Goal: Transaction & Acquisition: Purchase product/service

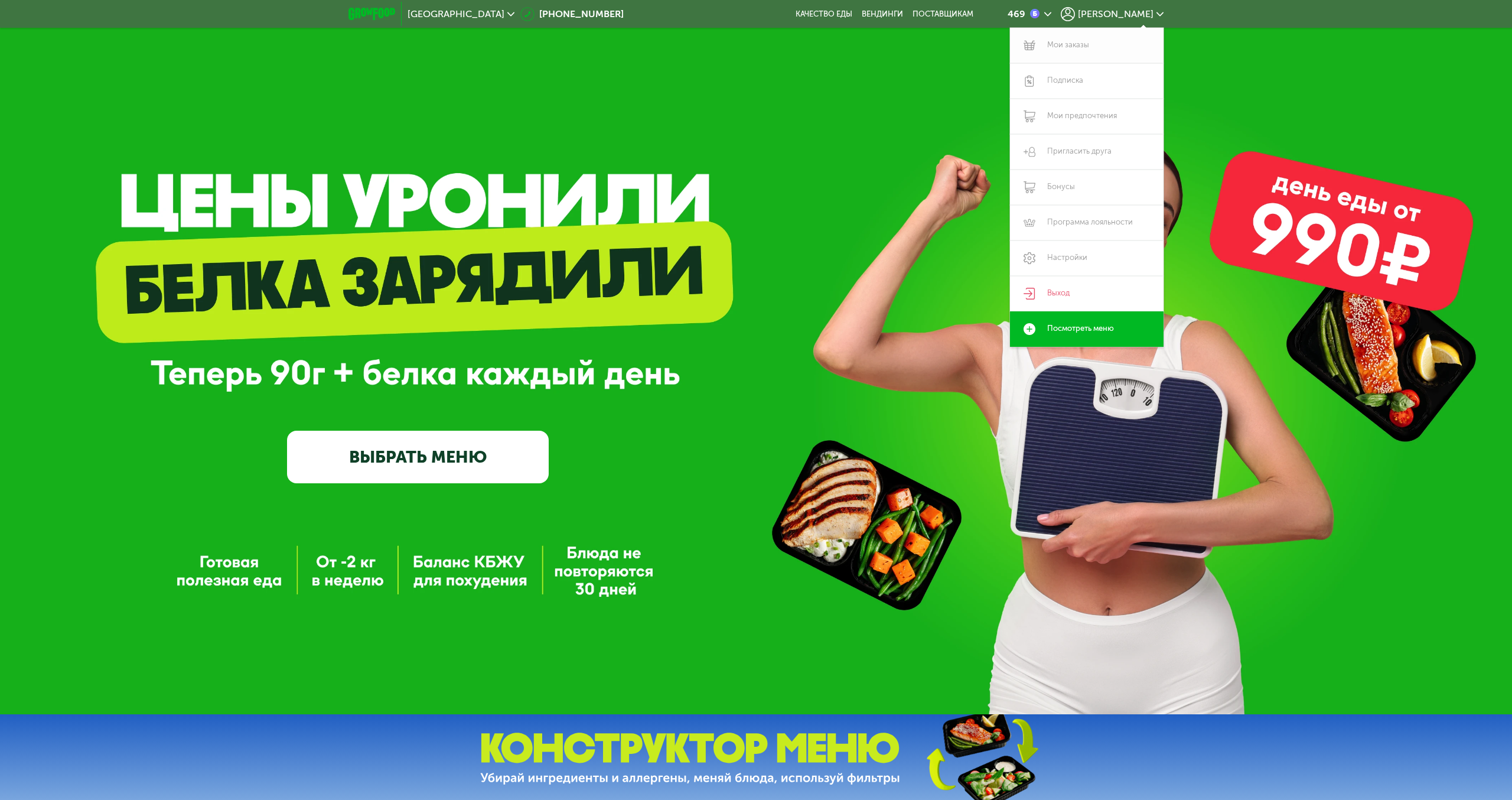
click at [1071, 45] on link "Мои заказы" at bounding box center [1087, 45] width 154 height 36
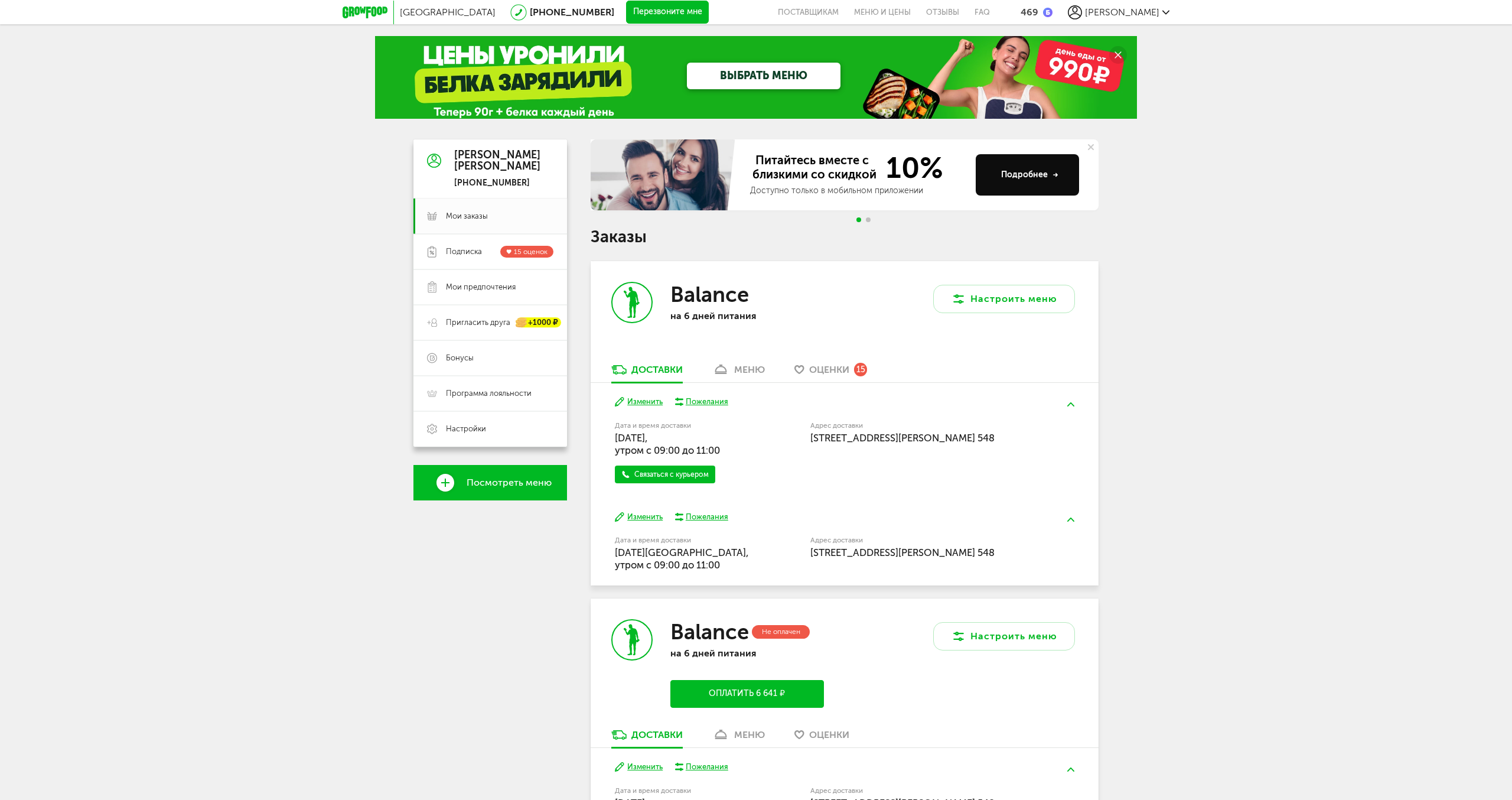
click at [739, 374] on div "меню" at bounding box center [749, 369] width 31 height 11
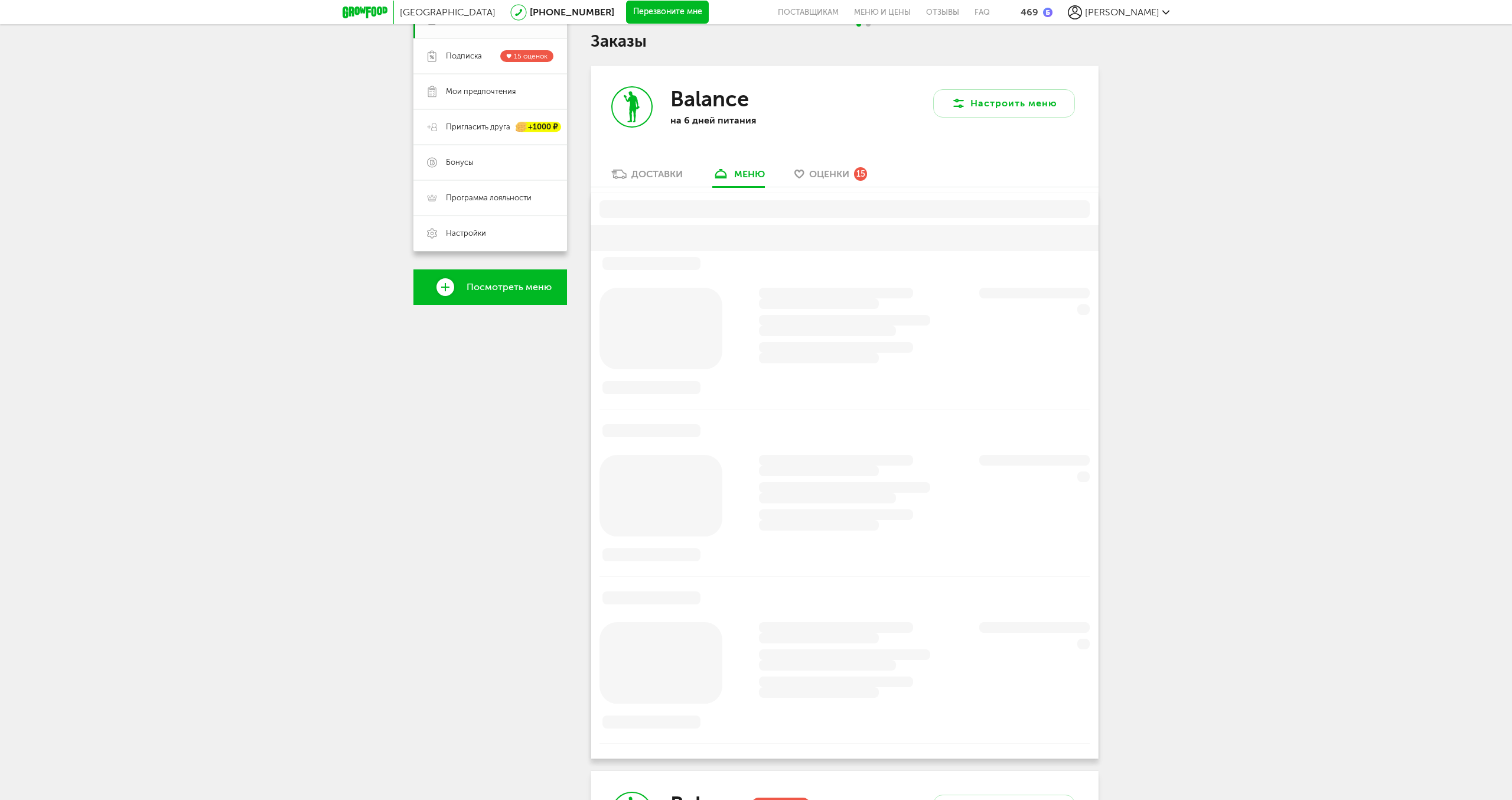
scroll to position [232, 0]
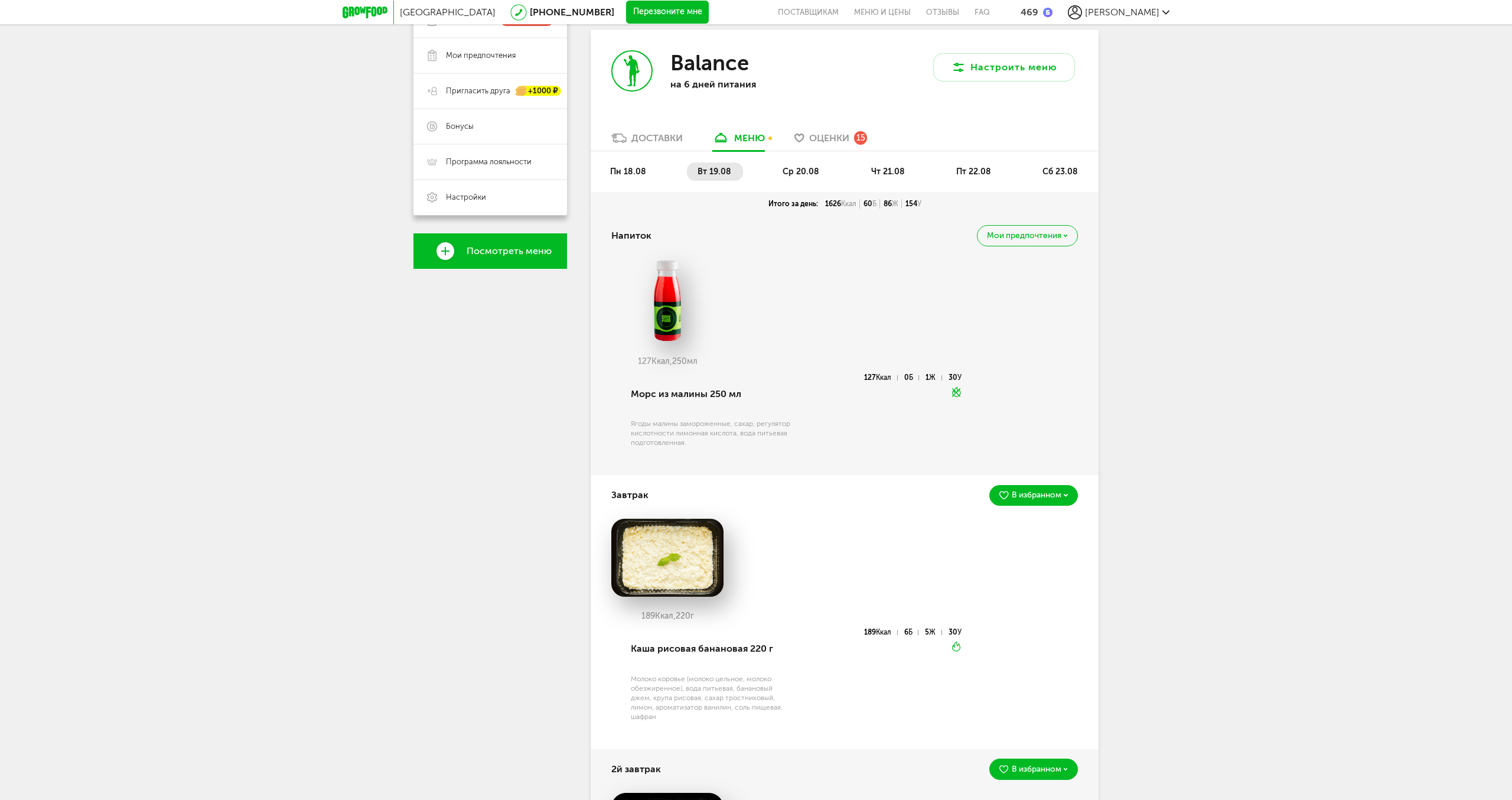
click at [970, 173] on span "пт 22.08" at bounding box center [974, 171] width 35 height 10
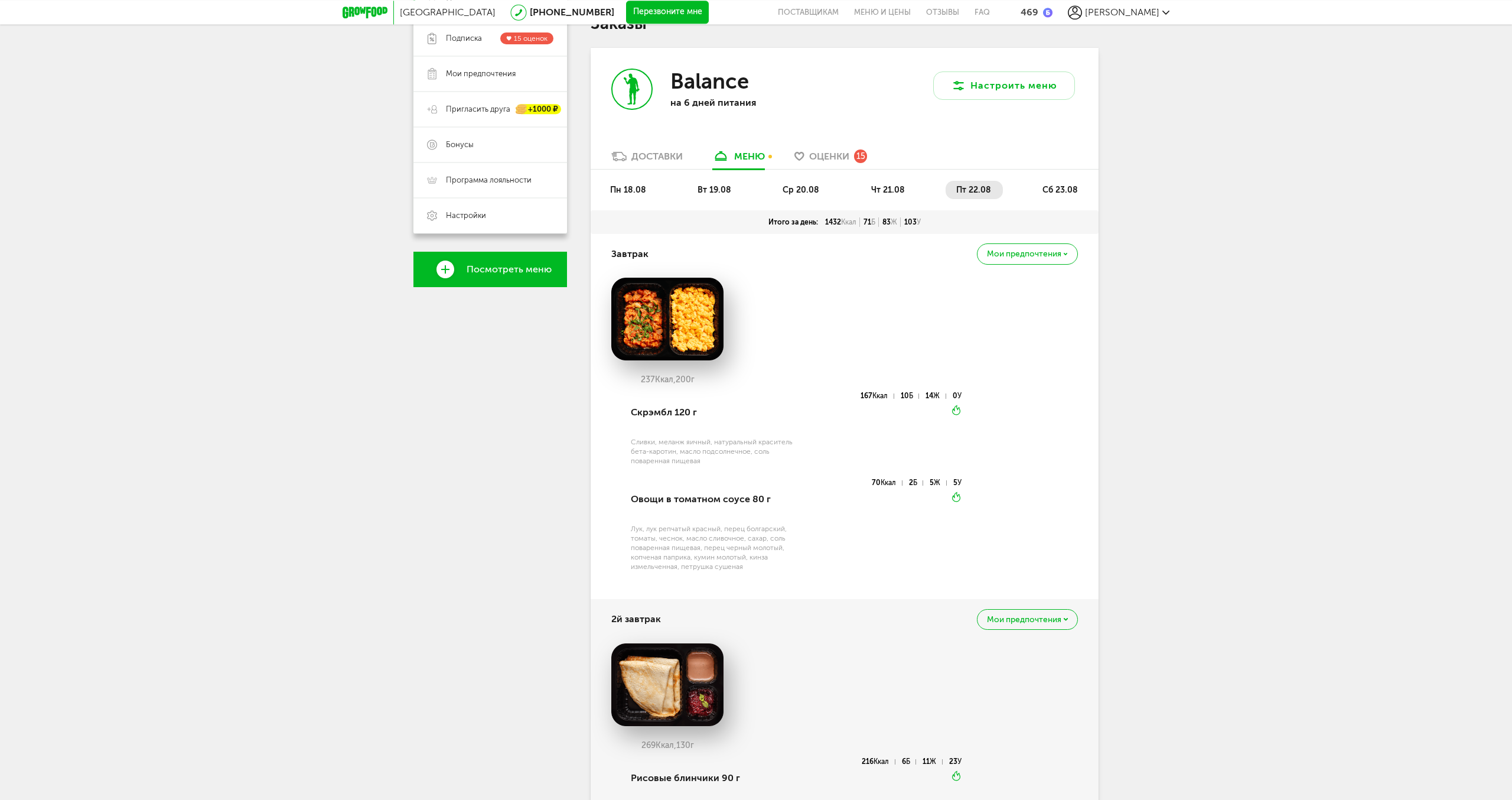
scroll to position [171, 0]
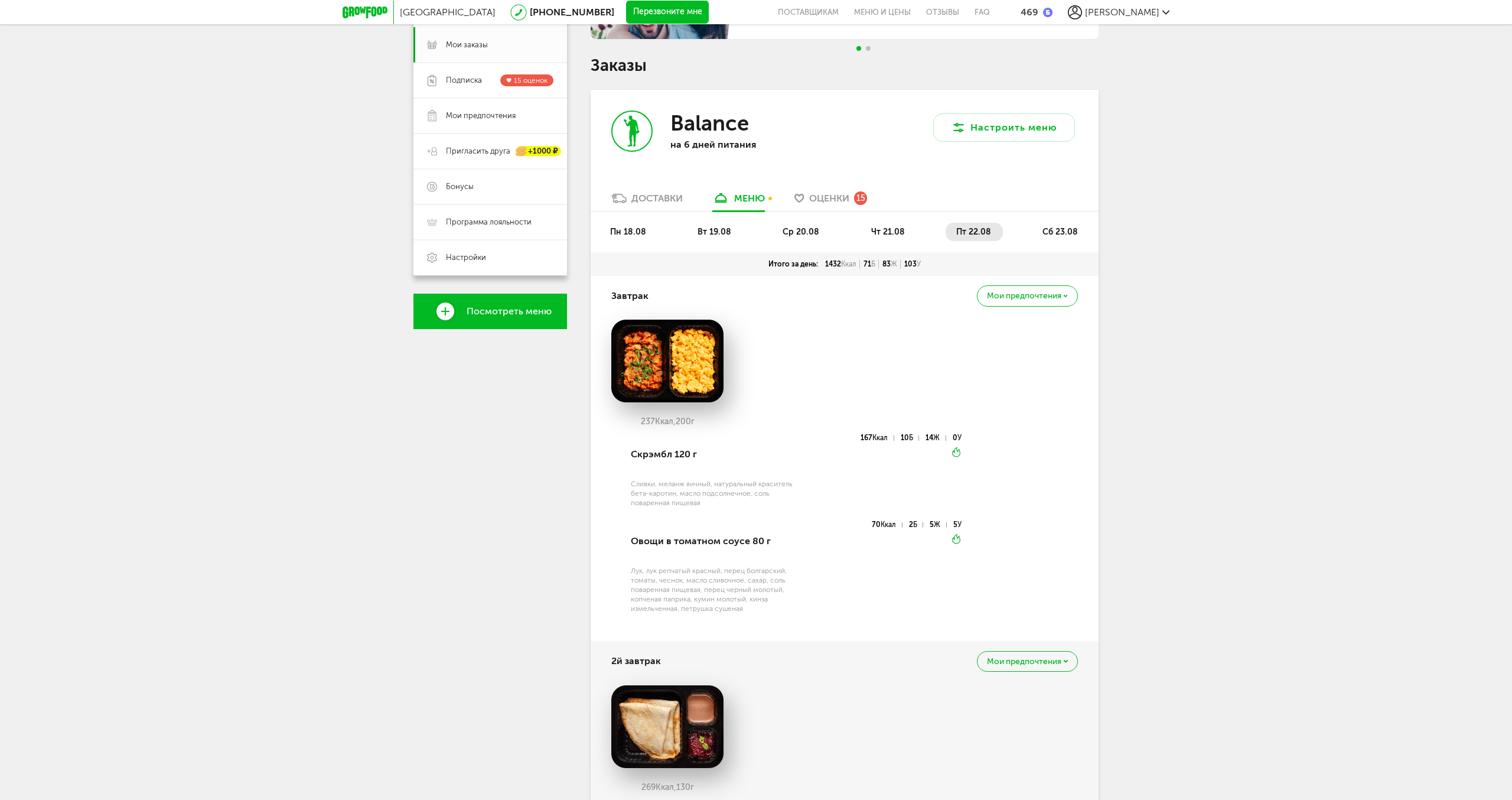
click at [886, 228] on span "чт 21.08" at bounding box center [888, 231] width 33 height 10
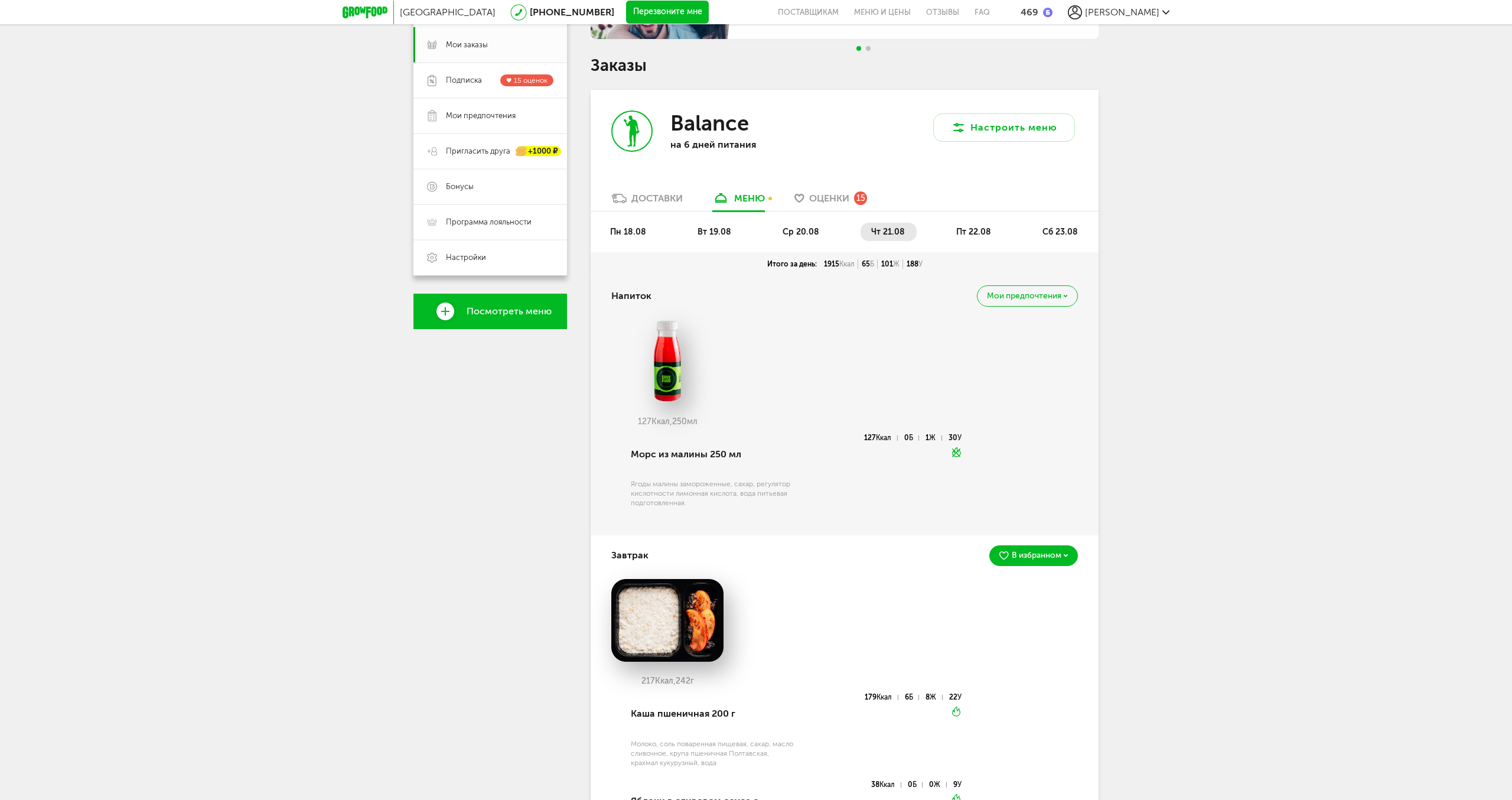
click at [967, 231] on span "пт 22.08" at bounding box center [974, 231] width 35 height 10
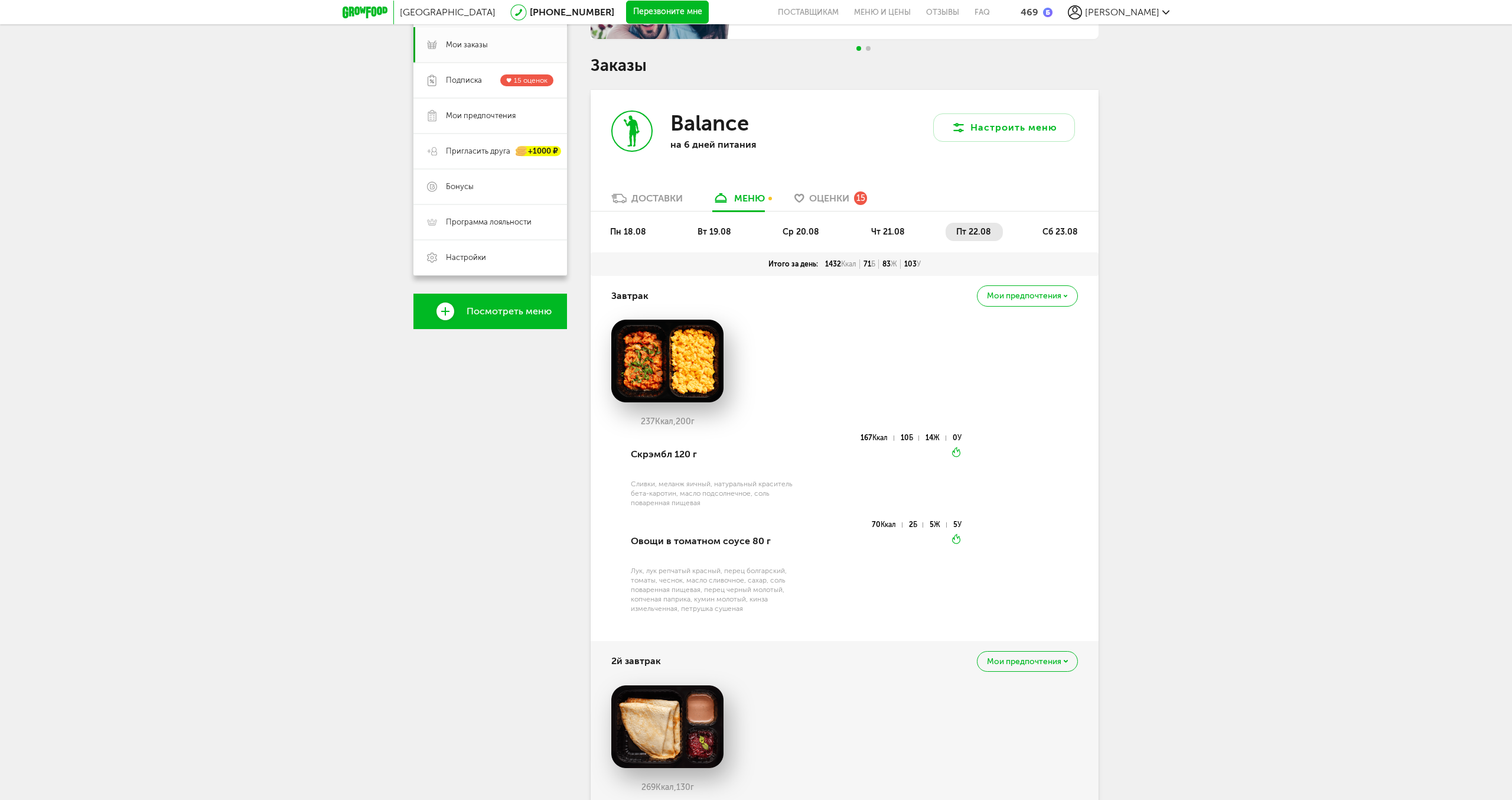
click at [651, 198] on div "Доставки" at bounding box center [658, 198] width 52 height 11
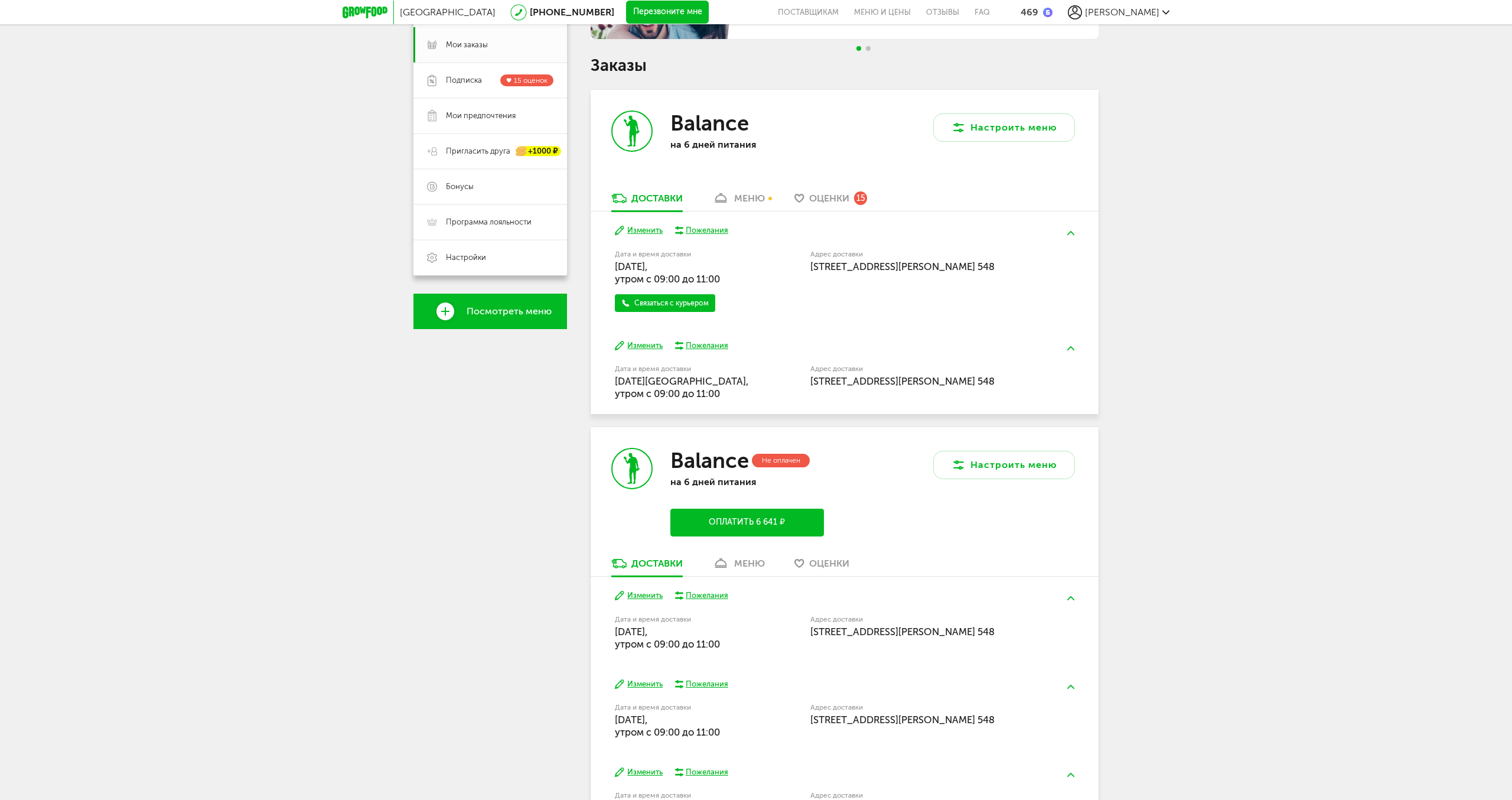
click at [650, 345] on button "Изменить" at bounding box center [639, 345] width 48 height 11
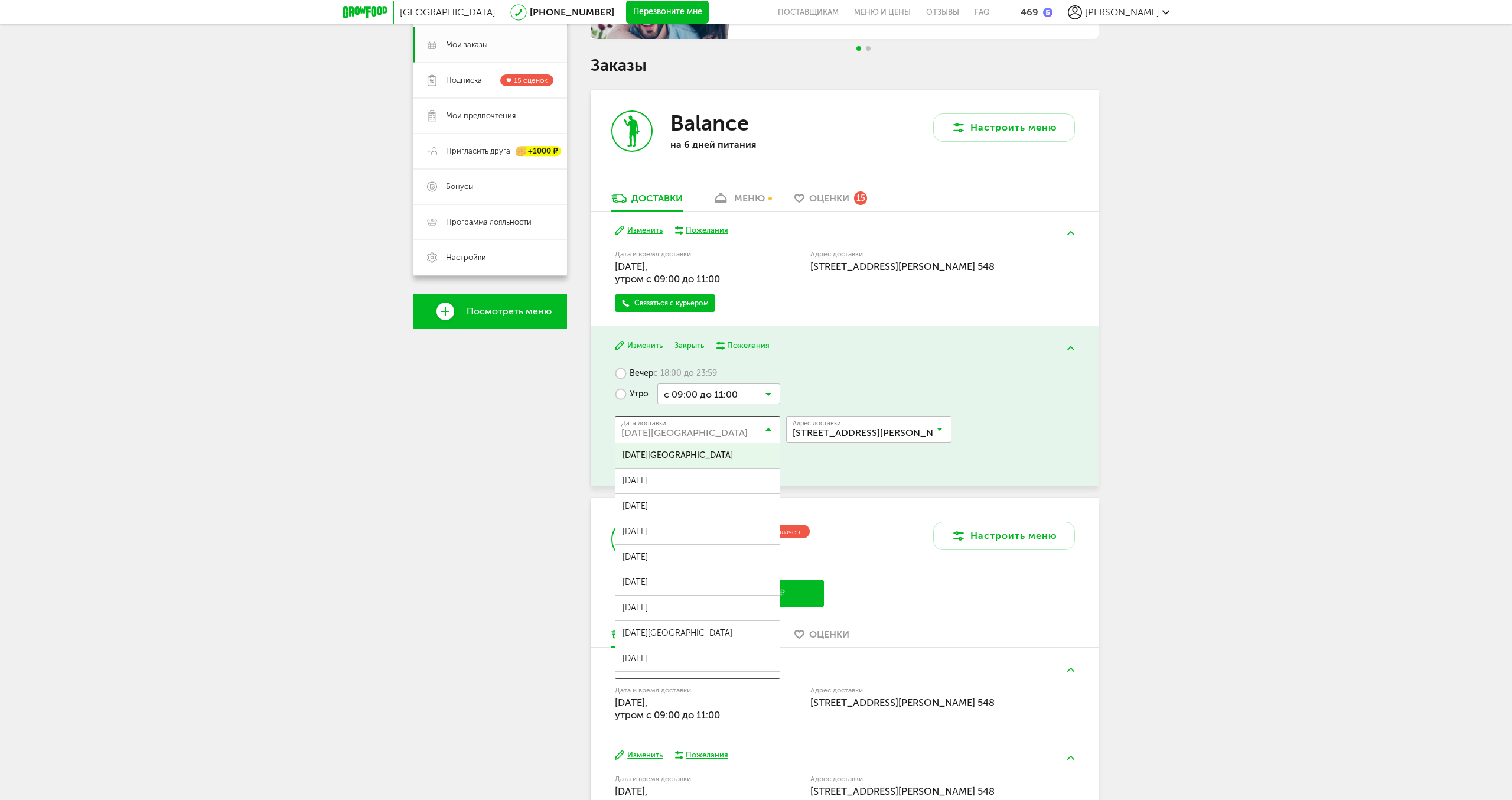
click at [771, 430] on icon at bounding box center [769, 432] width 6 height 12
click at [711, 525] on ul "22 августа, пятница 23 августа, суббота 24 августа, воскресенье 25 августа, пон…" at bounding box center [698, 561] width 165 height 236
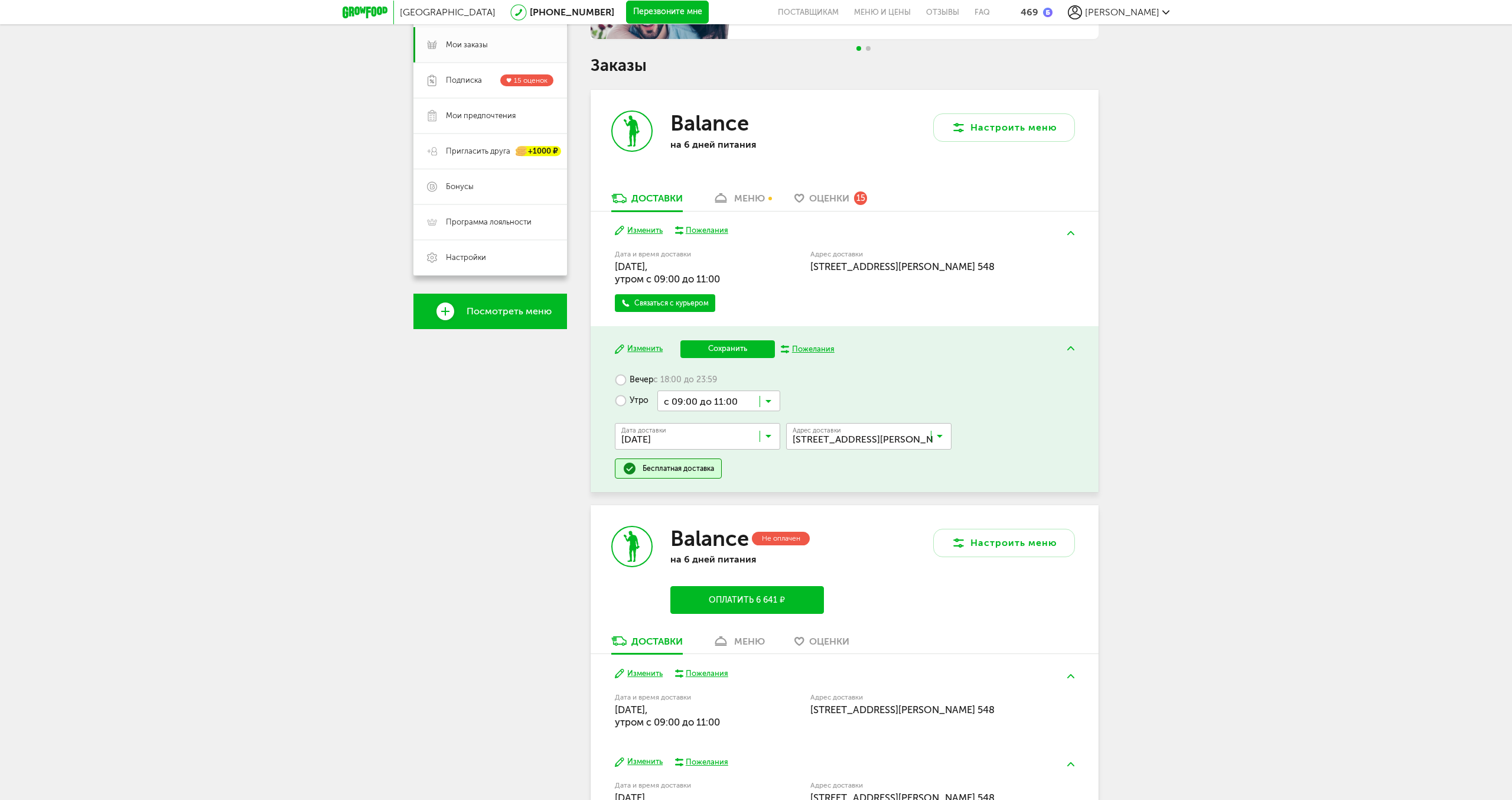
click at [729, 348] on button "Сохранить" at bounding box center [727, 348] width 95 height 17
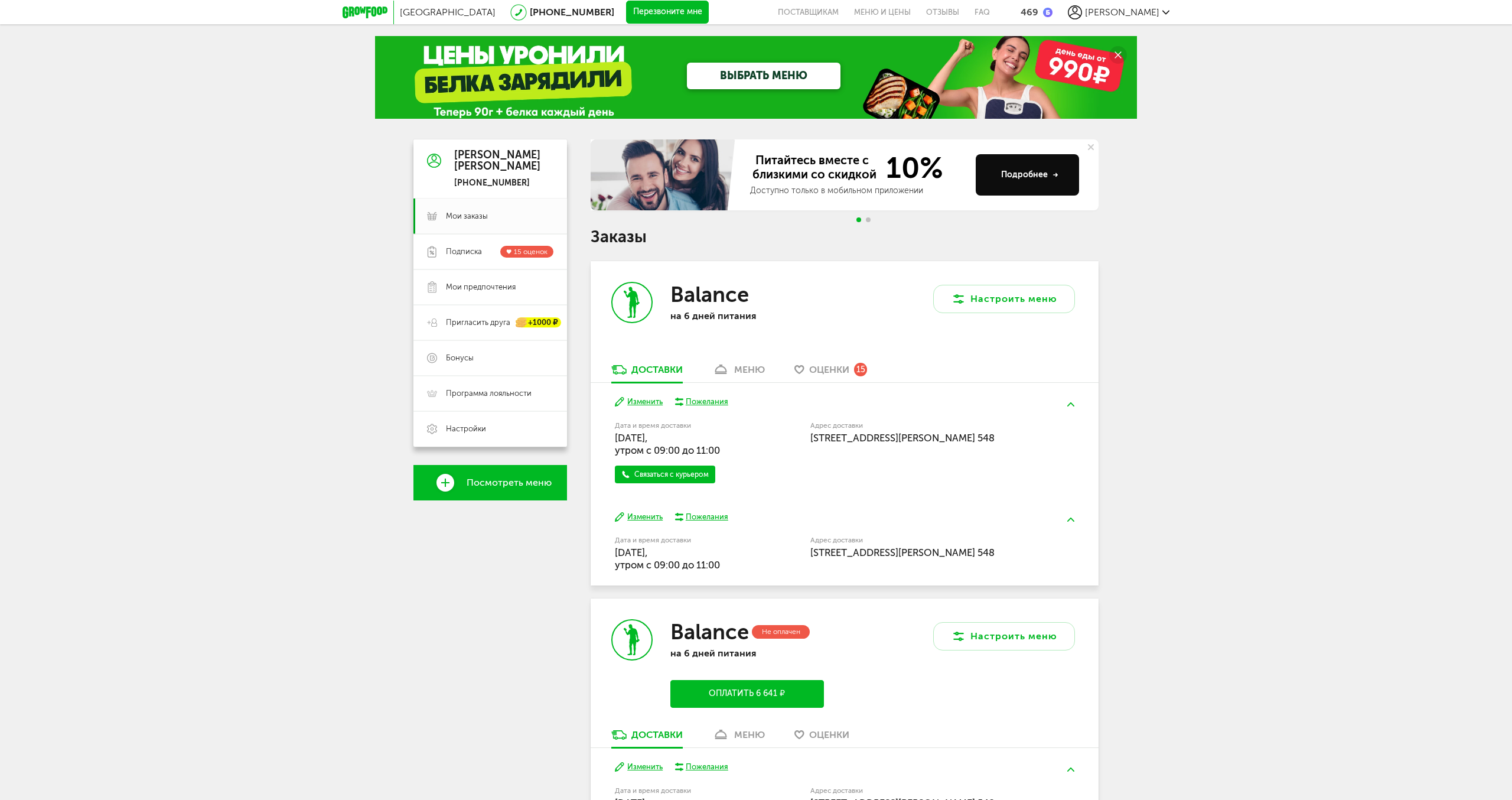
click at [750, 367] on div "меню" at bounding box center [749, 369] width 31 height 11
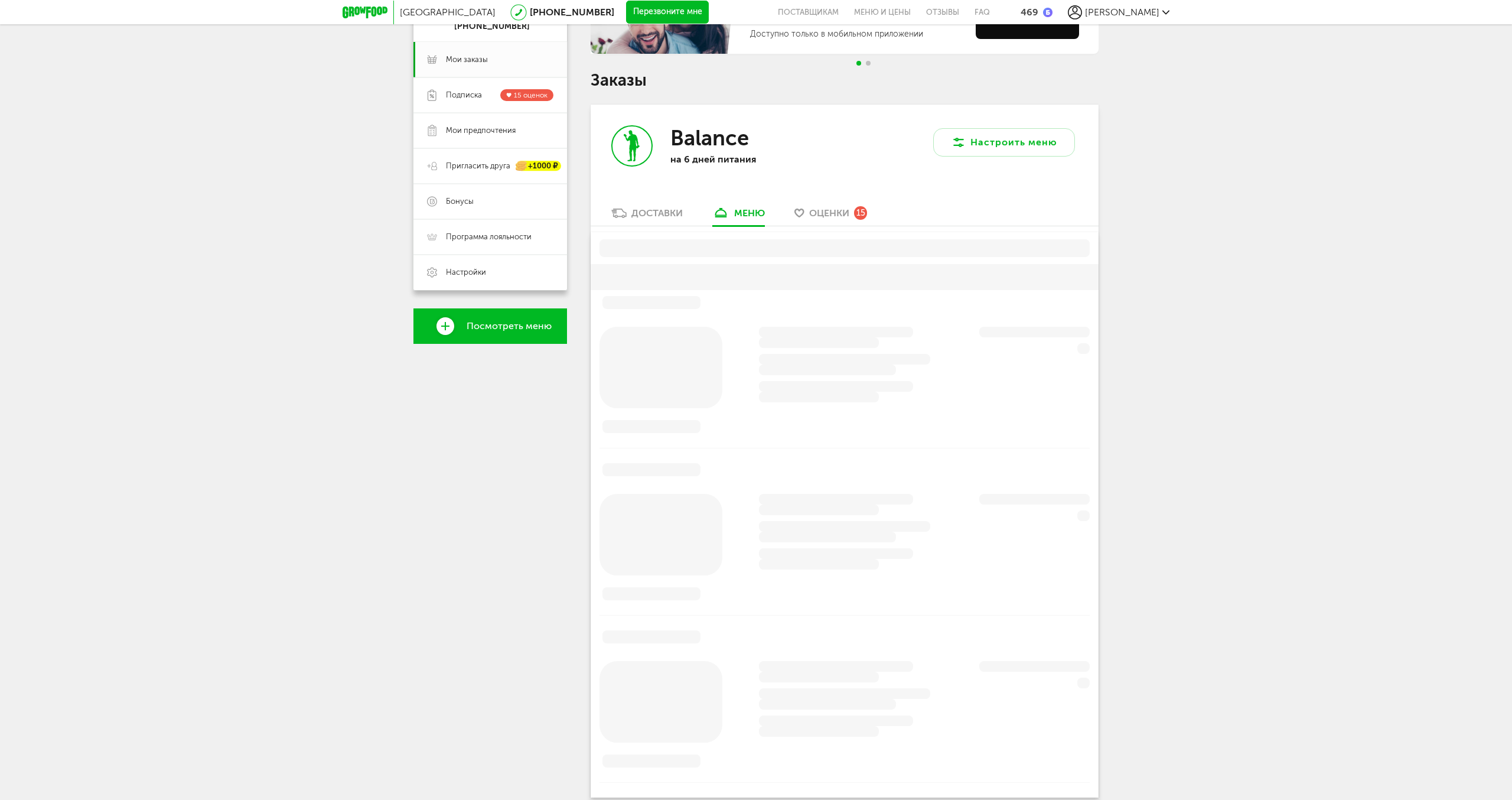
scroll to position [232, 0]
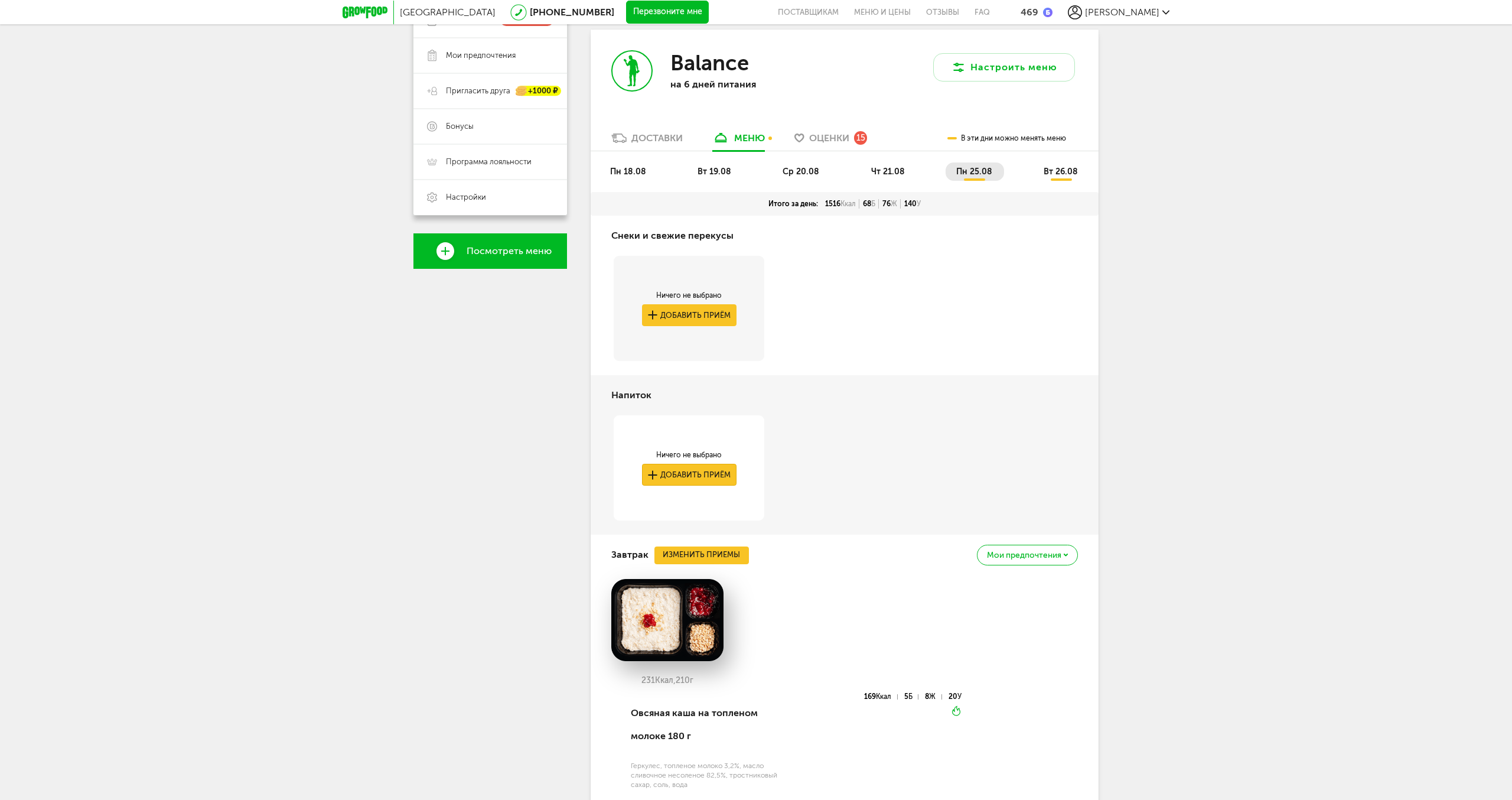
click at [704, 478] on button "Добавить приём" at bounding box center [689, 474] width 95 height 22
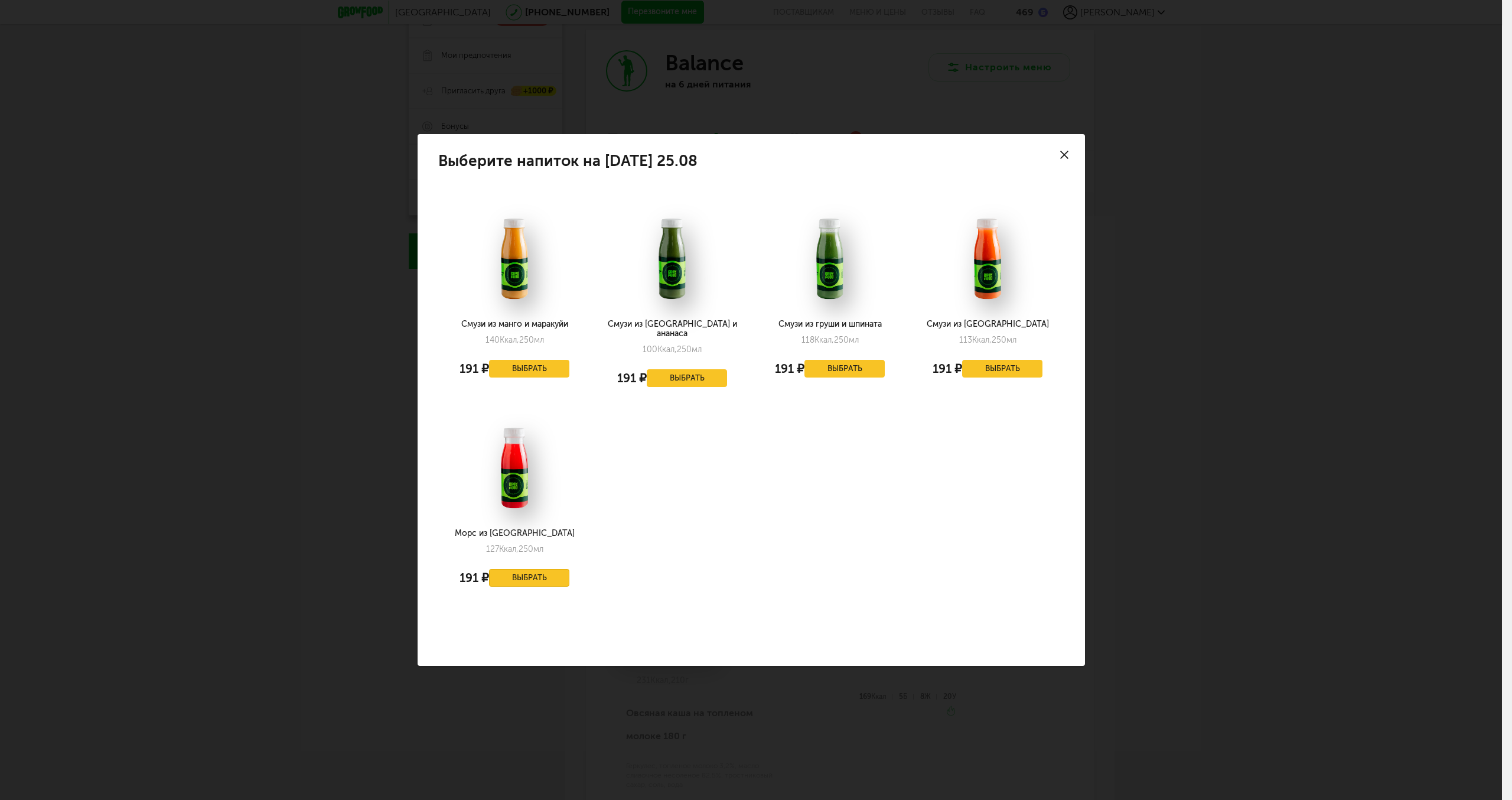
click at [526, 569] on button "Выбрать" at bounding box center [530, 577] width 80 height 17
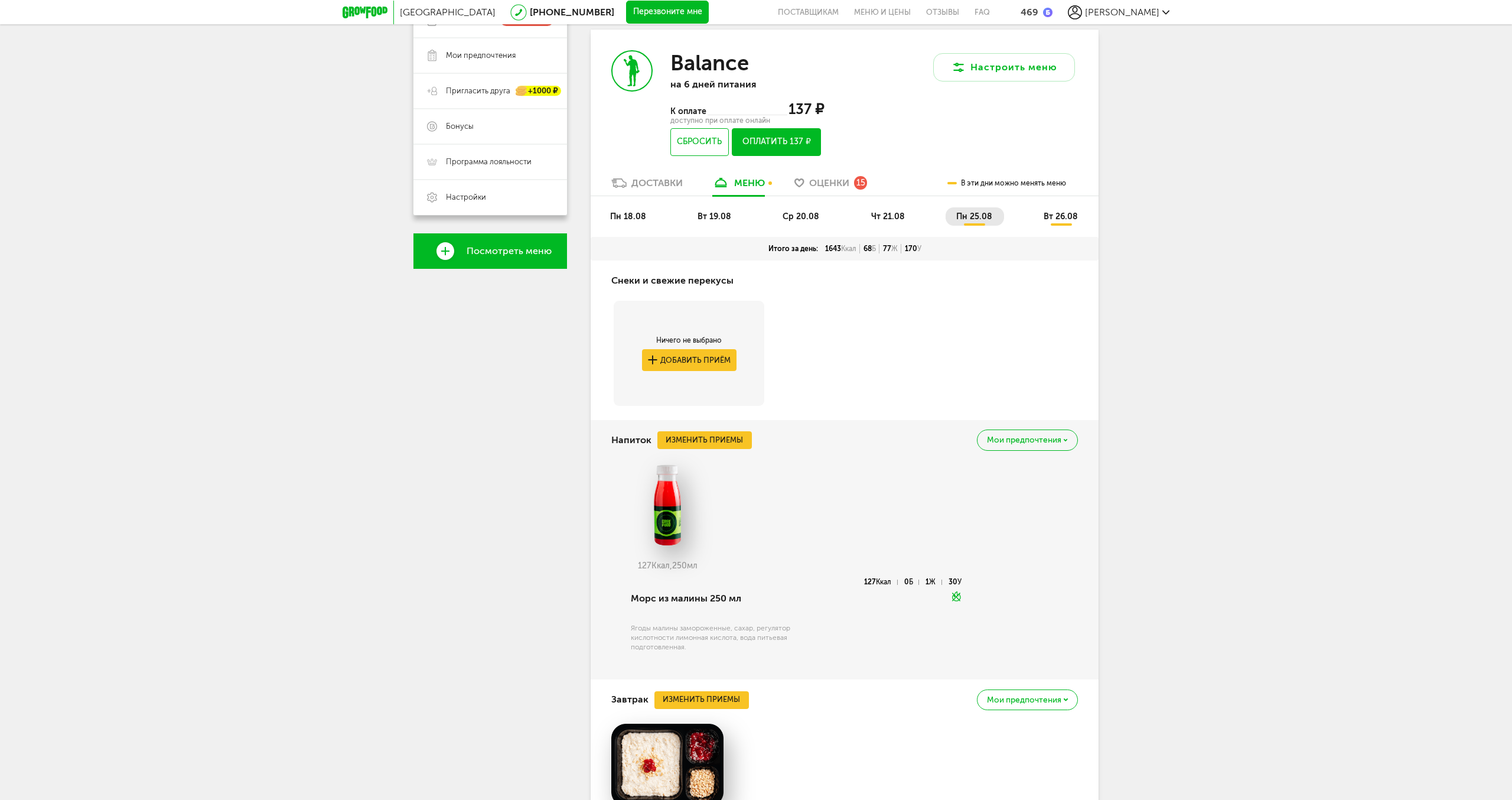
click at [1066, 218] on span "вт 26.08" at bounding box center [1061, 216] width 34 height 10
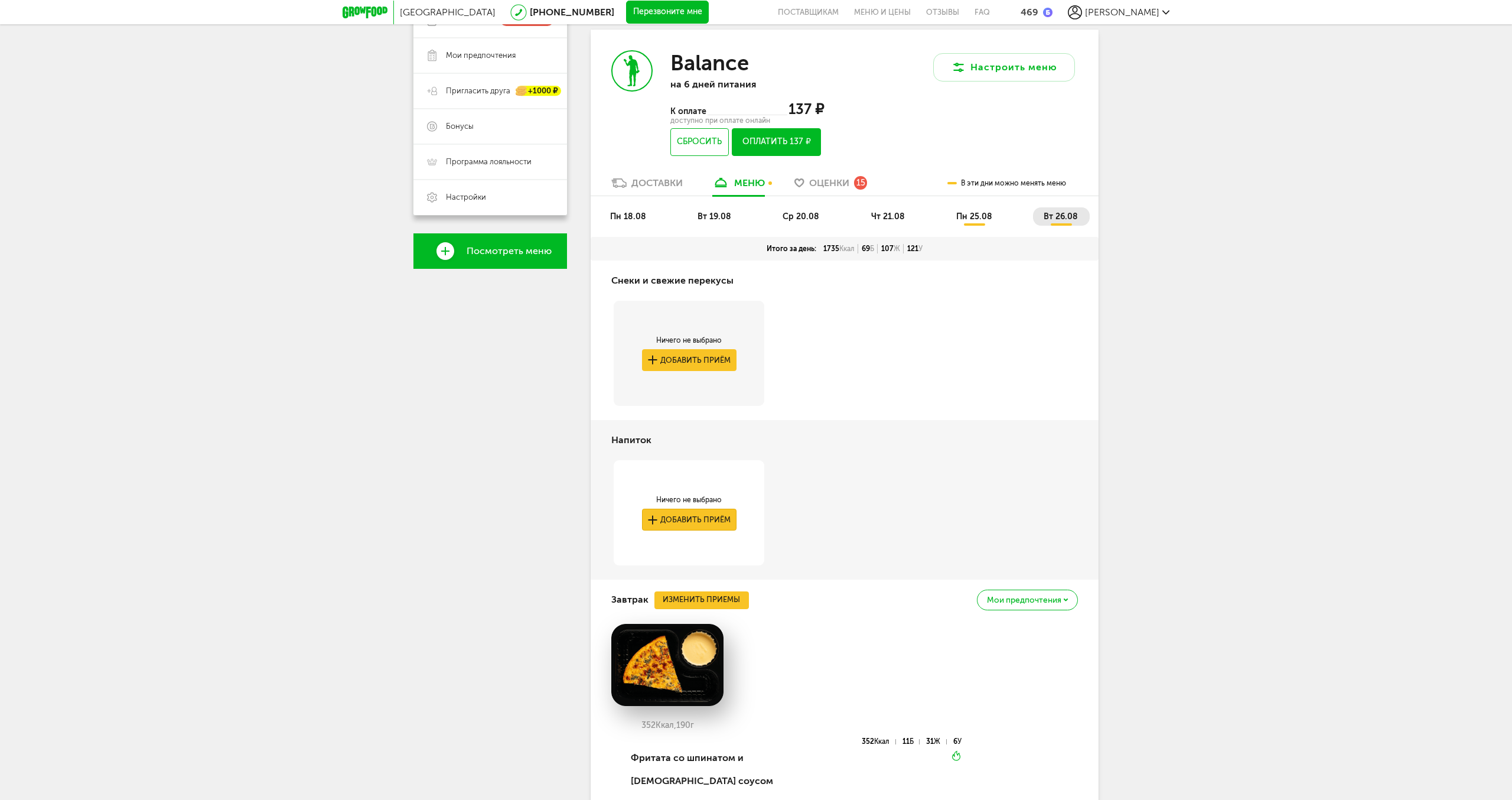
click at [712, 511] on button "Добавить приём" at bounding box center [689, 519] width 95 height 22
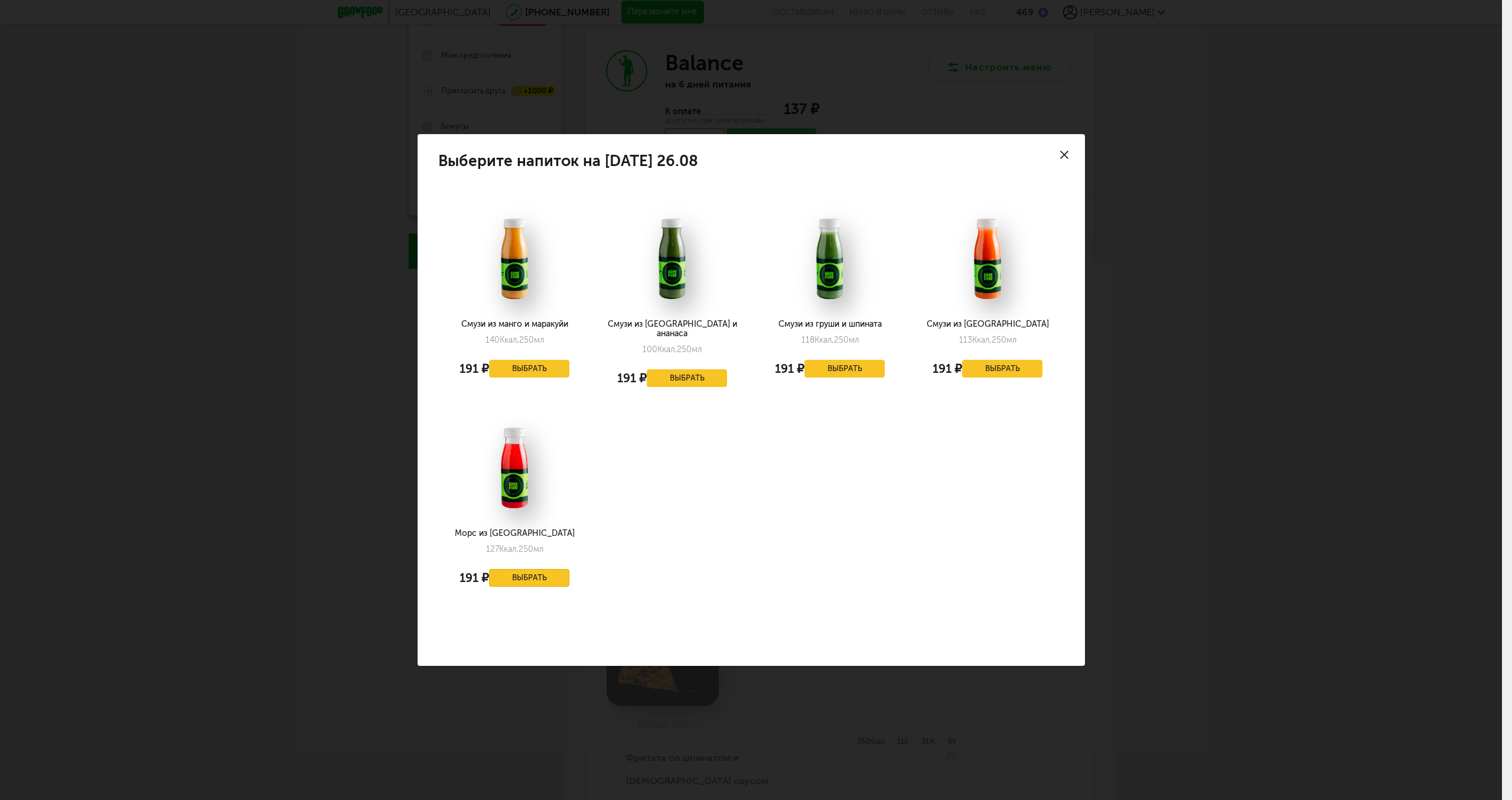
click at [524, 572] on button "Выбрать" at bounding box center [530, 577] width 80 height 17
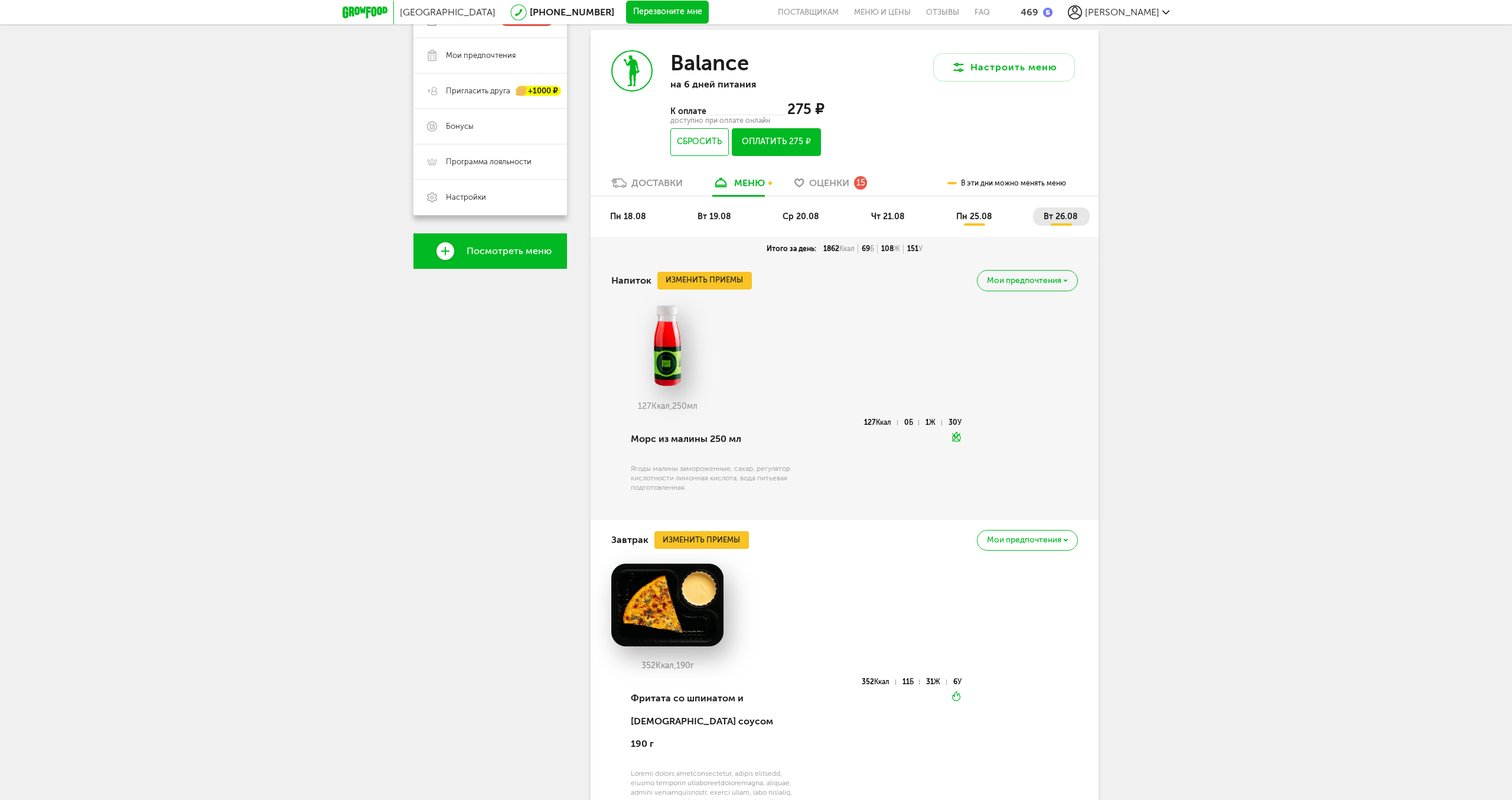
click at [976, 216] on span "пн 25.08" at bounding box center [975, 216] width 36 height 10
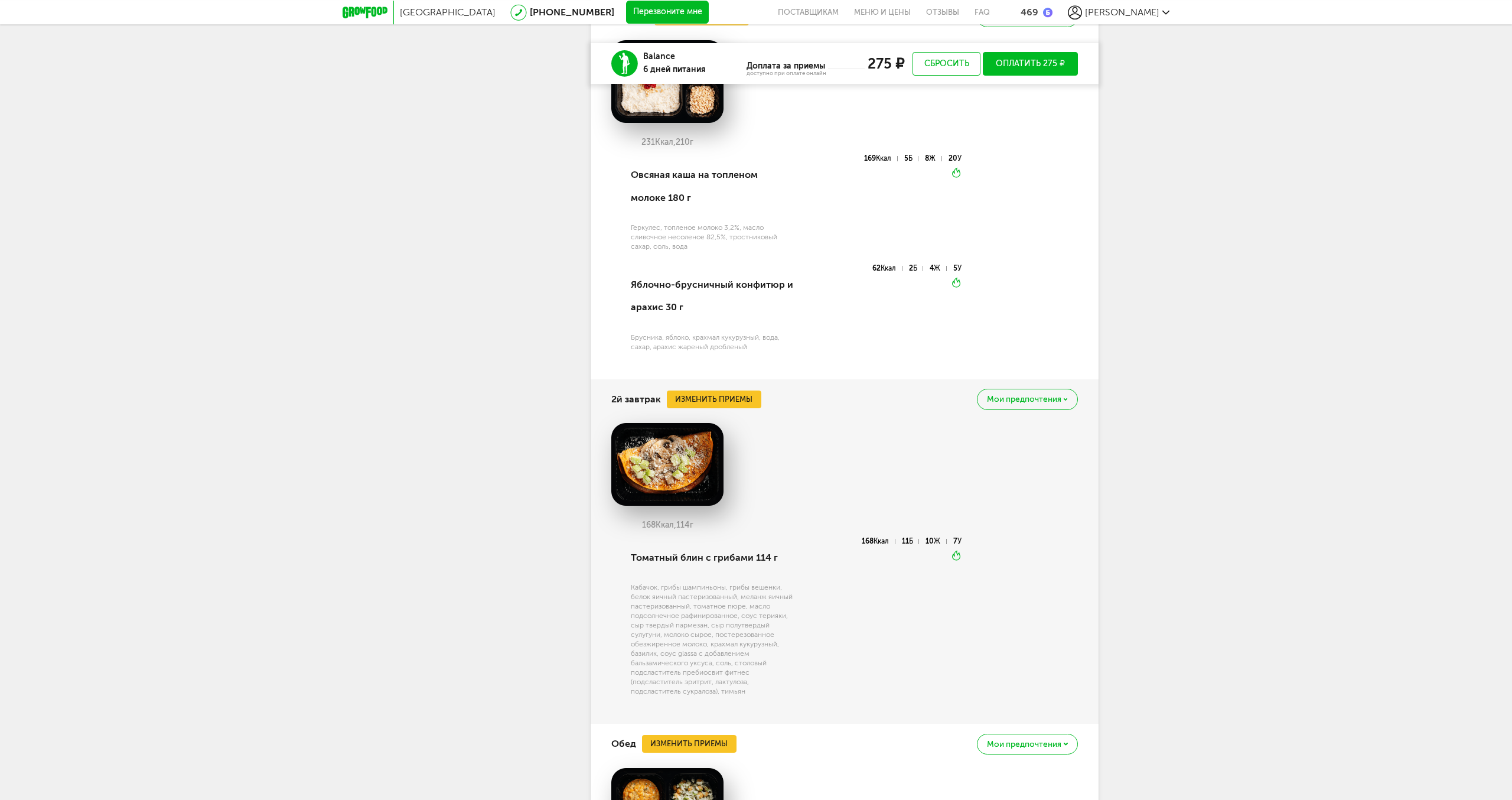
scroll to position [774, 0]
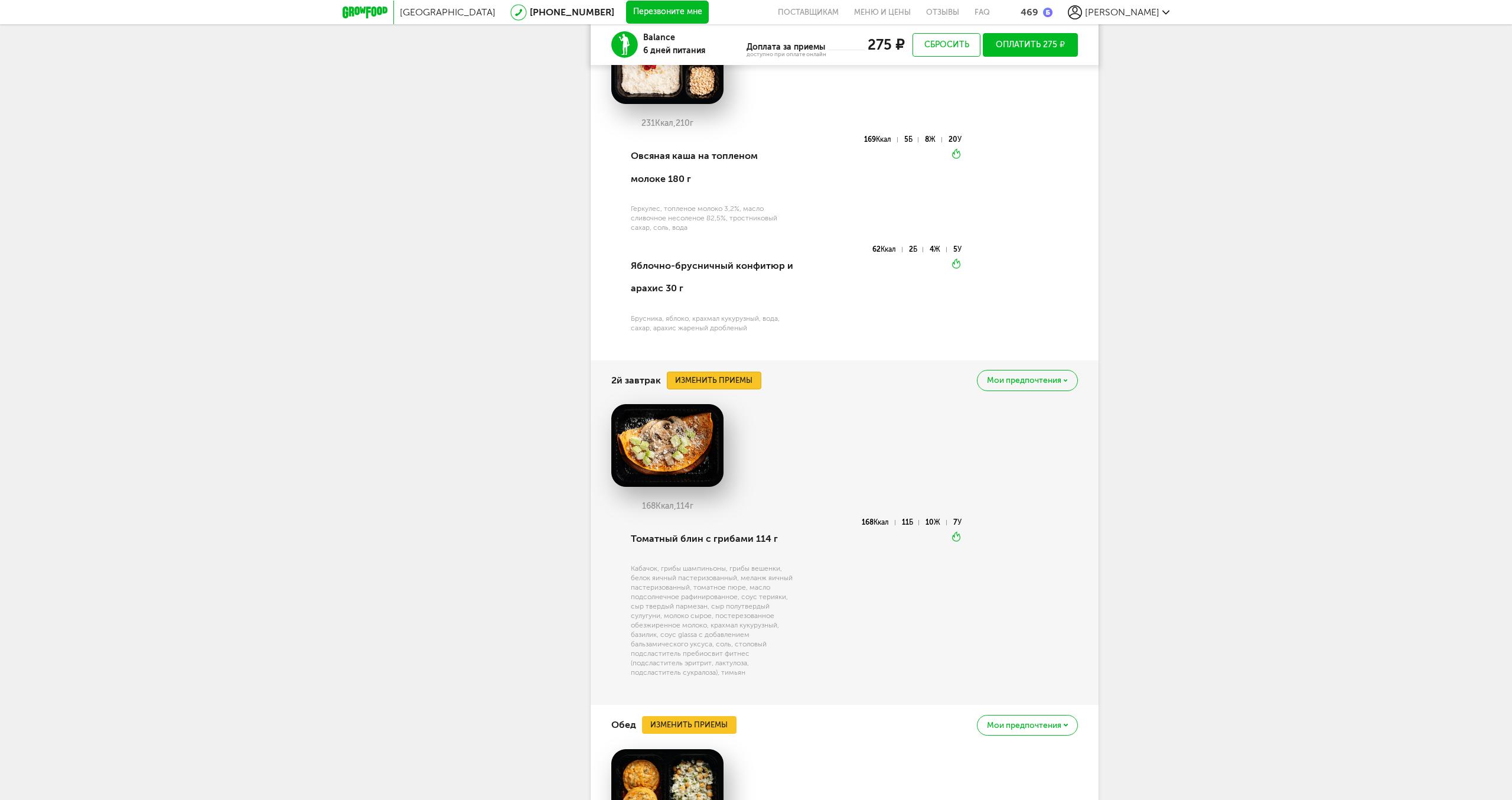
click at [718, 377] on button "Изменить приемы" at bounding box center [714, 380] width 95 height 17
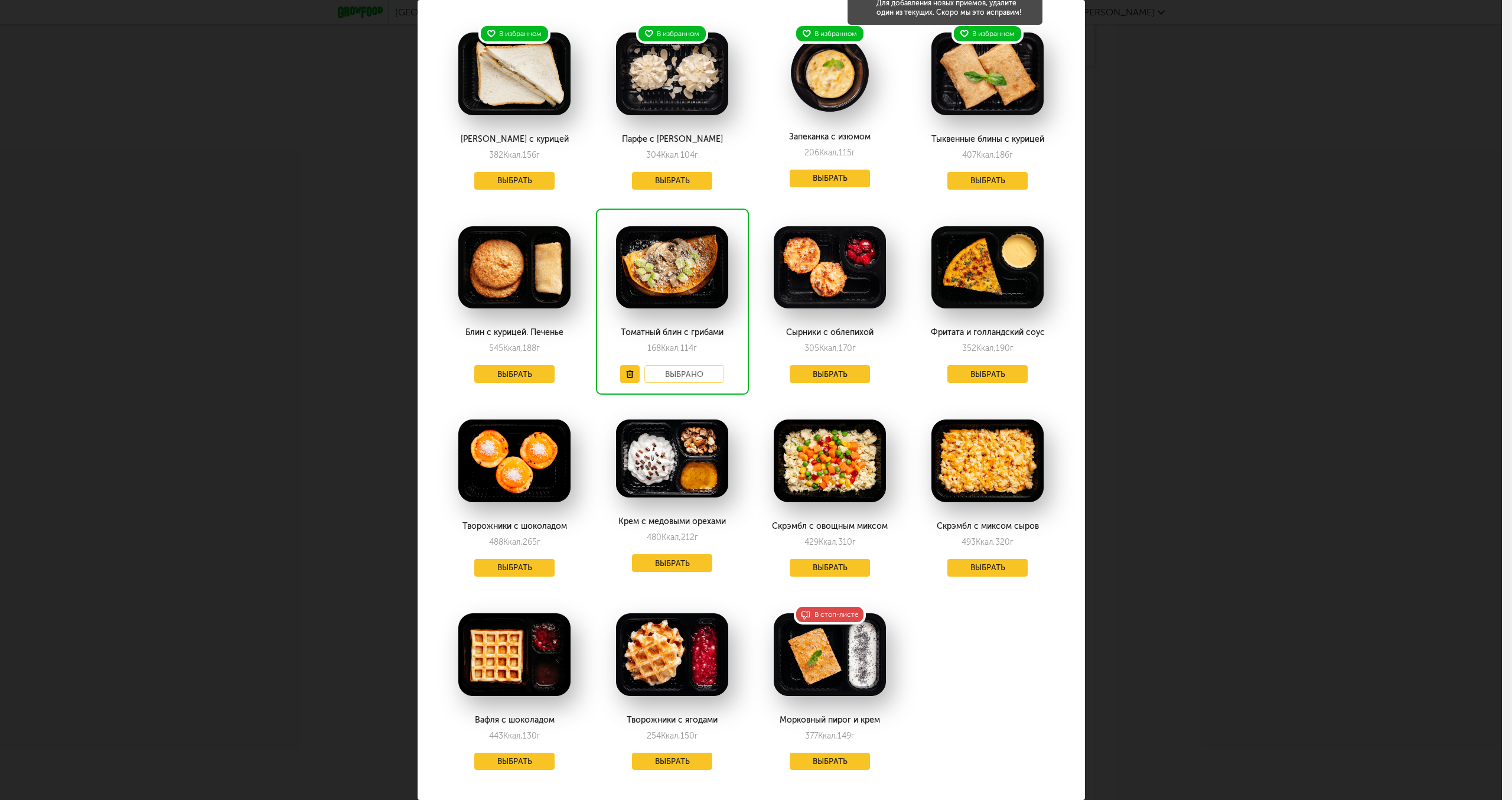
scroll to position [0, 0]
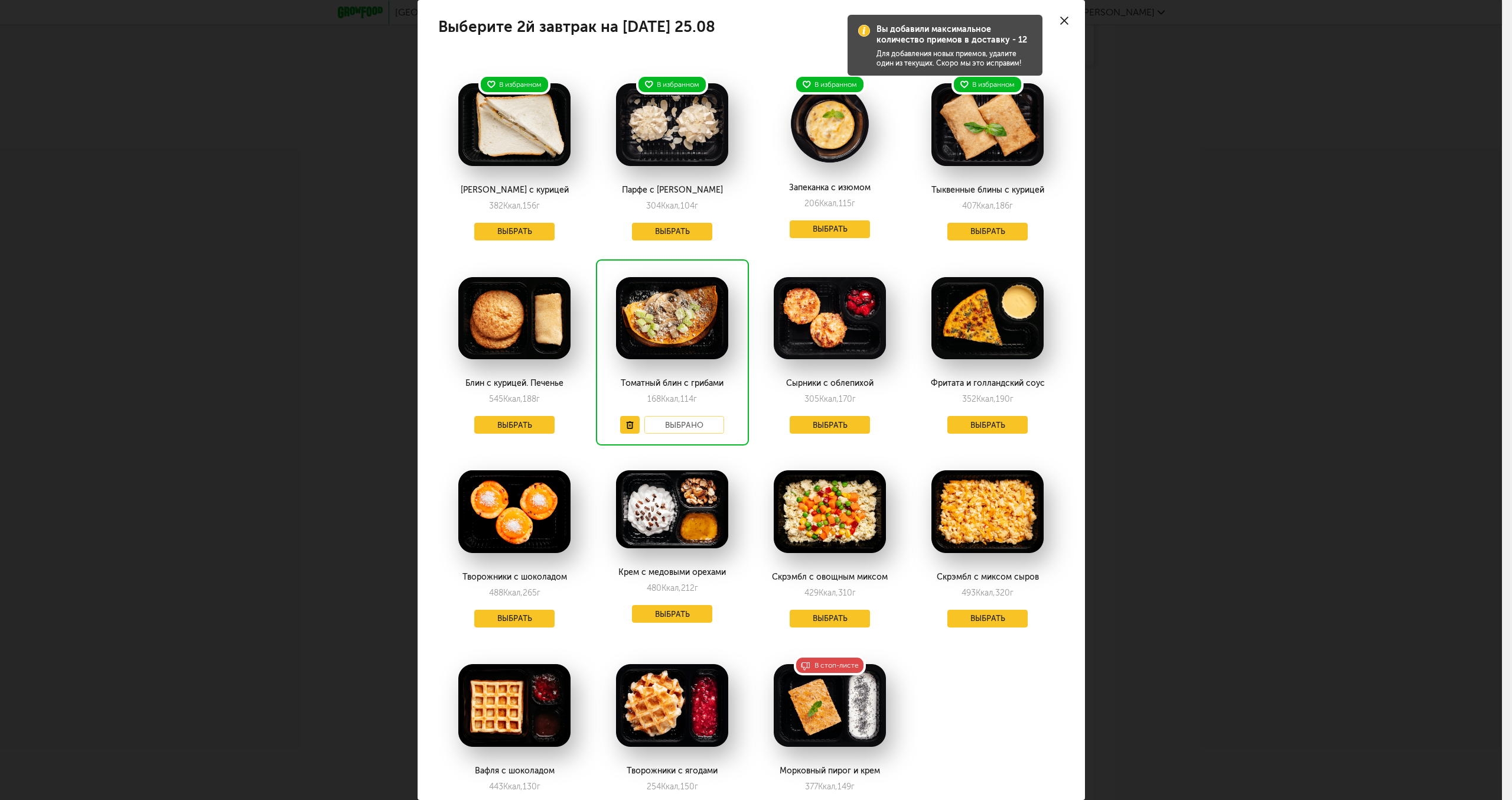
click at [1209, 248] on div "Вы добавили максимальное количество приемов в доставку - 12 Для добавления новы…" at bounding box center [751, 400] width 1502 height 800
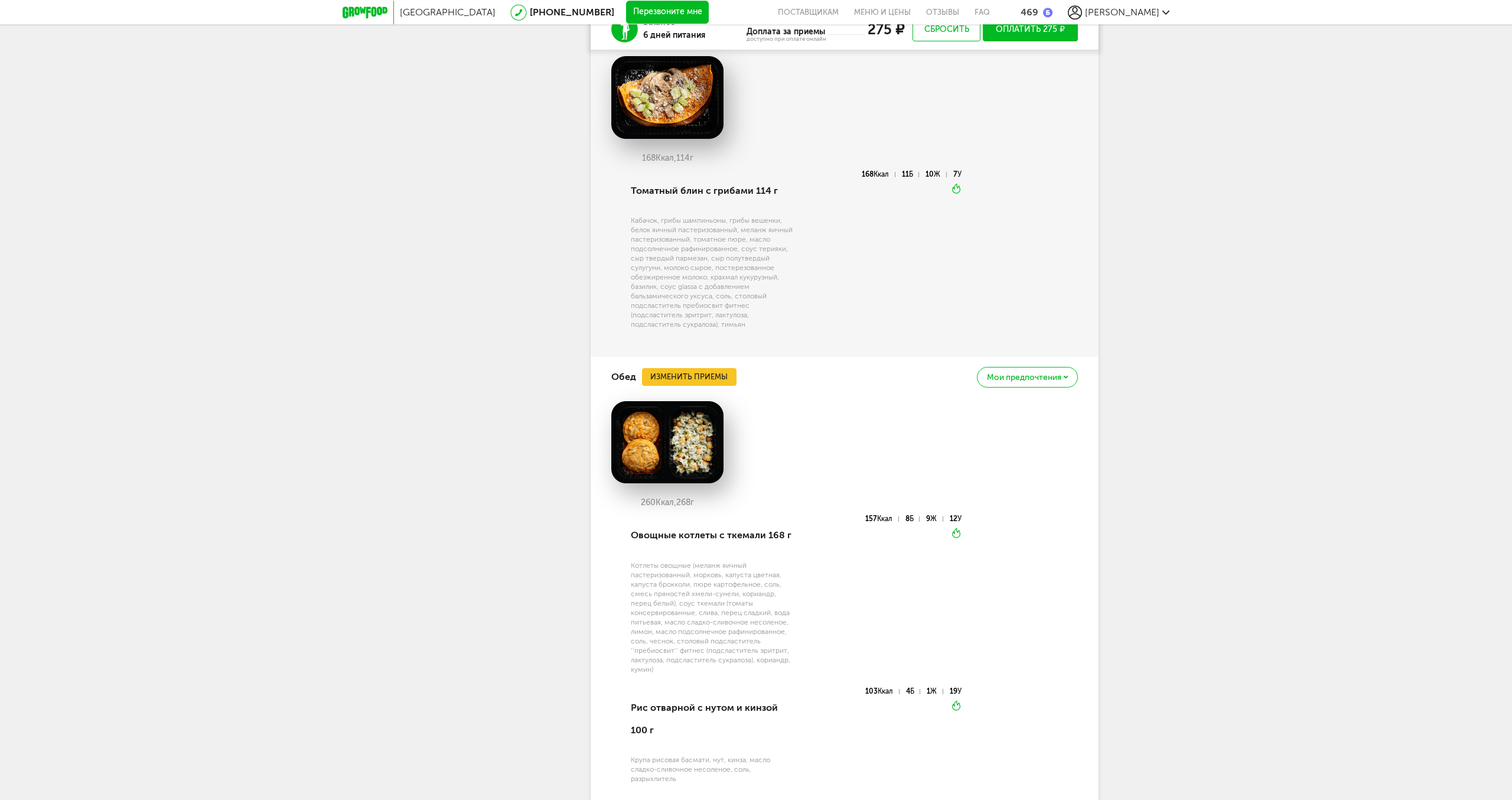
scroll to position [1136, 0]
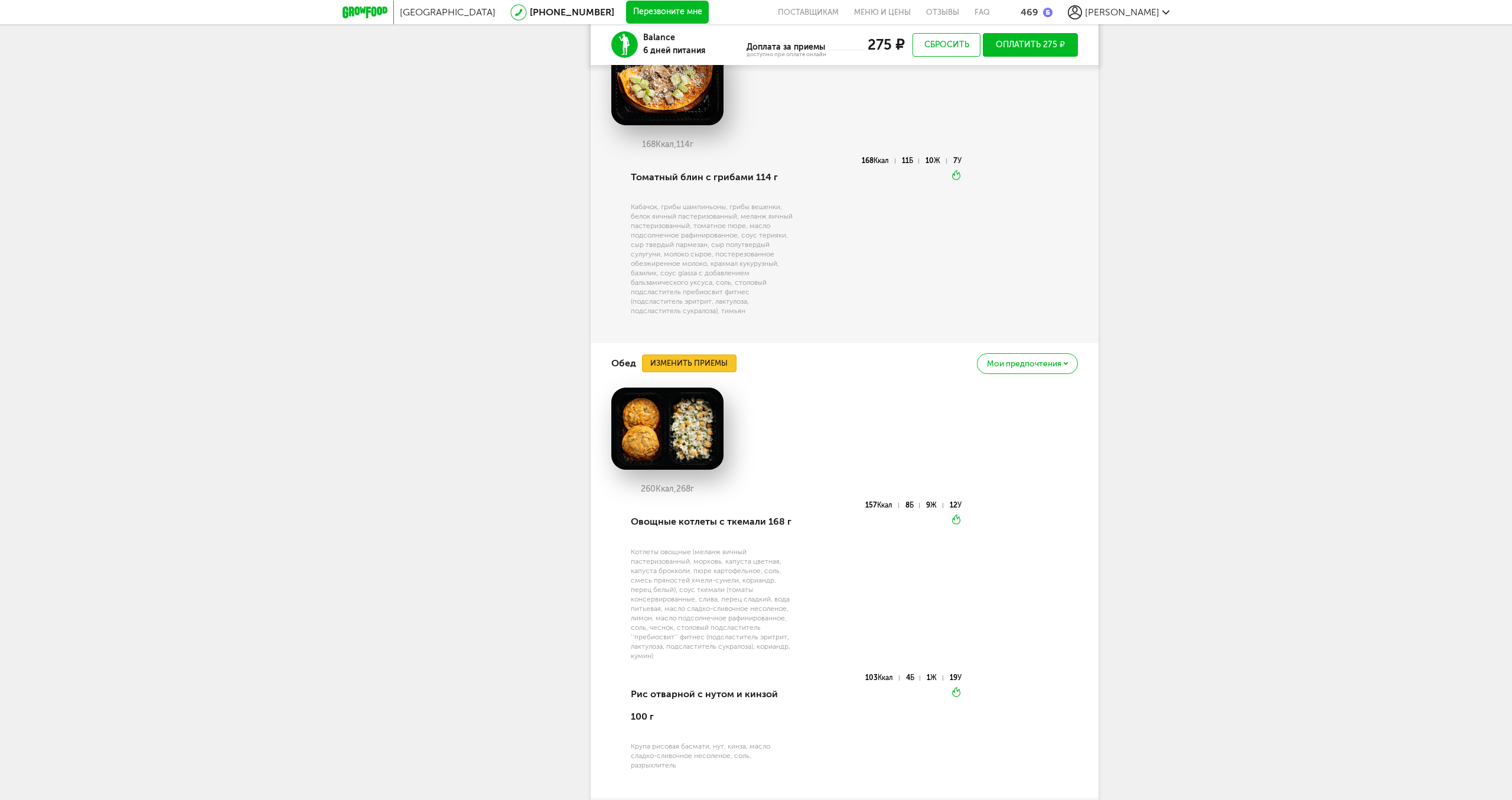
click at [685, 360] on button "Изменить приемы" at bounding box center [689, 363] width 95 height 17
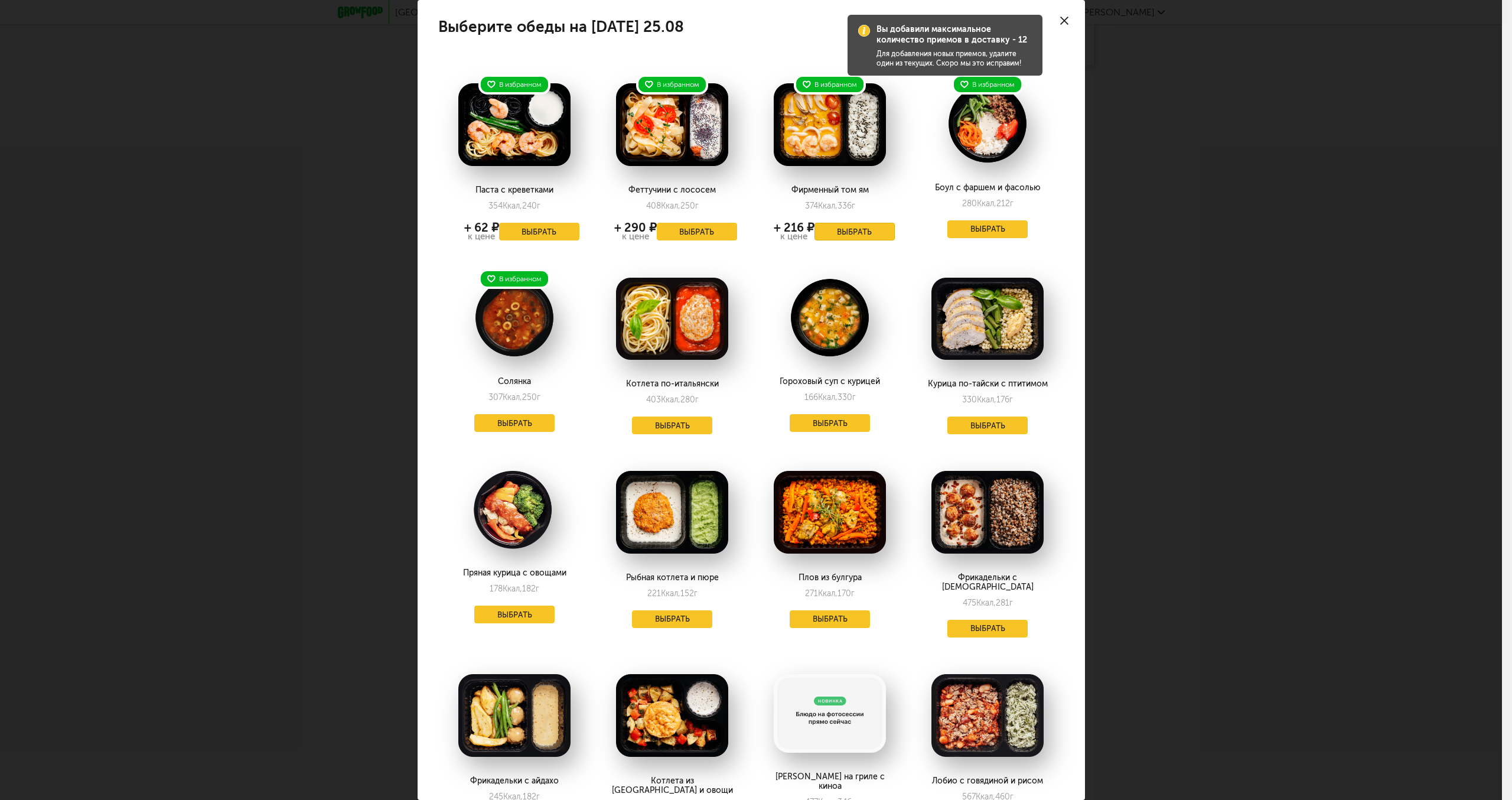
click at [862, 235] on button "Выбрать" at bounding box center [854, 231] width 80 height 17
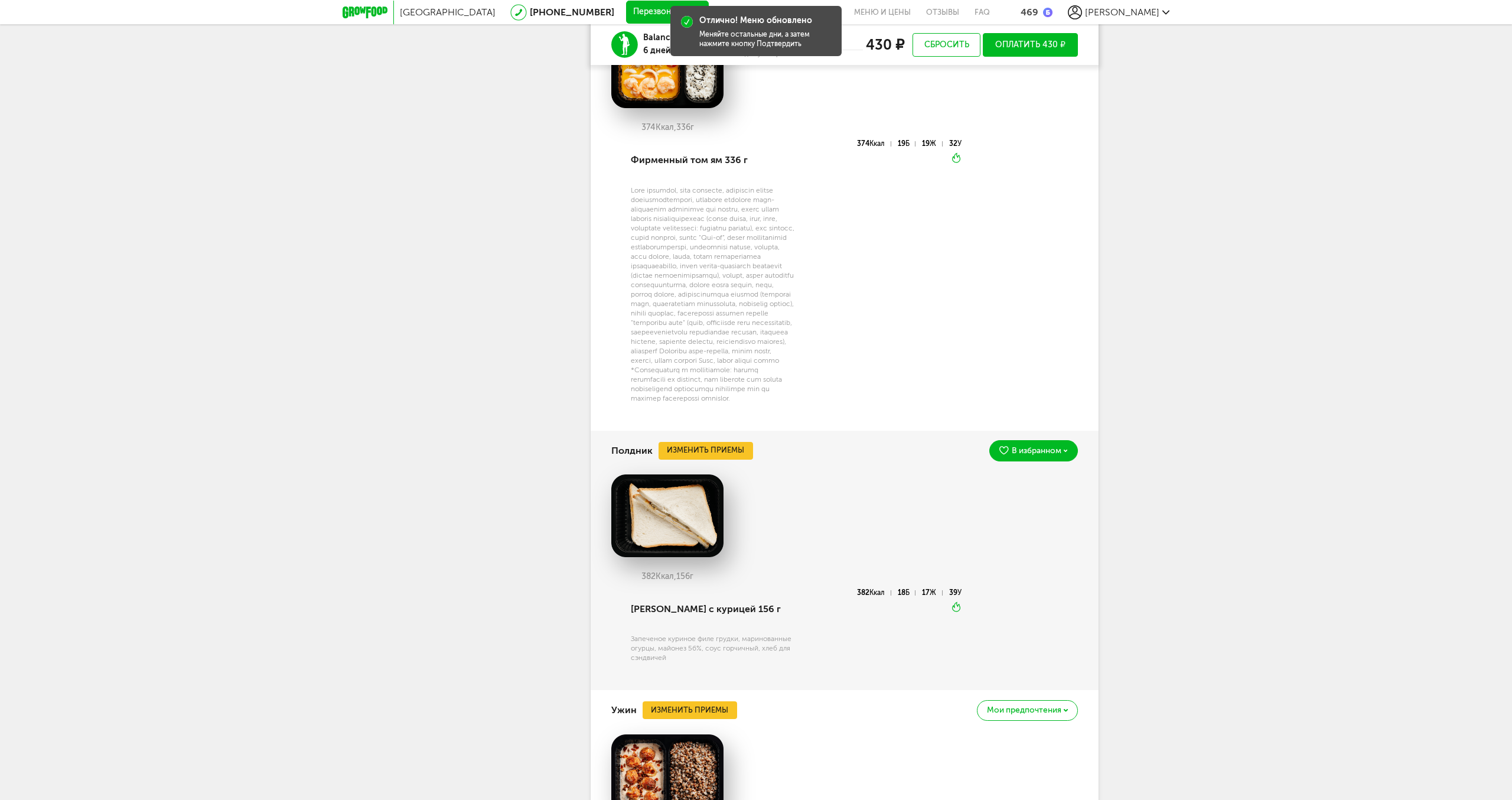
scroll to position [1738, 0]
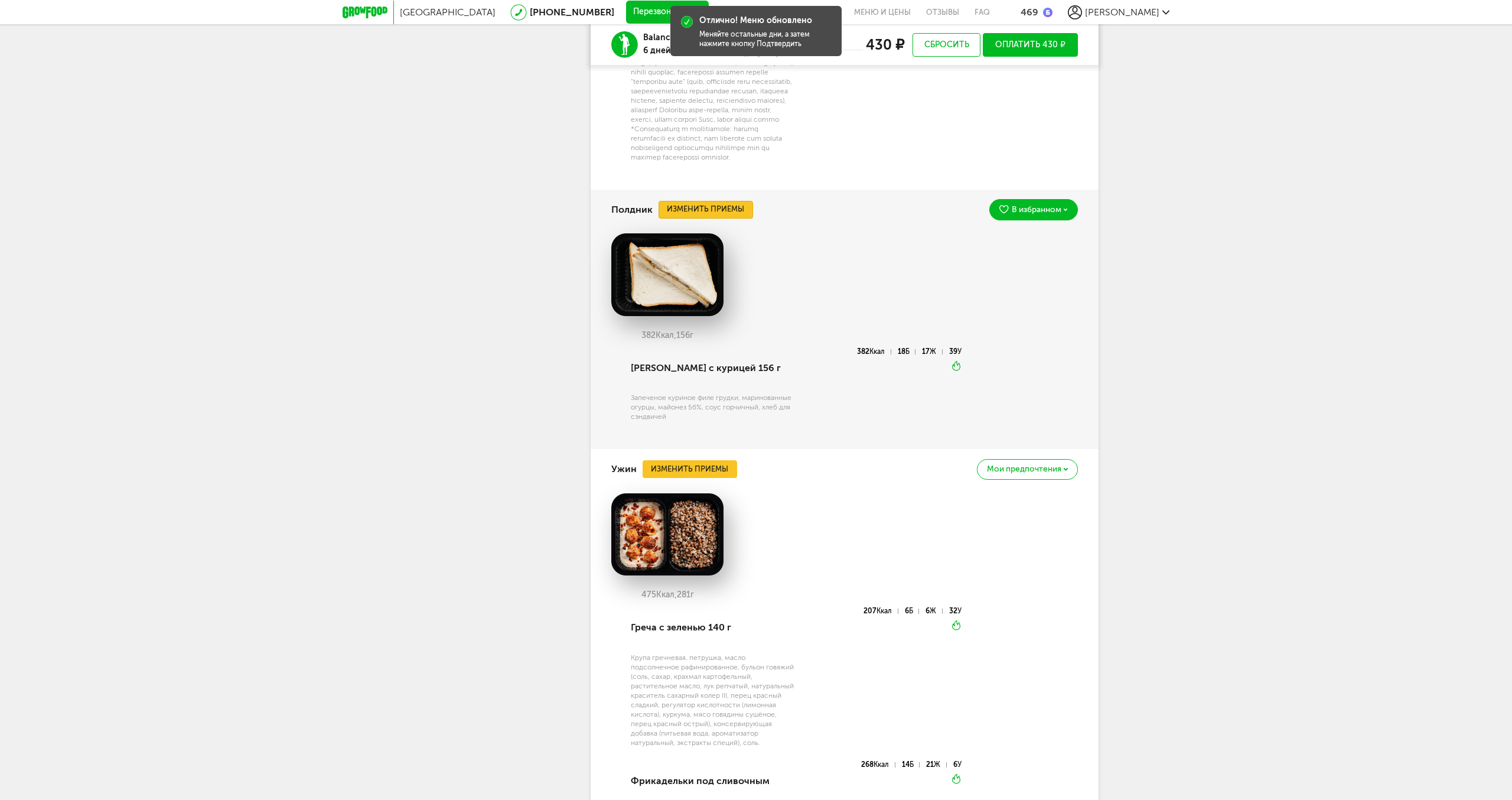
click at [699, 219] on button "Изменить приемы" at bounding box center [706, 209] width 95 height 17
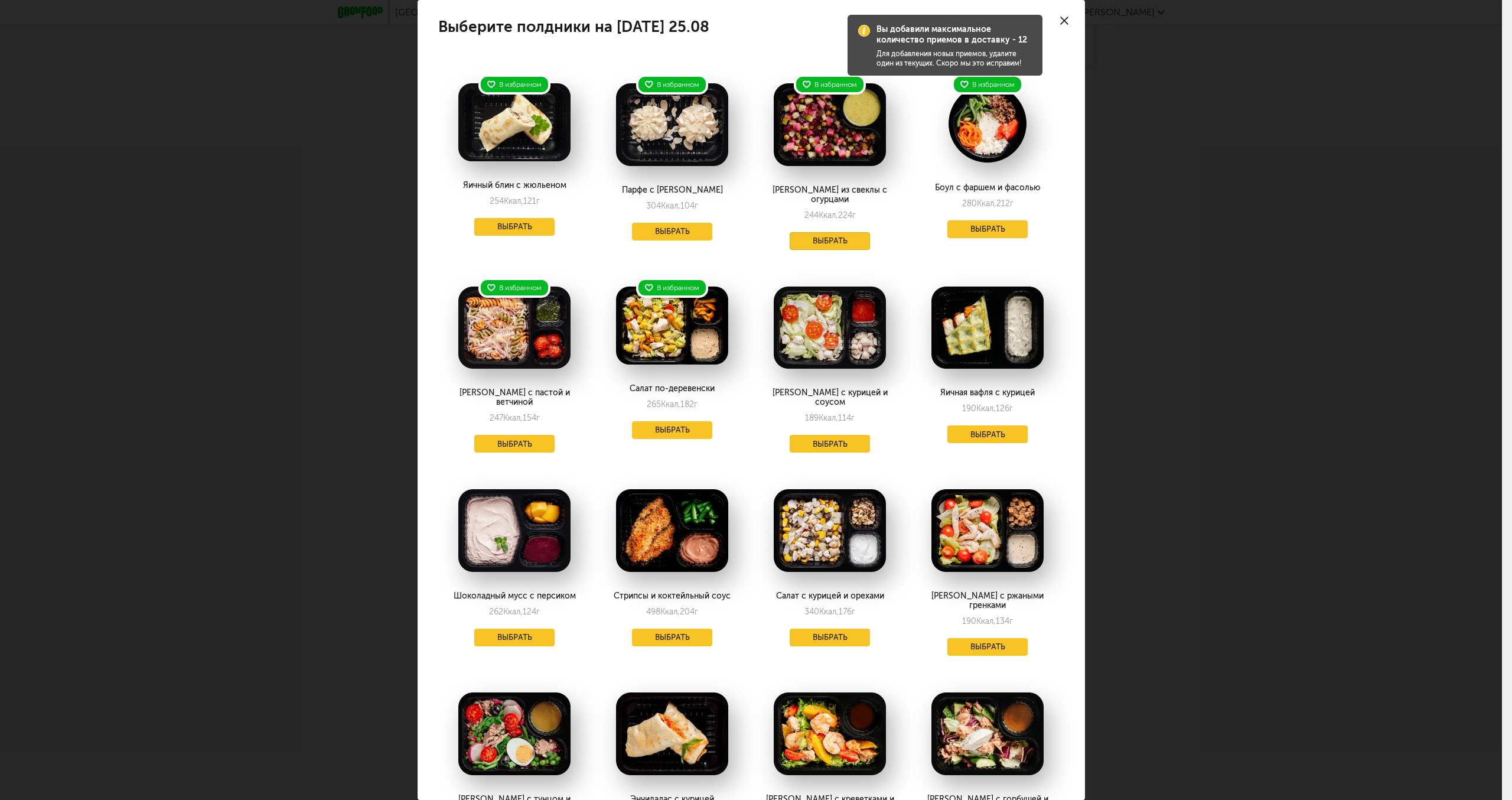
click at [837, 232] on button "Выбрать" at bounding box center [830, 240] width 80 height 17
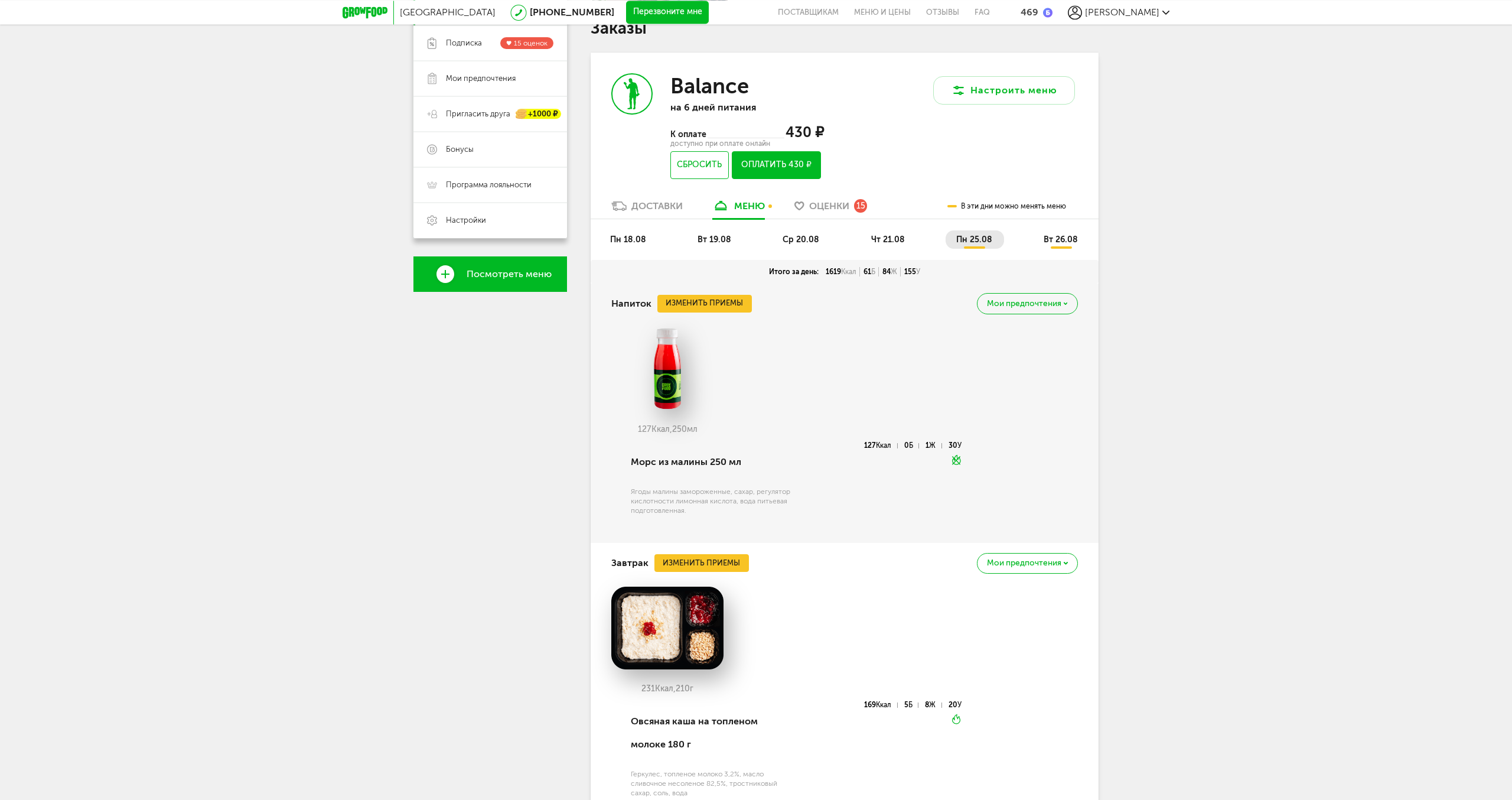
scroll to position [171, 0]
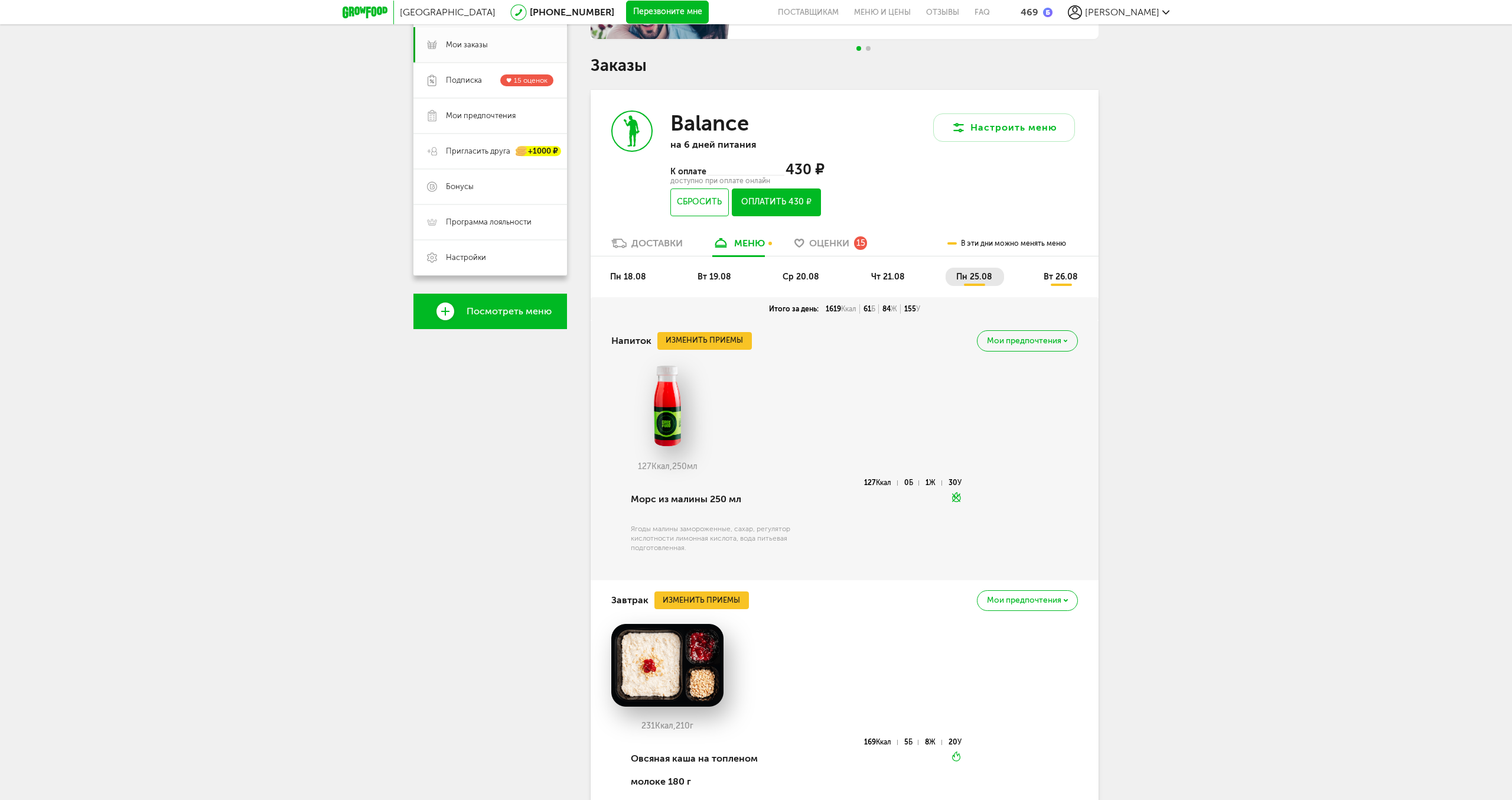
click at [1075, 276] on span "вт 26.08" at bounding box center [1061, 277] width 34 height 10
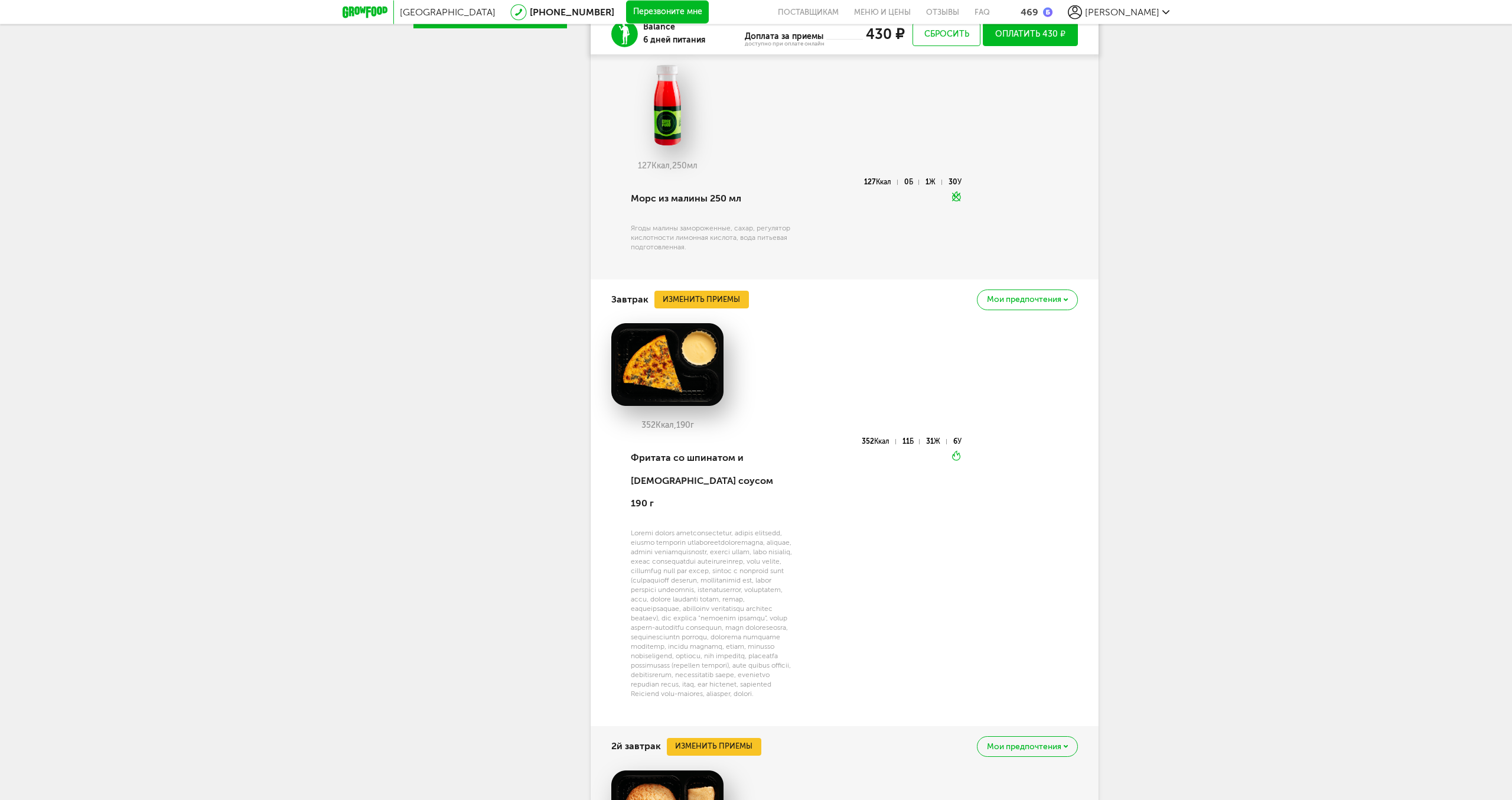
scroll to position [473, 0]
click at [706, 296] on button "Изменить приемы" at bounding box center [701, 298] width 95 height 17
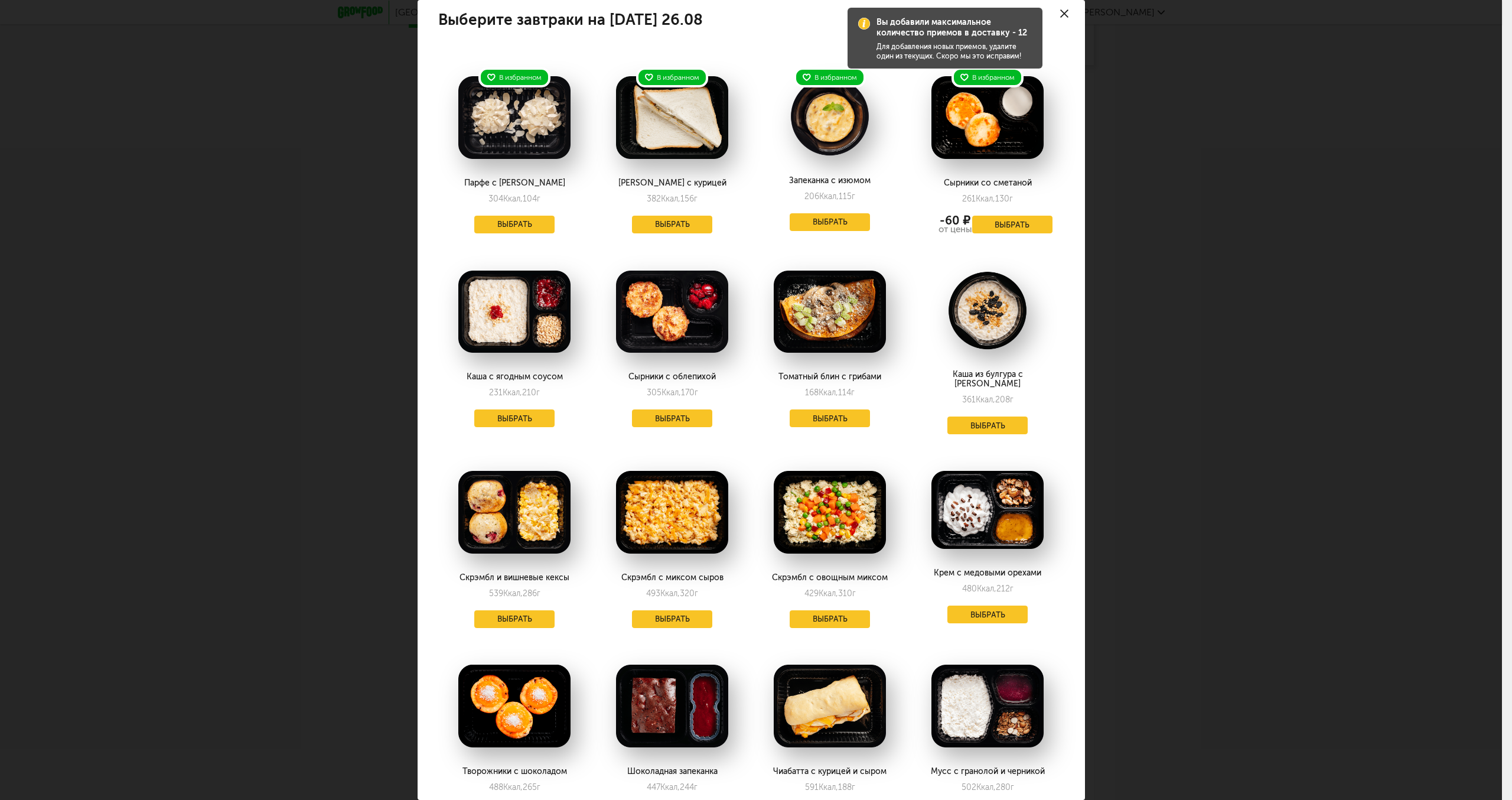
scroll to position [0, 0]
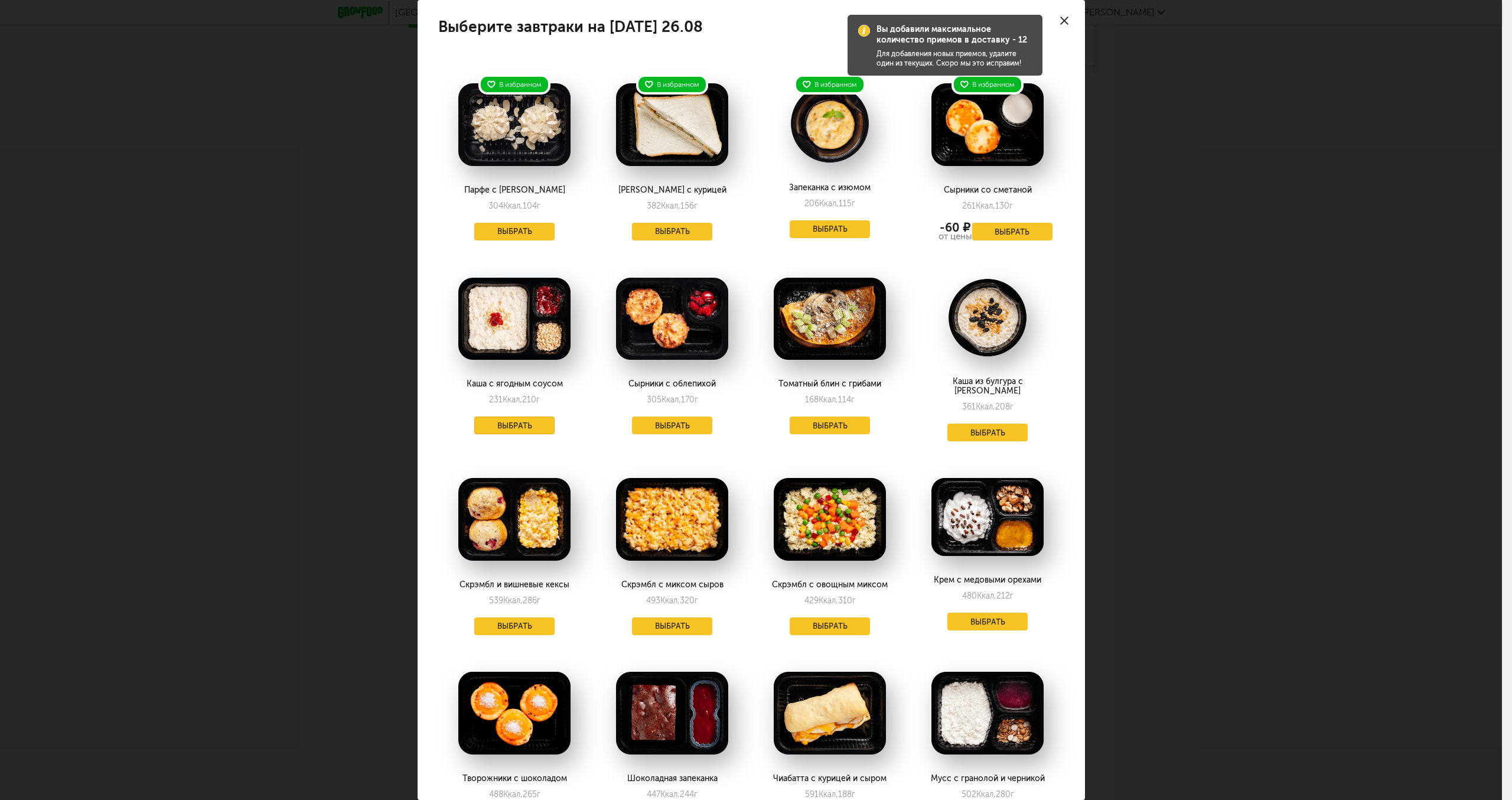
click at [525, 425] on button "Выбрать" at bounding box center [514, 425] width 80 height 17
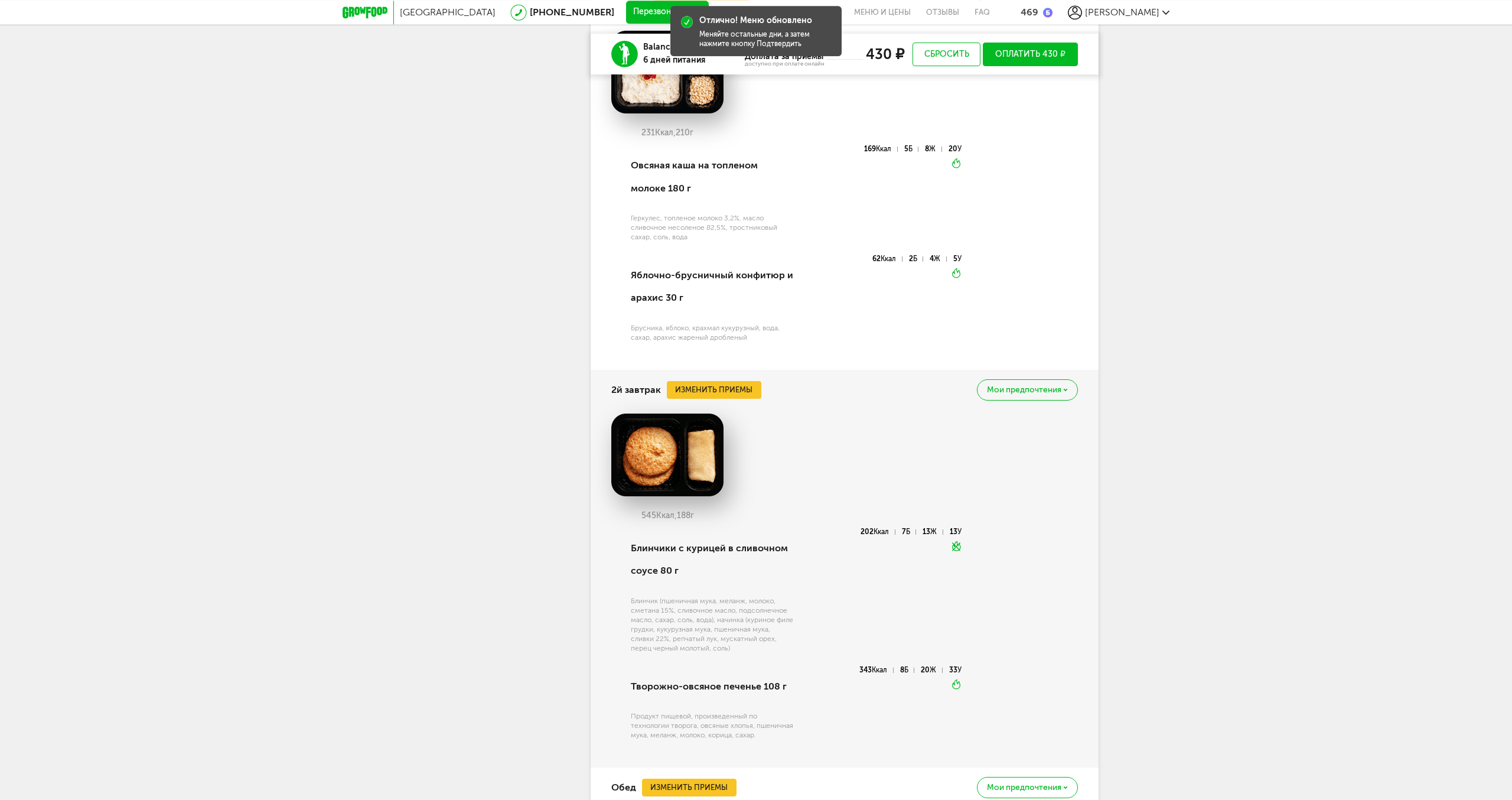
scroll to position [774, 0]
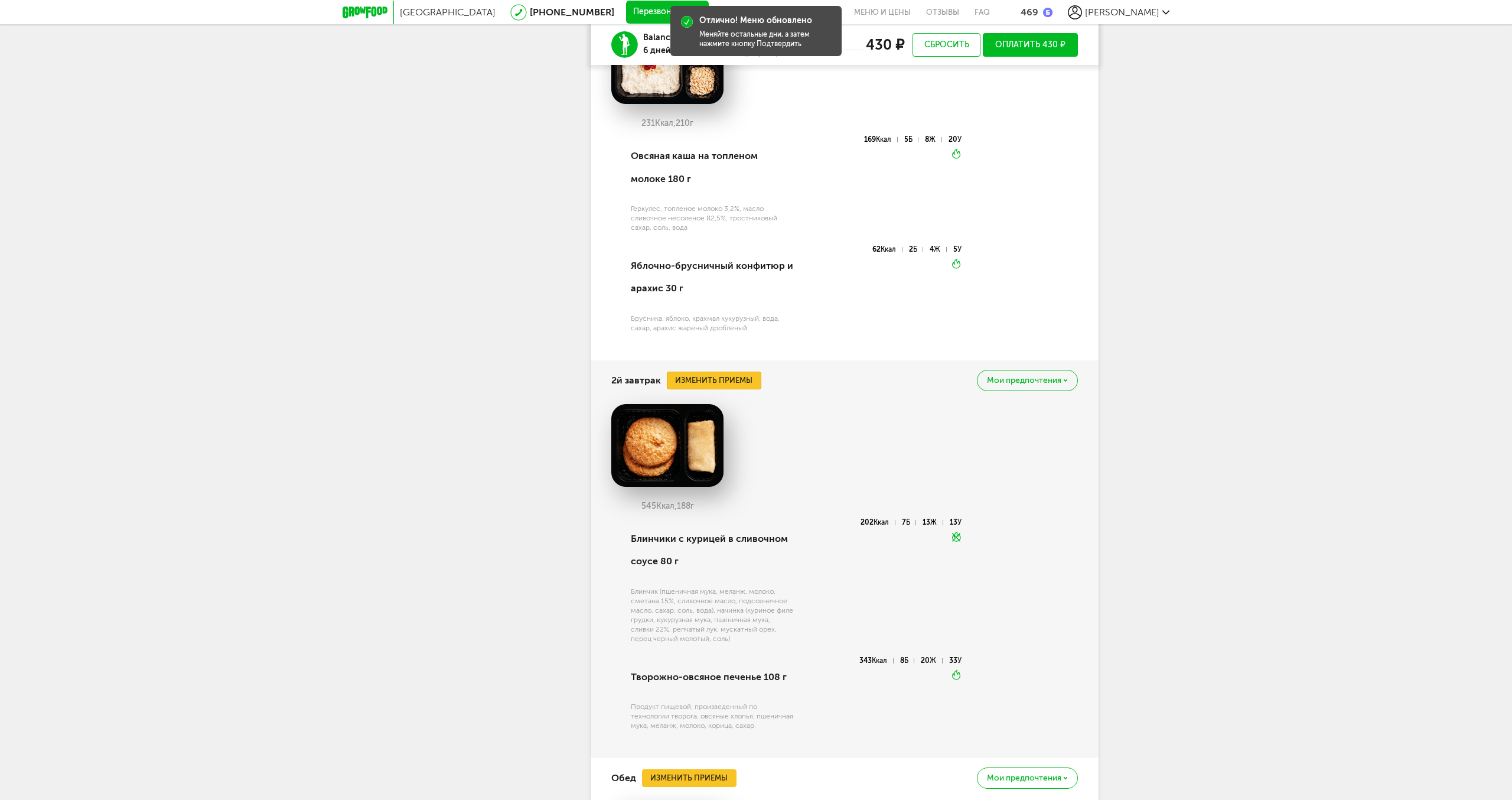
click at [704, 380] on button "Изменить приемы" at bounding box center [714, 380] width 95 height 17
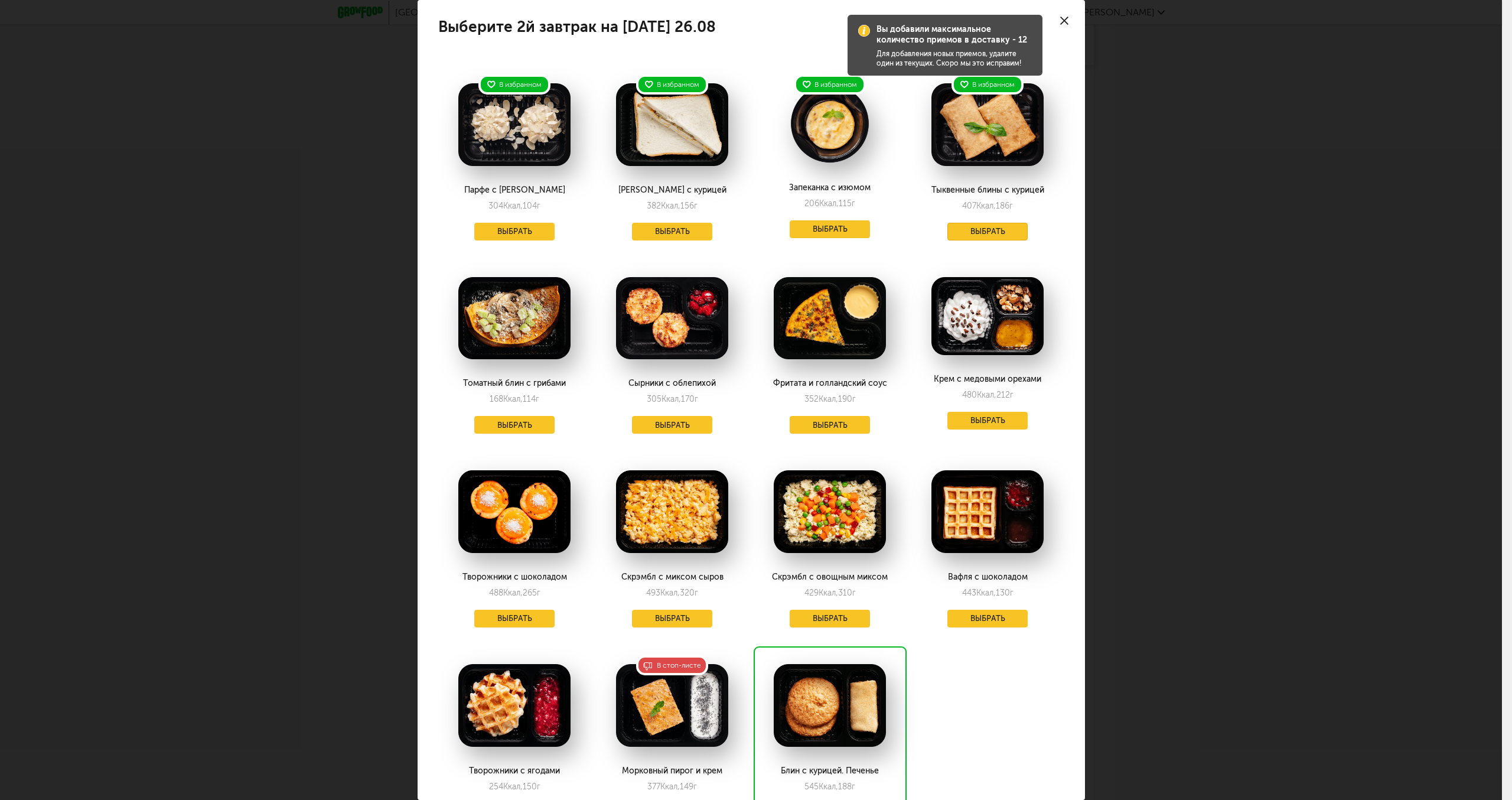
click at [990, 229] on button "Выбрать" at bounding box center [988, 231] width 80 height 17
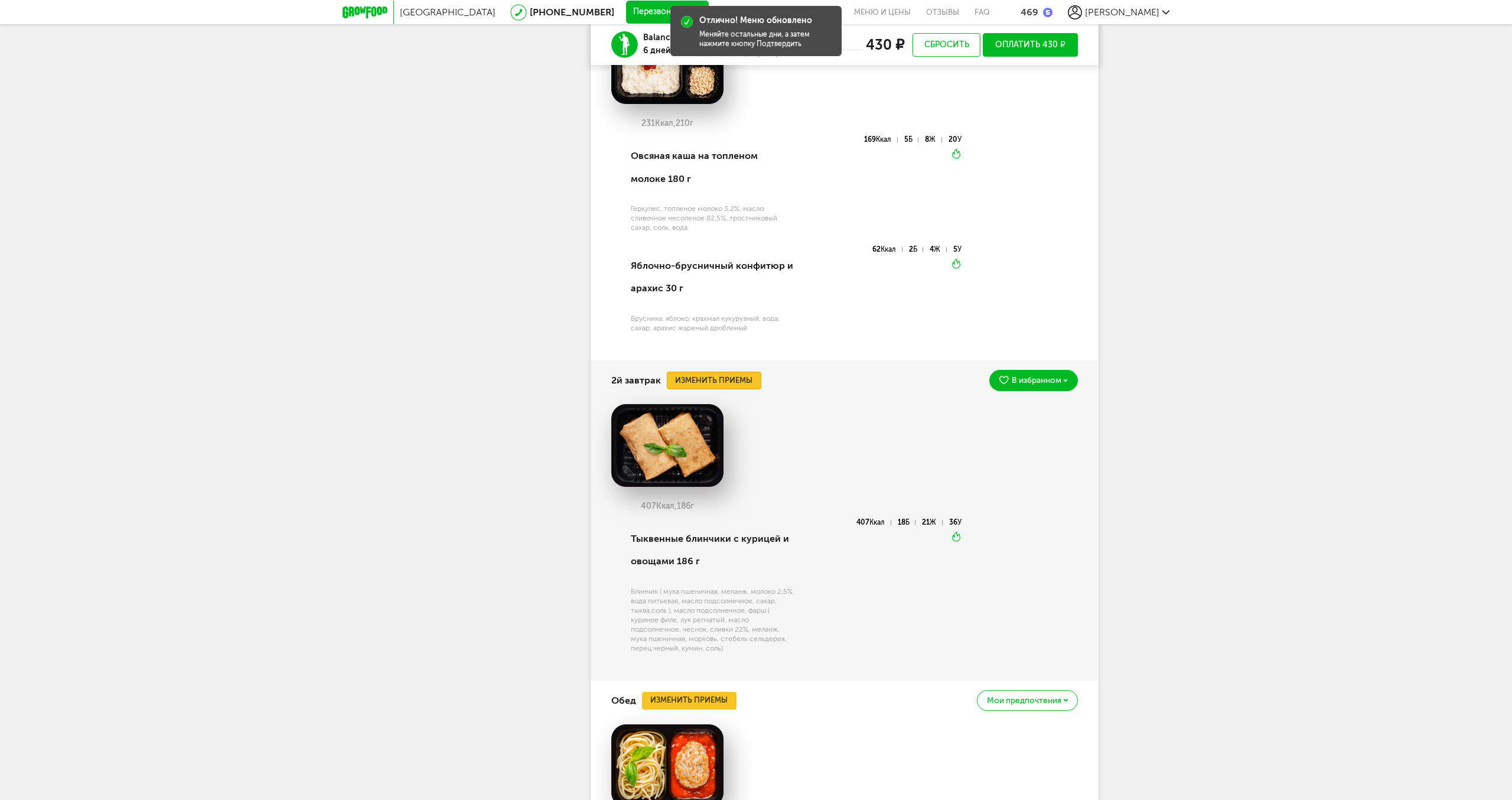
click at [724, 380] on button "Изменить приемы" at bounding box center [714, 380] width 95 height 17
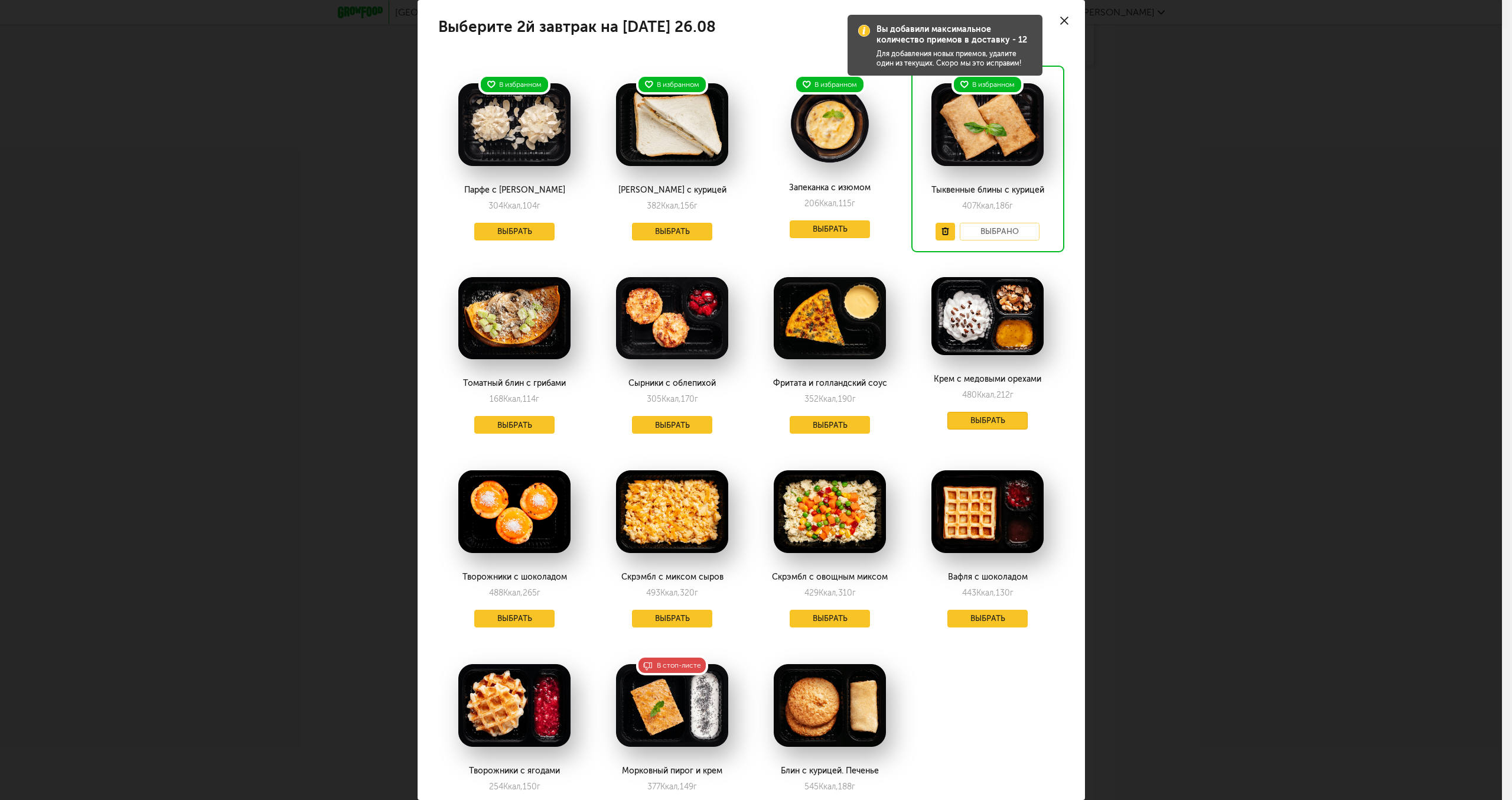
click at [999, 420] on button "Выбрать" at bounding box center [988, 420] width 80 height 17
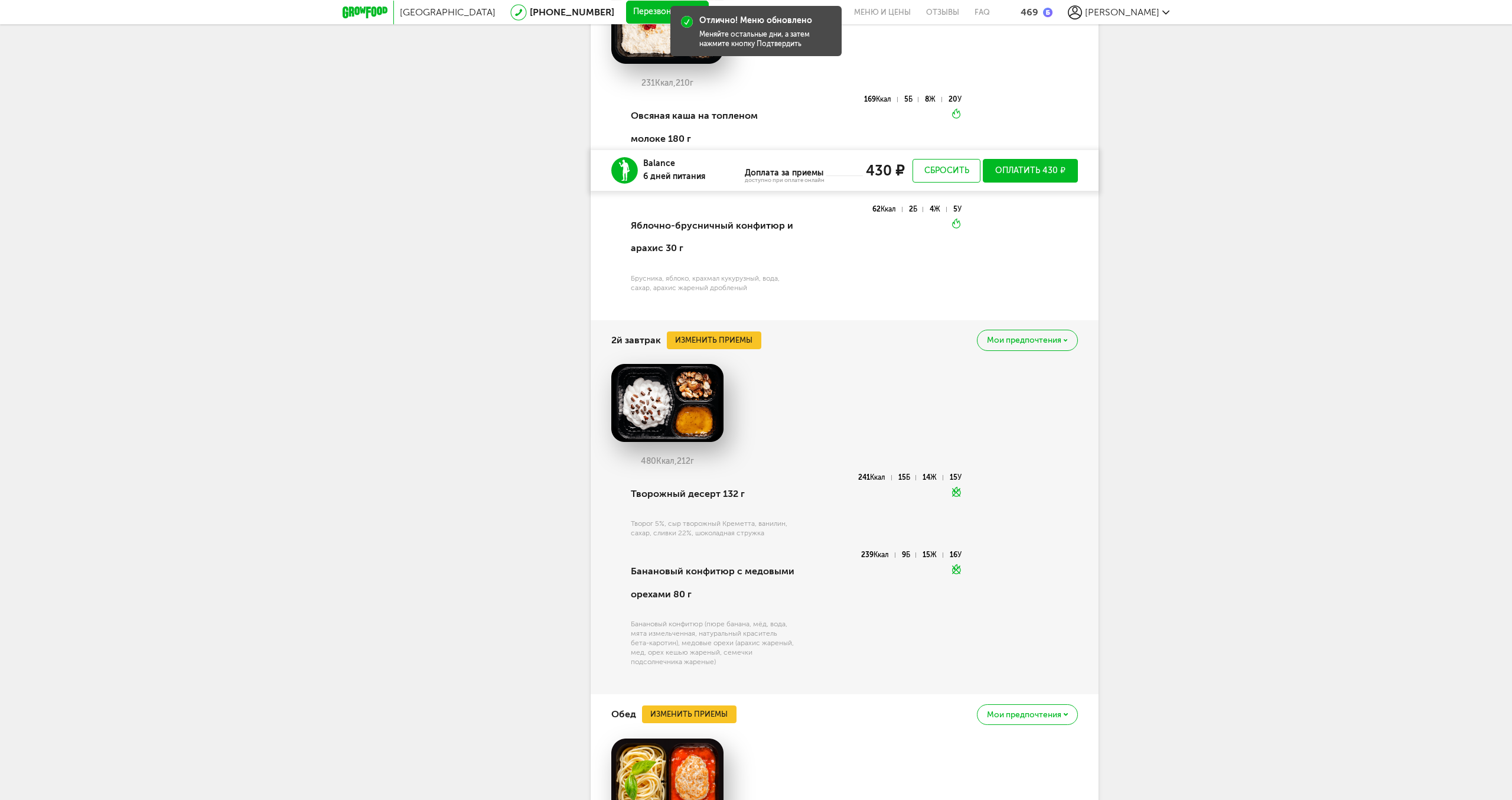
scroll to position [1195, 0]
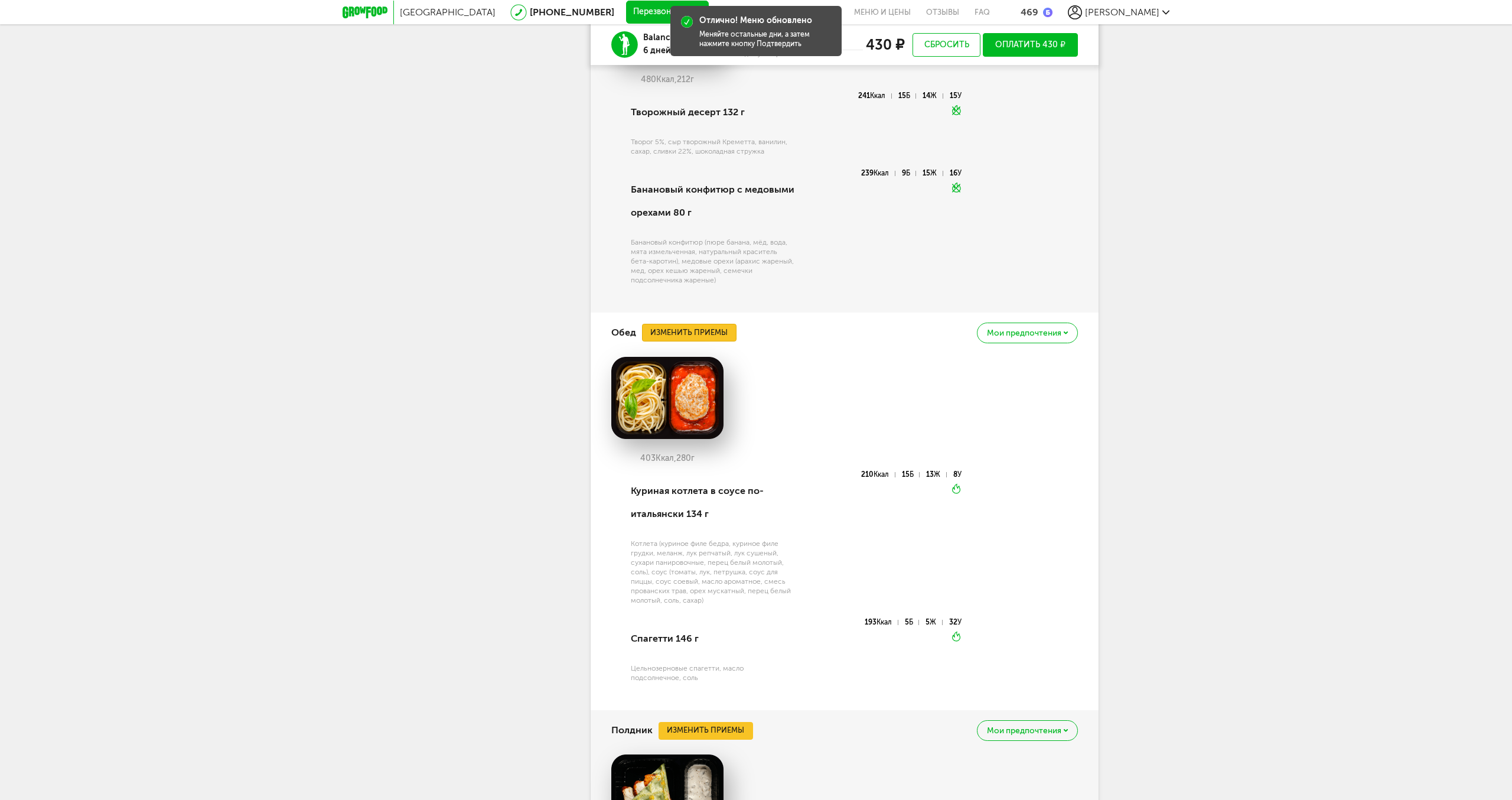
click at [704, 336] on button "Изменить приемы" at bounding box center [689, 332] width 95 height 17
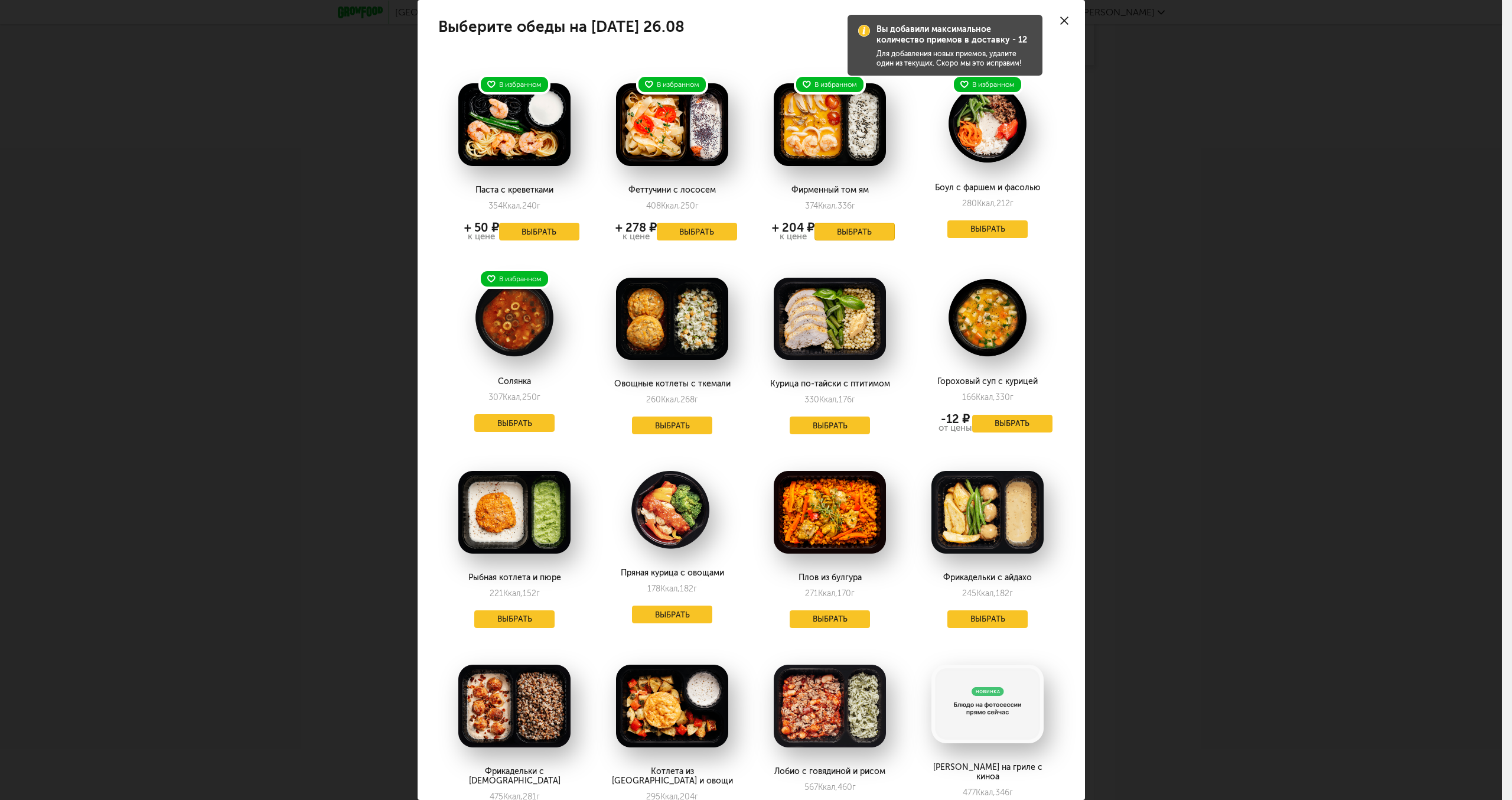
click at [844, 231] on button "Выбрать" at bounding box center [854, 231] width 80 height 17
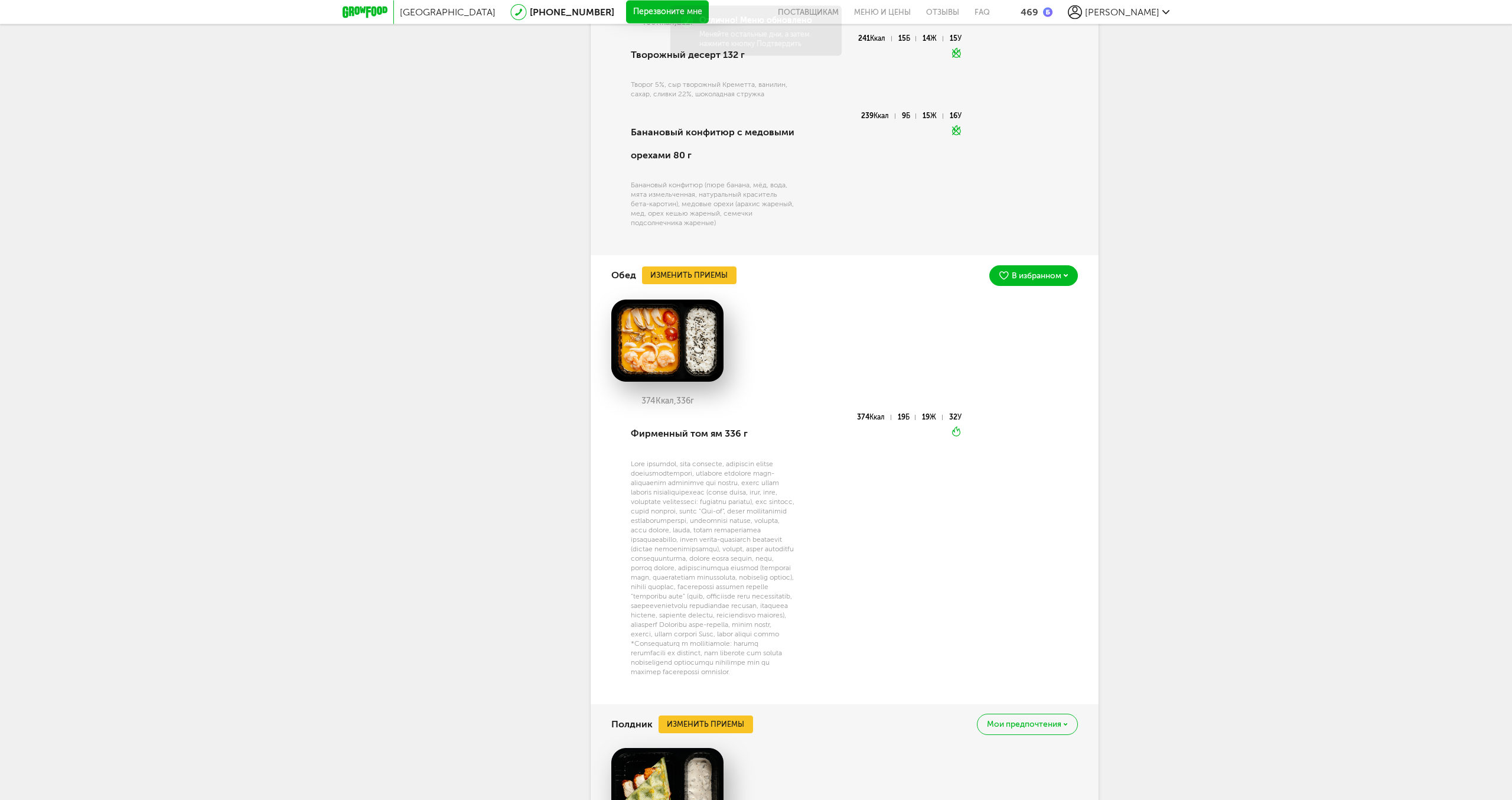
scroll to position [1617, 0]
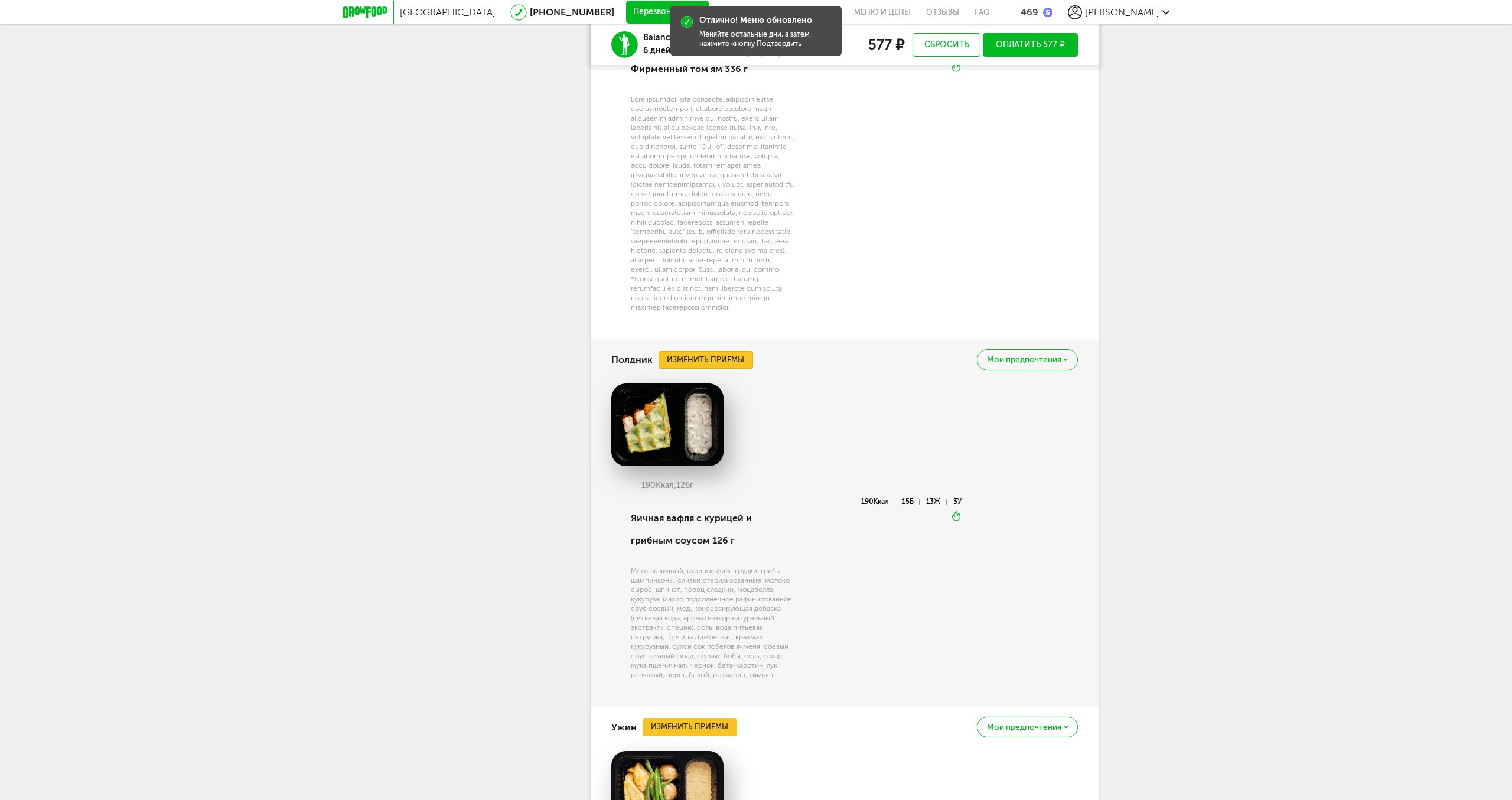
click at [690, 369] on button "Изменить приемы" at bounding box center [706, 359] width 95 height 17
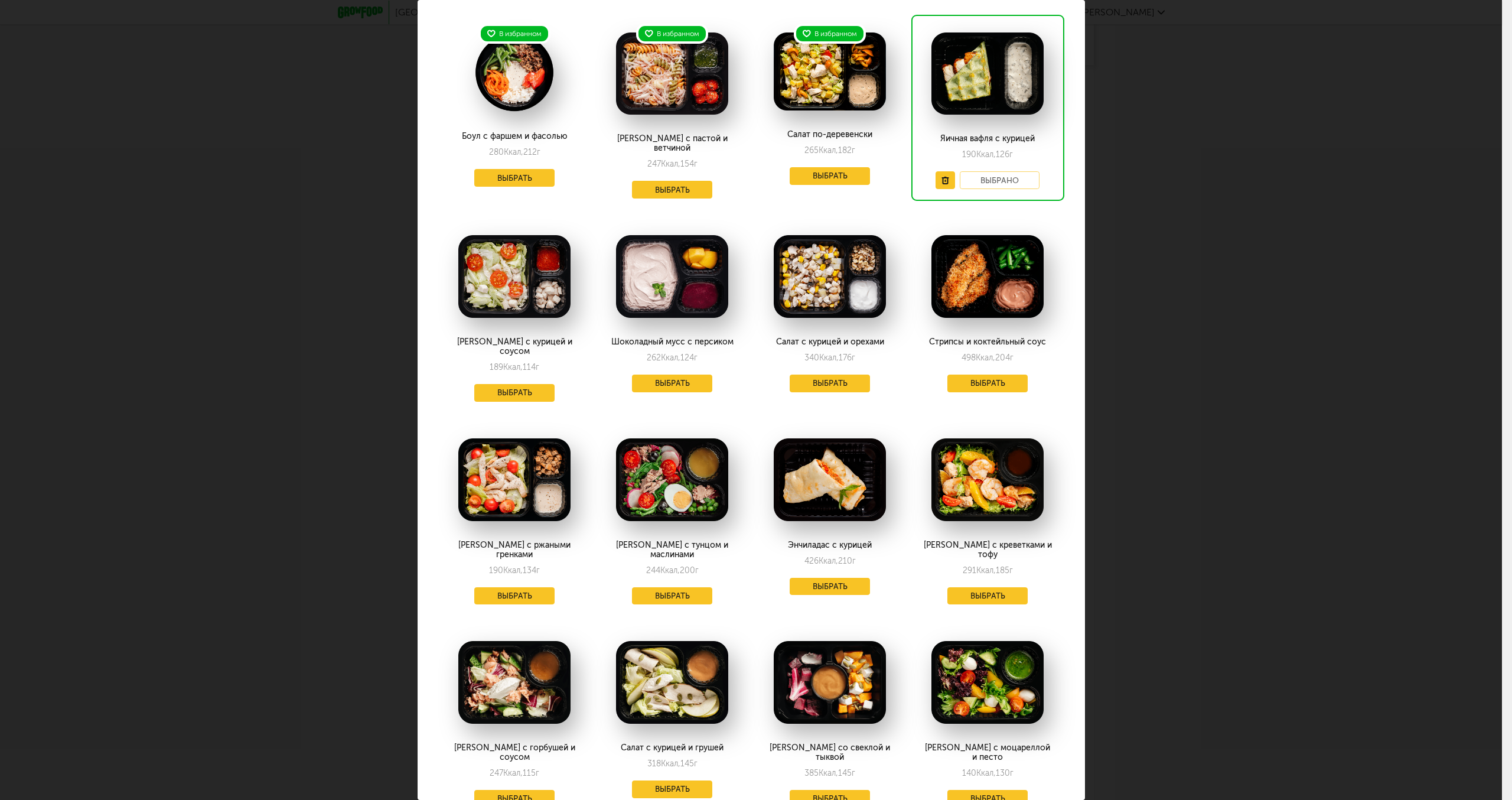
scroll to position [0, 0]
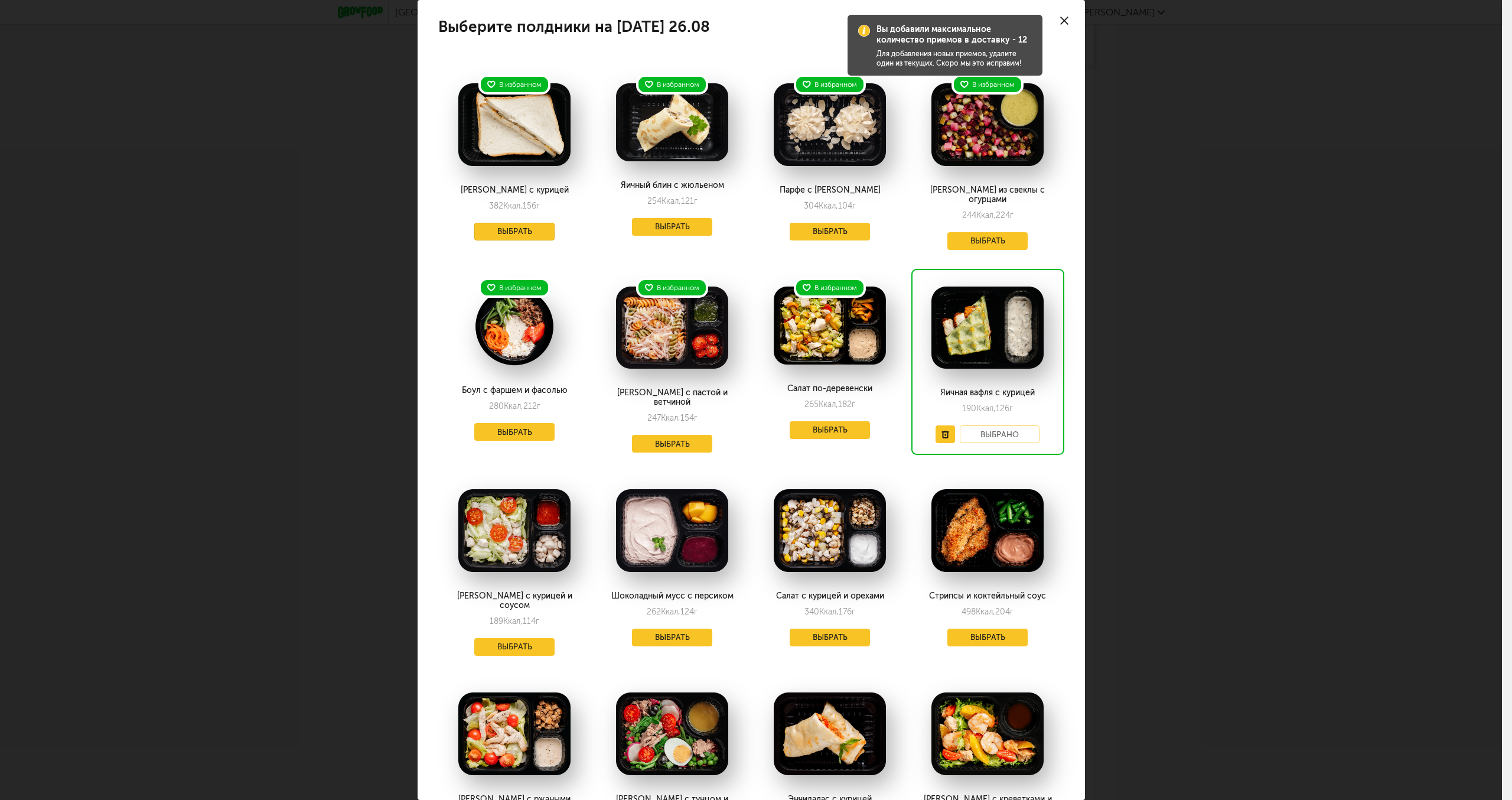
click at [511, 230] on button "Выбрать" at bounding box center [514, 231] width 80 height 17
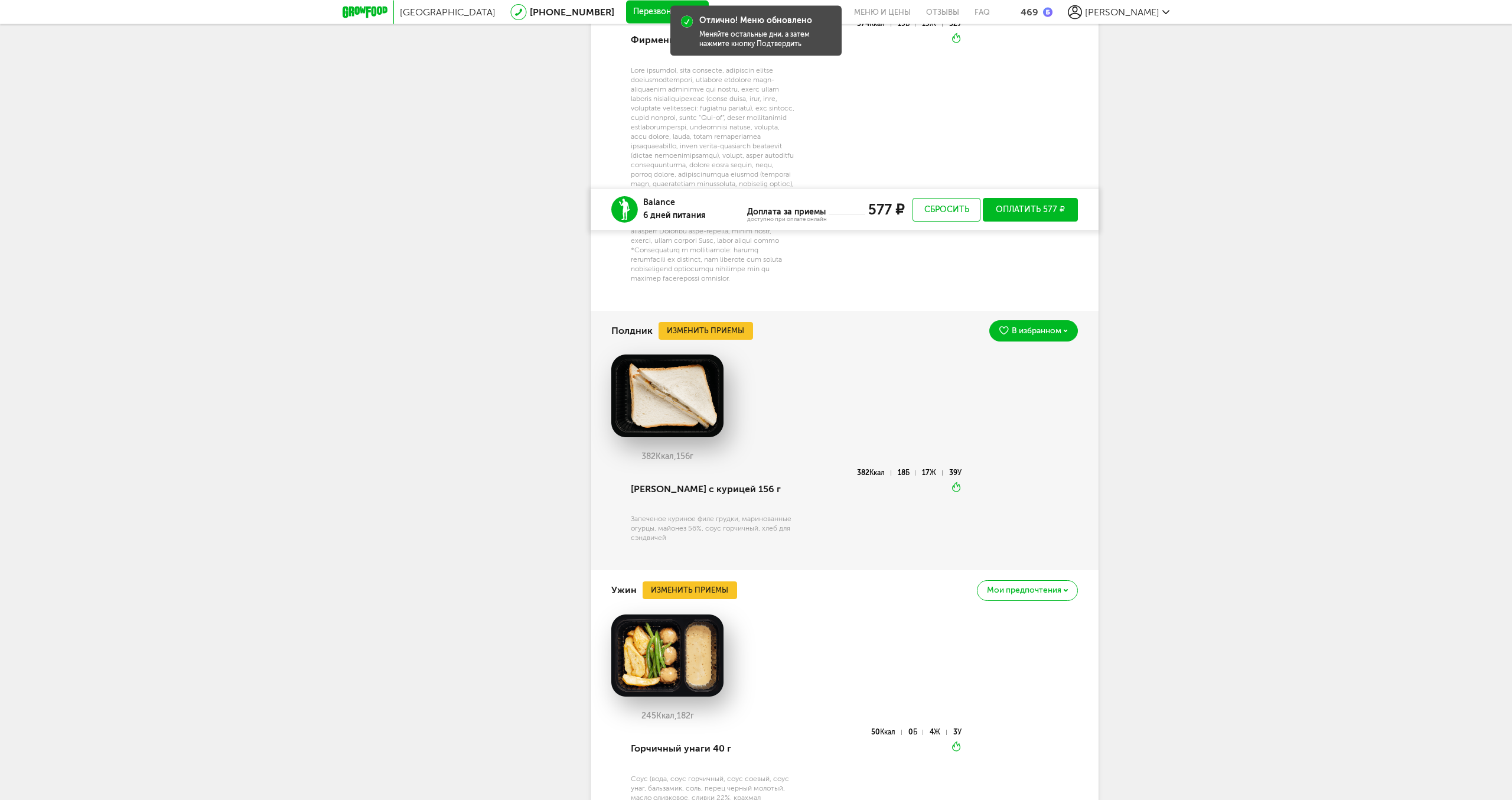
scroll to position [1919, 0]
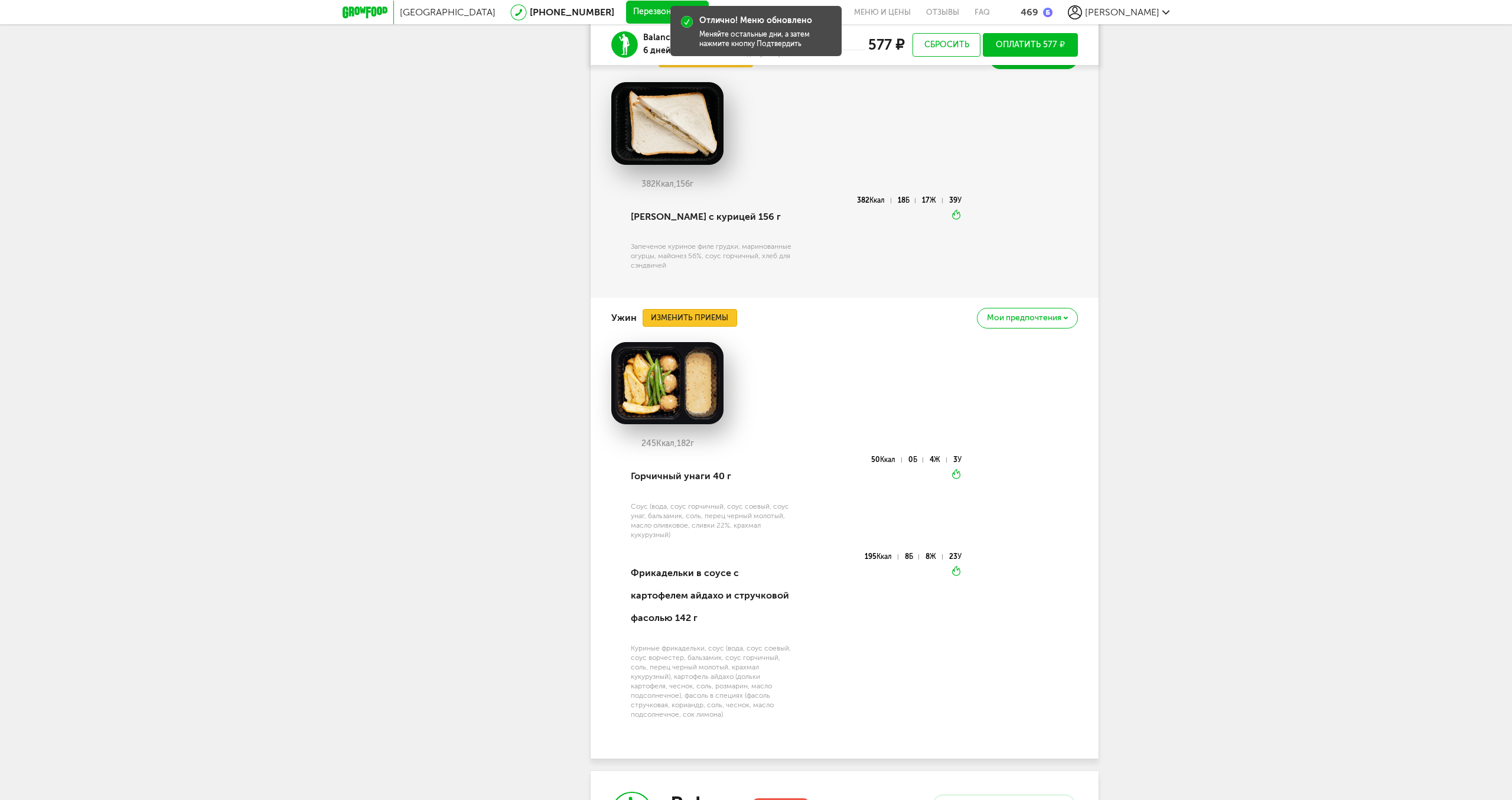
click at [696, 327] on button "Изменить приемы" at bounding box center [689, 317] width 95 height 17
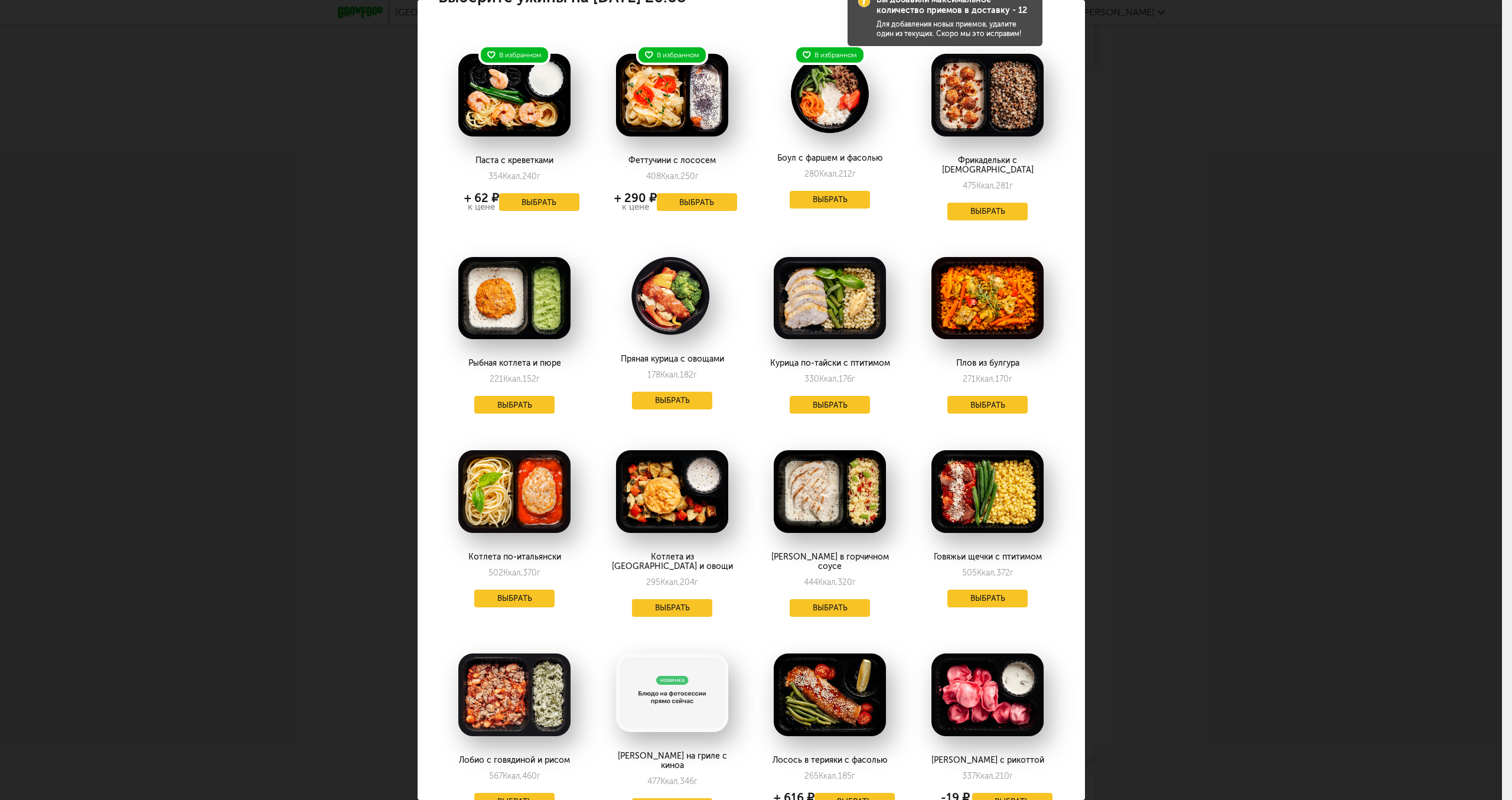
scroll to position [0, 0]
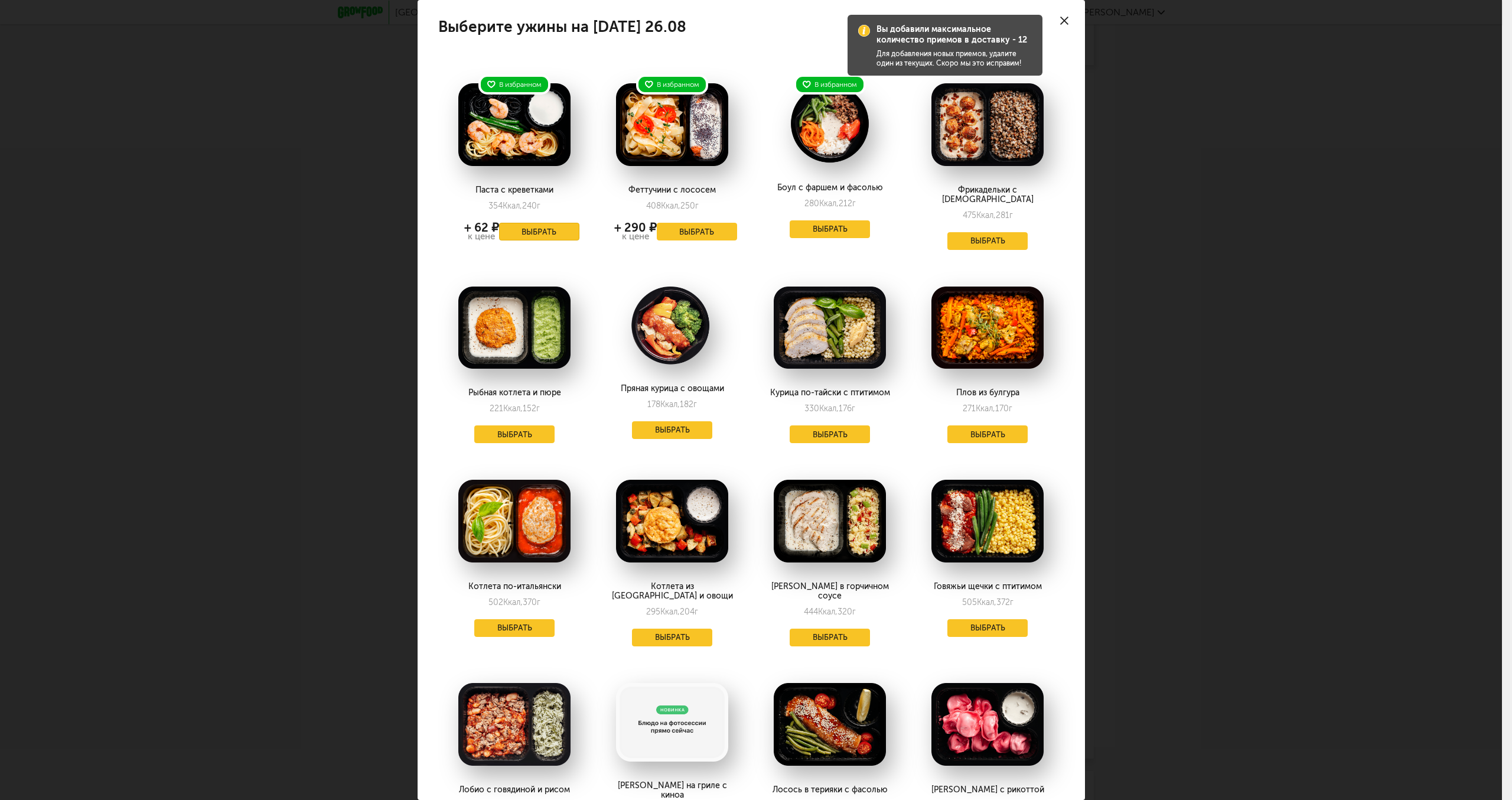
click at [527, 230] on button "Выбрать" at bounding box center [539, 231] width 80 height 17
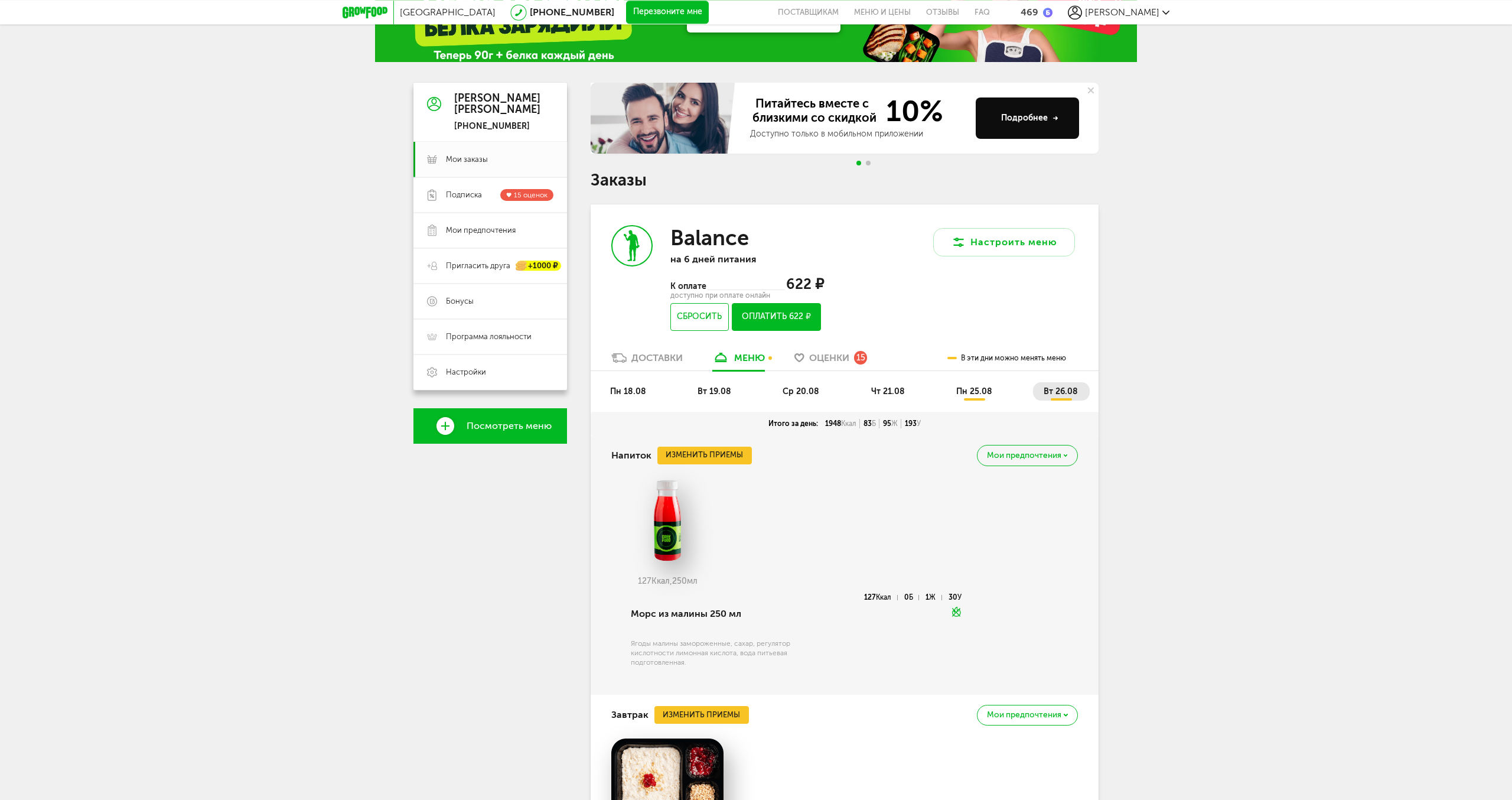
scroll to position [51, 0]
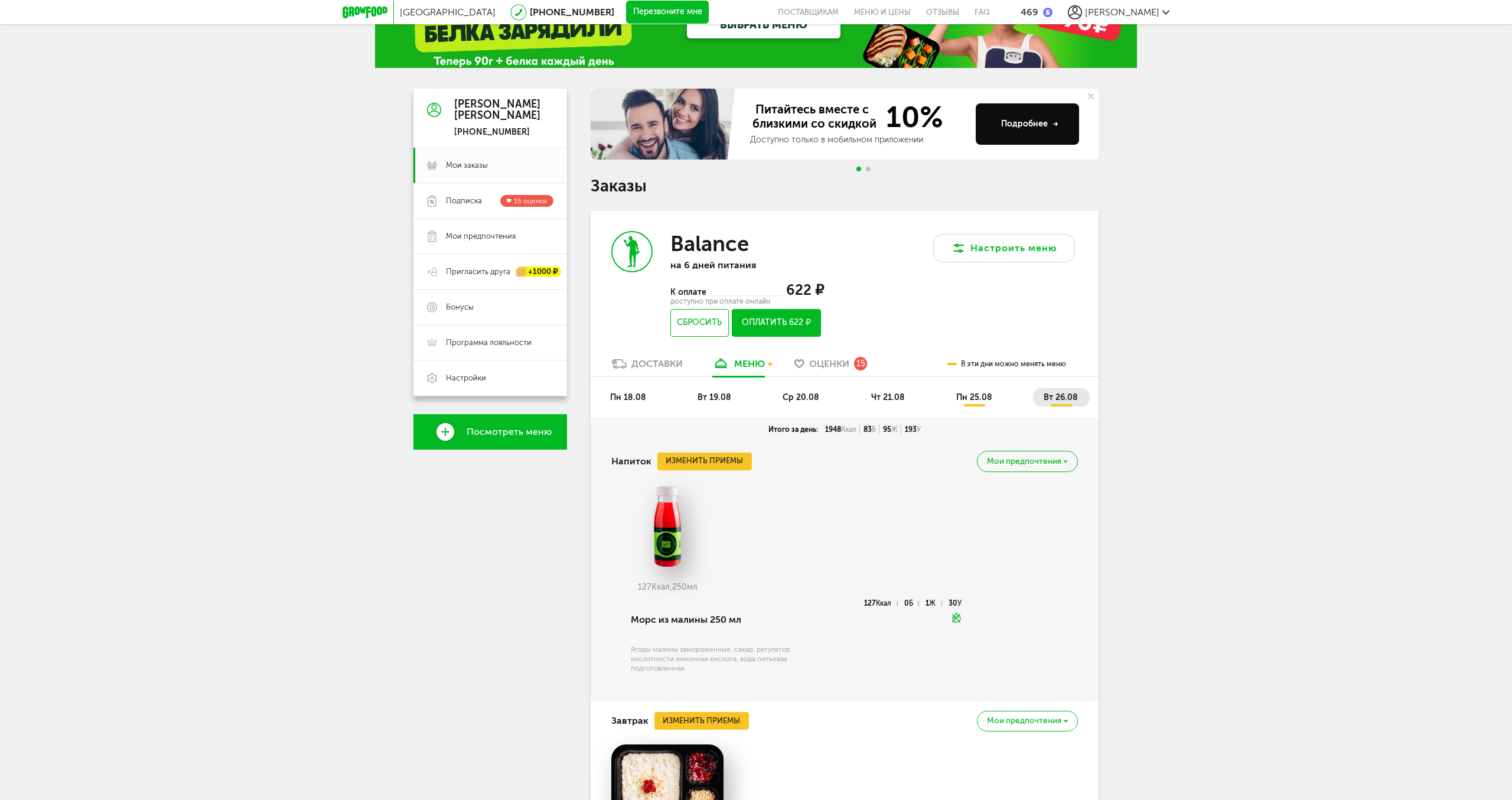
click at [789, 323] on button "Оплатить 622 ₽" at bounding box center [776, 323] width 89 height 28
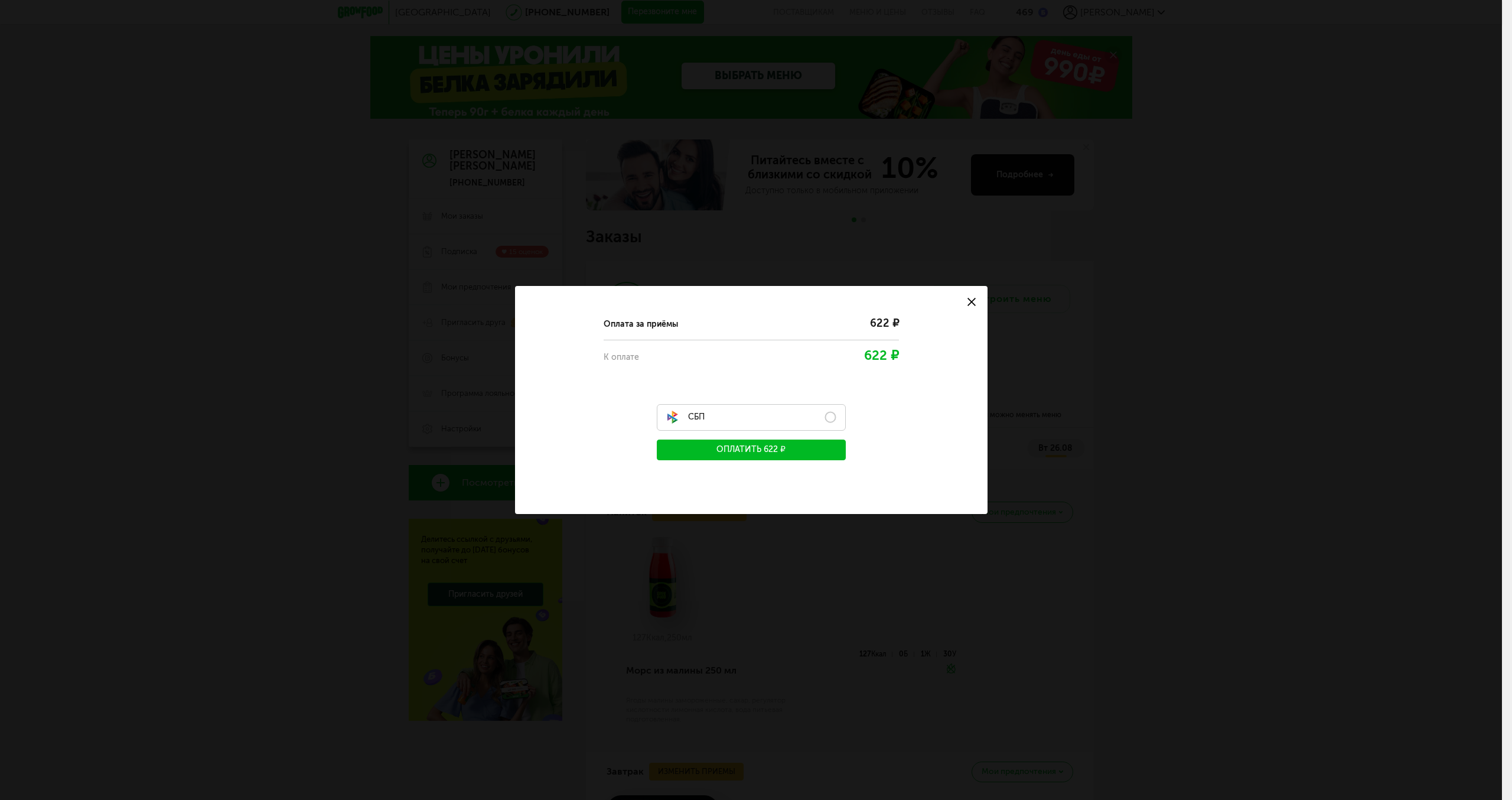
click at [733, 408] on label "СБП" at bounding box center [751, 417] width 189 height 27
click at [744, 456] on button "Оплатить 622 ₽" at bounding box center [751, 449] width 189 height 20
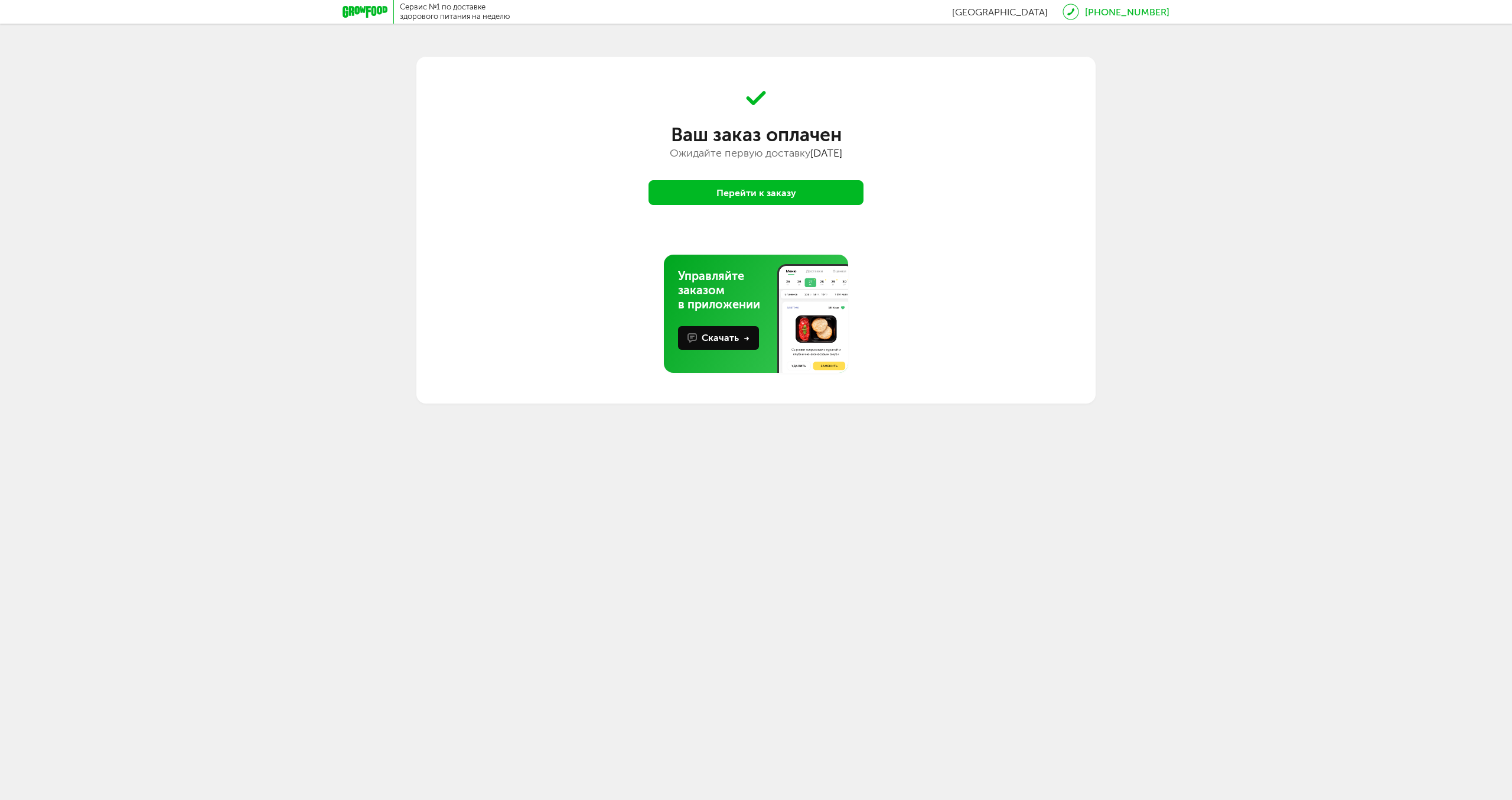
click at [758, 188] on button "Перейти к заказу" at bounding box center [756, 192] width 215 height 25
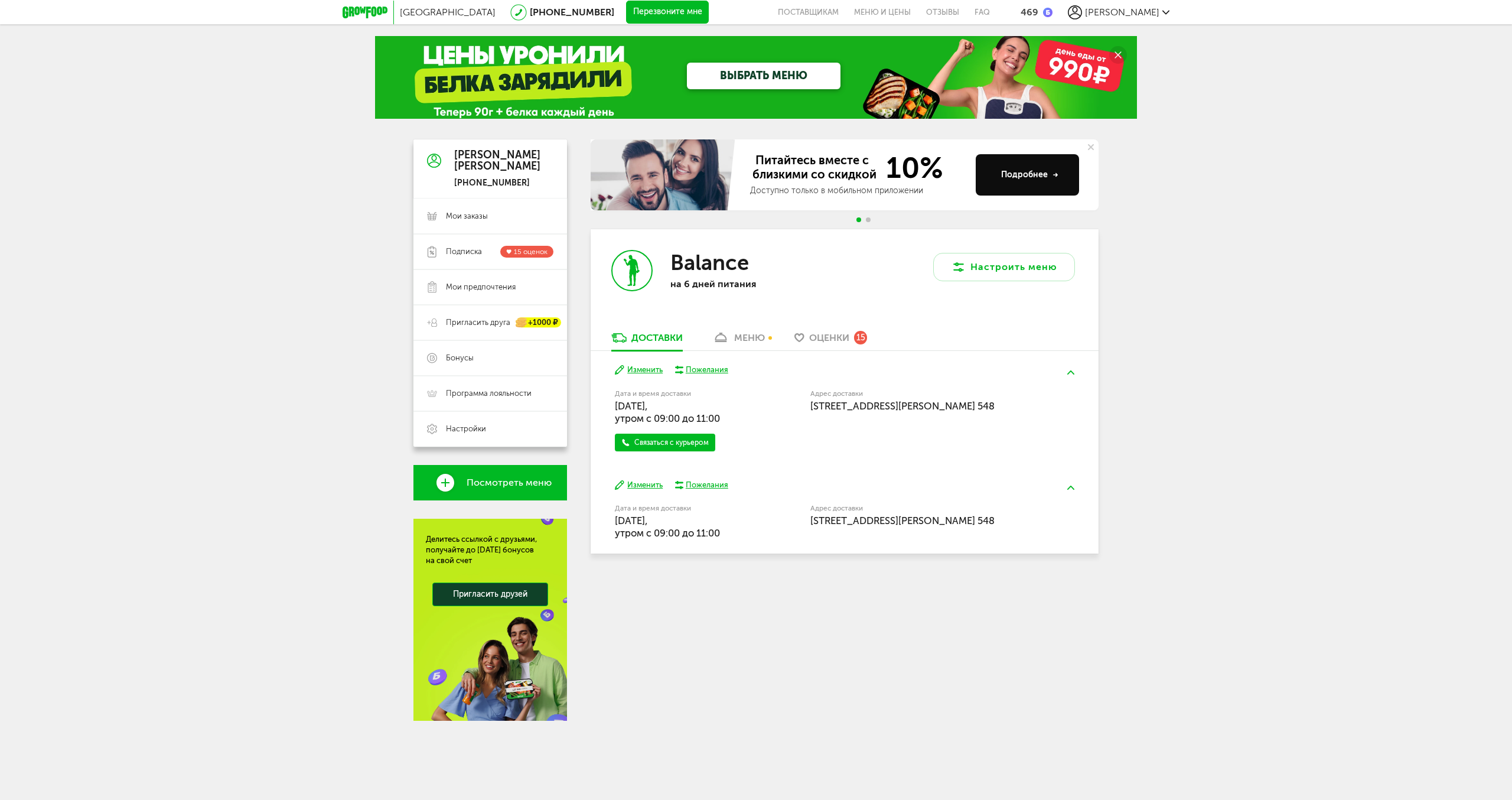
click at [755, 342] on div "меню" at bounding box center [749, 337] width 31 height 11
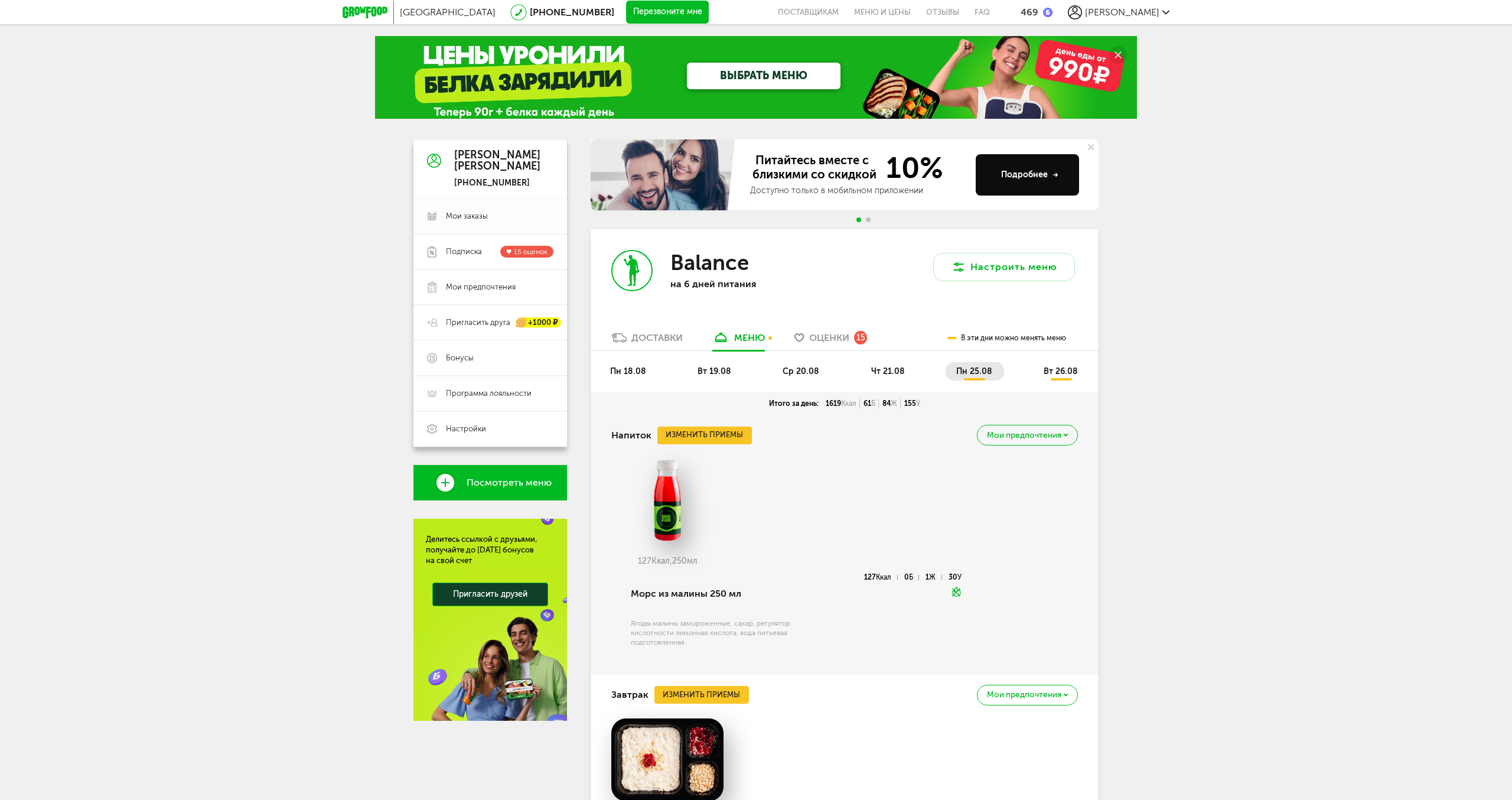
click at [466, 216] on span "Мои заказы" at bounding box center [467, 216] width 42 height 11
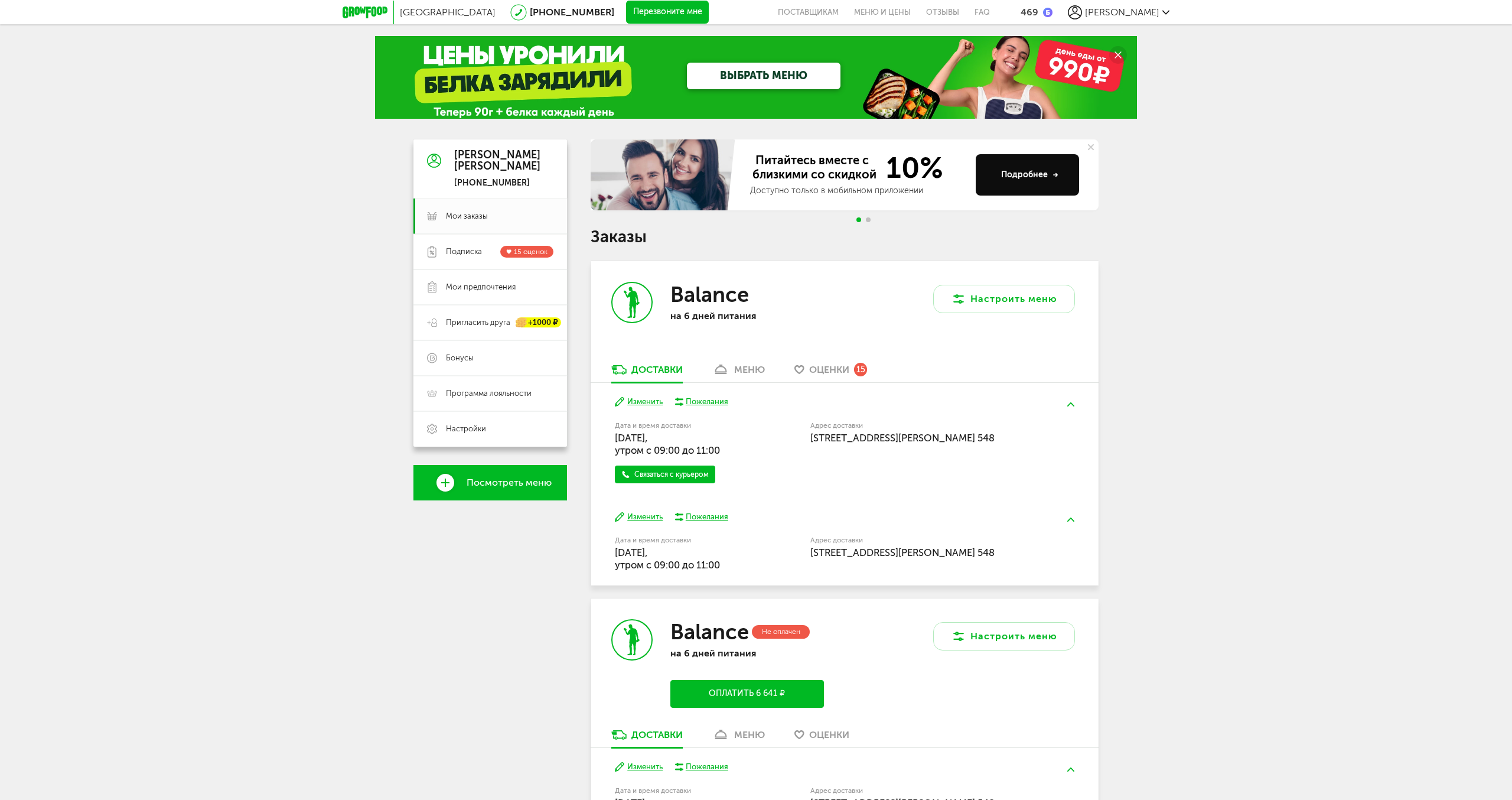
scroll to position [273, 0]
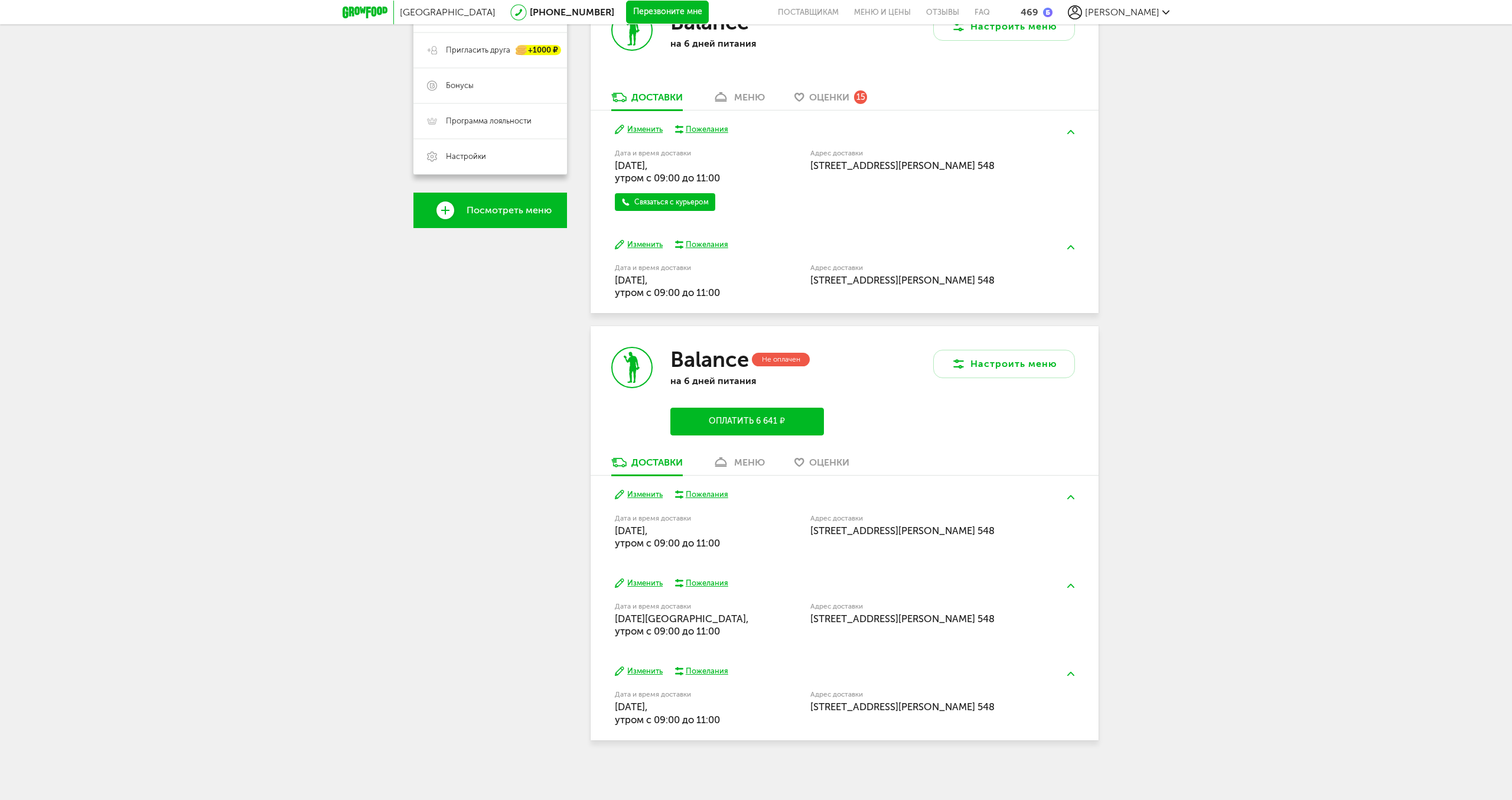
click at [745, 464] on div "меню" at bounding box center [749, 462] width 31 height 11
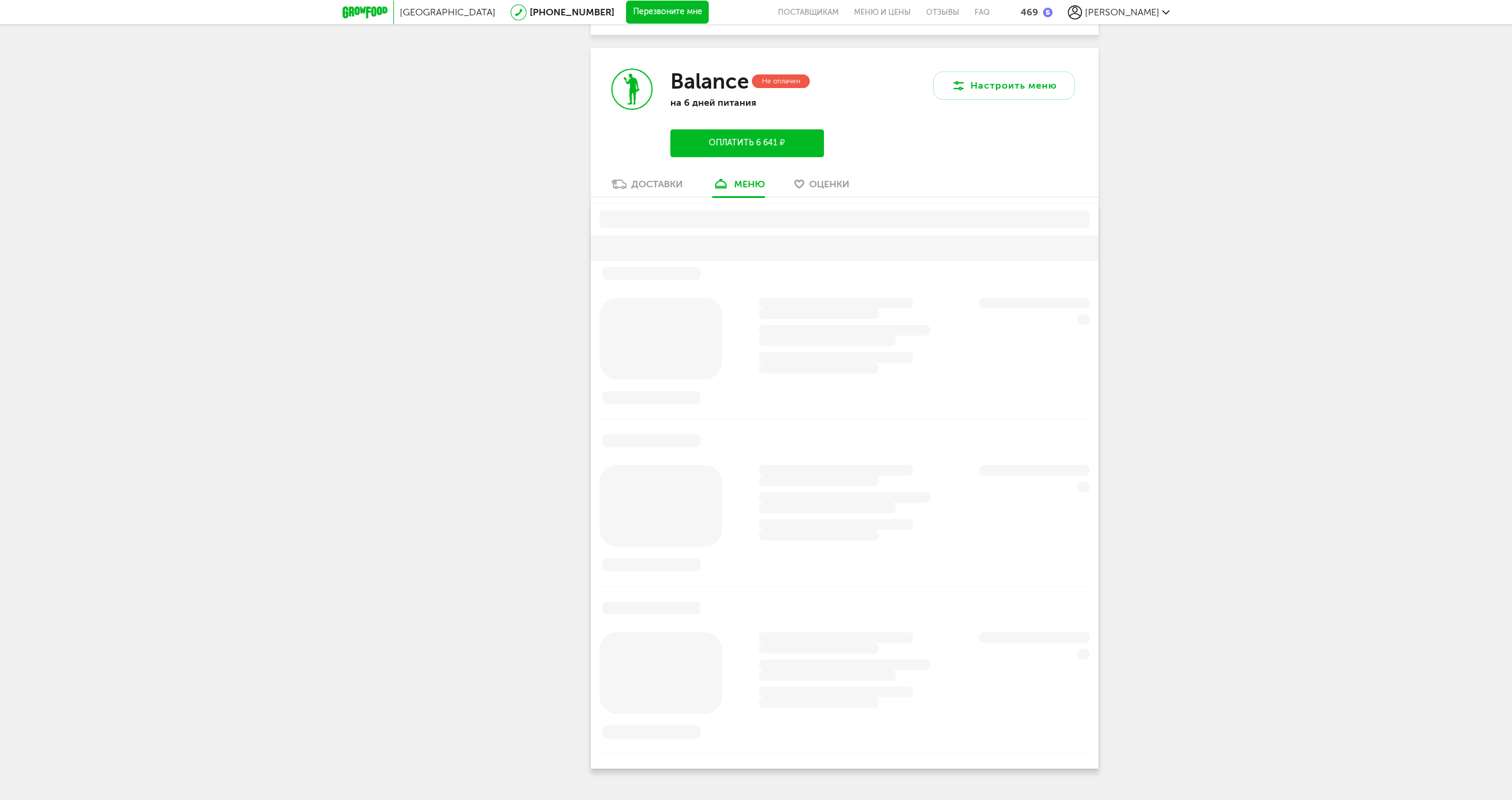
scroll to position [569, 0]
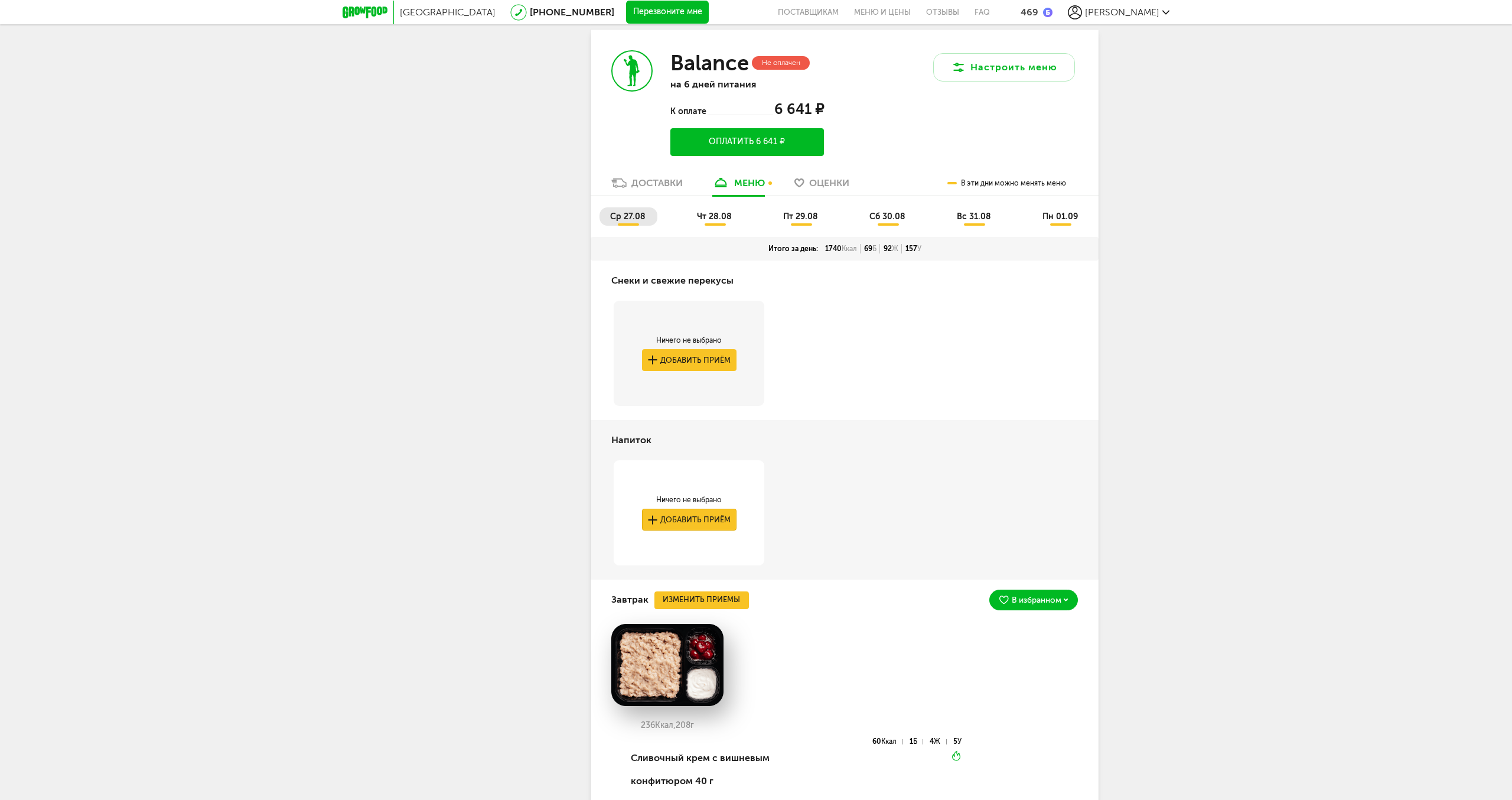
click at [692, 518] on button "Добавить приём" at bounding box center [689, 519] width 95 height 22
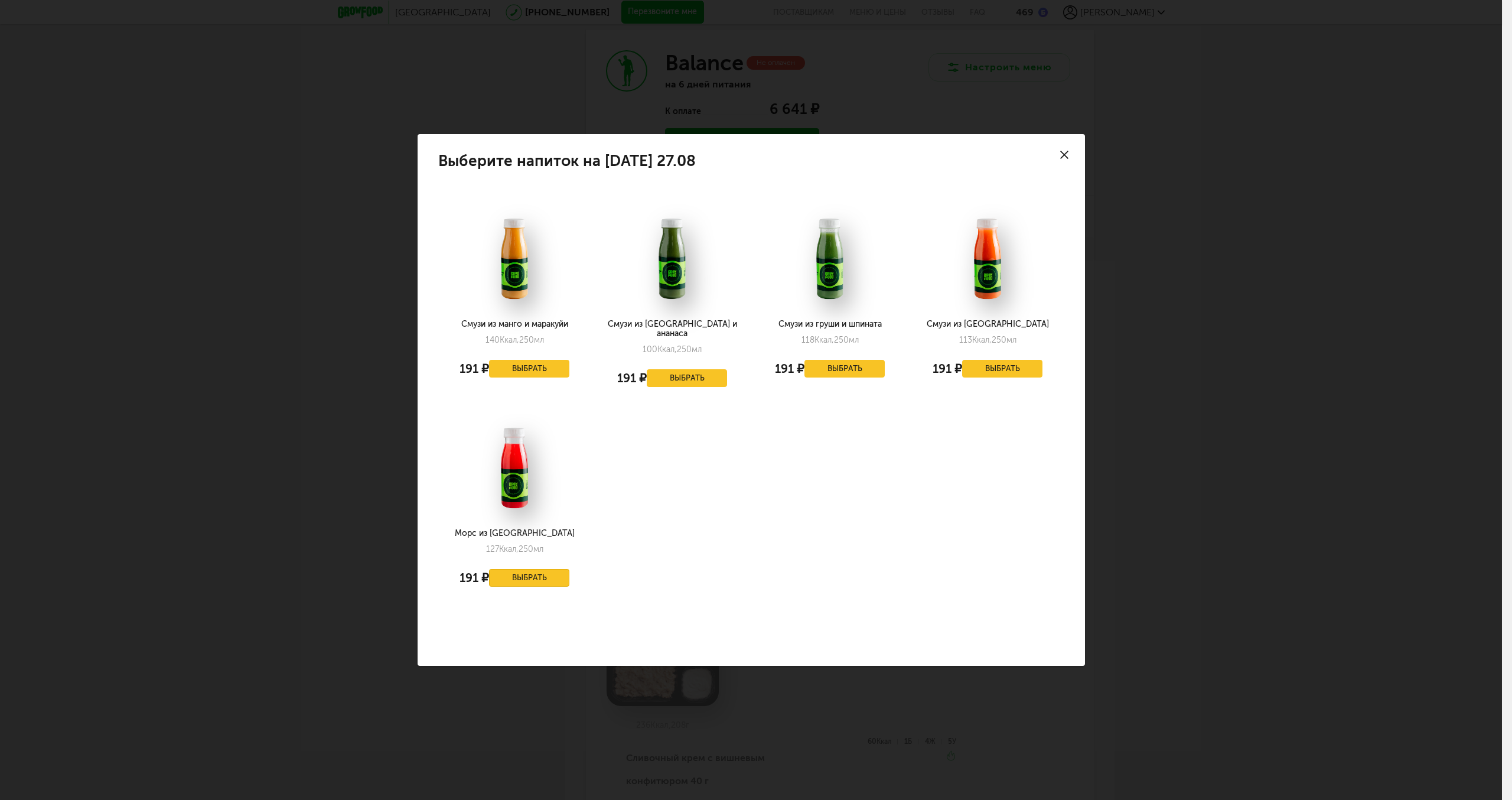
click at [530, 569] on button "Выбрать" at bounding box center [530, 577] width 80 height 17
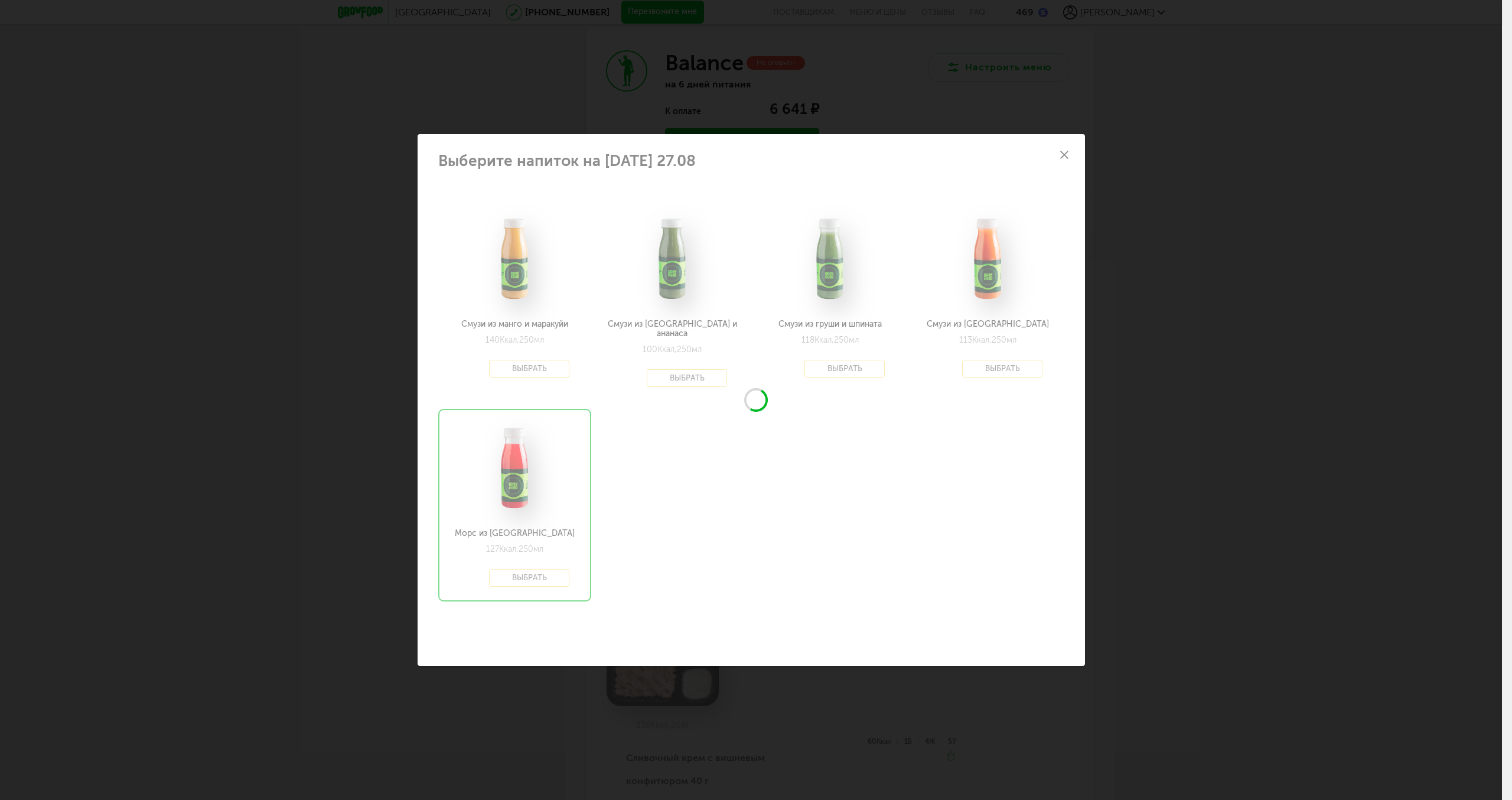
click at [1124, 133] on div "Выберите напиток на среду 27.08 Смузи из манго и маракуйи 140 Ккал, 250 мл 191 …" at bounding box center [751, 400] width 1502 height 800
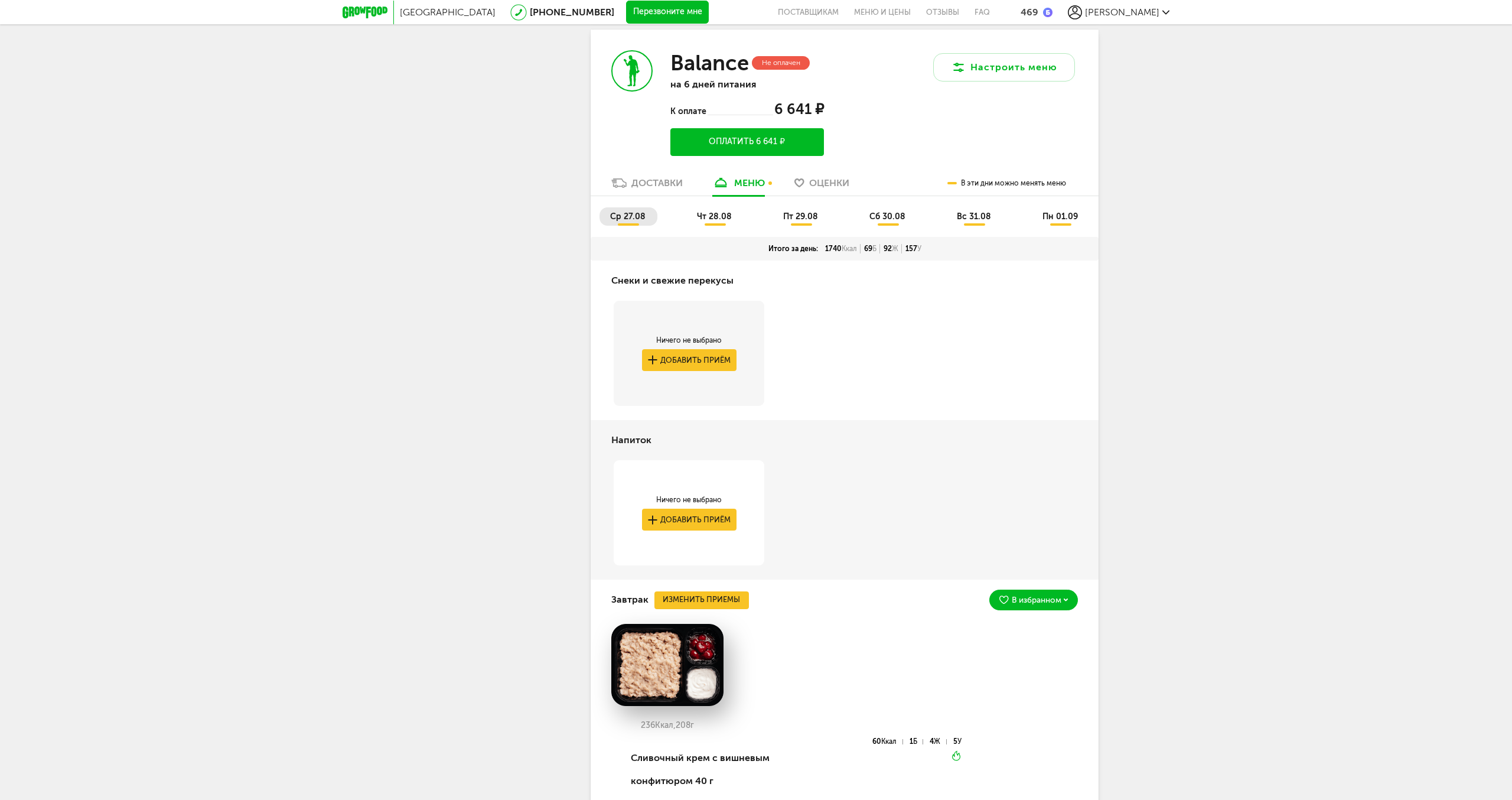
click at [668, 517] on button "Добавить приём" at bounding box center [689, 519] width 95 height 22
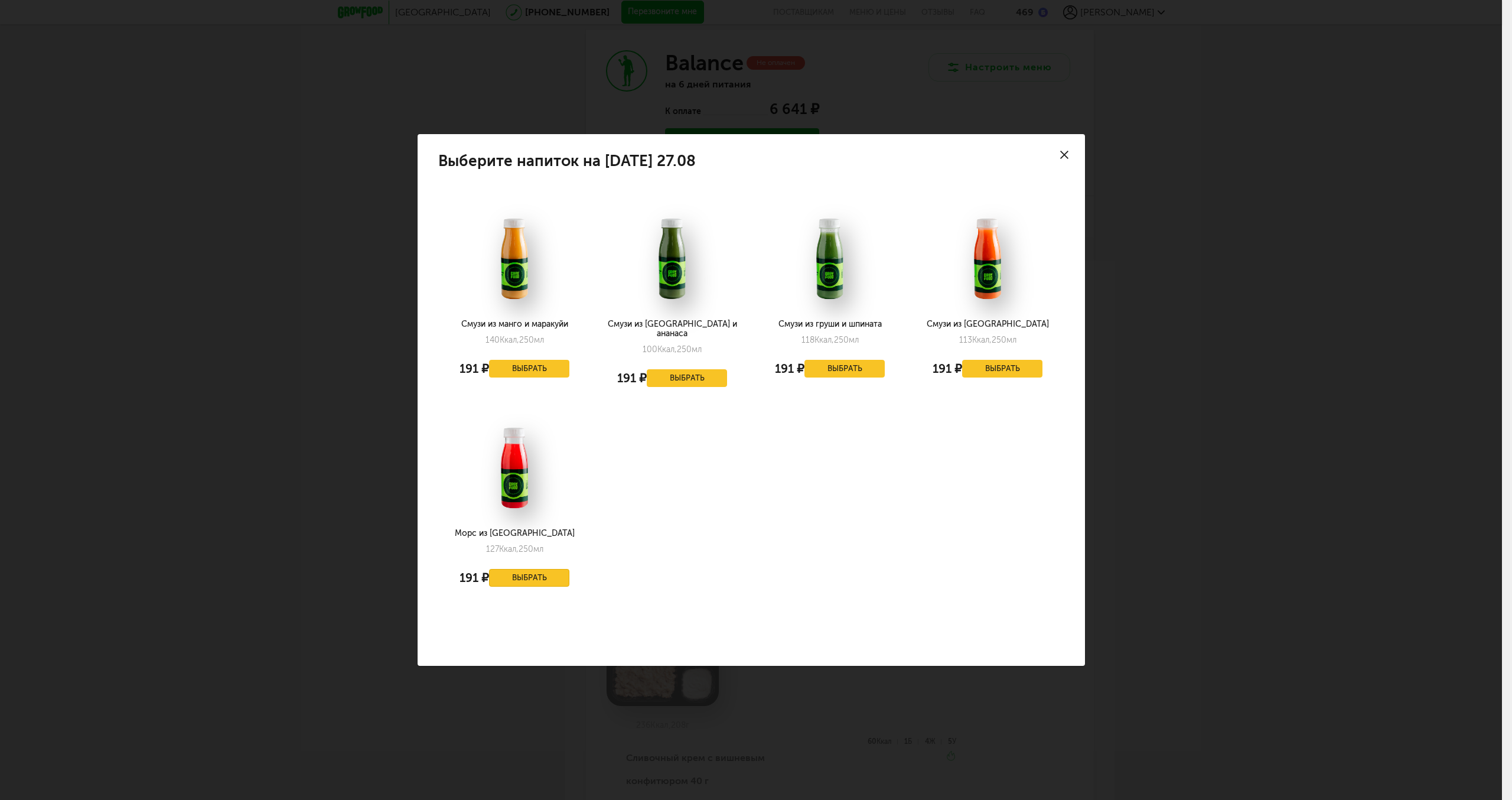
click at [526, 572] on button "Выбрать" at bounding box center [530, 577] width 80 height 17
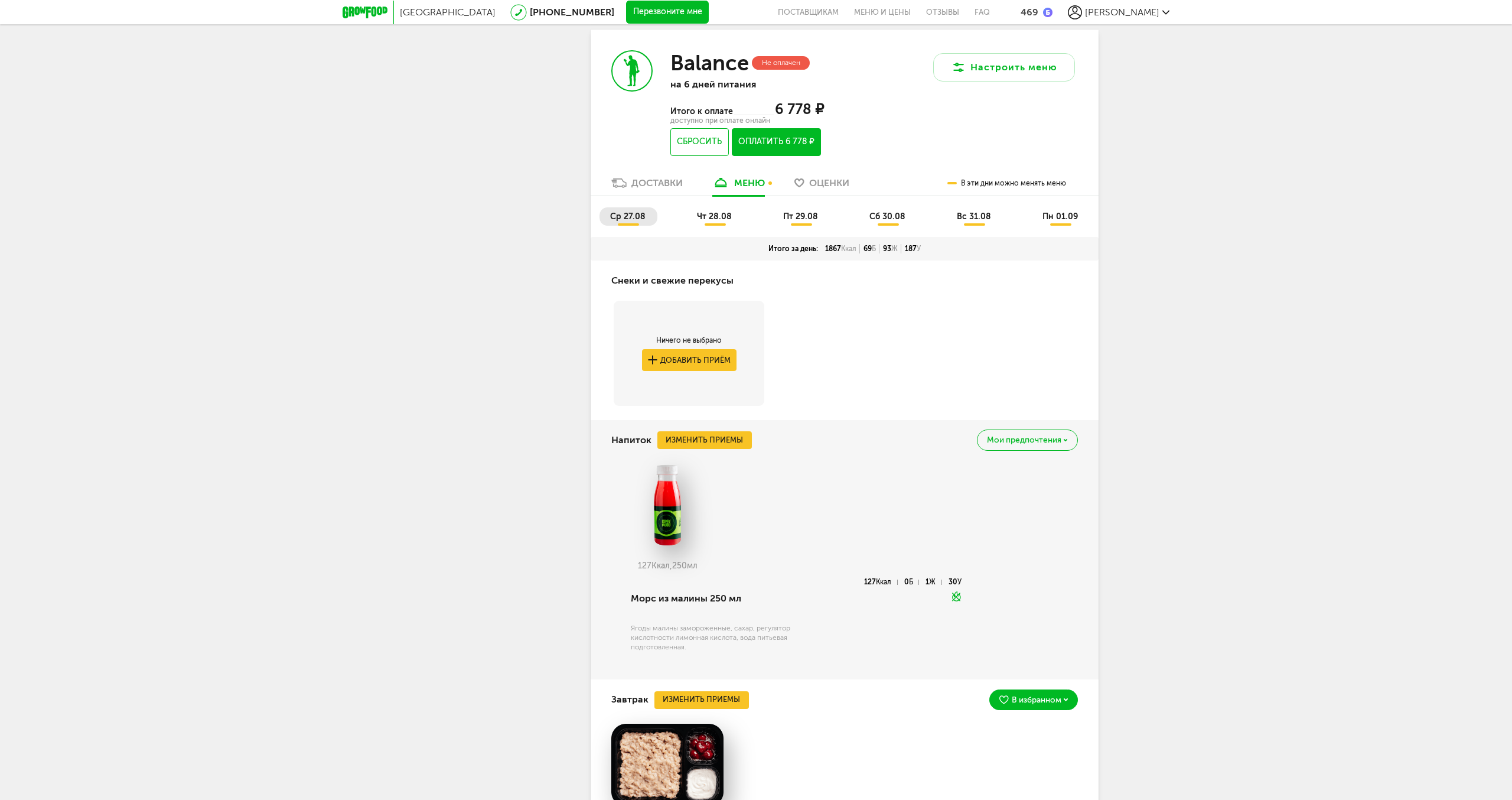
click at [708, 218] on span "чт 28.08" at bounding box center [714, 216] width 35 height 10
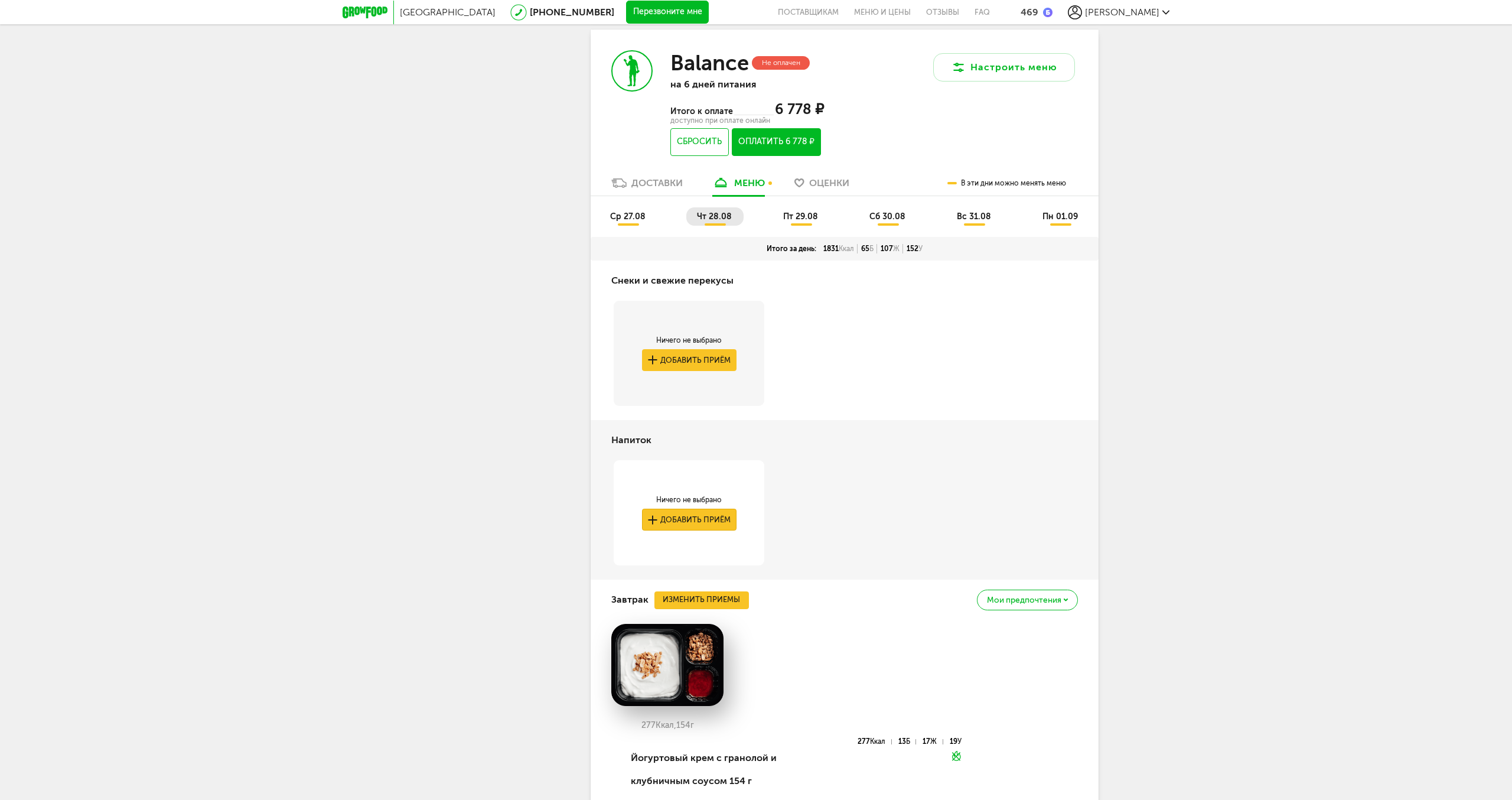
click at [714, 517] on button "Добавить приём" at bounding box center [689, 519] width 95 height 22
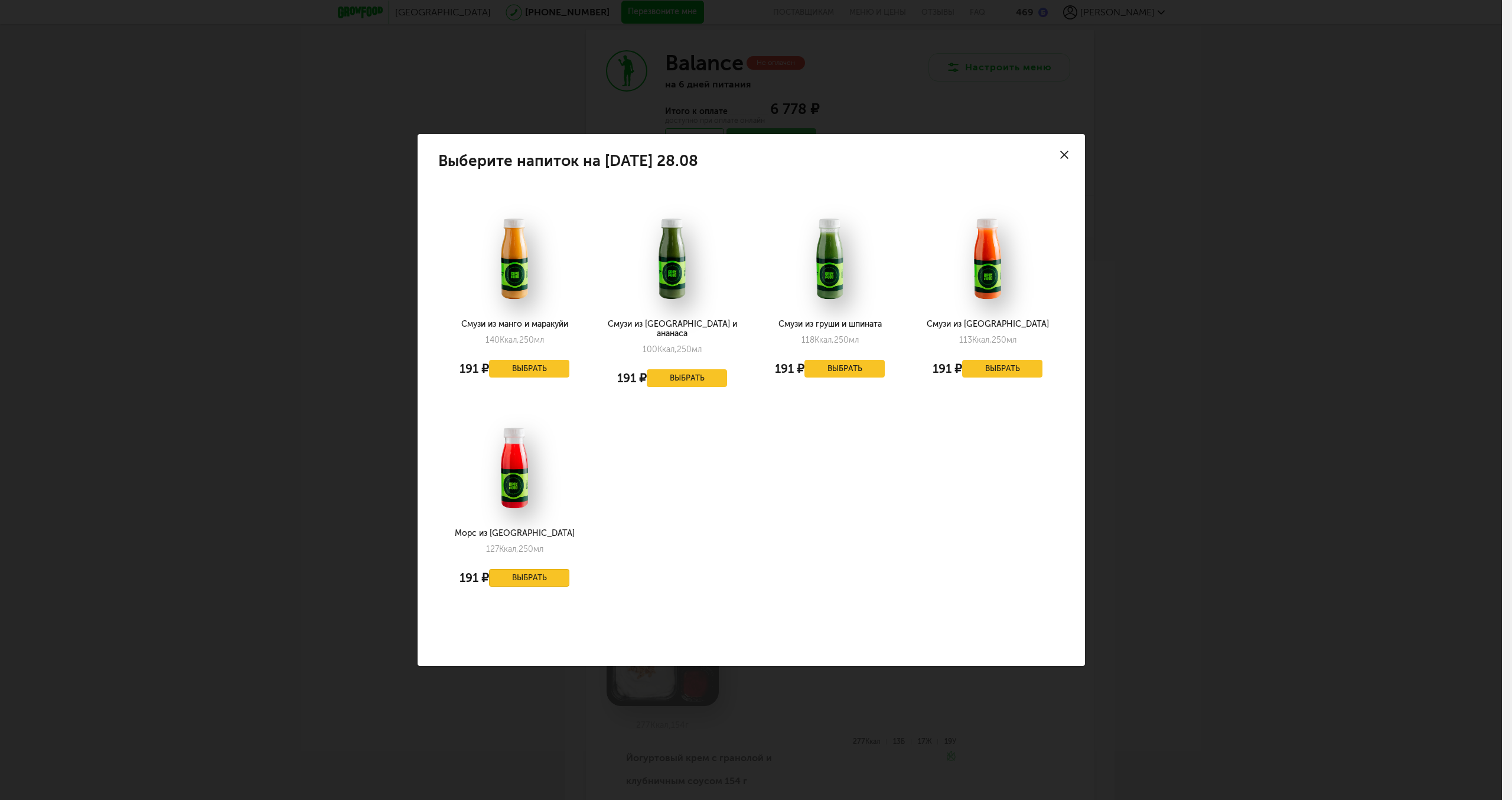
click at [536, 575] on button "Выбрать" at bounding box center [530, 577] width 80 height 17
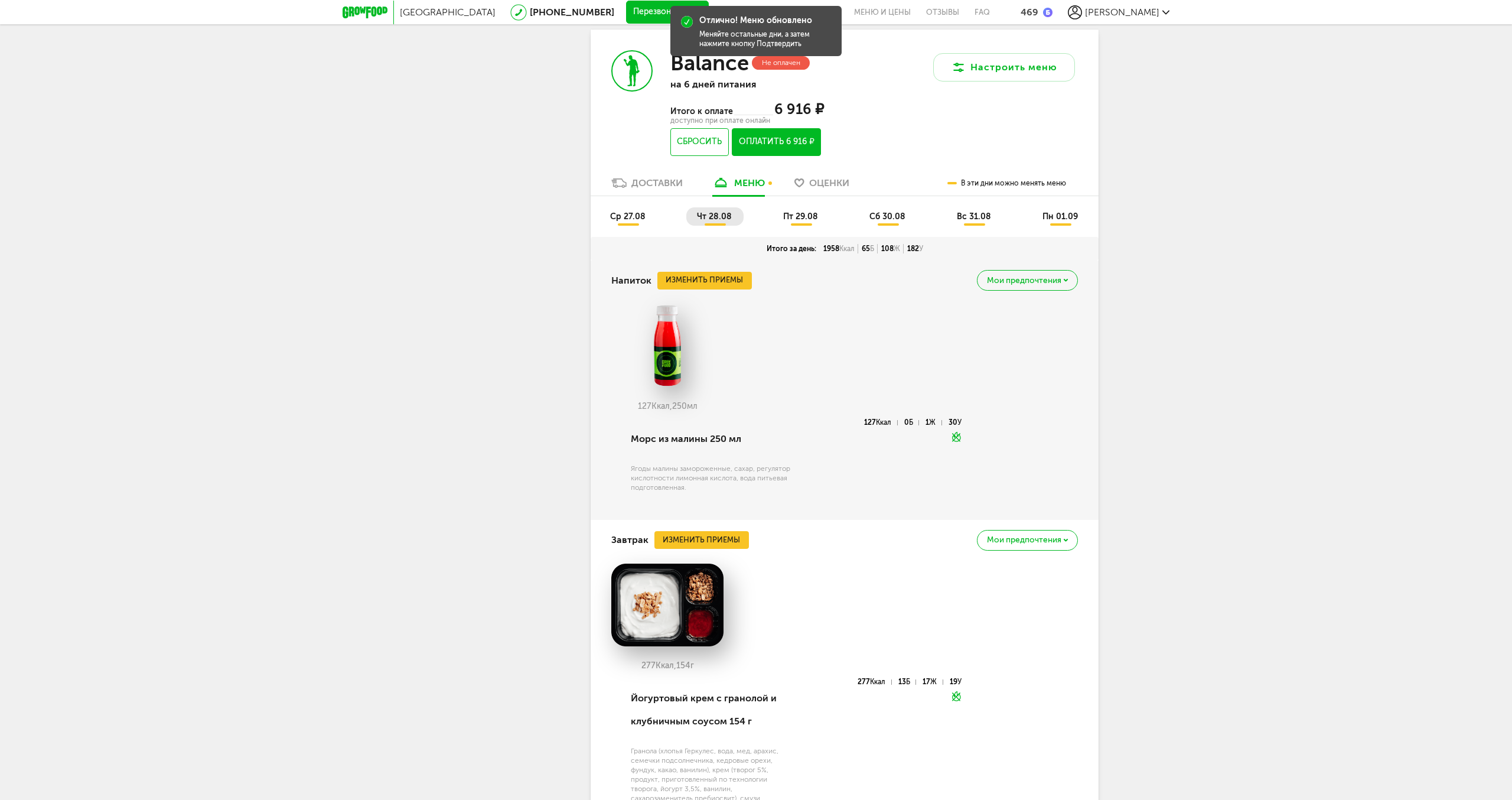
click at [806, 224] on li "пт 29.08" at bounding box center [801, 217] width 58 height 18
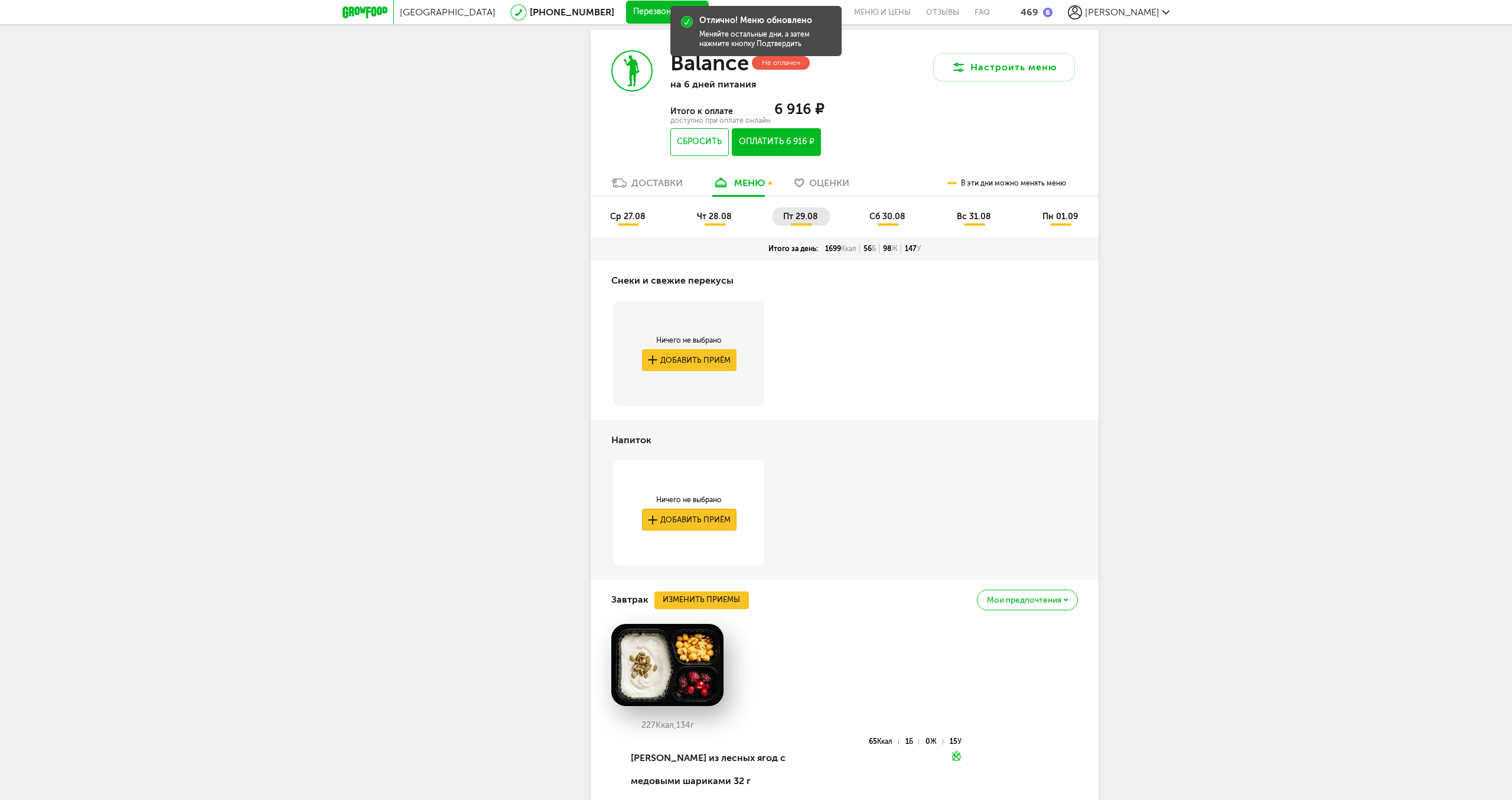
click at [705, 523] on button "Добавить приём" at bounding box center [689, 519] width 95 height 22
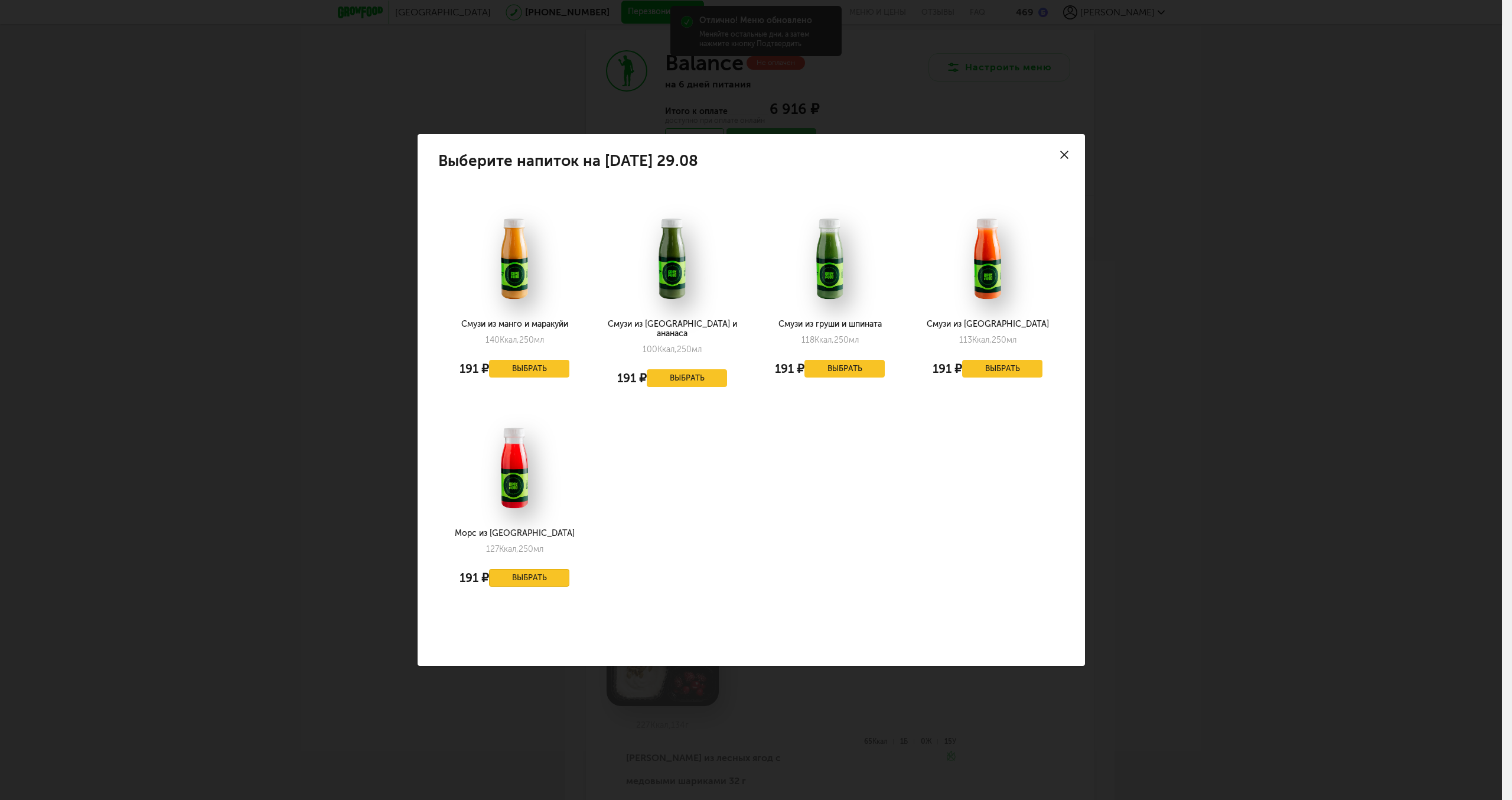
click at [529, 572] on button "Выбрать" at bounding box center [530, 577] width 80 height 17
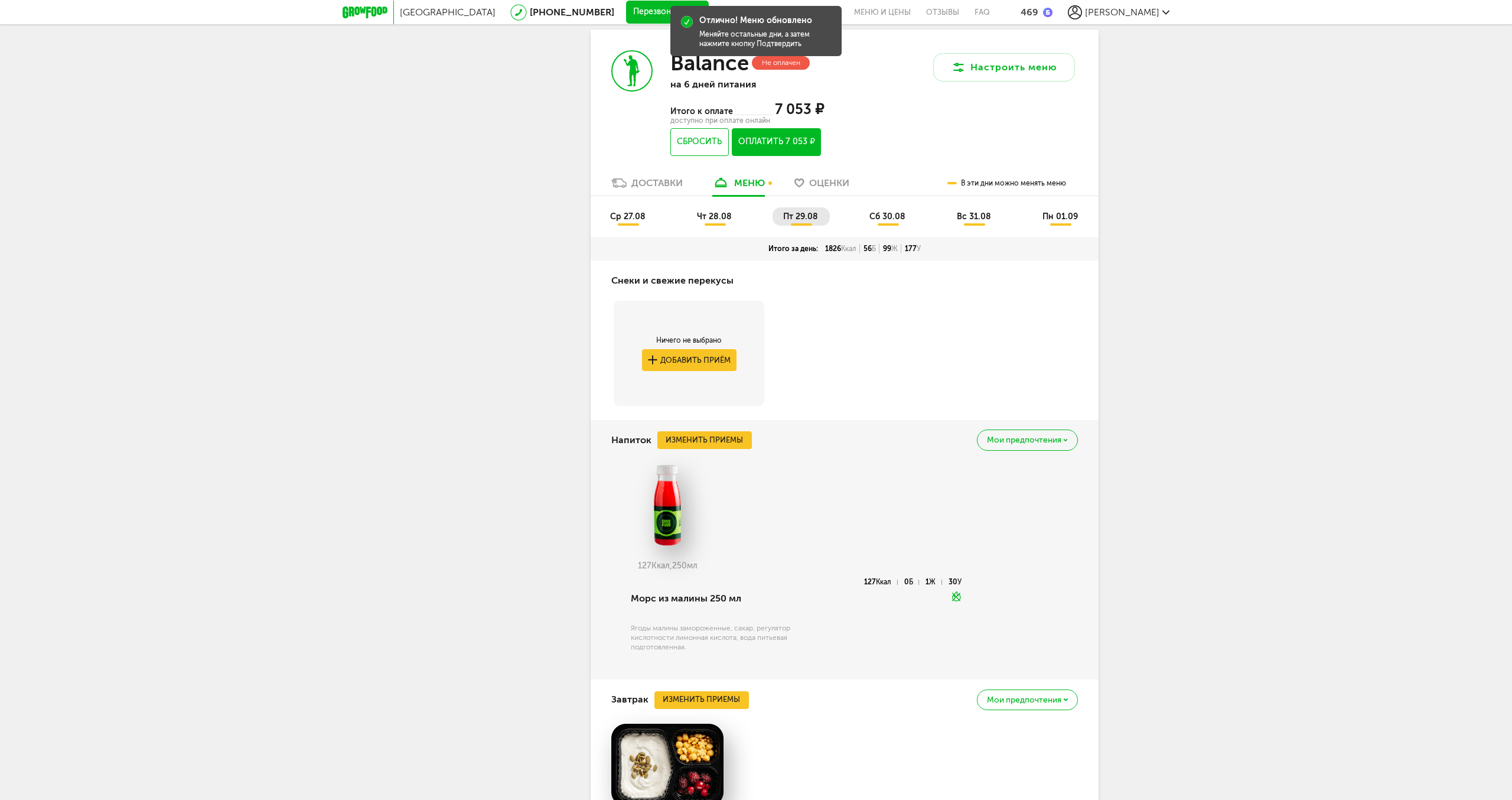
click at [898, 224] on li "сб 30.08" at bounding box center [888, 217] width 58 height 18
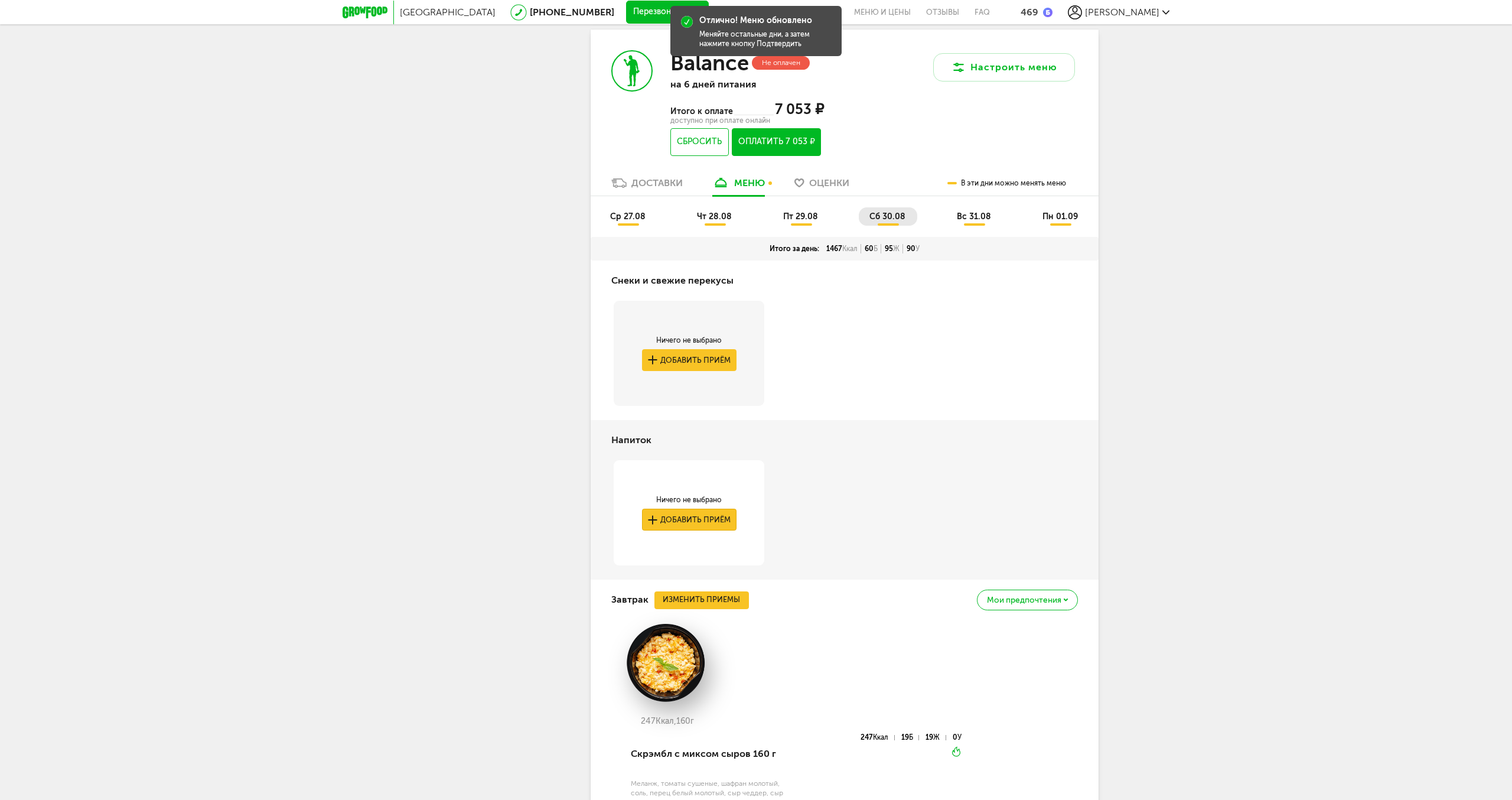
click at [717, 516] on button "Добавить приём" at bounding box center [689, 519] width 95 height 22
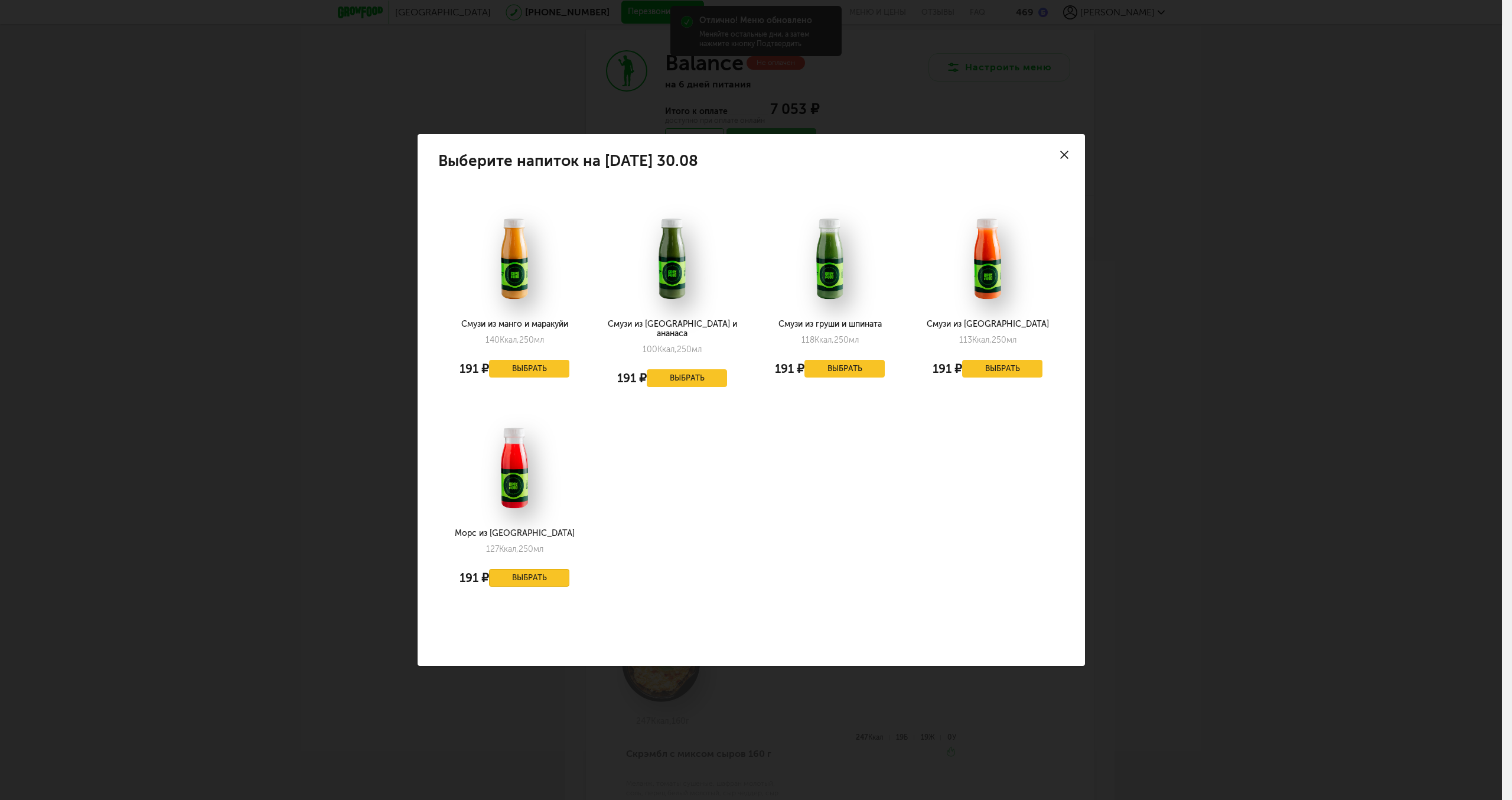
click at [545, 575] on button "Выбрать" at bounding box center [530, 577] width 80 height 17
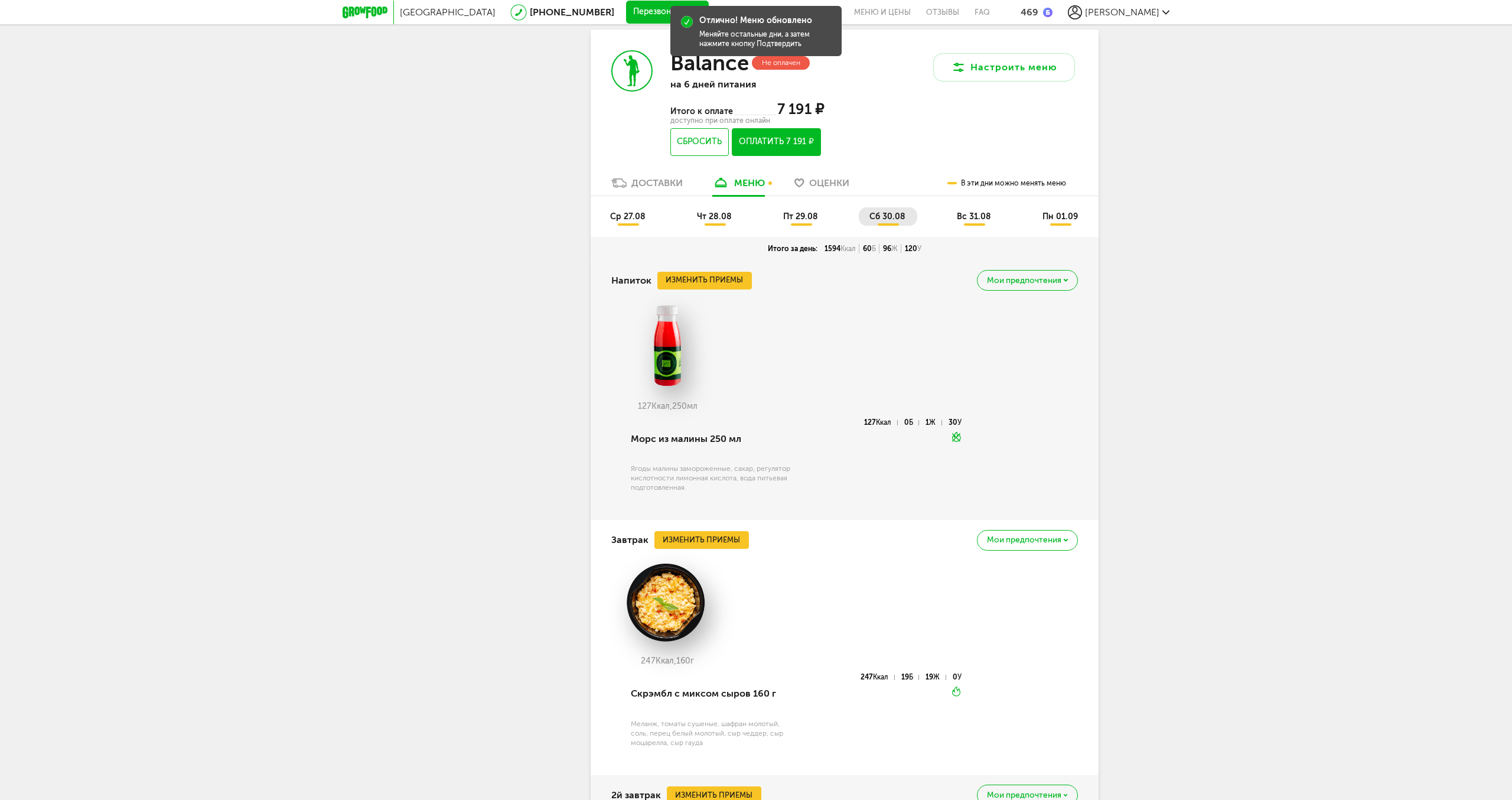
click at [964, 220] on span "вс 31.08" at bounding box center [973, 216] width 34 height 10
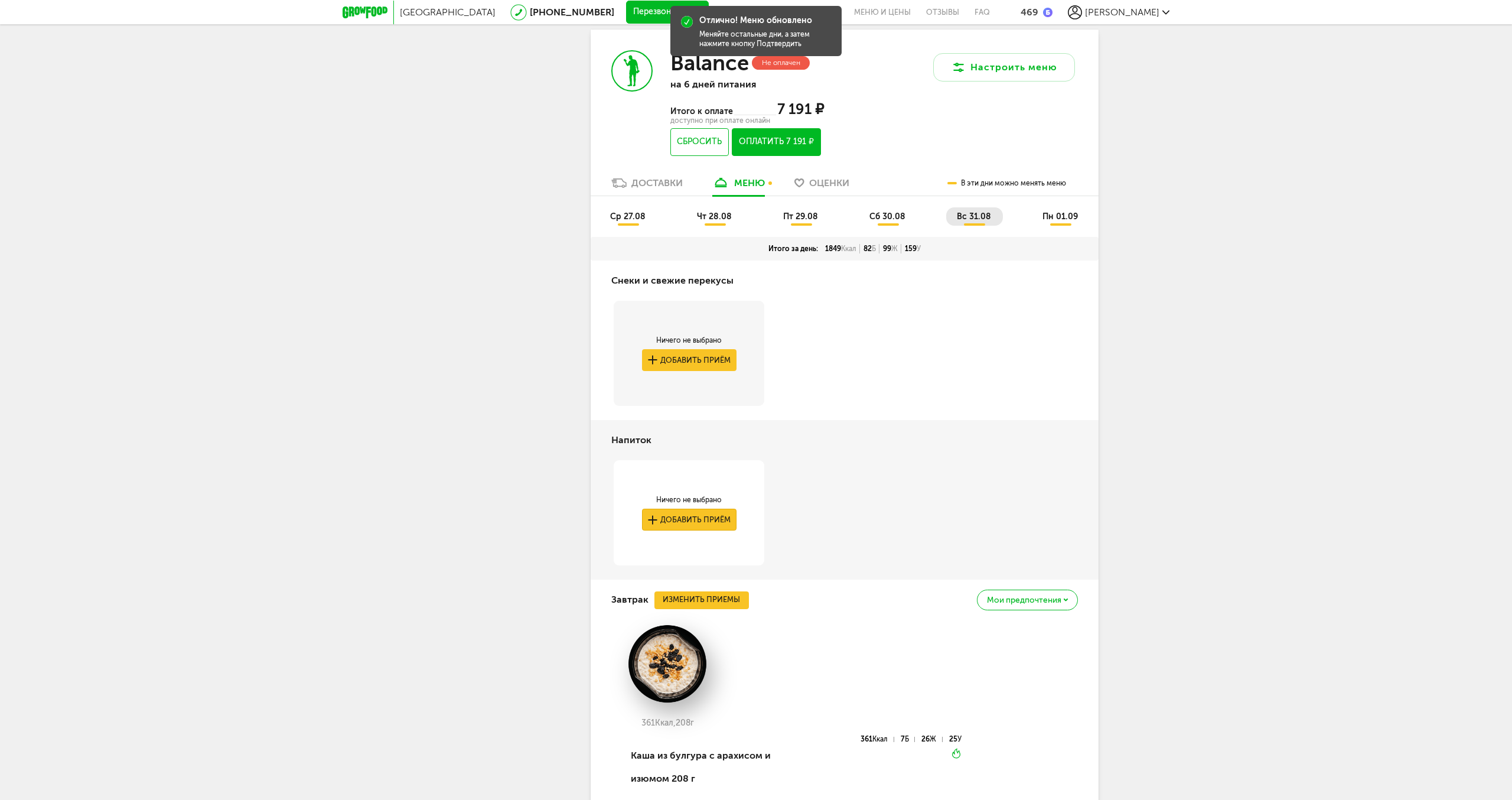
click at [704, 522] on button "Добавить приём" at bounding box center [689, 519] width 95 height 22
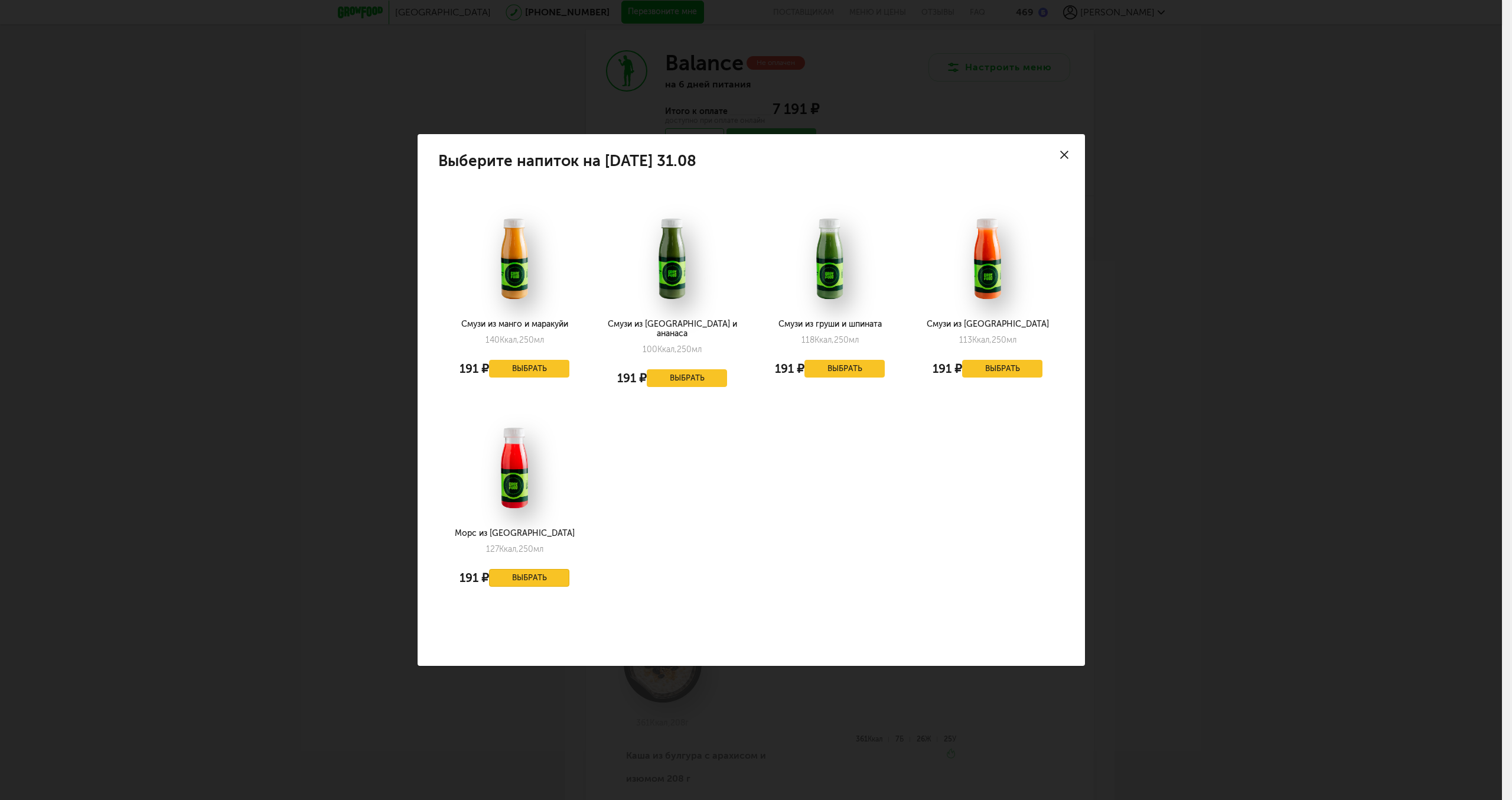
click at [561, 570] on button "Выбрать" at bounding box center [530, 577] width 80 height 17
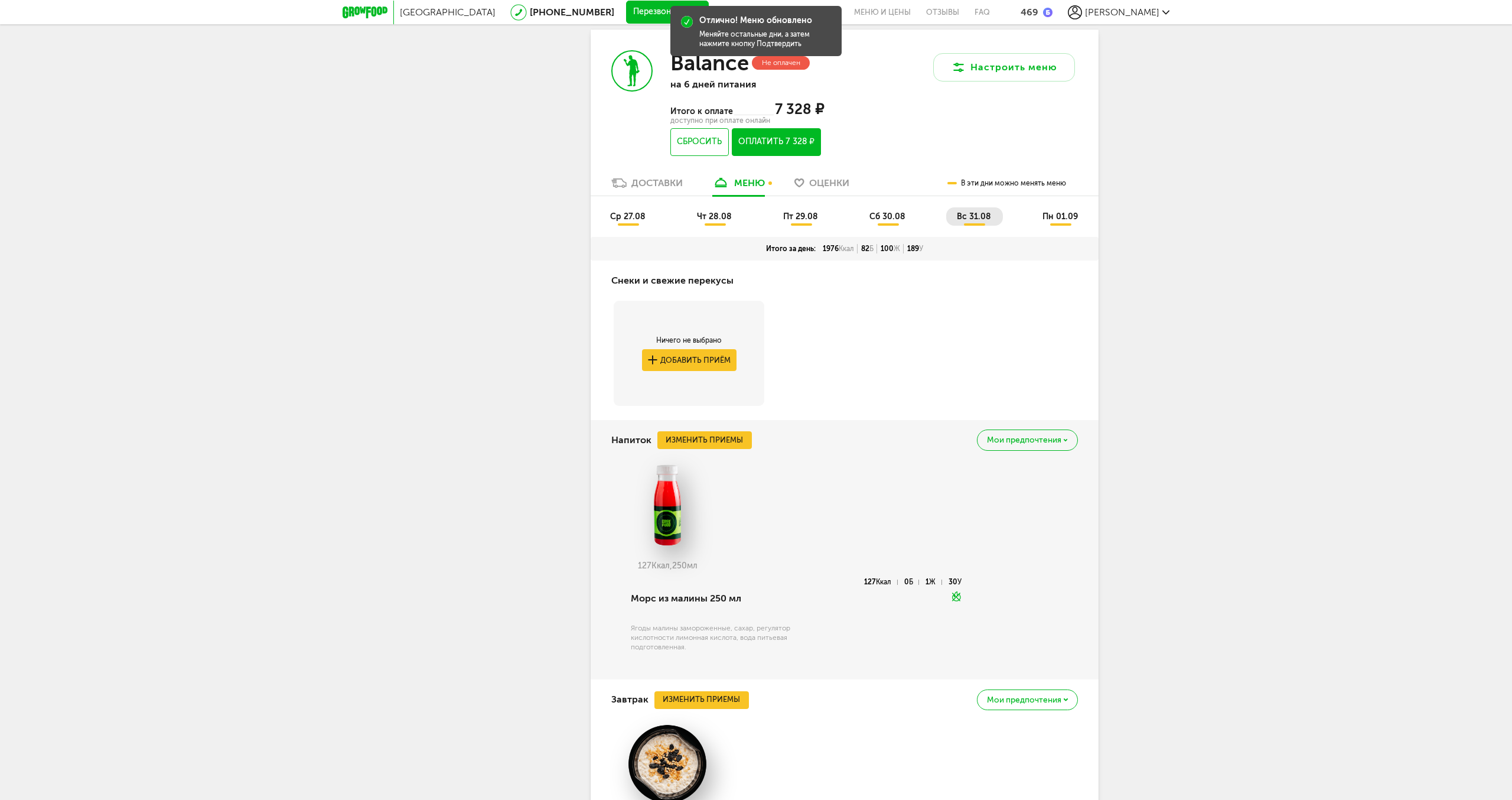
click at [1059, 217] on span "пн 01.09" at bounding box center [1060, 216] width 36 height 10
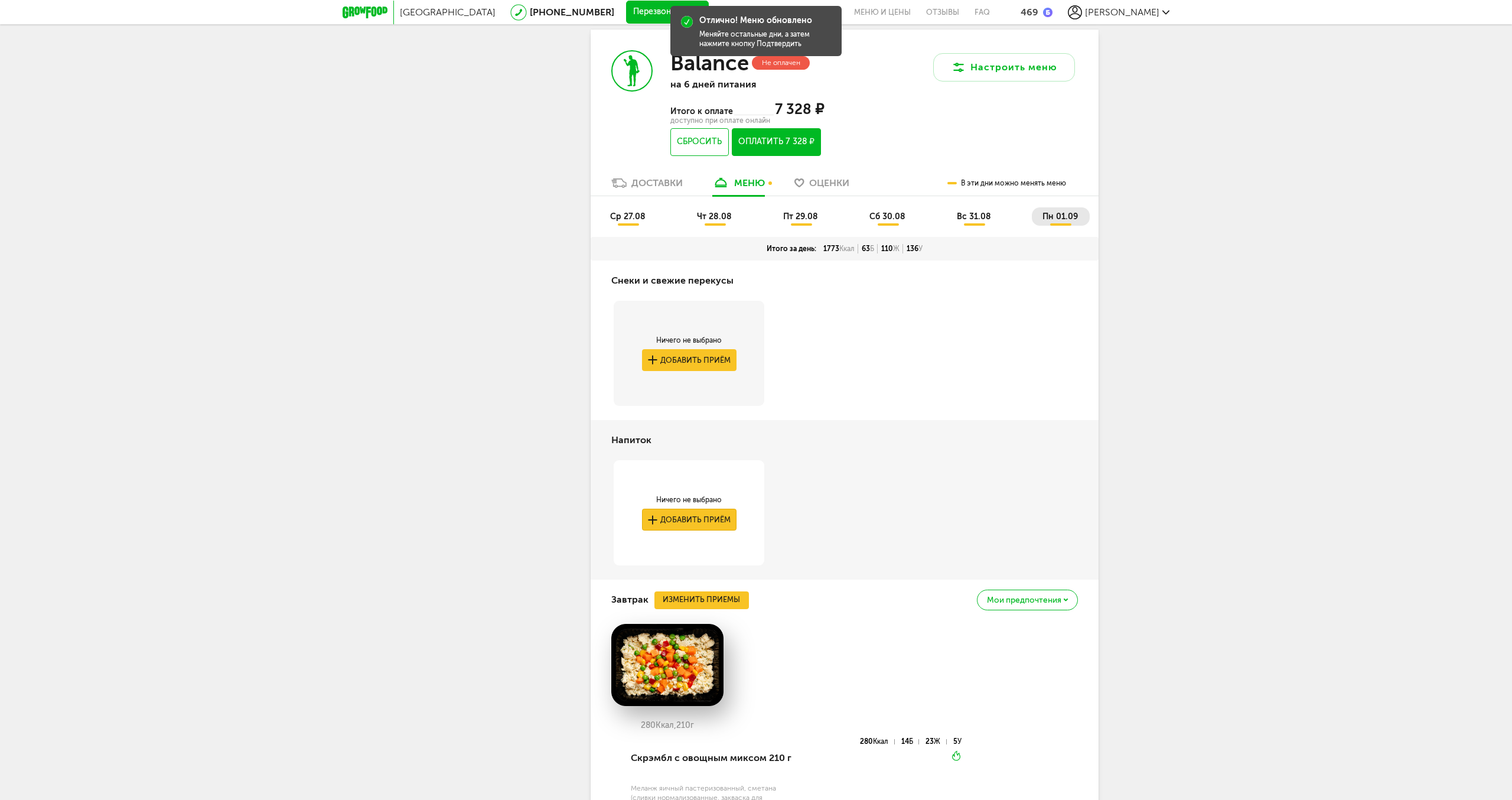
click at [708, 527] on button "Добавить приём" at bounding box center [689, 519] width 95 height 22
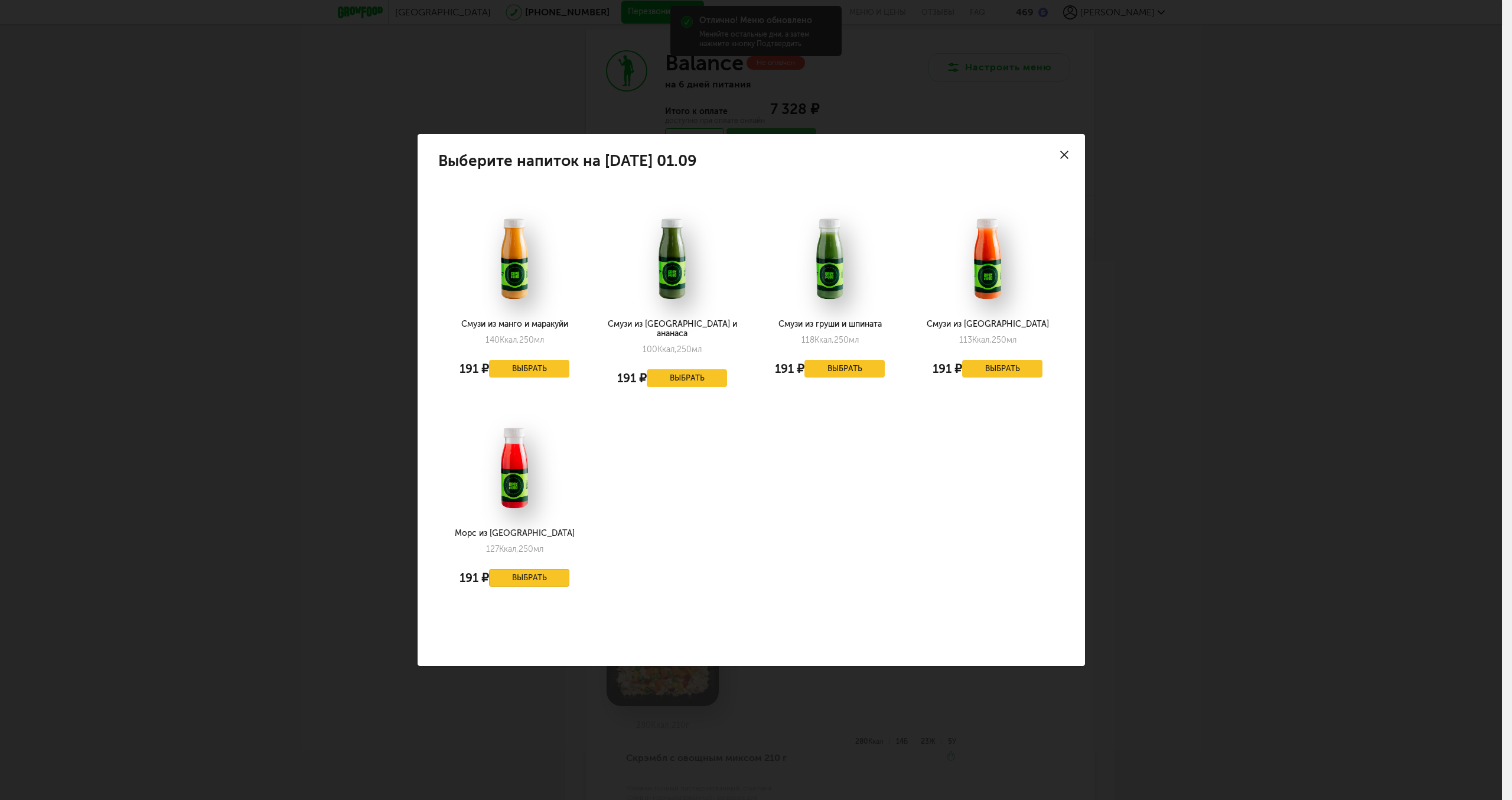
click at [552, 574] on button "Выбрать" at bounding box center [530, 577] width 80 height 17
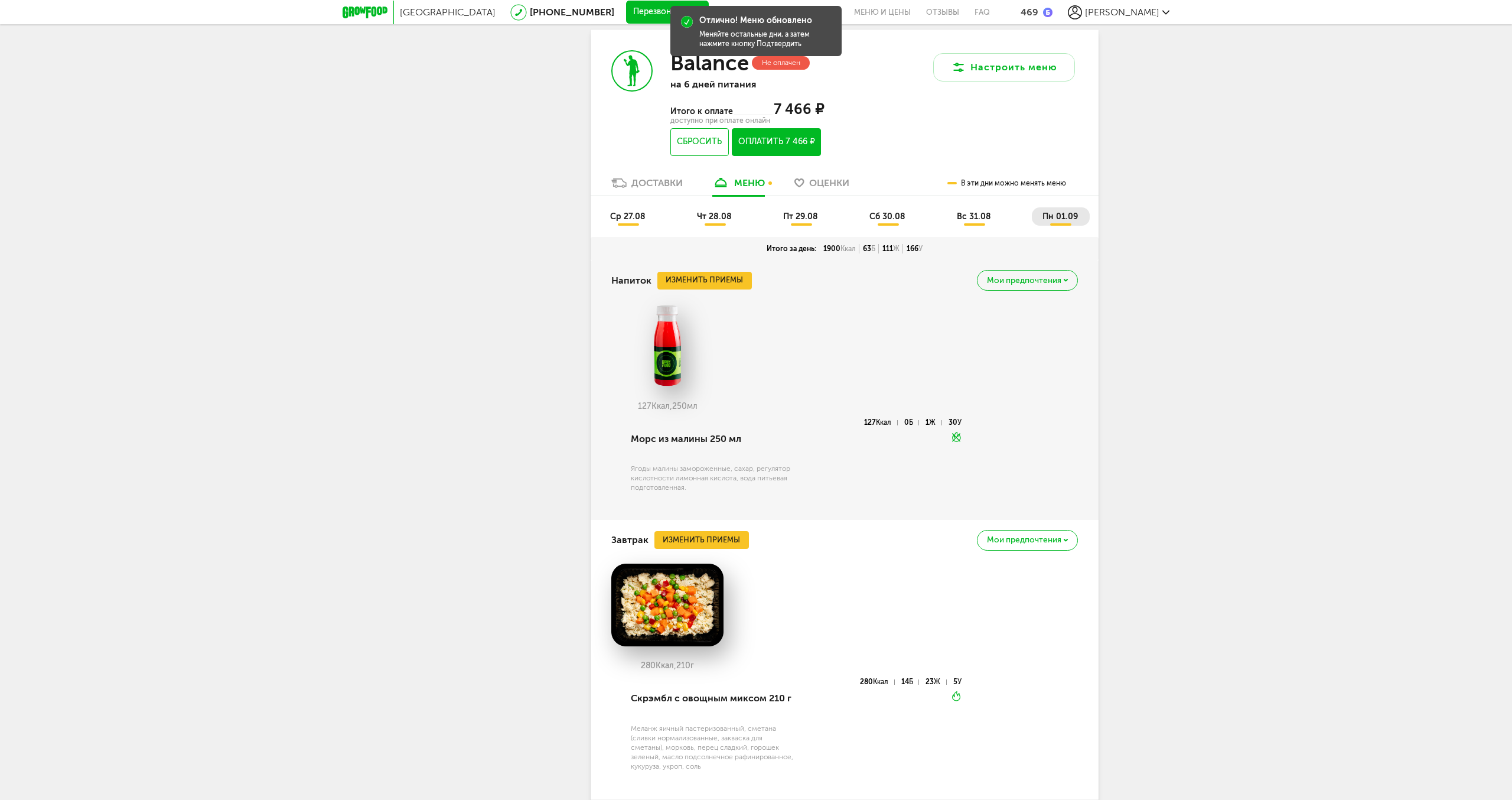
click at [640, 221] on span "ср 27.08" at bounding box center [628, 216] width 36 height 10
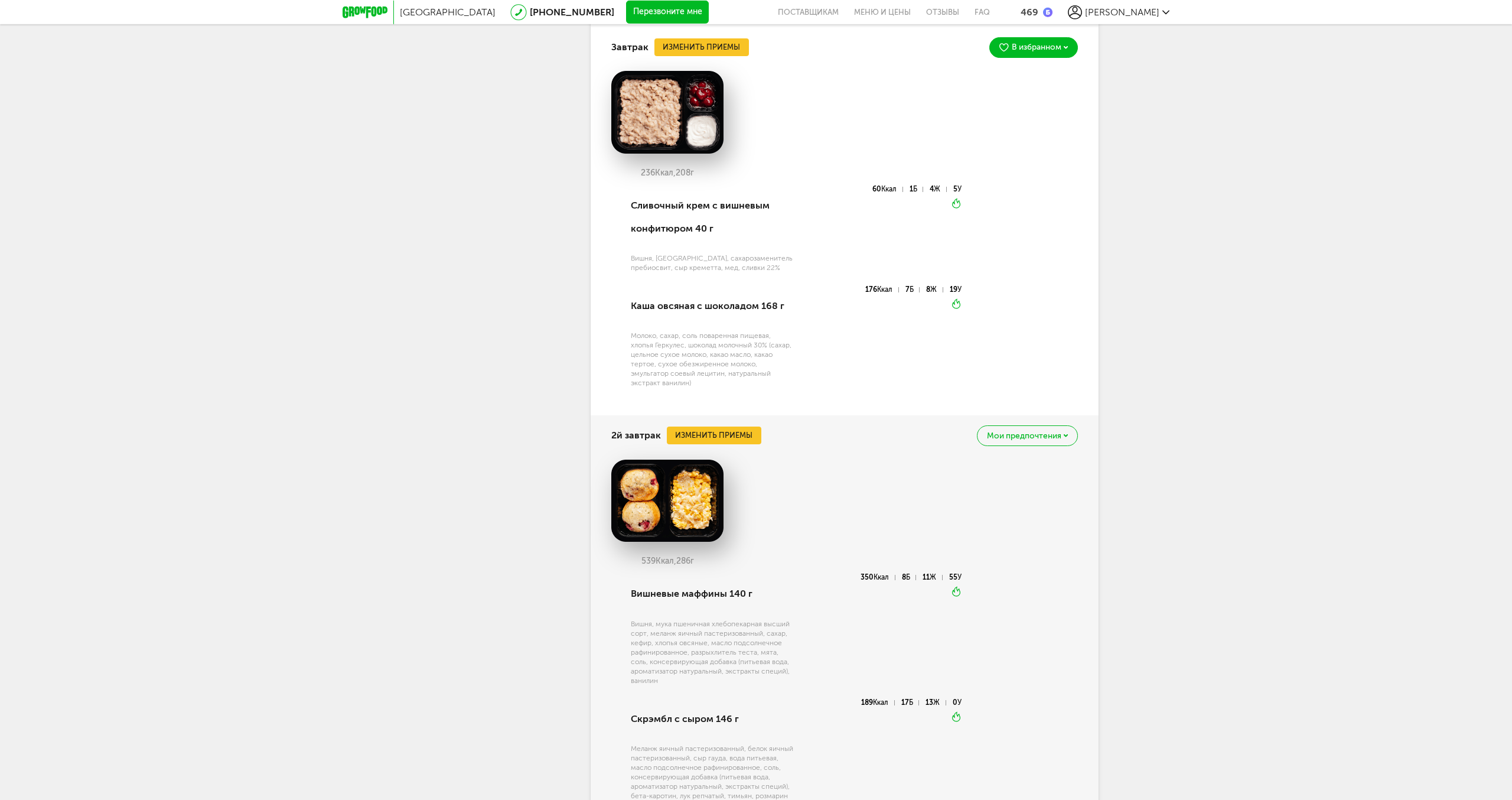
scroll to position [1111, 0]
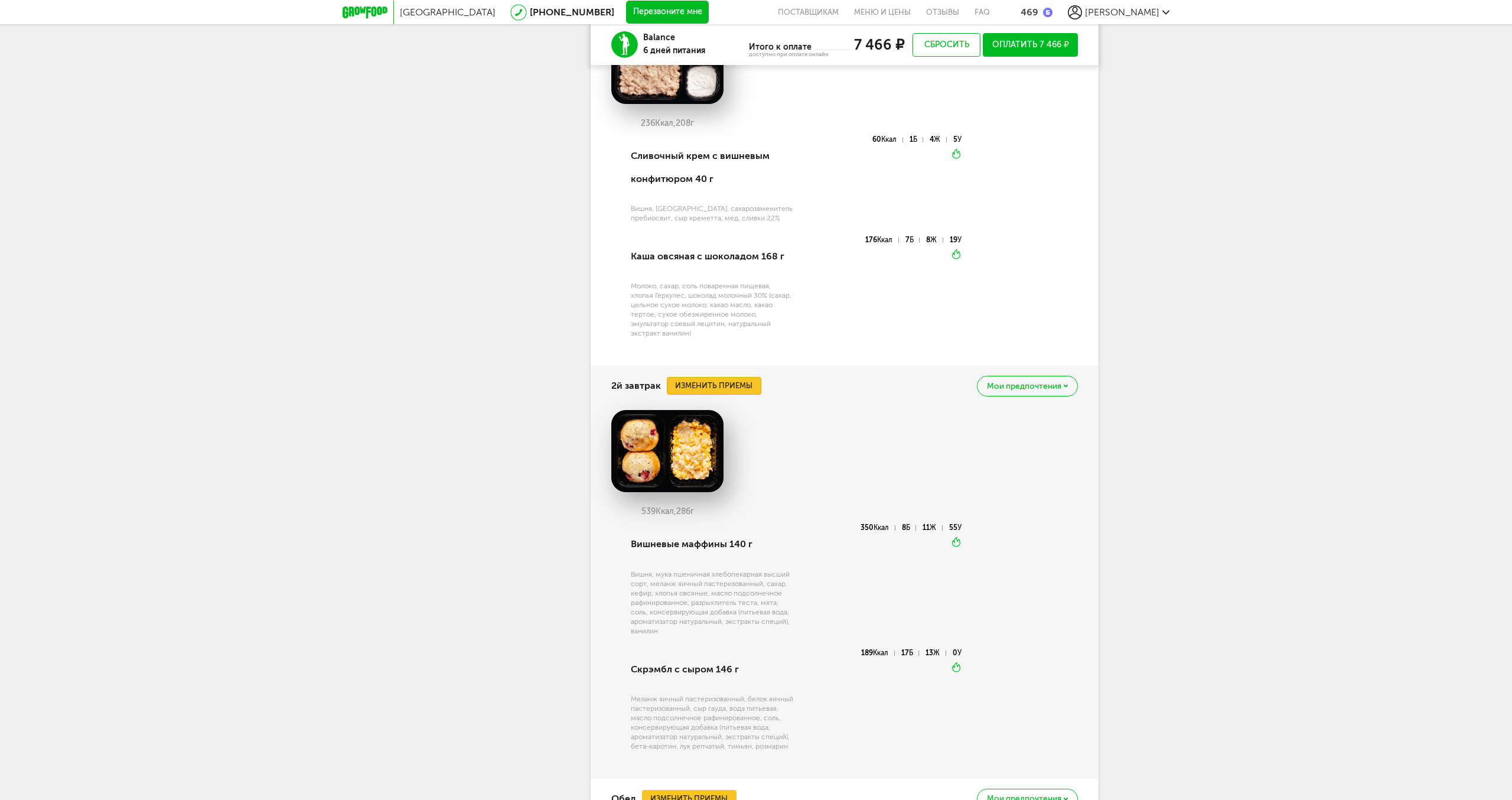
click at [746, 386] on button "Изменить приемы" at bounding box center [714, 386] width 95 height 17
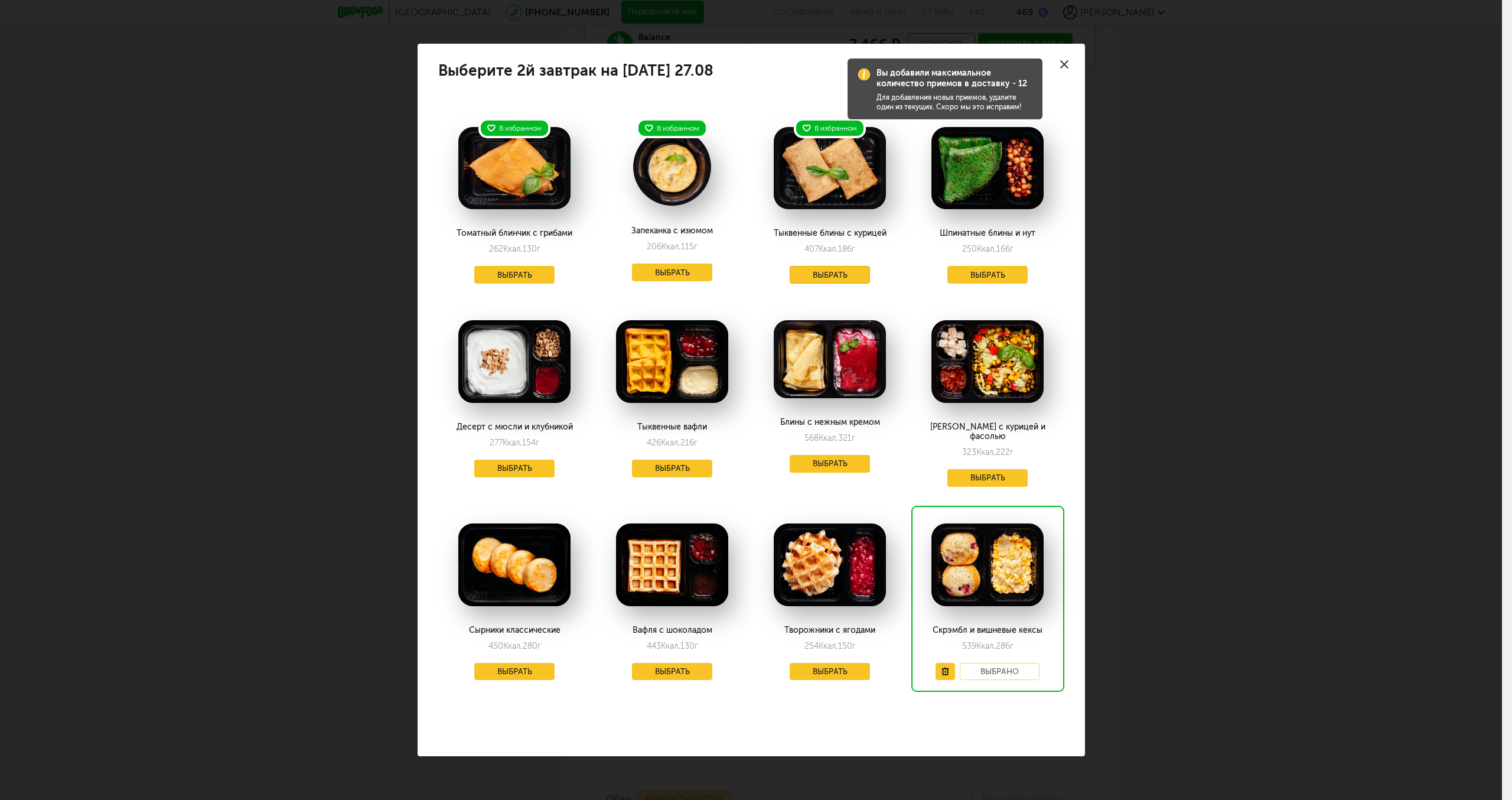
click at [820, 275] on button "Выбрать" at bounding box center [830, 274] width 80 height 17
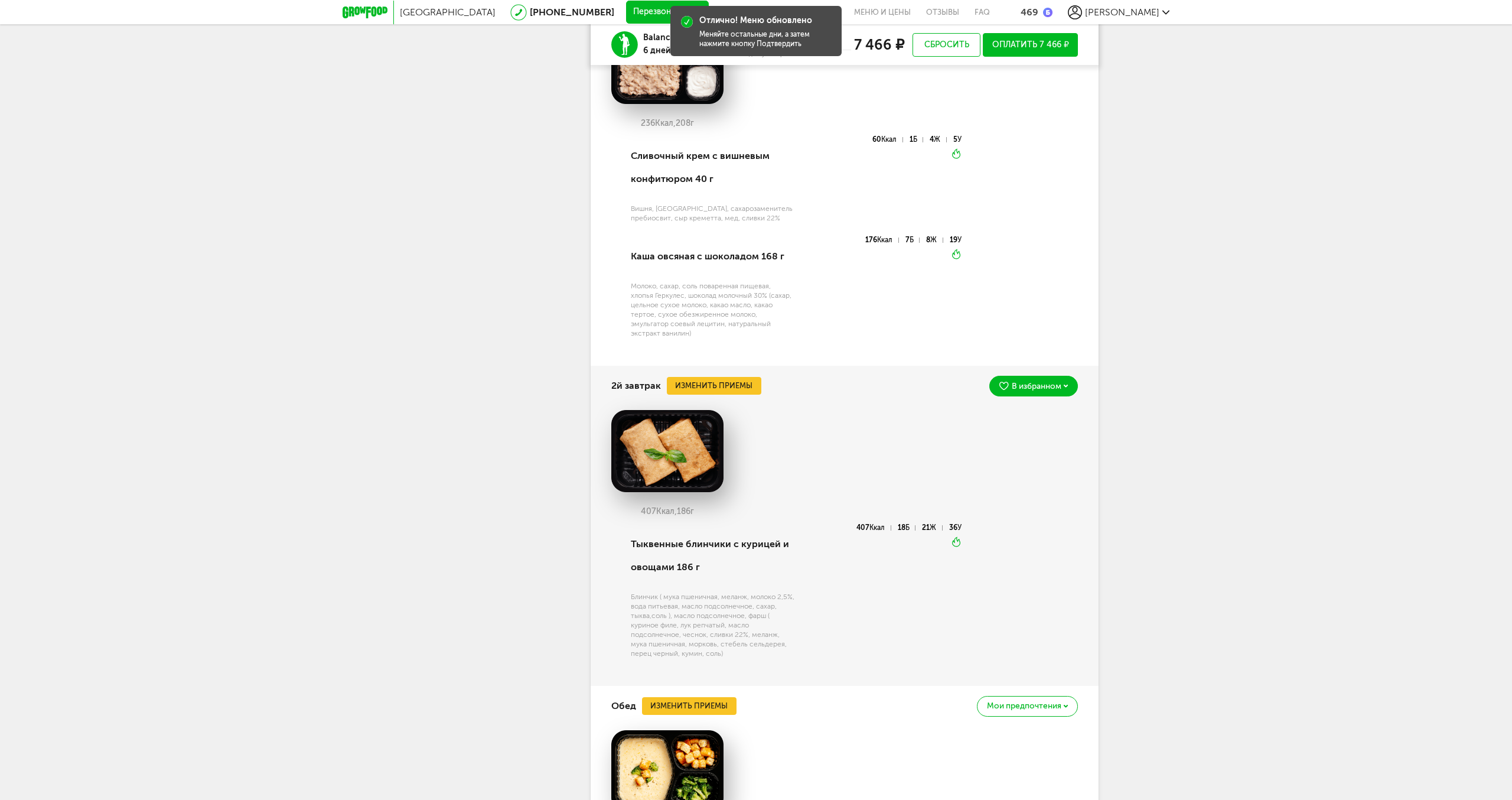
scroll to position [1413, 0]
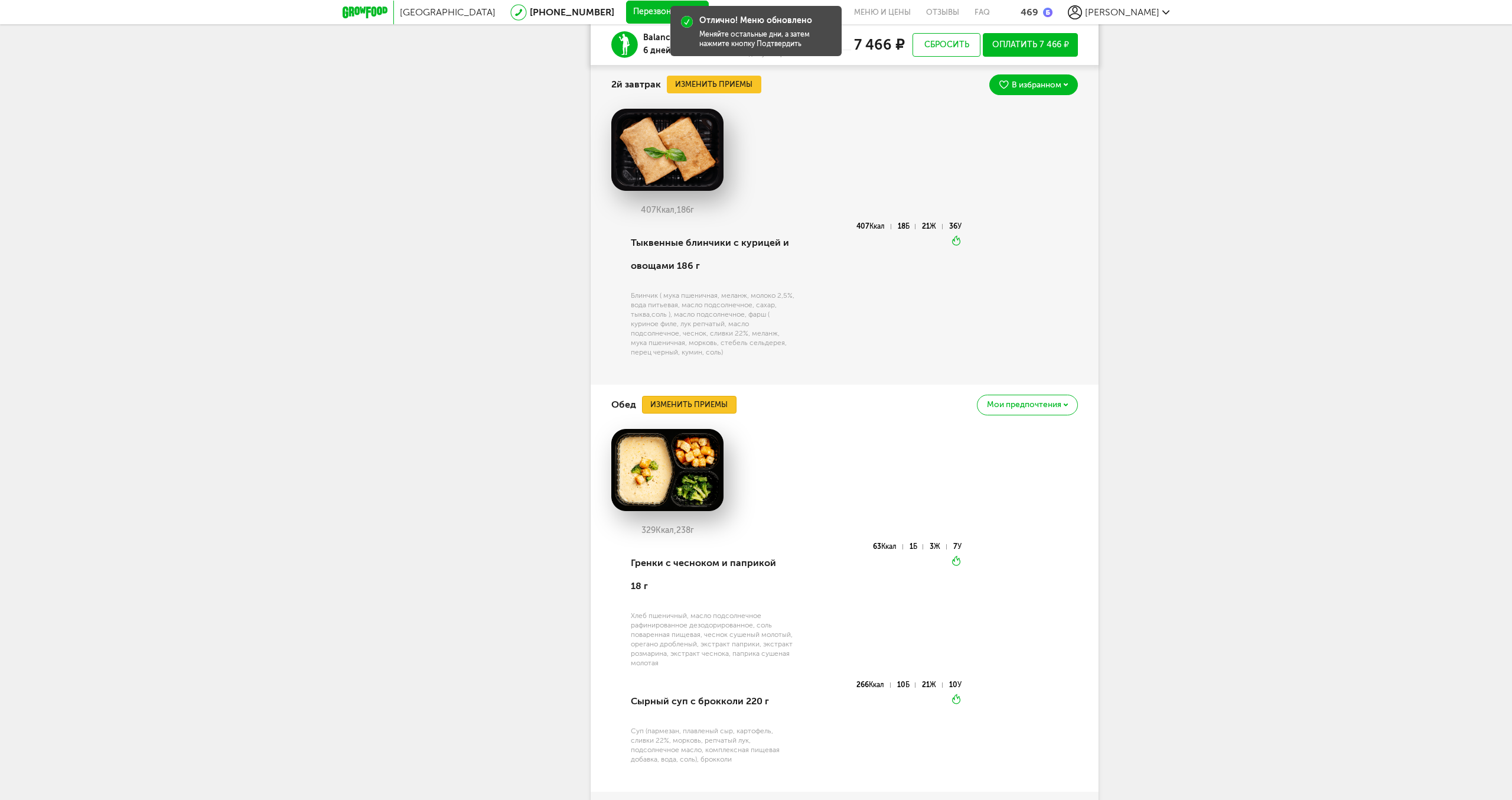
click at [710, 403] on button "Изменить приемы" at bounding box center [689, 404] width 95 height 17
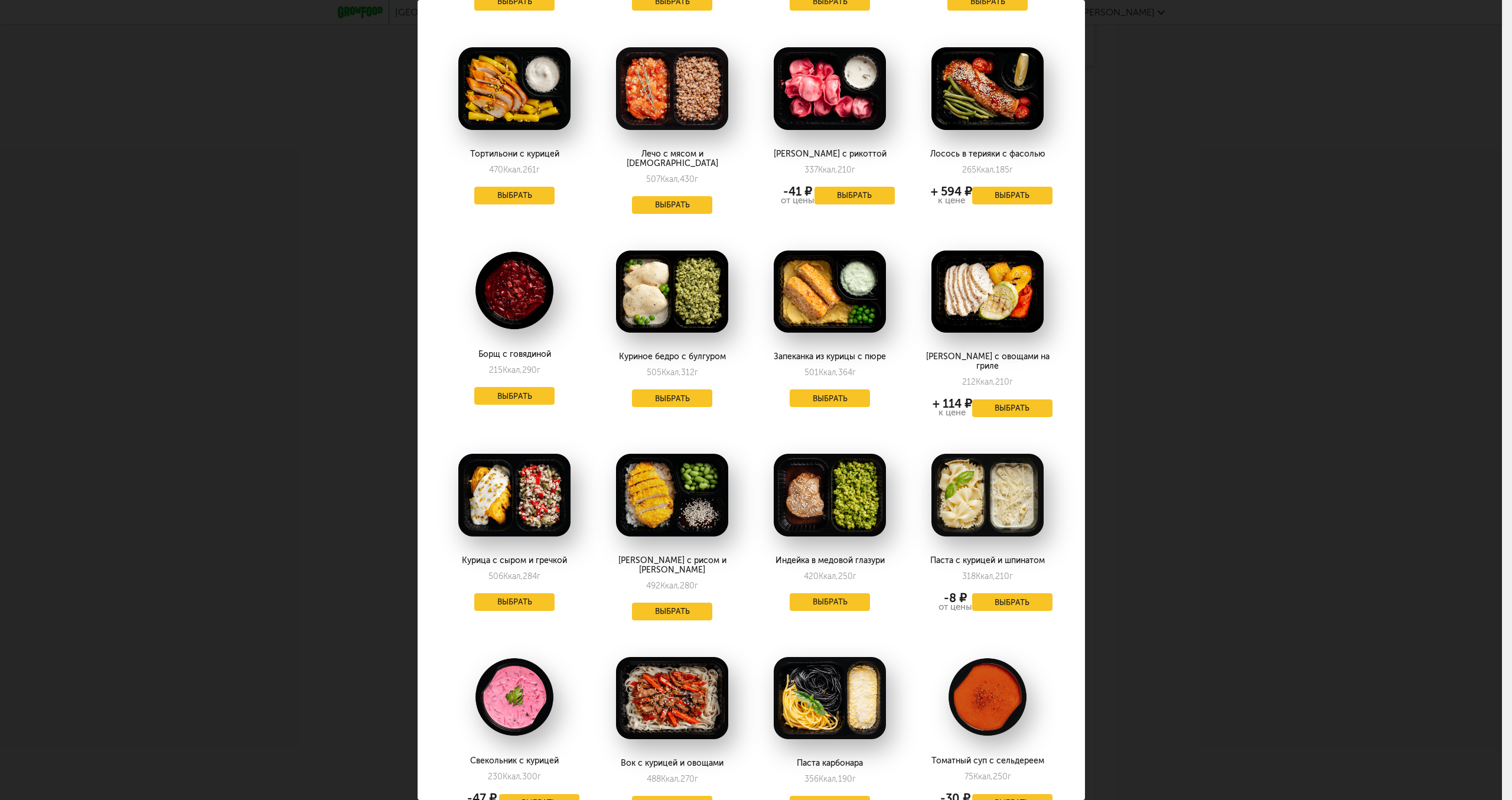
scroll to position [0, 0]
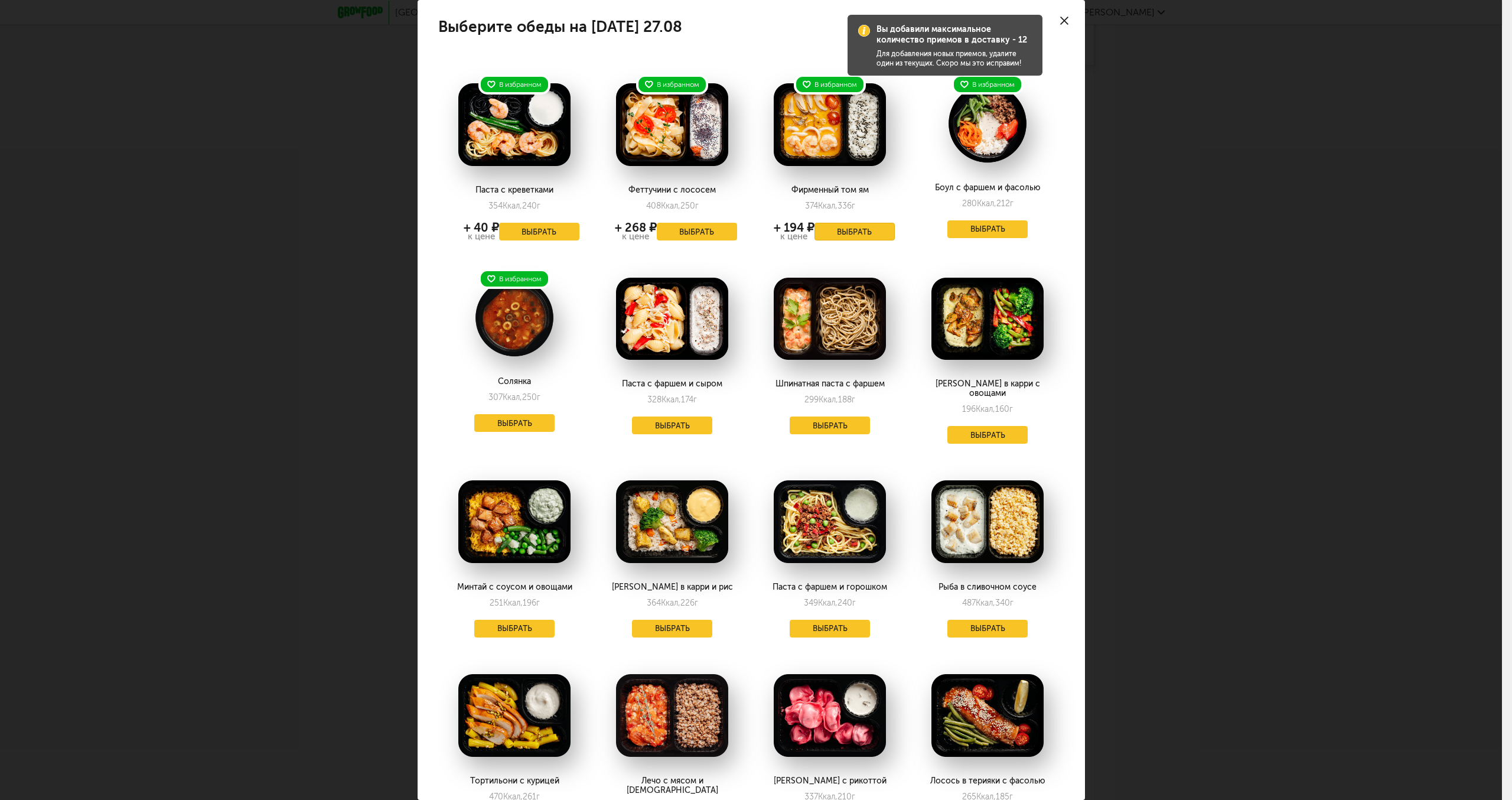
click at [842, 230] on button "Выбрать" at bounding box center [854, 231] width 80 height 17
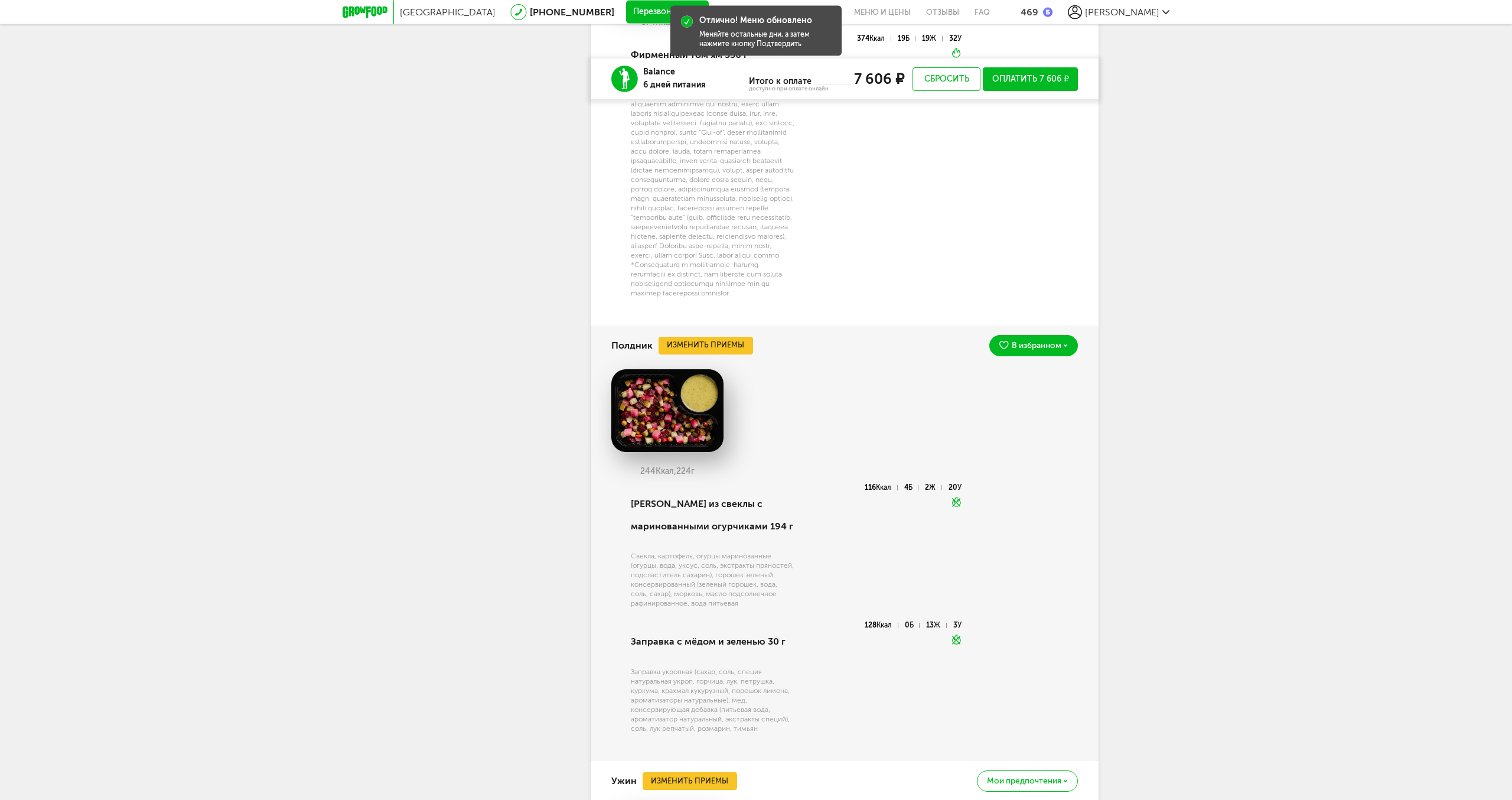
scroll to position [1955, 0]
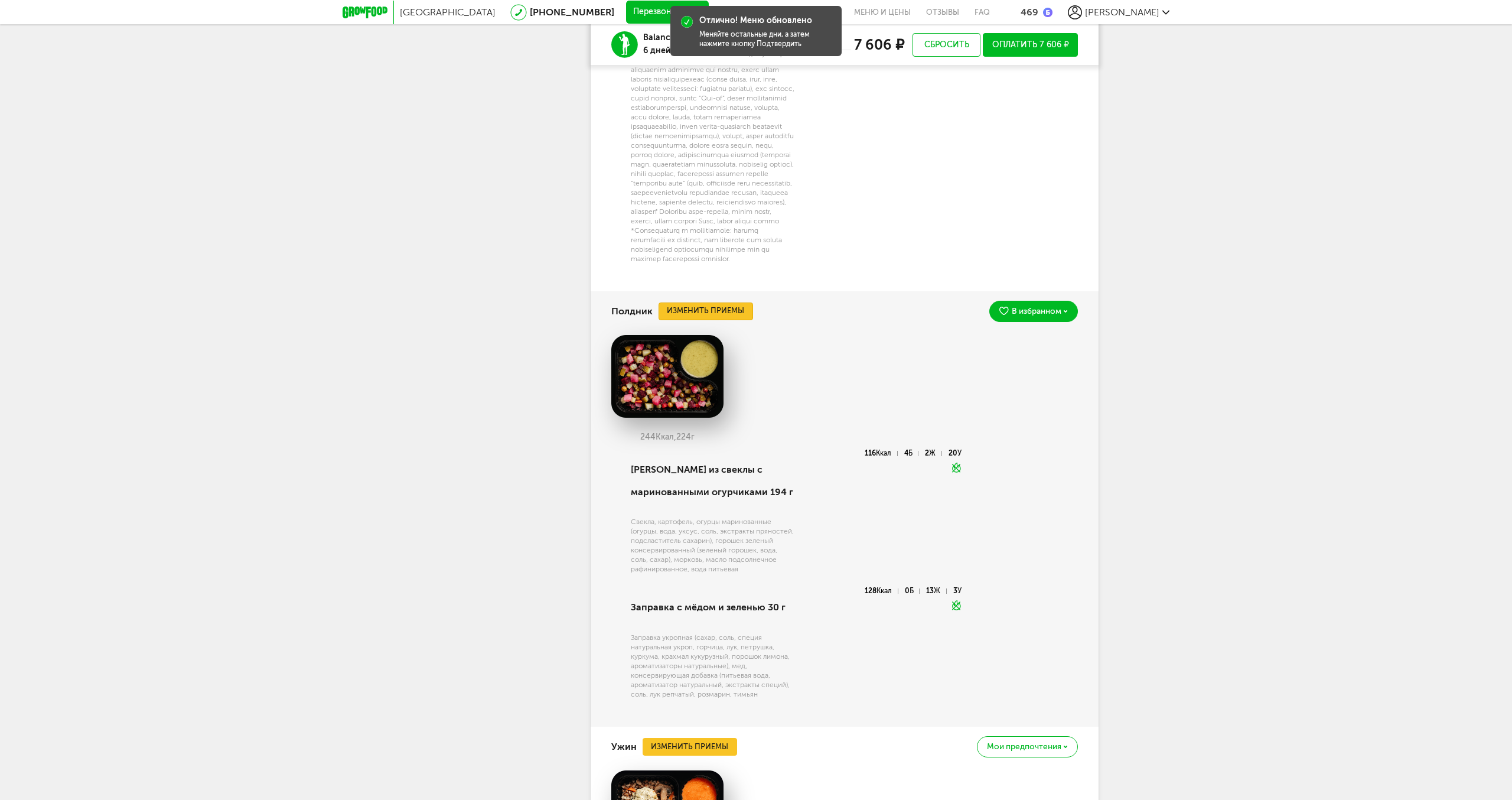
click at [701, 320] on button "Изменить приемы" at bounding box center [706, 311] width 95 height 17
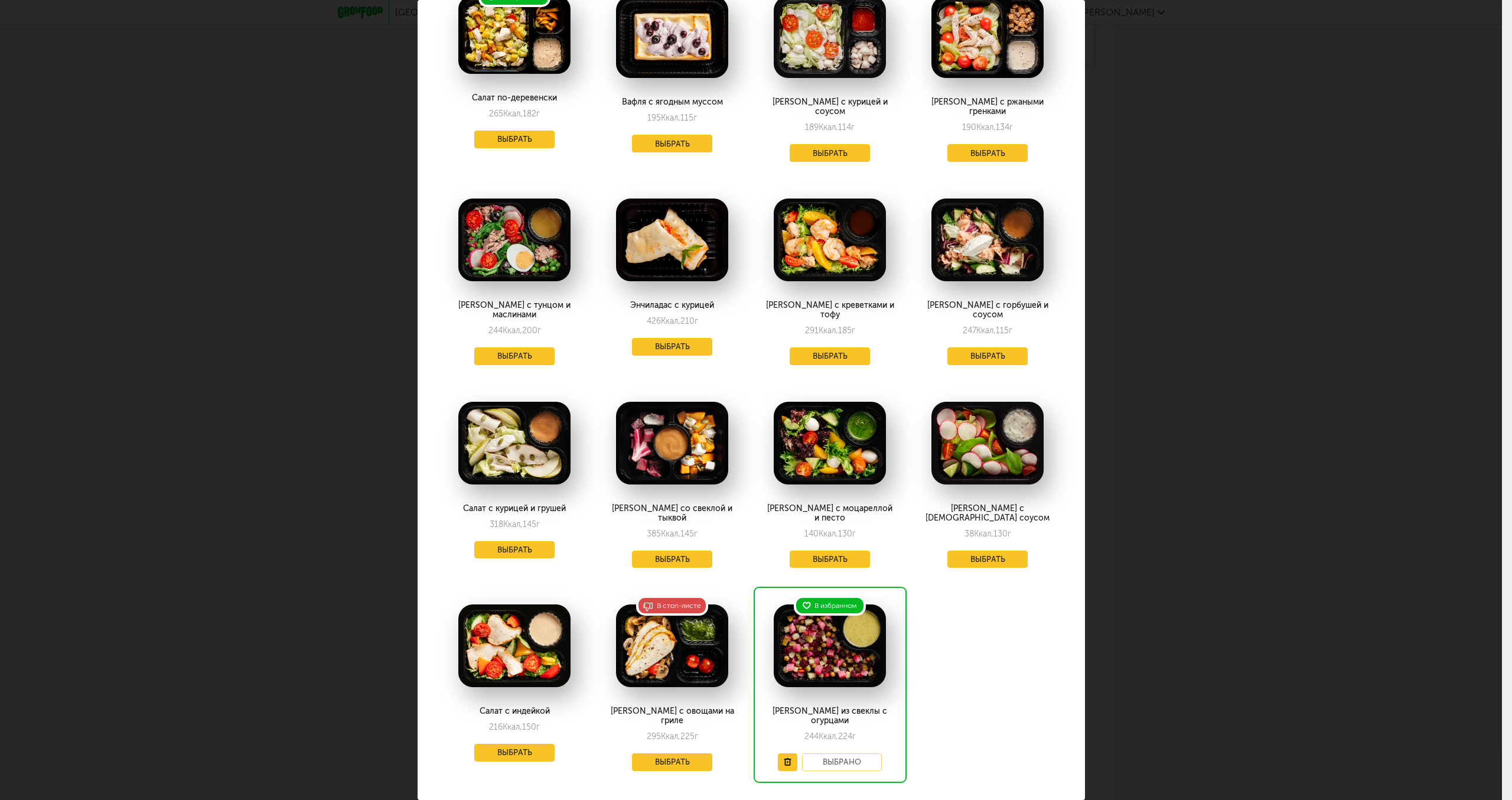
scroll to position [0, 0]
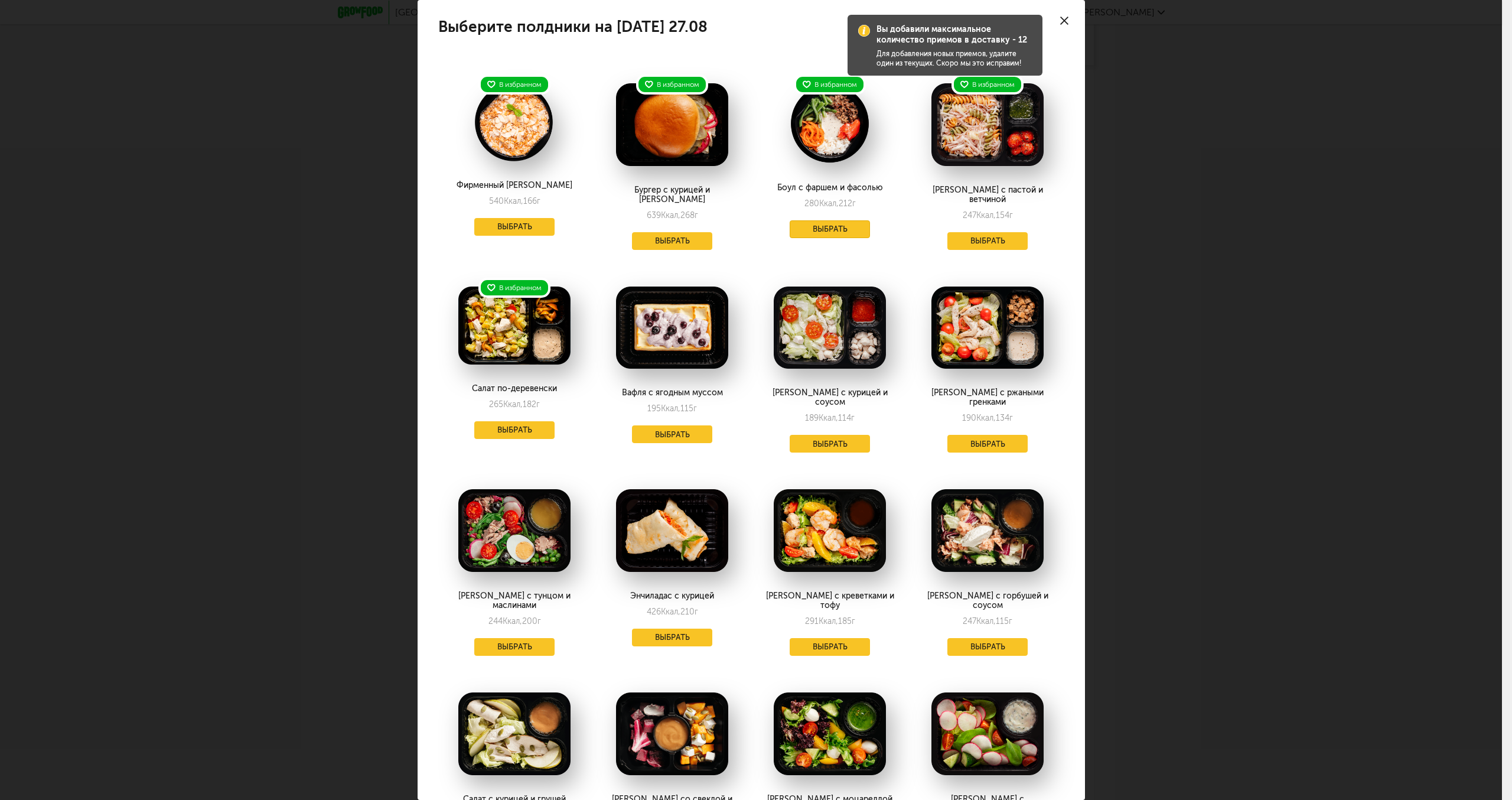
click at [814, 229] on button "Выбрать" at bounding box center [830, 229] width 80 height 17
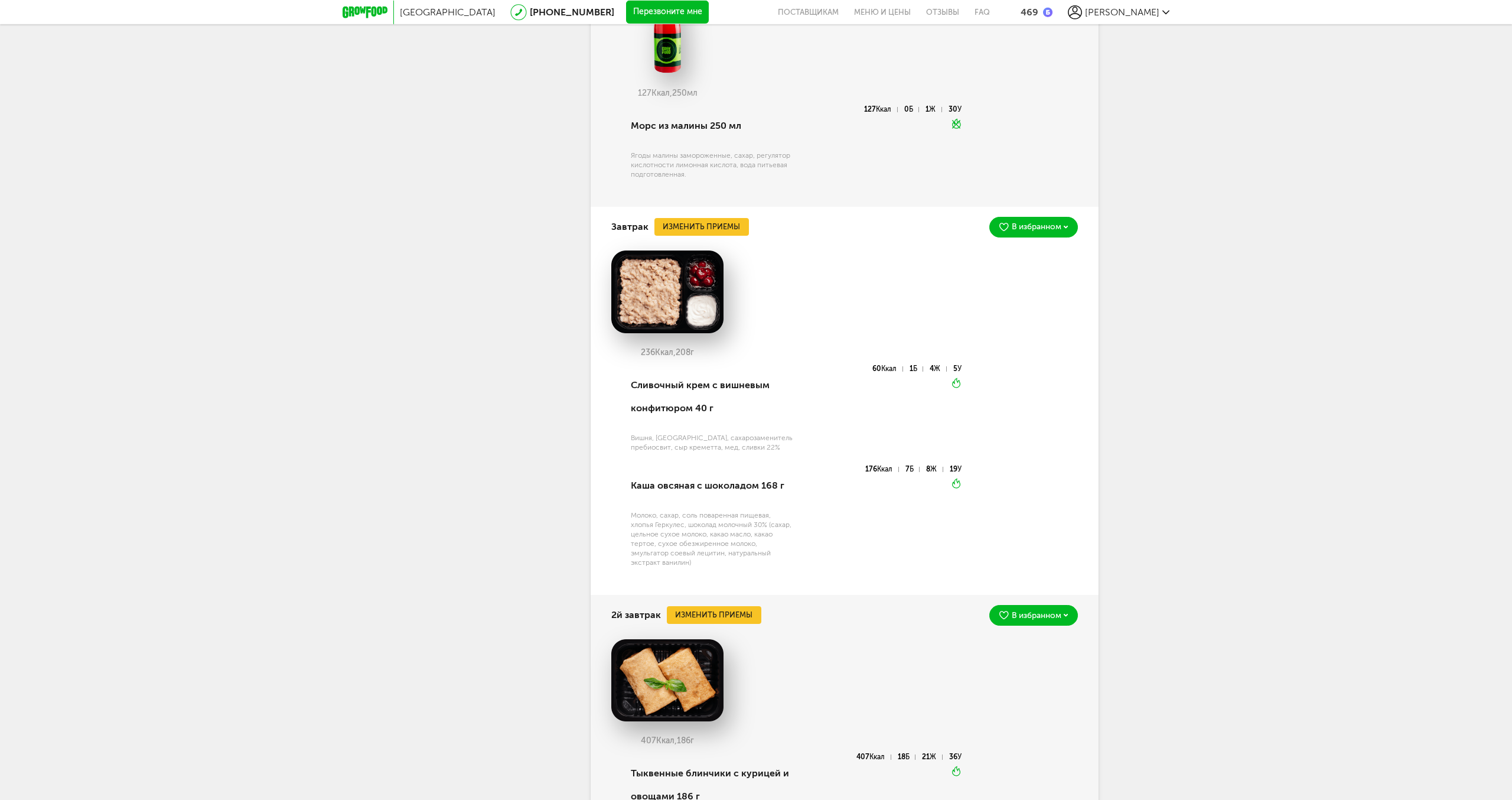
scroll to position [622, 0]
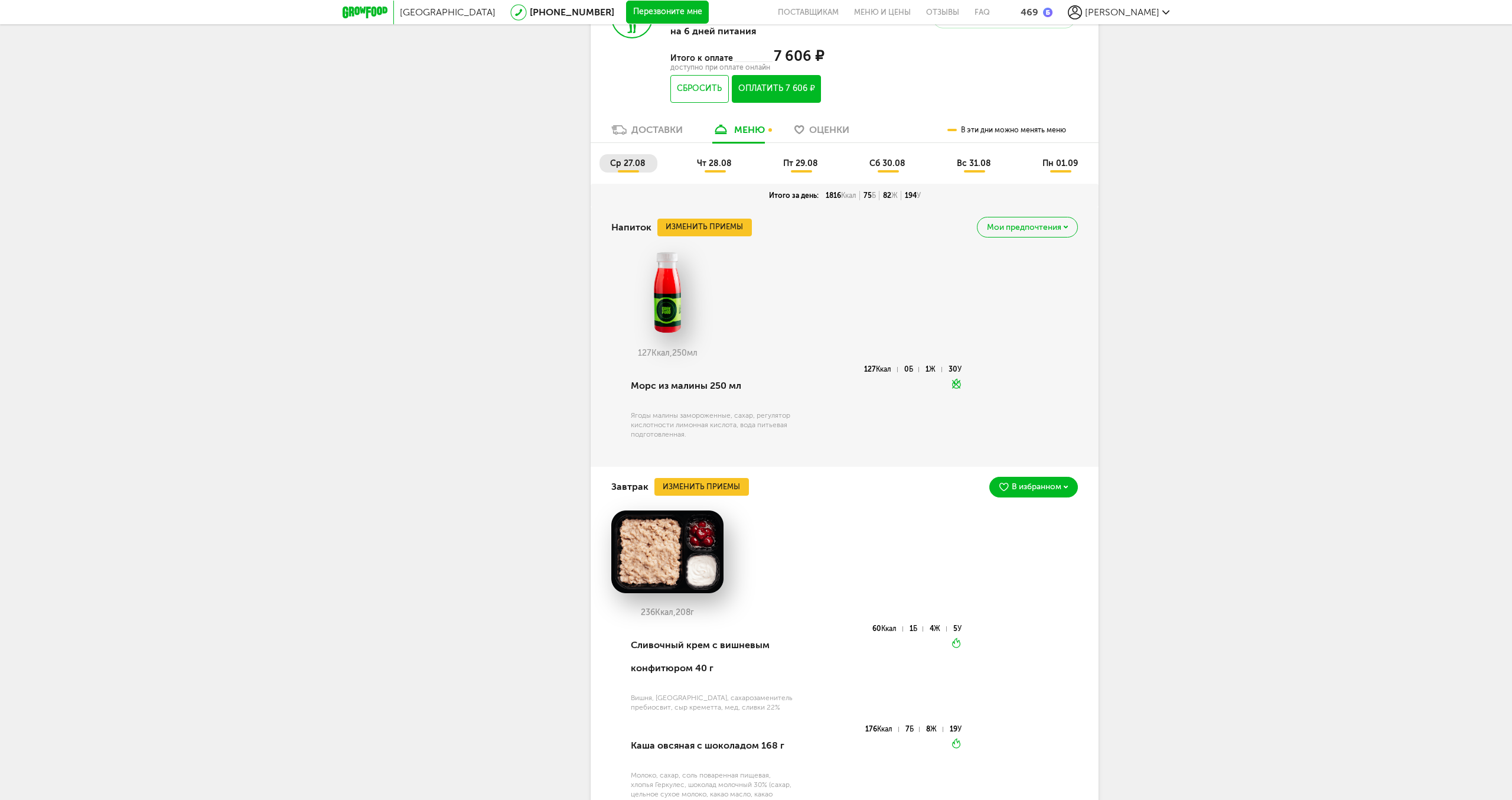
click at [718, 164] on span "чт 28.08" at bounding box center [714, 163] width 35 height 10
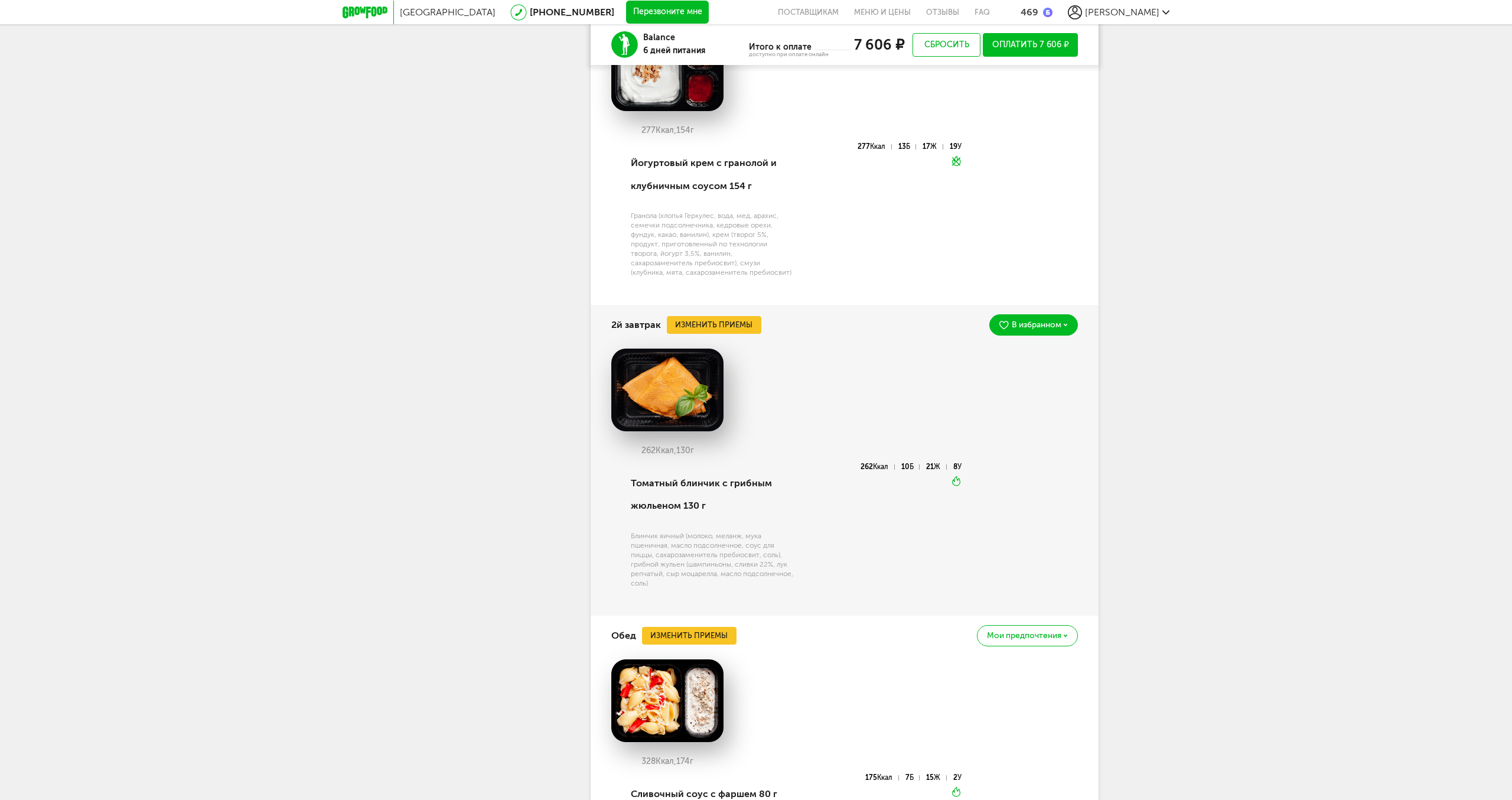
scroll to position [1285, 0]
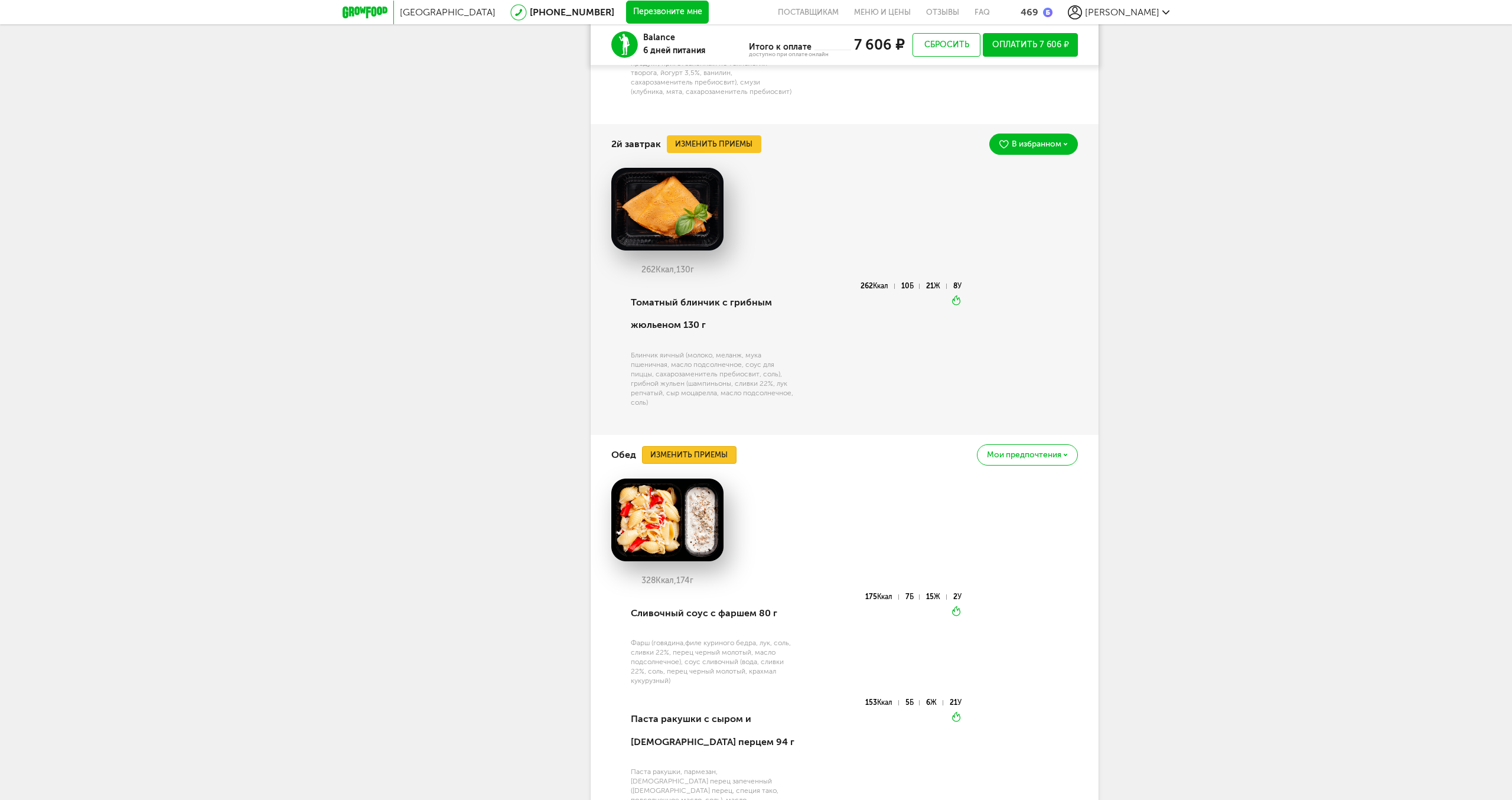
click at [696, 449] on button "Изменить приемы" at bounding box center [689, 455] width 95 height 17
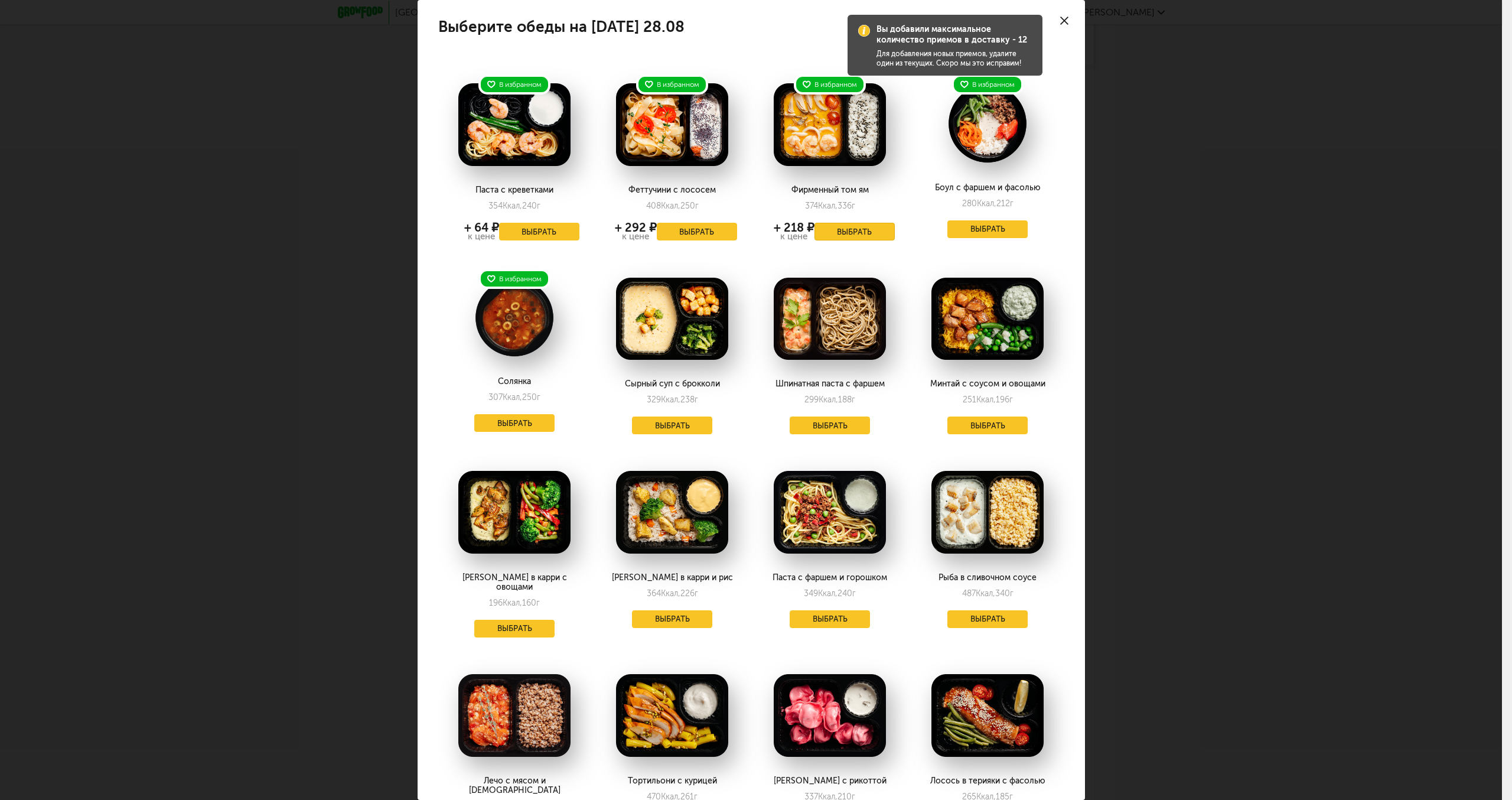
click at [851, 230] on button "Выбрать" at bounding box center [854, 231] width 80 height 17
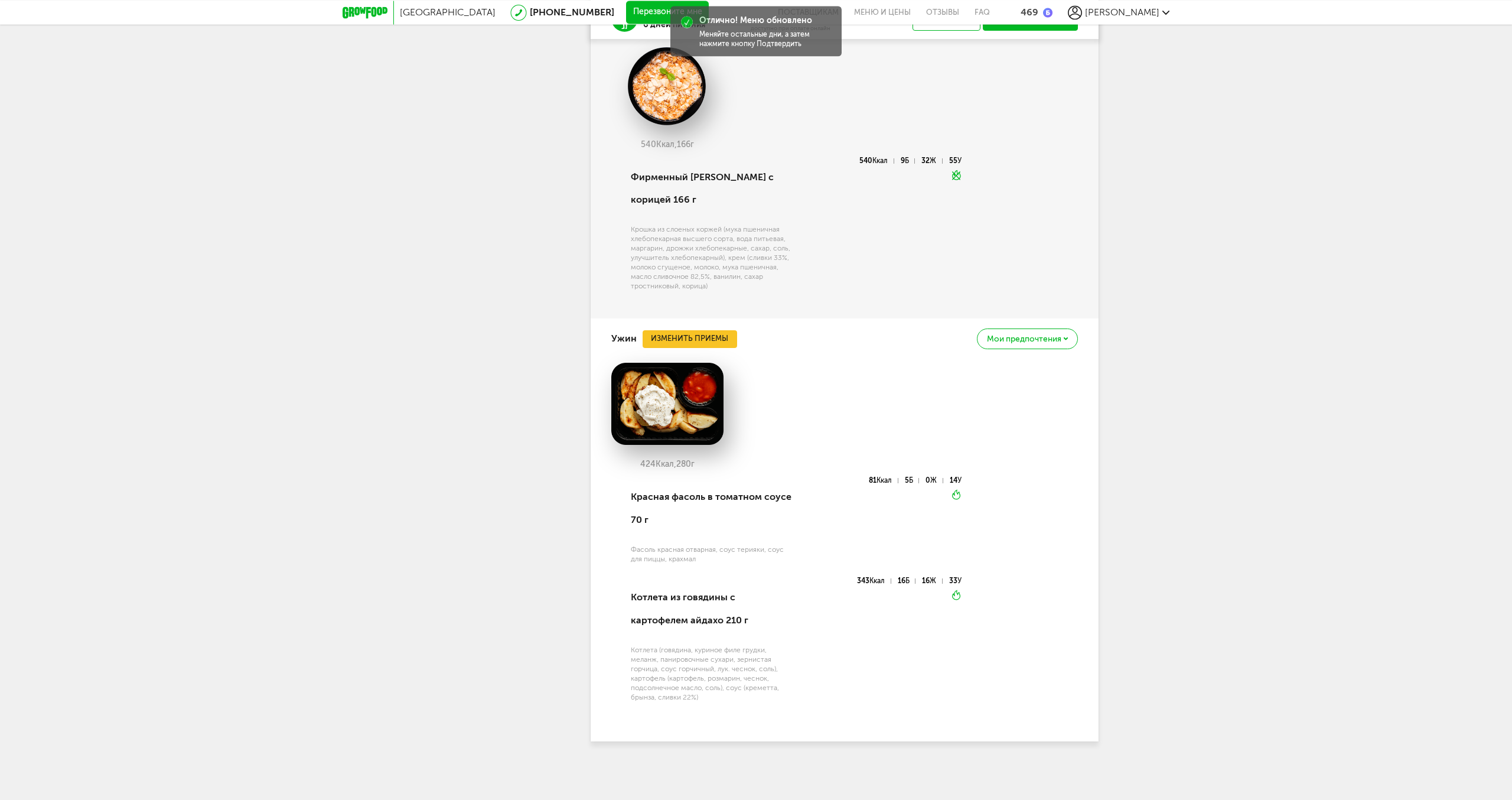
scroll to position [2189, 0]
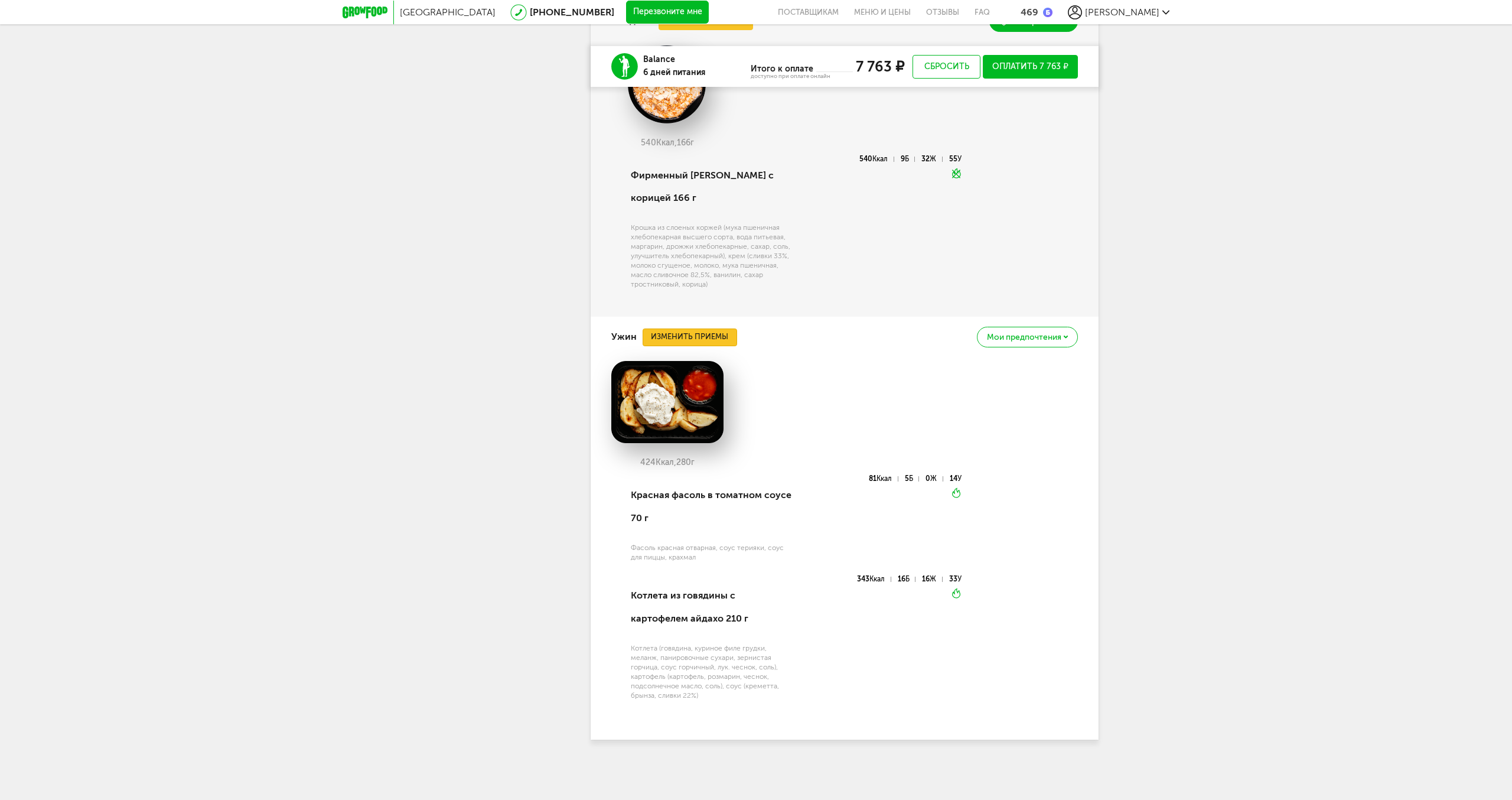
click at [672, 346] on button "Изменить приемы" at bounding box center [689, 337] width 95 height 17
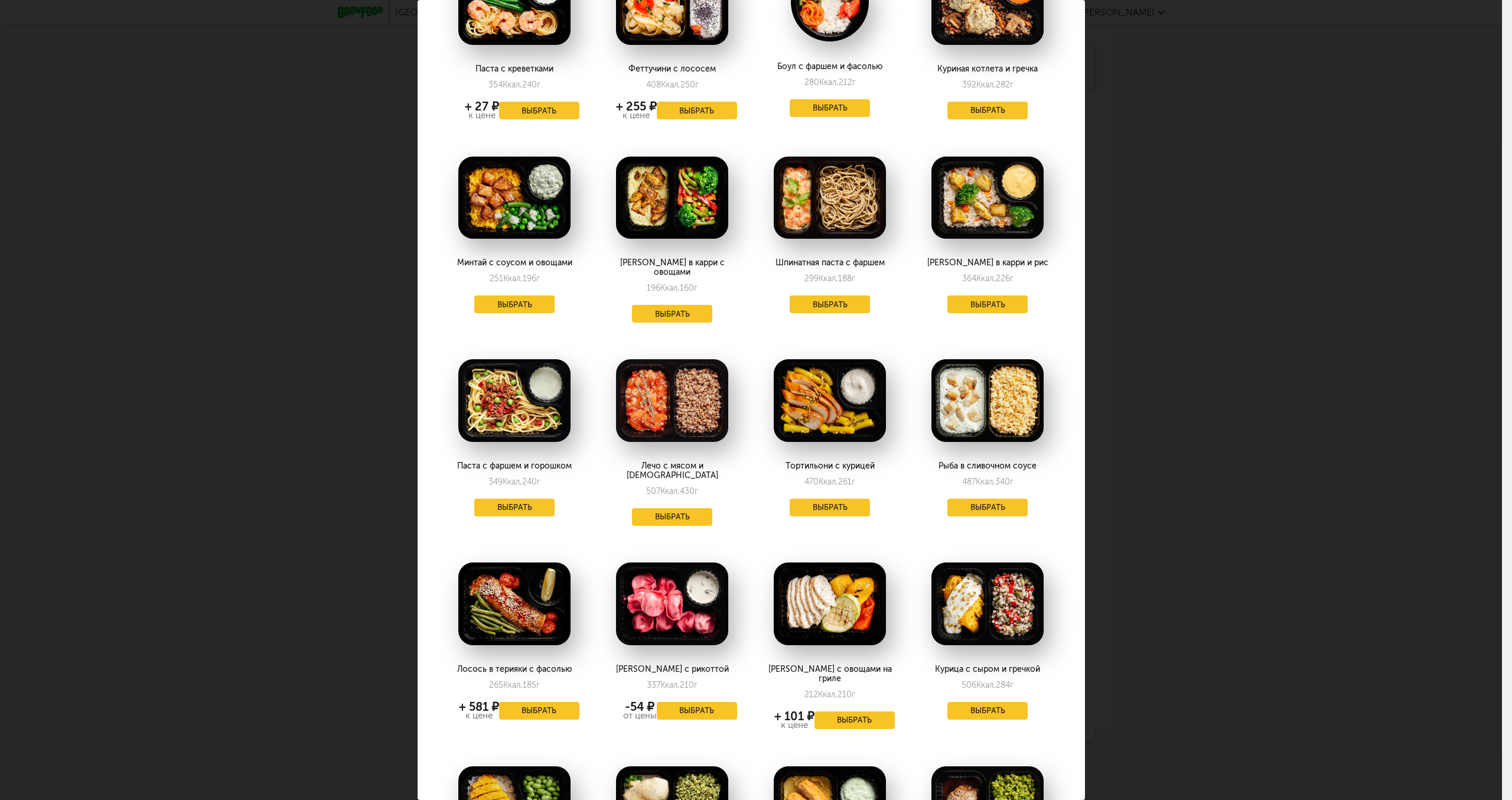
scroll to position [61, 0]
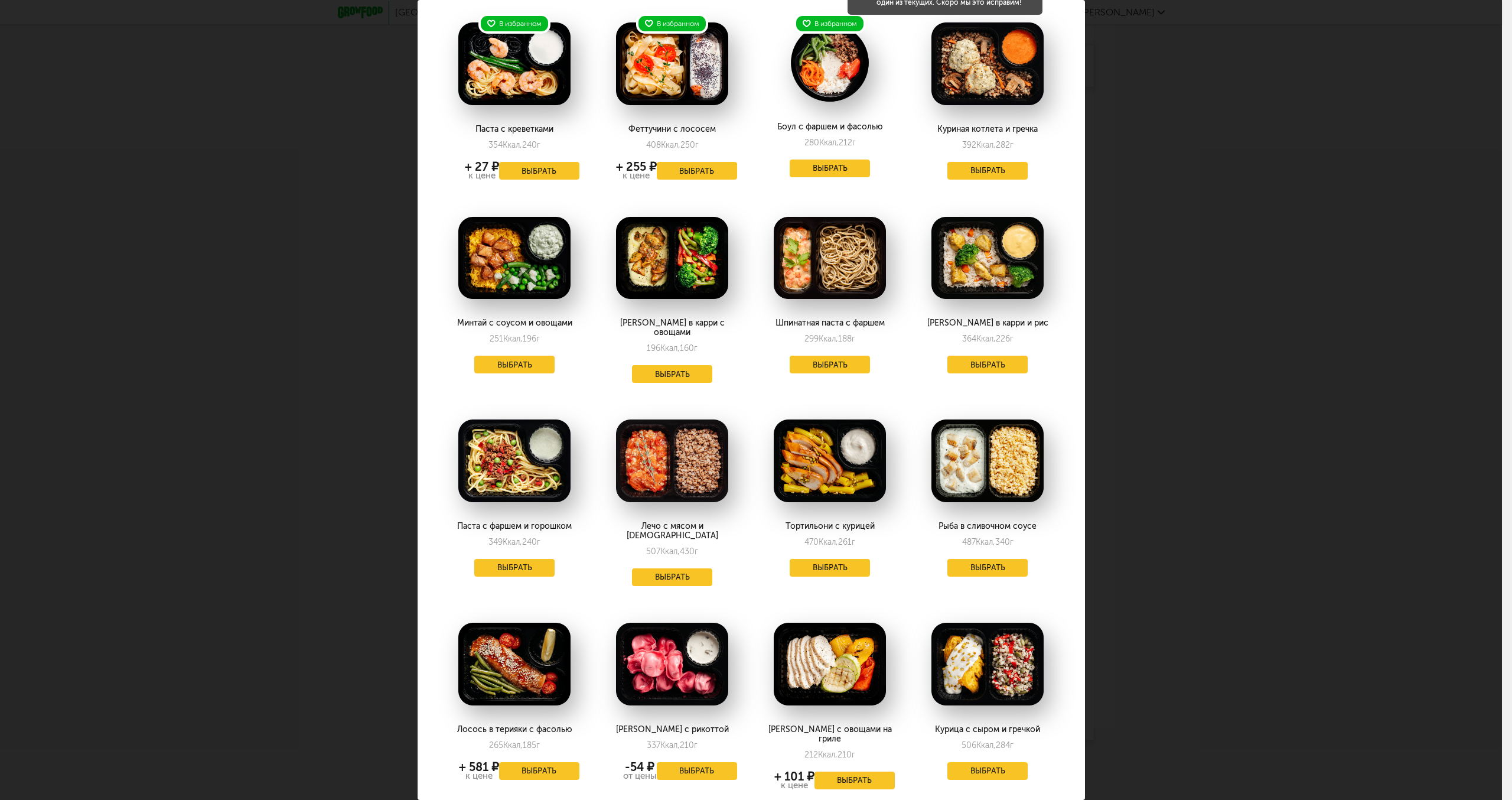
click at [819, 425] on img at bounding box center [830, 461] width 112 height 83
click at [825, 559] on button "Выбрать" at bounding box center [830, 567] width 80 height 17
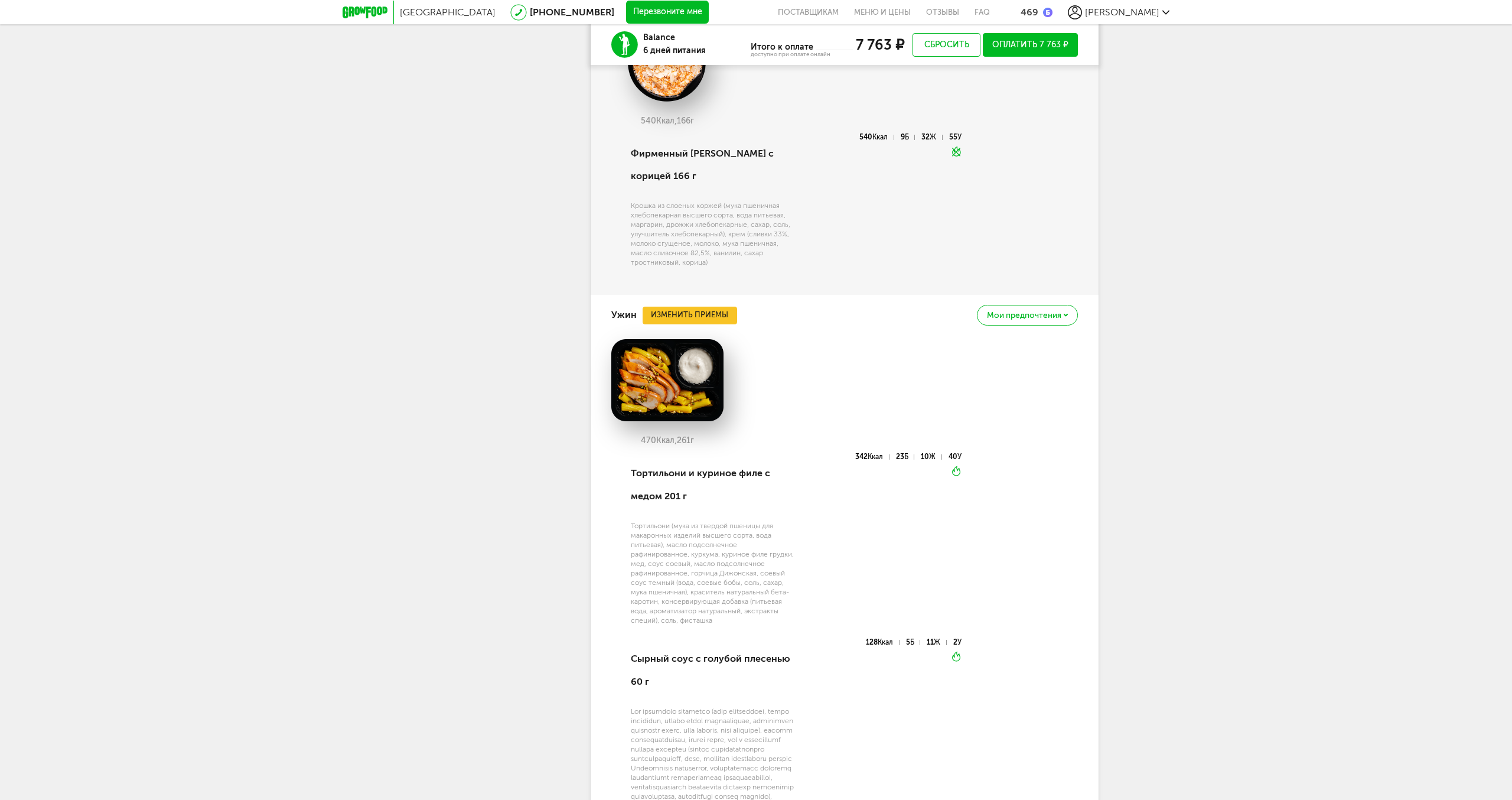
scroll to position [1948, 0]
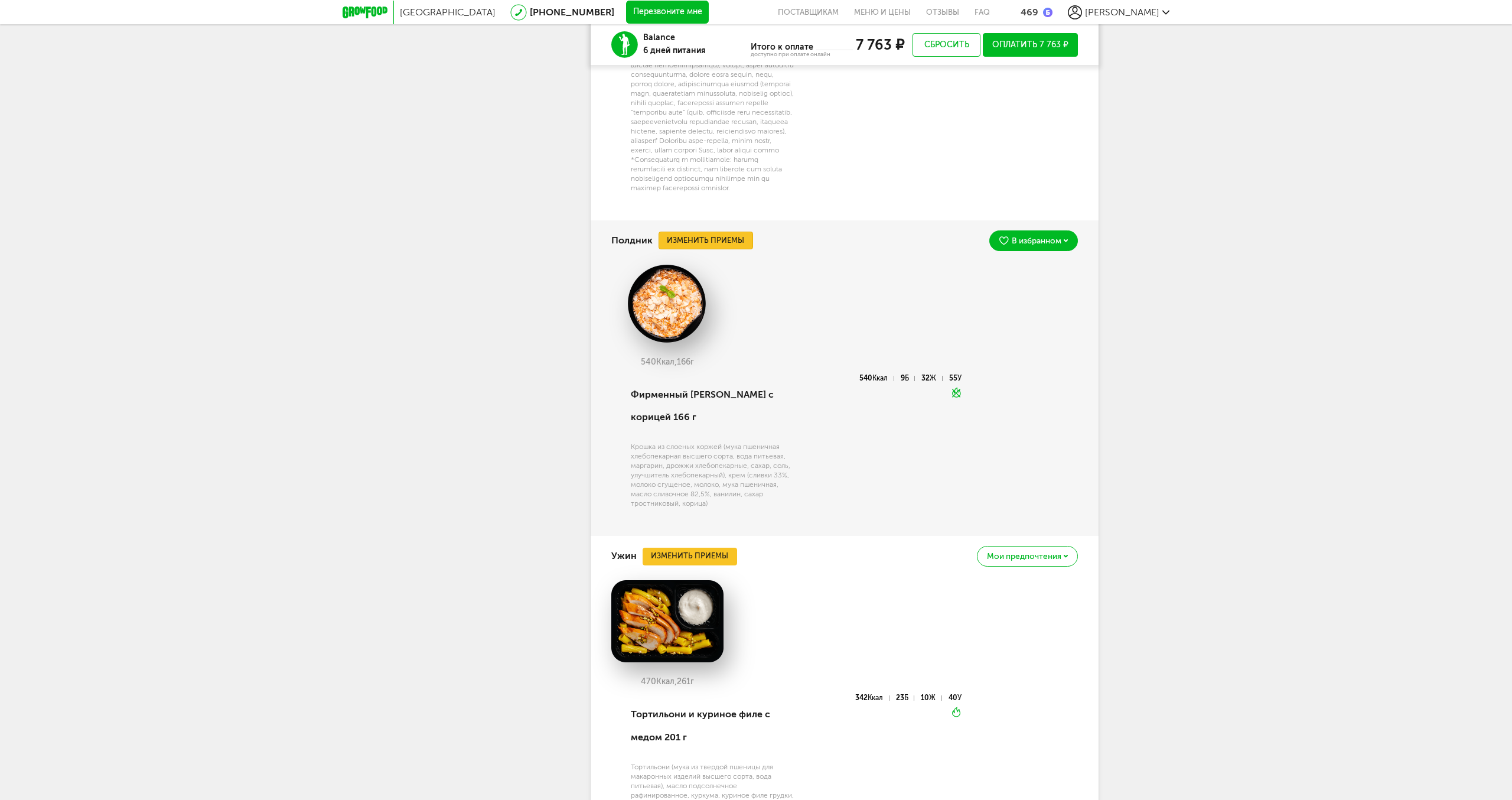
click at [707, 249] on button "Изменить приемы" at bounding box center [706, 240] width 95 height 17
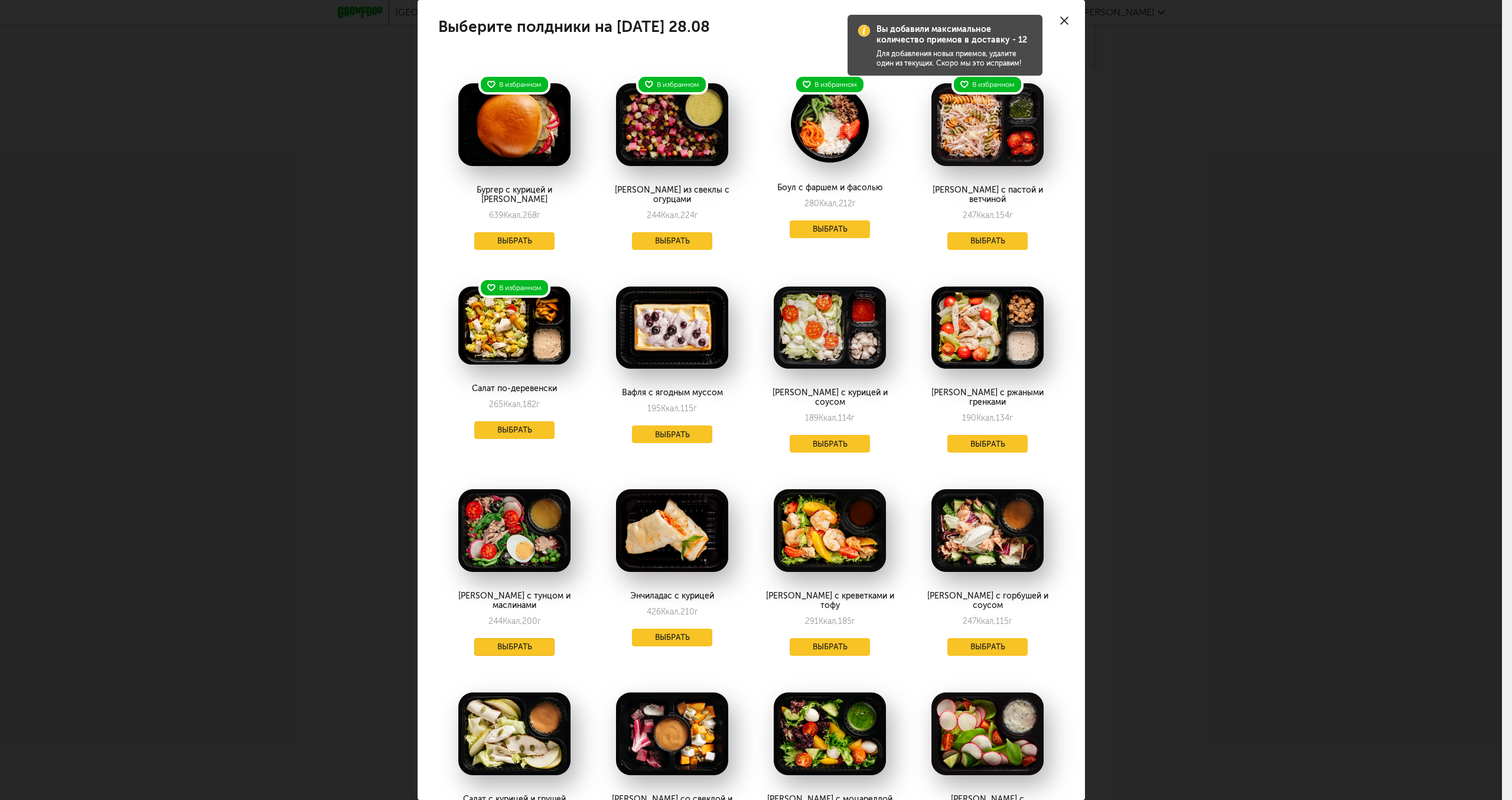
click at [516, 638] on button "Выбрать" at bounding box center [514, 646] width 80 height 17
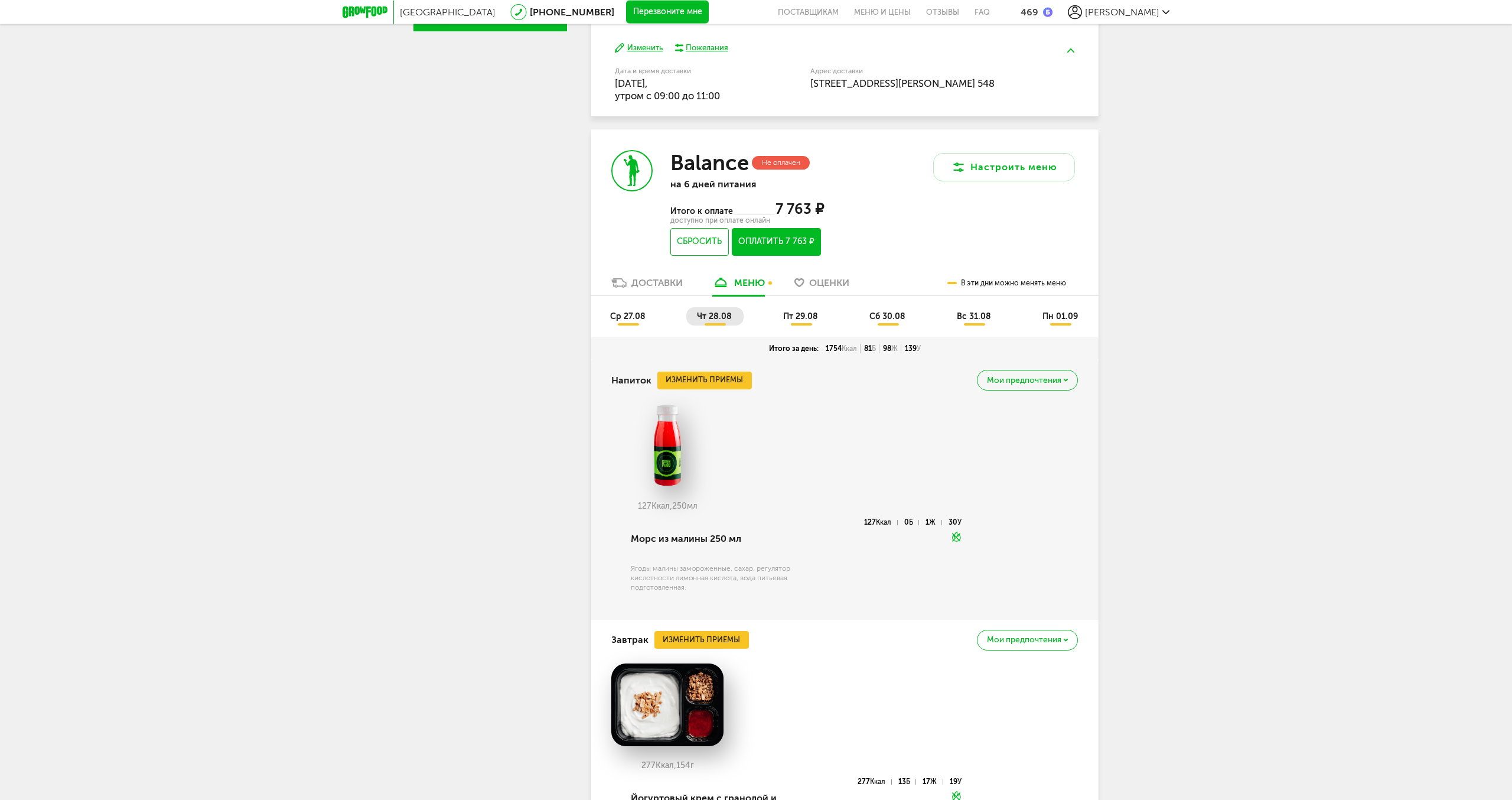
scroll to position [545, 0]
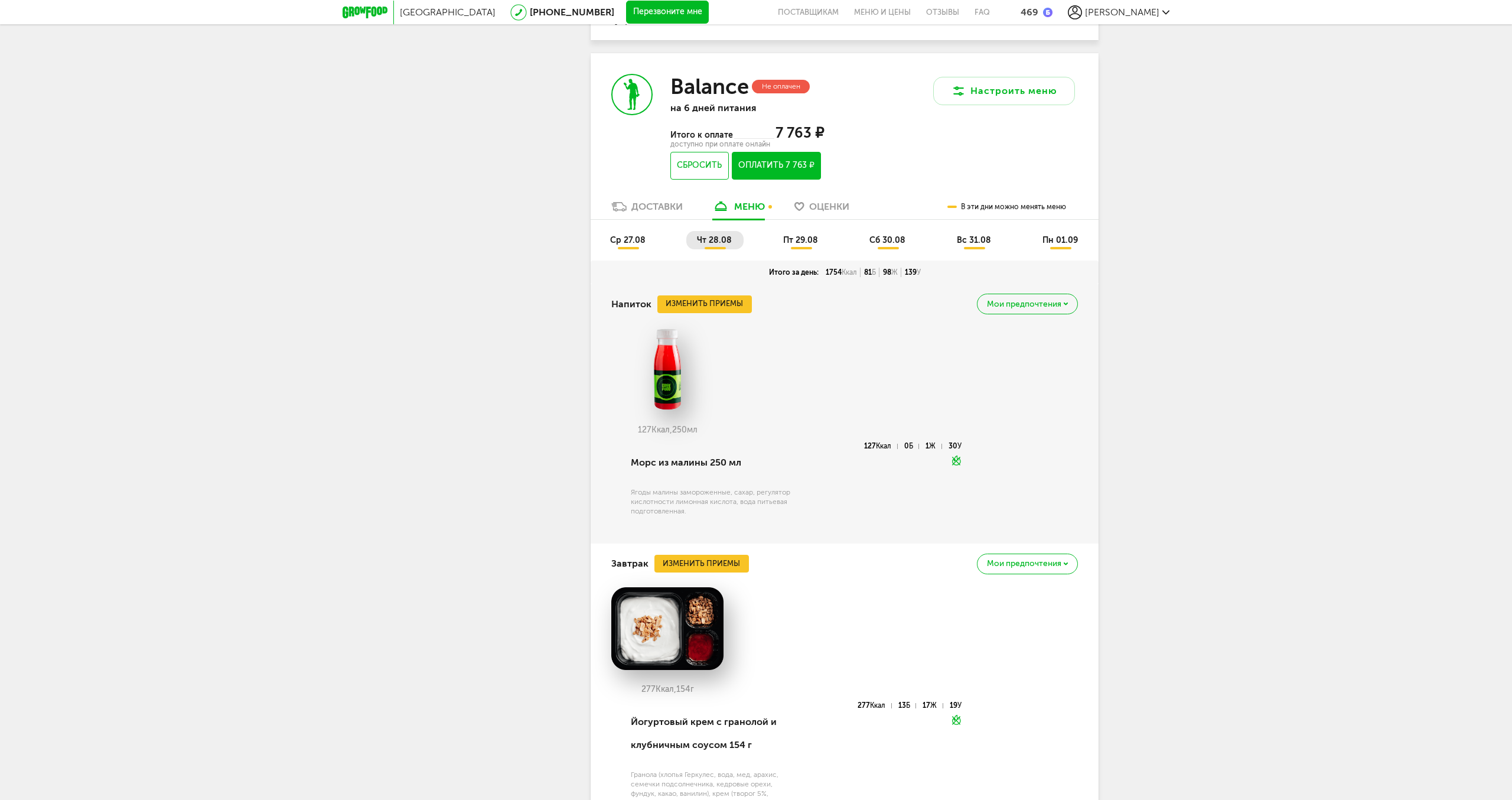
click at [804, 237] on span "пт 29.08" at bounding box center [801, 239] width 35 height 10
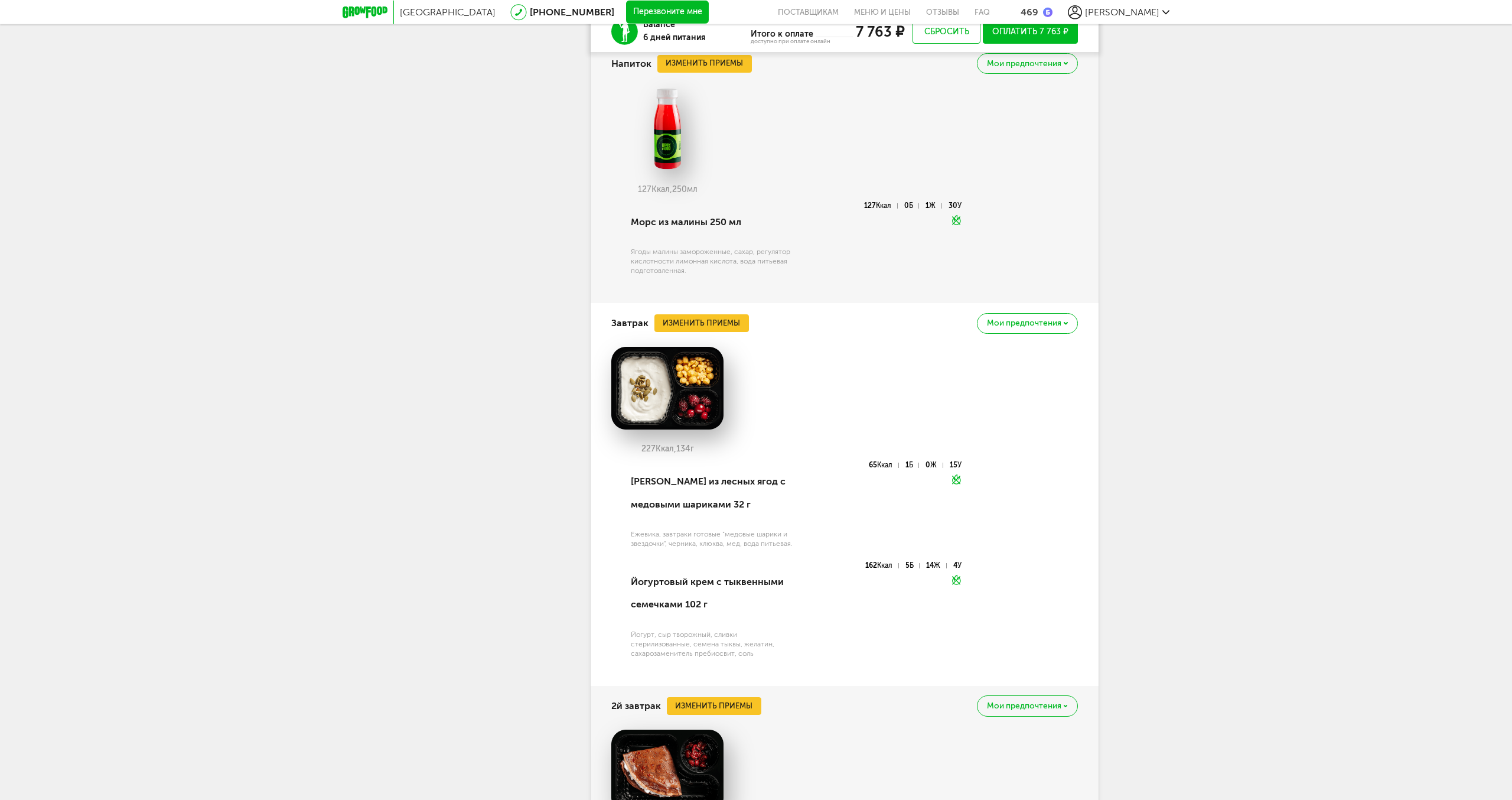
scroll to position [786, 0]
click at [702, 319] on button "Изменить приемы" at bounding box center [701, 322] width 95 height 17
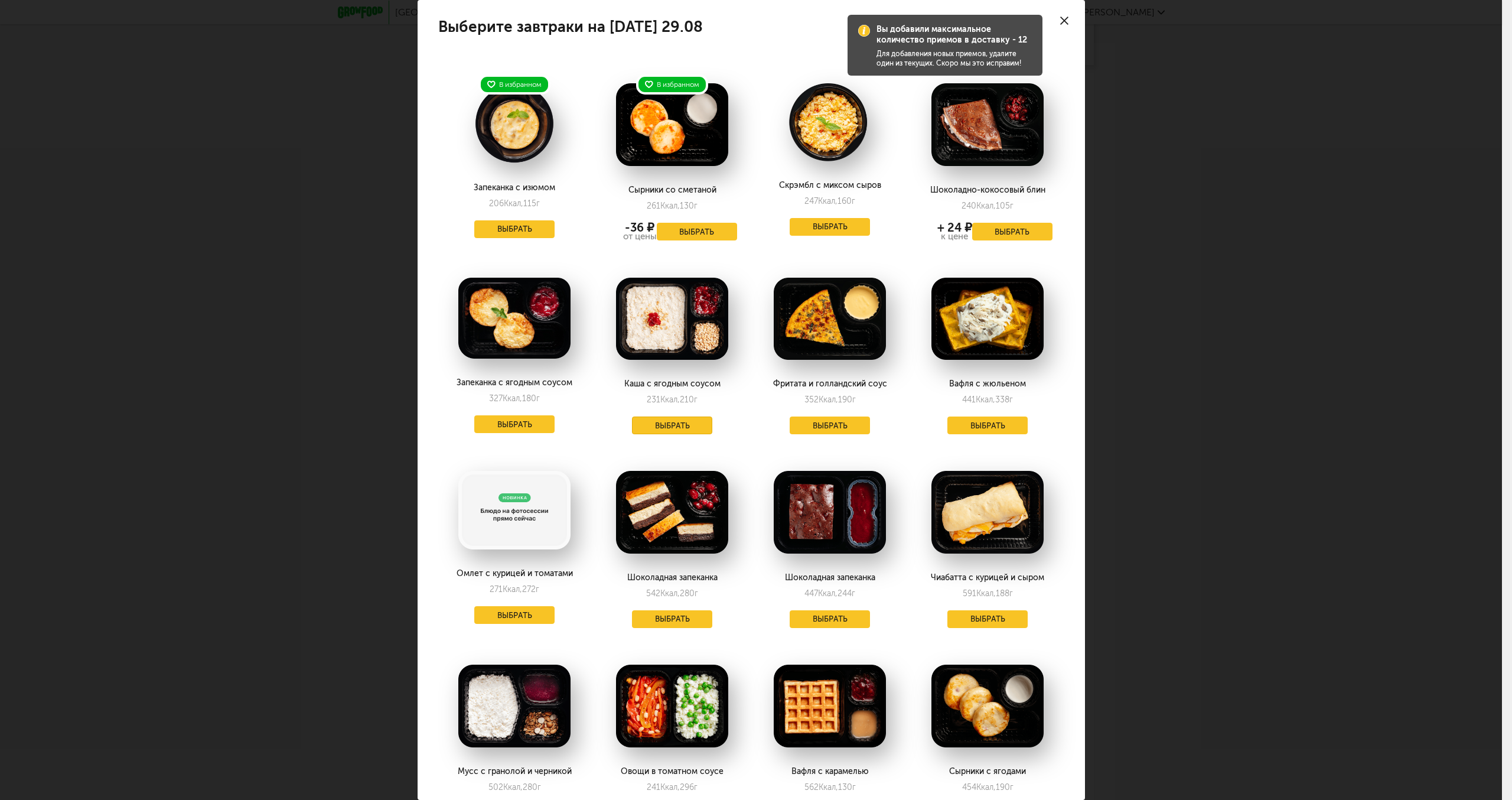
click at [675, 427] on button "Выбрать" at bounding box center [672, 425] width 80 height 17
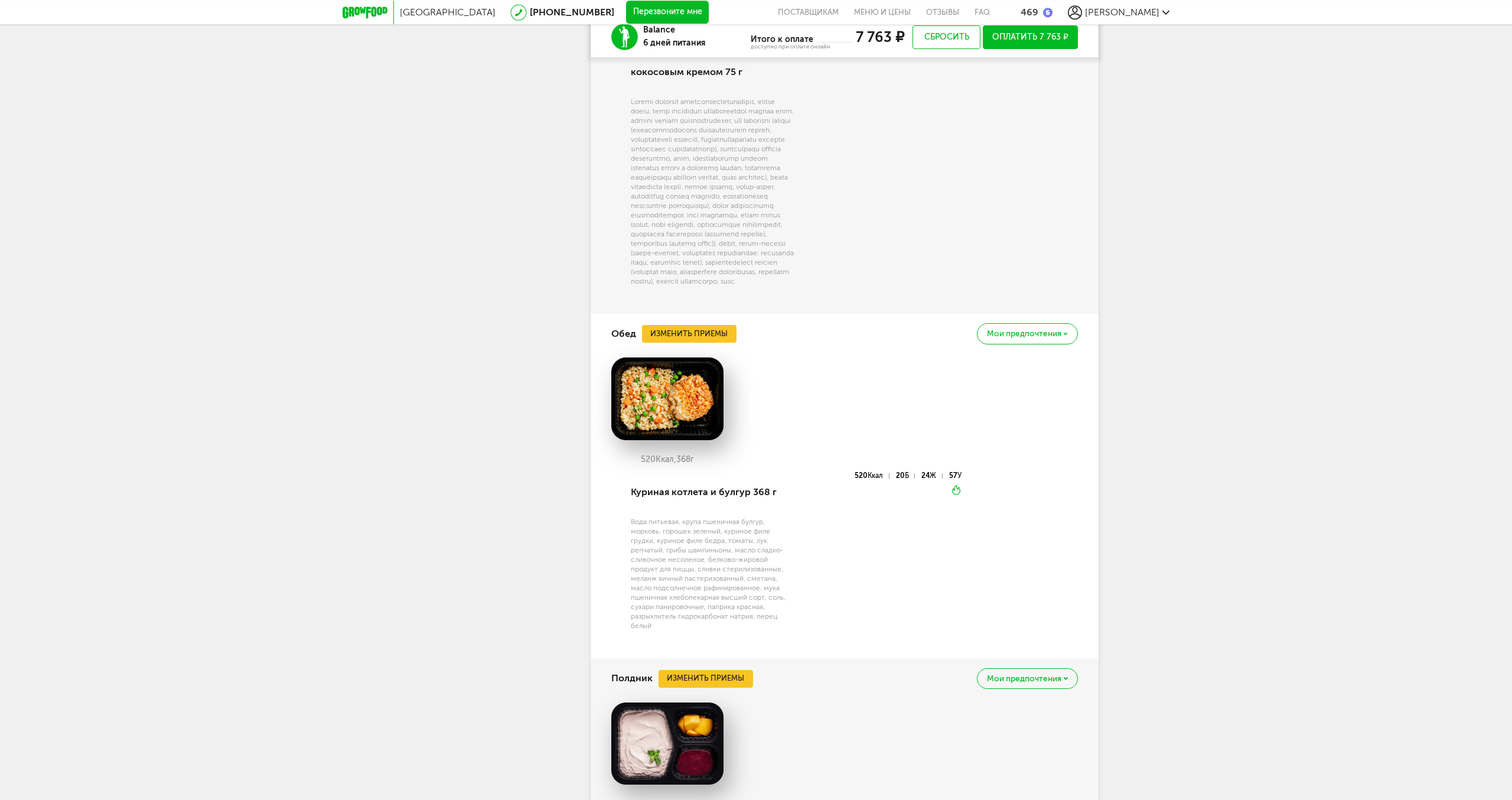
scroll to position [1690, 0]
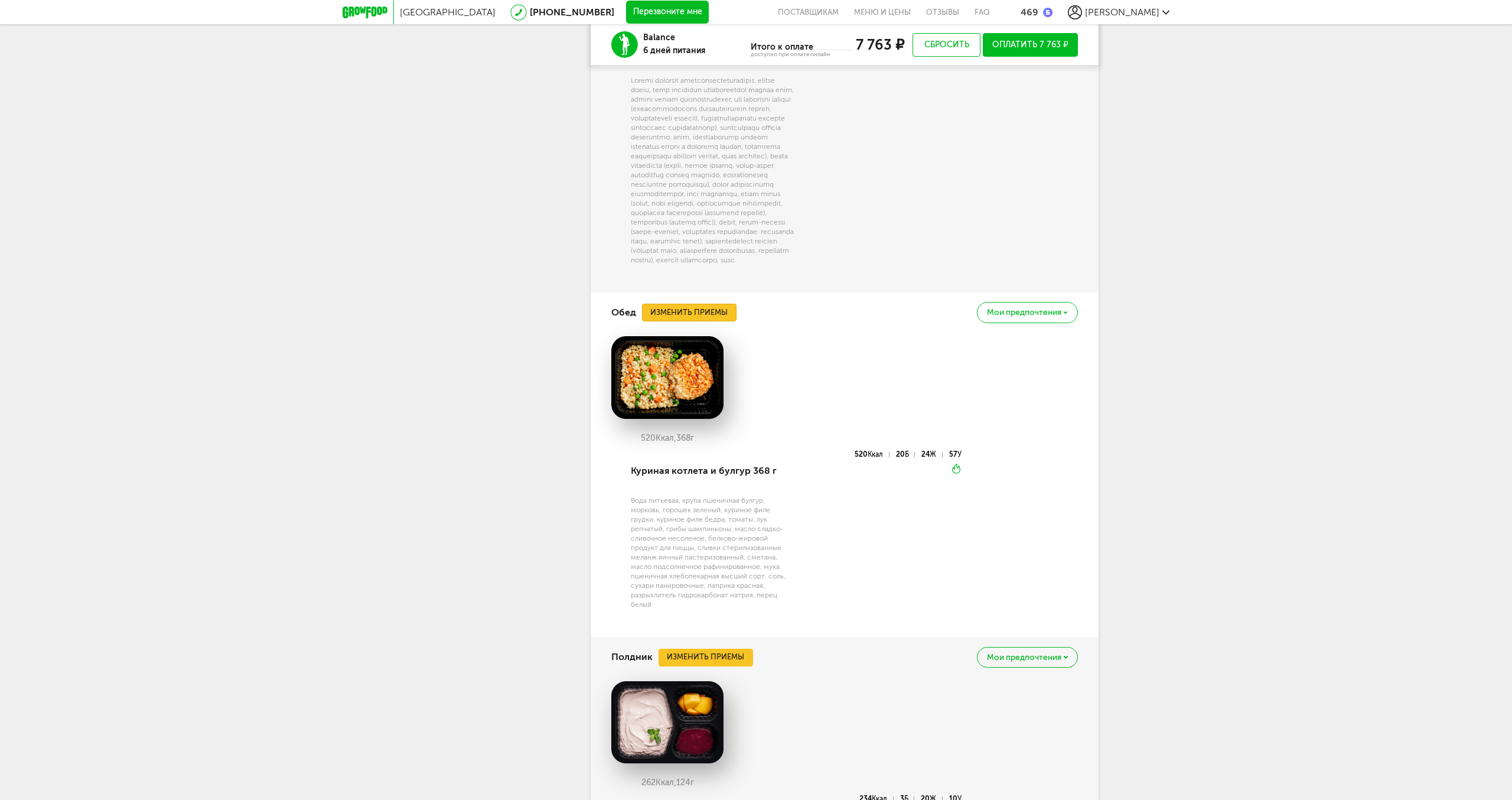
click at [707, 321] on button "Изменить приемы" at bounding box center [689, 312] width 95 height 17
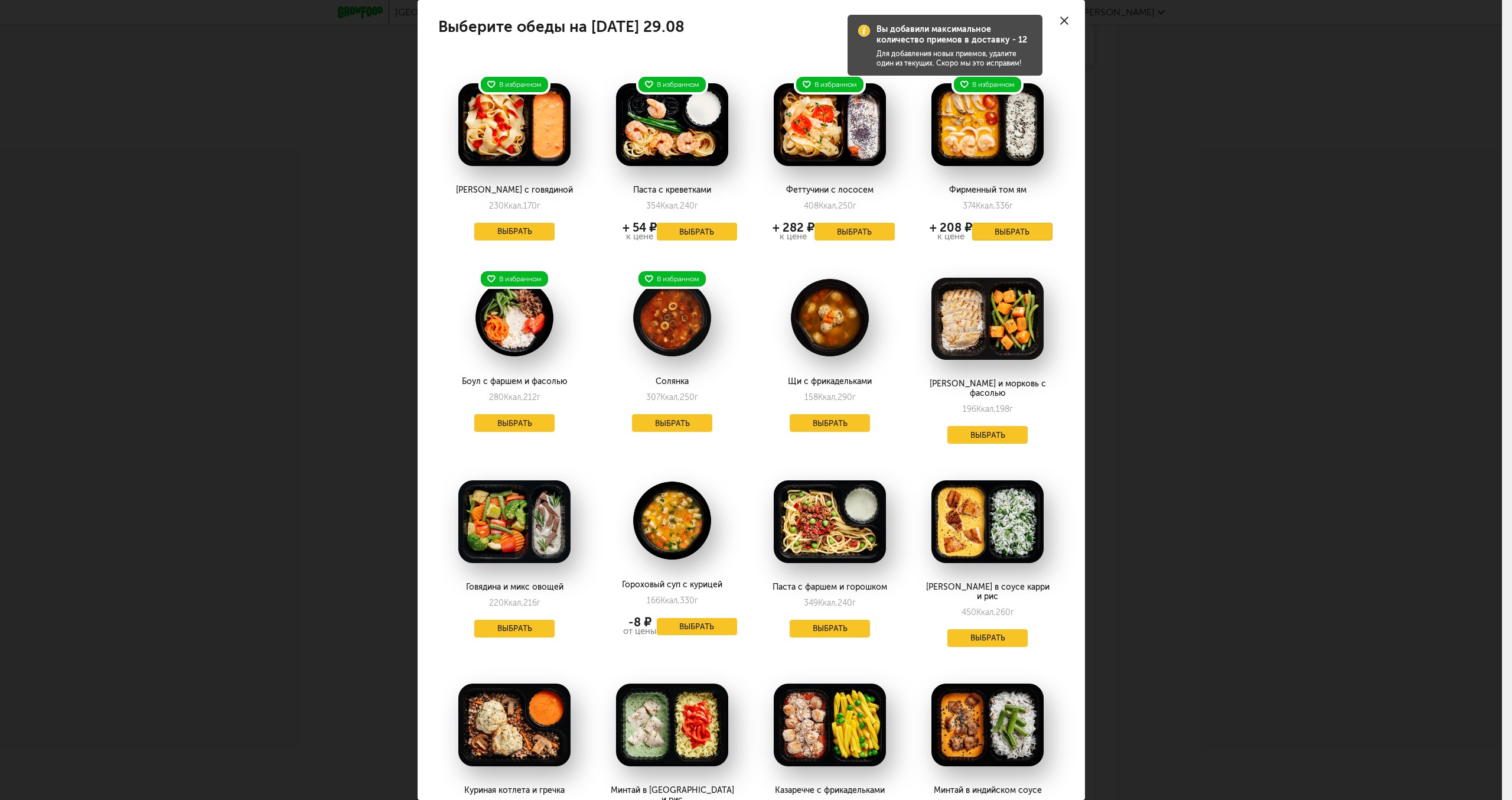
click at [997, 226] on button "Выбрать" at bounding box center [1013, 231] width 80 height 17
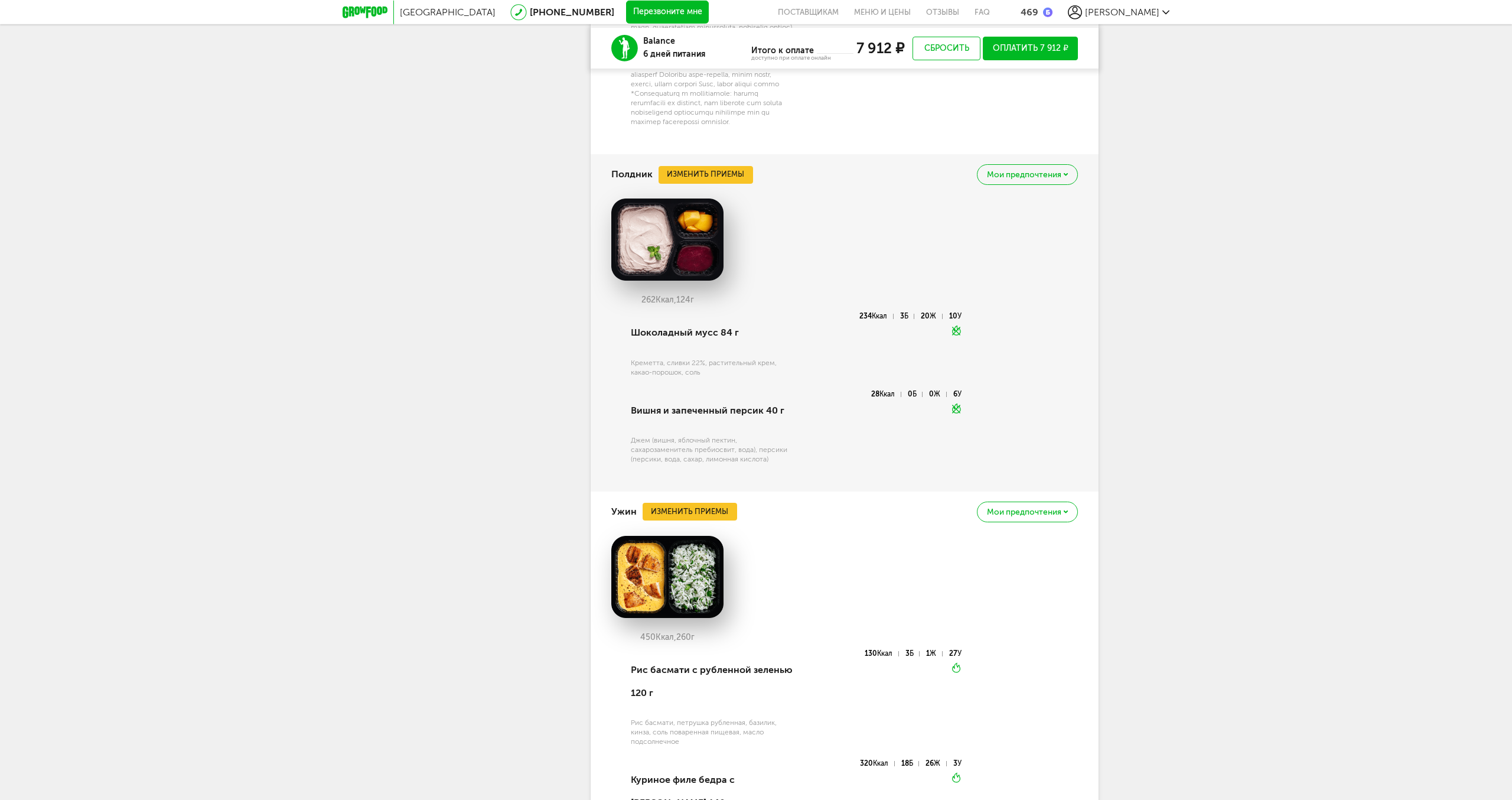
scroll to position [2293, 0]
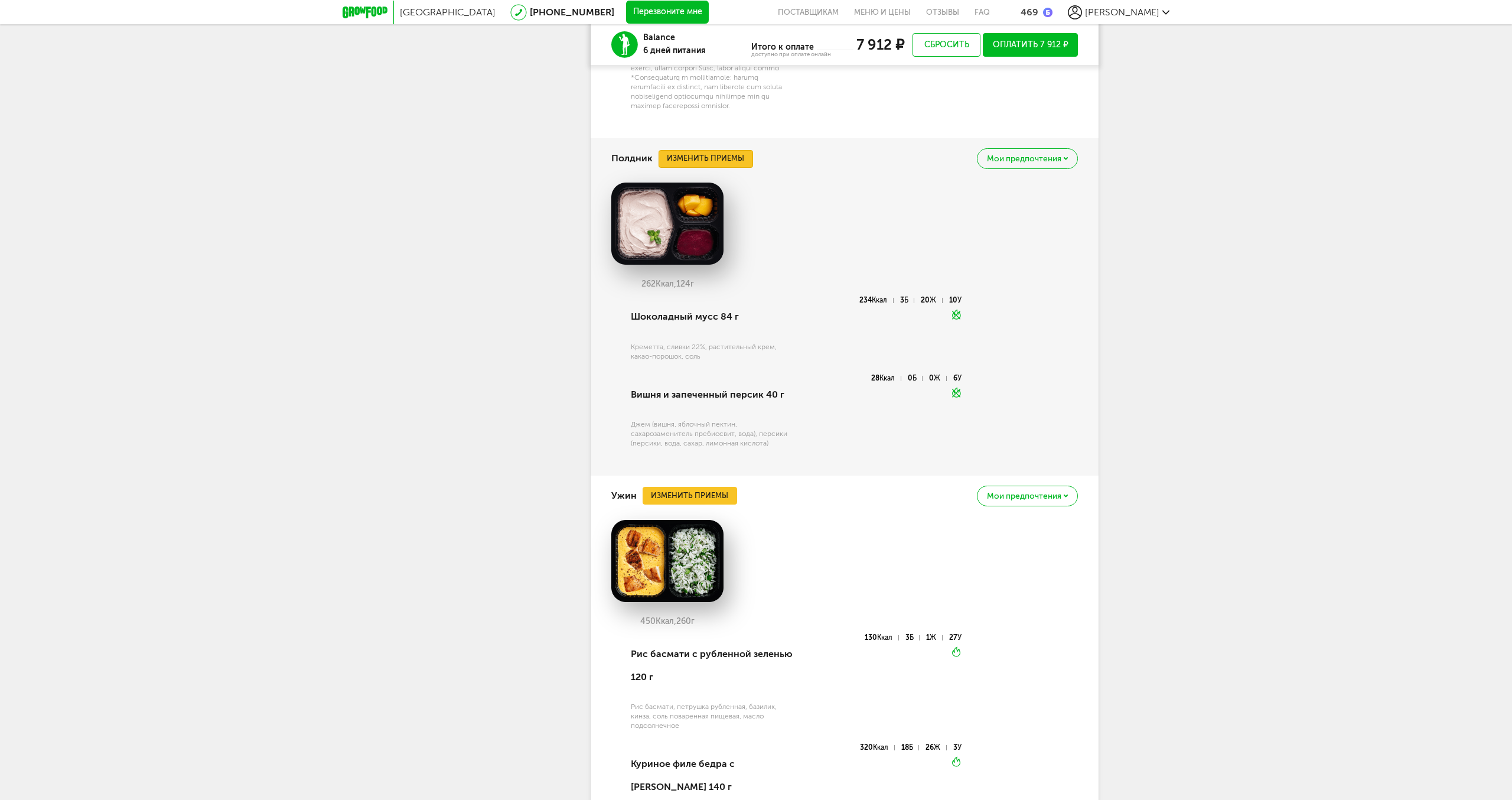
click at [706, 167] on button "Изменить приемы" at bounding box center [706, 158] width 95 height 17
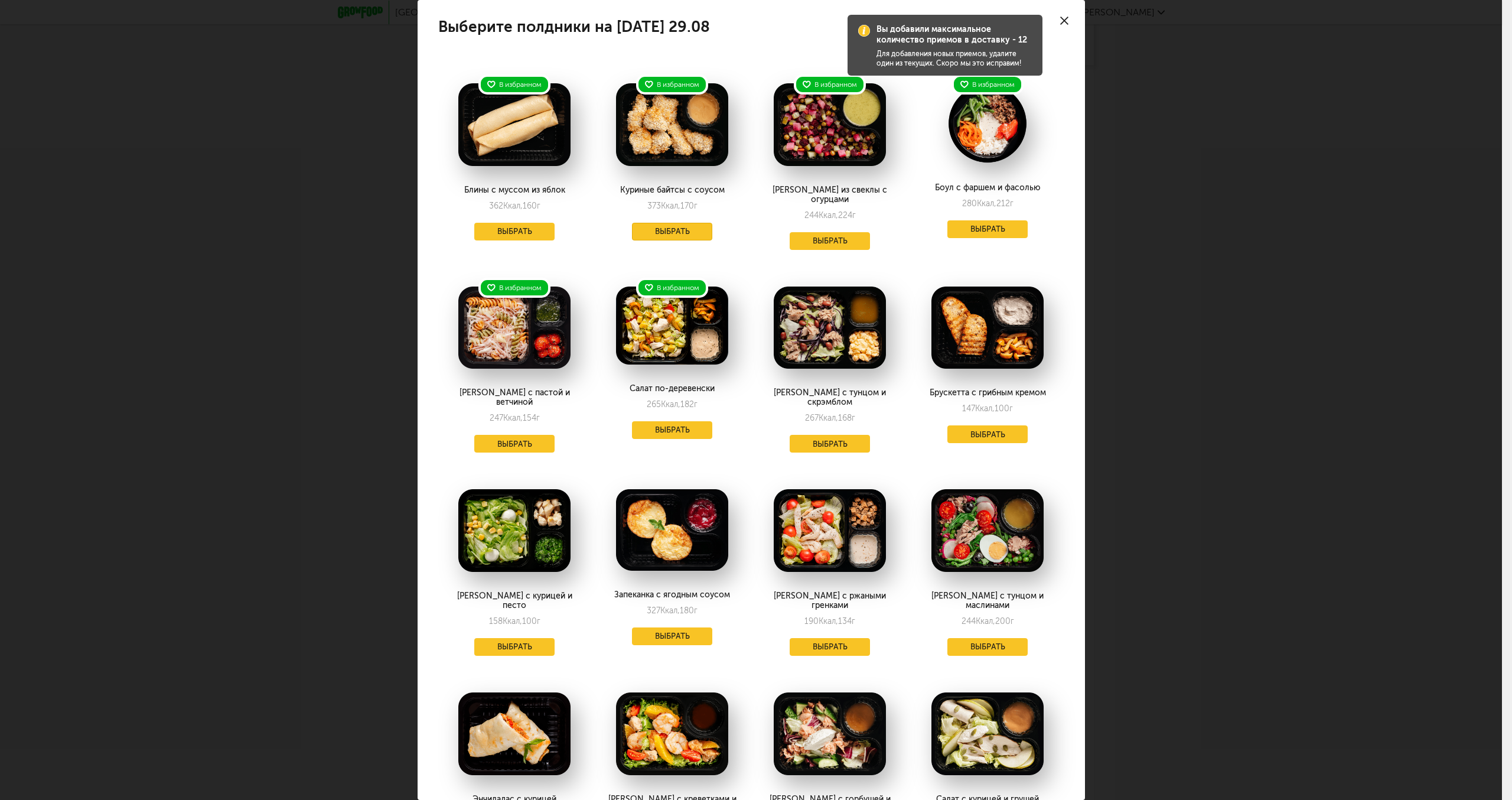
click at [675, 228] on button "Выбрать" at bounding box center [672, 231] width 80 height 17
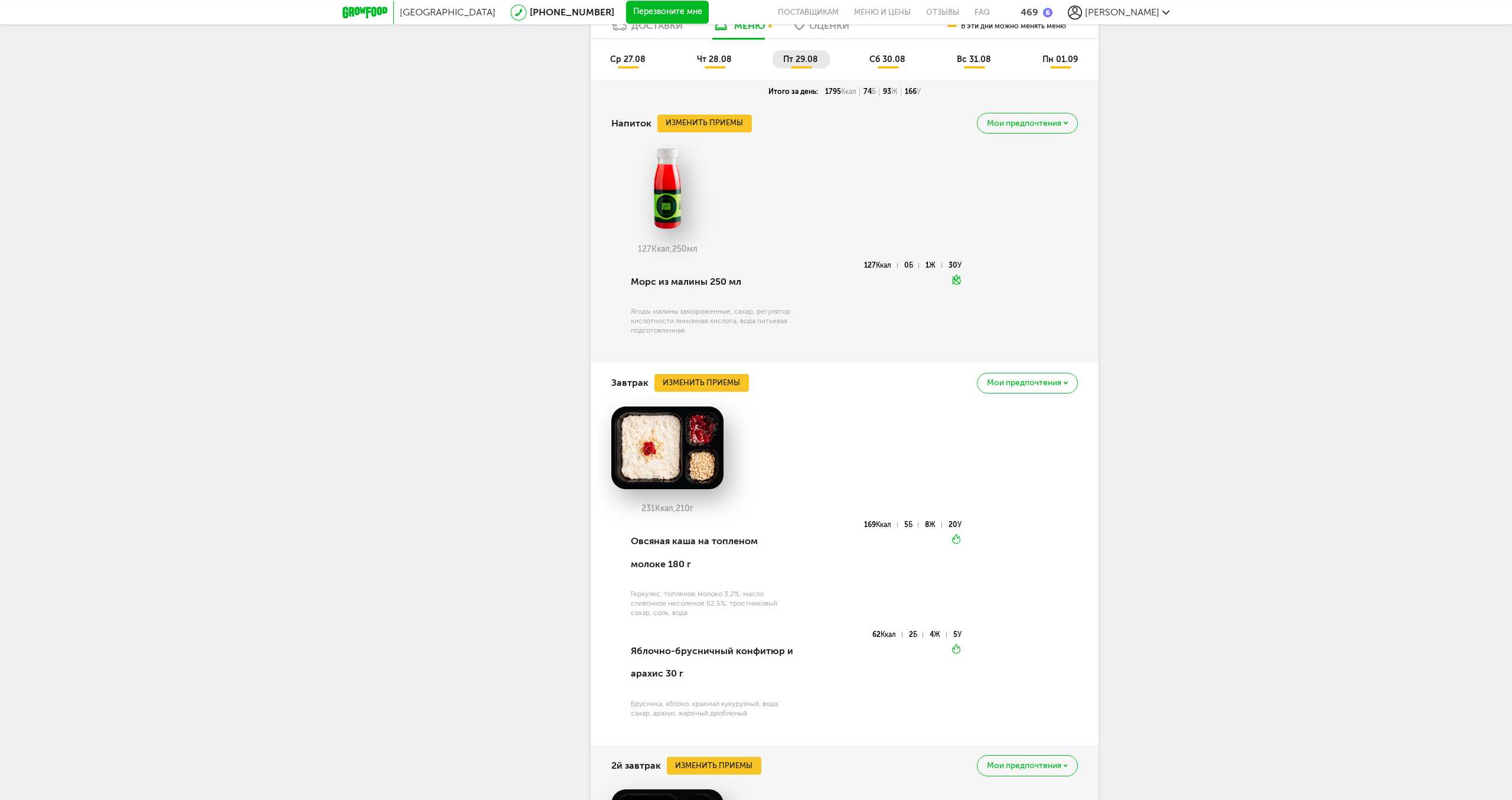
scroll to position [605, 0]
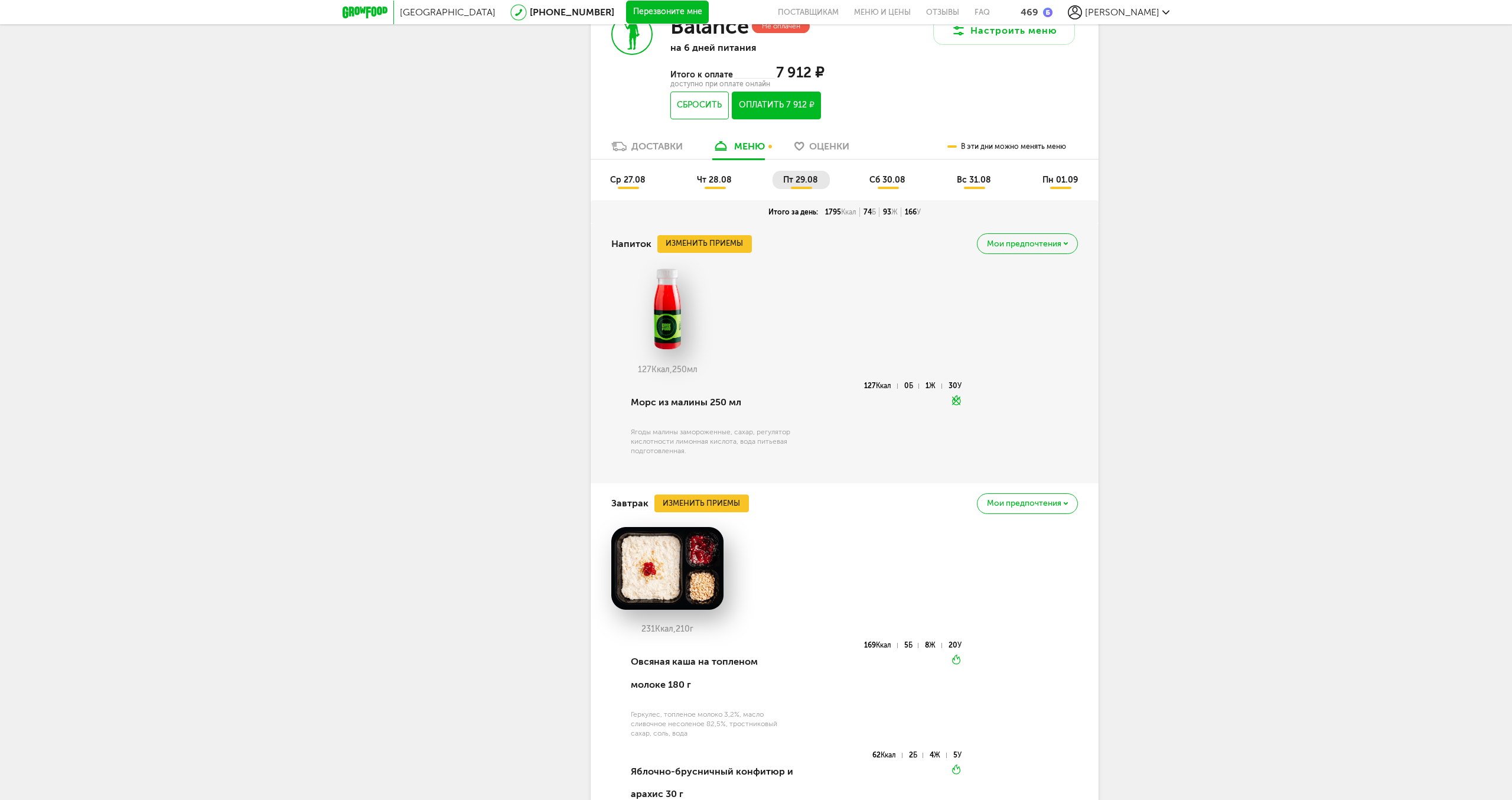
click at [876, 180] on span "сб 30.08" at bounding box center [888, 180] width 36 height 10
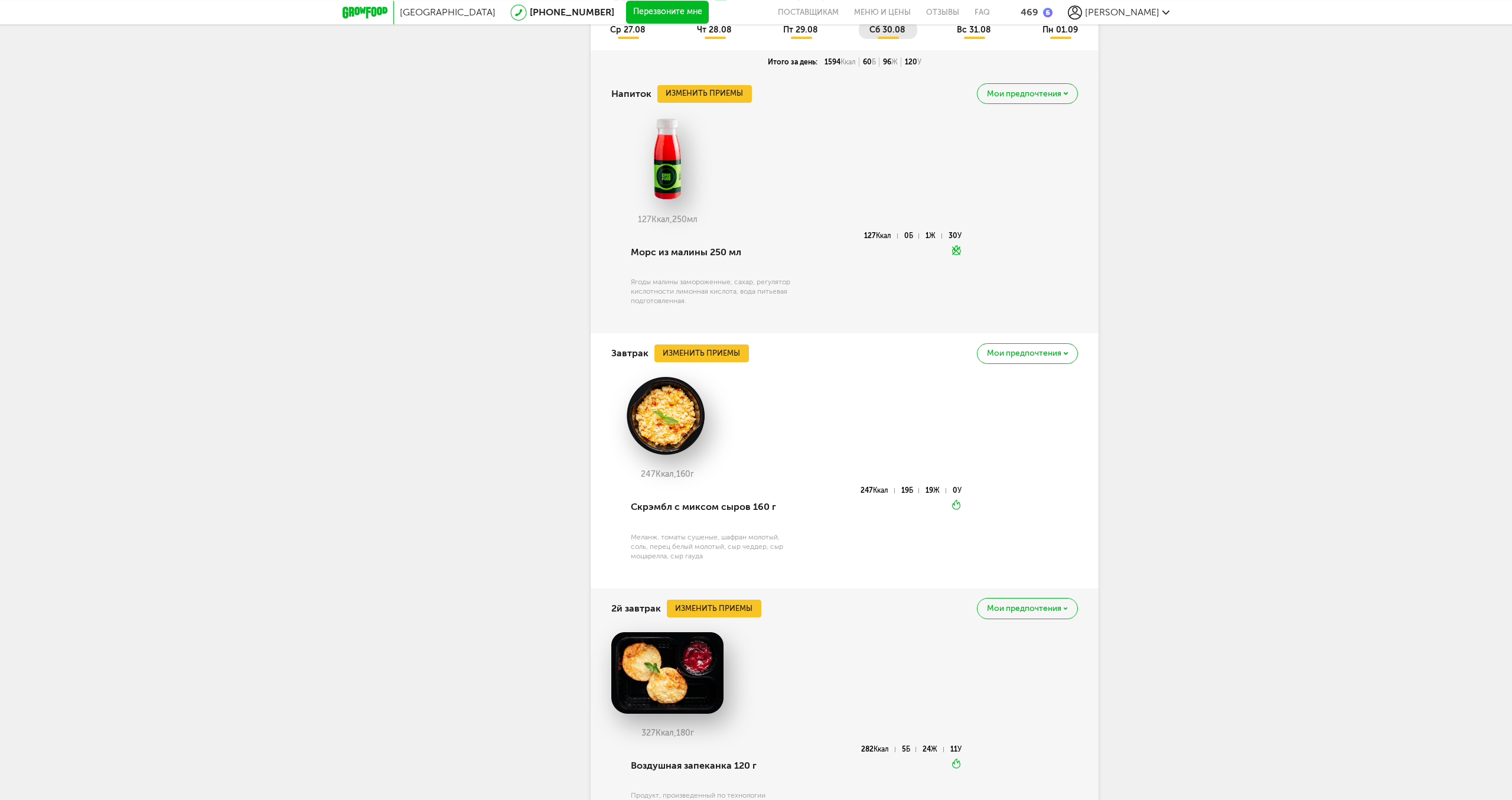
scroll to position [786, 0]
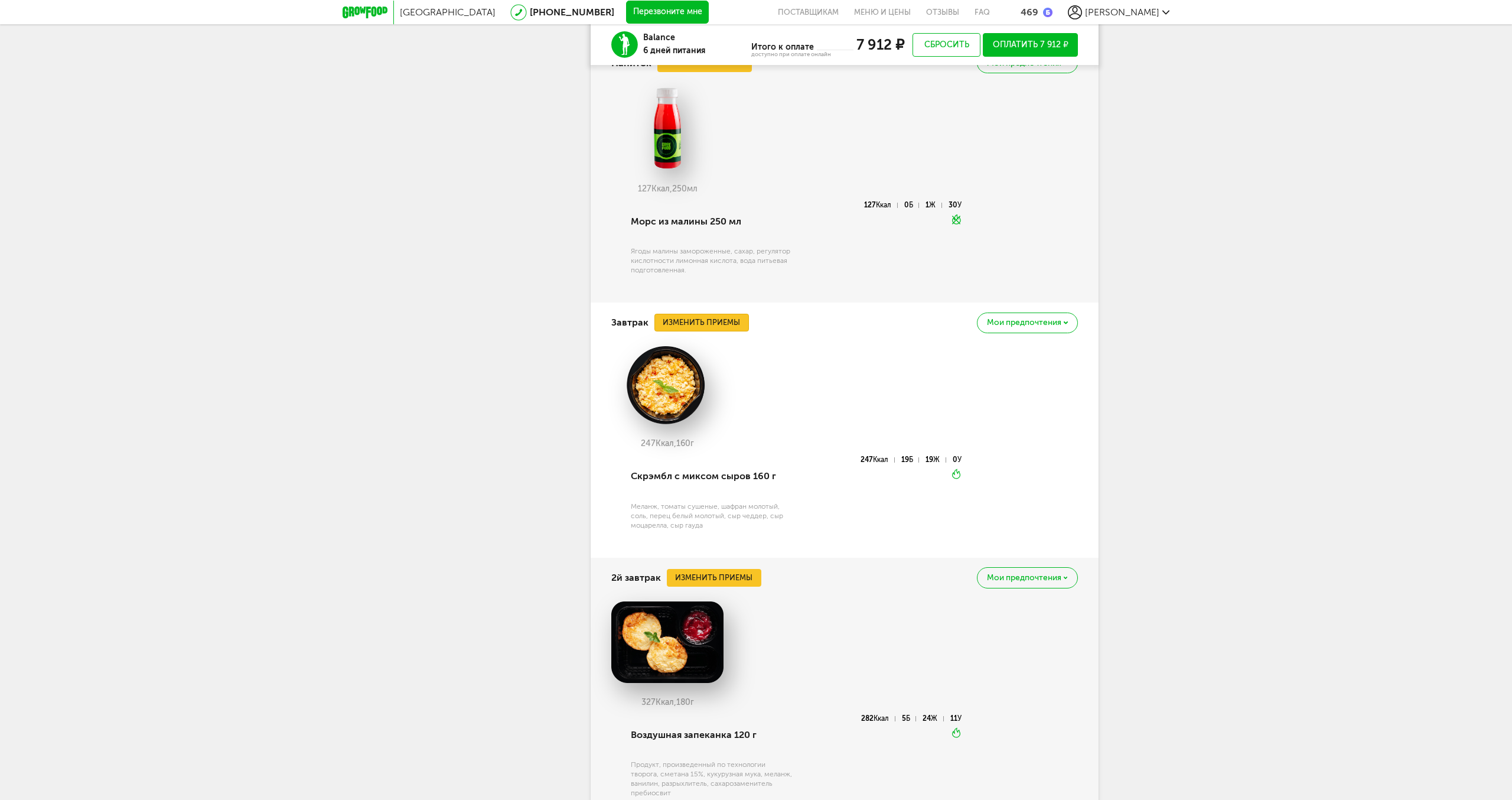
click at [702, 321] on button "Изменить приемы" at bounding box center [701, 322] width 95 height 17
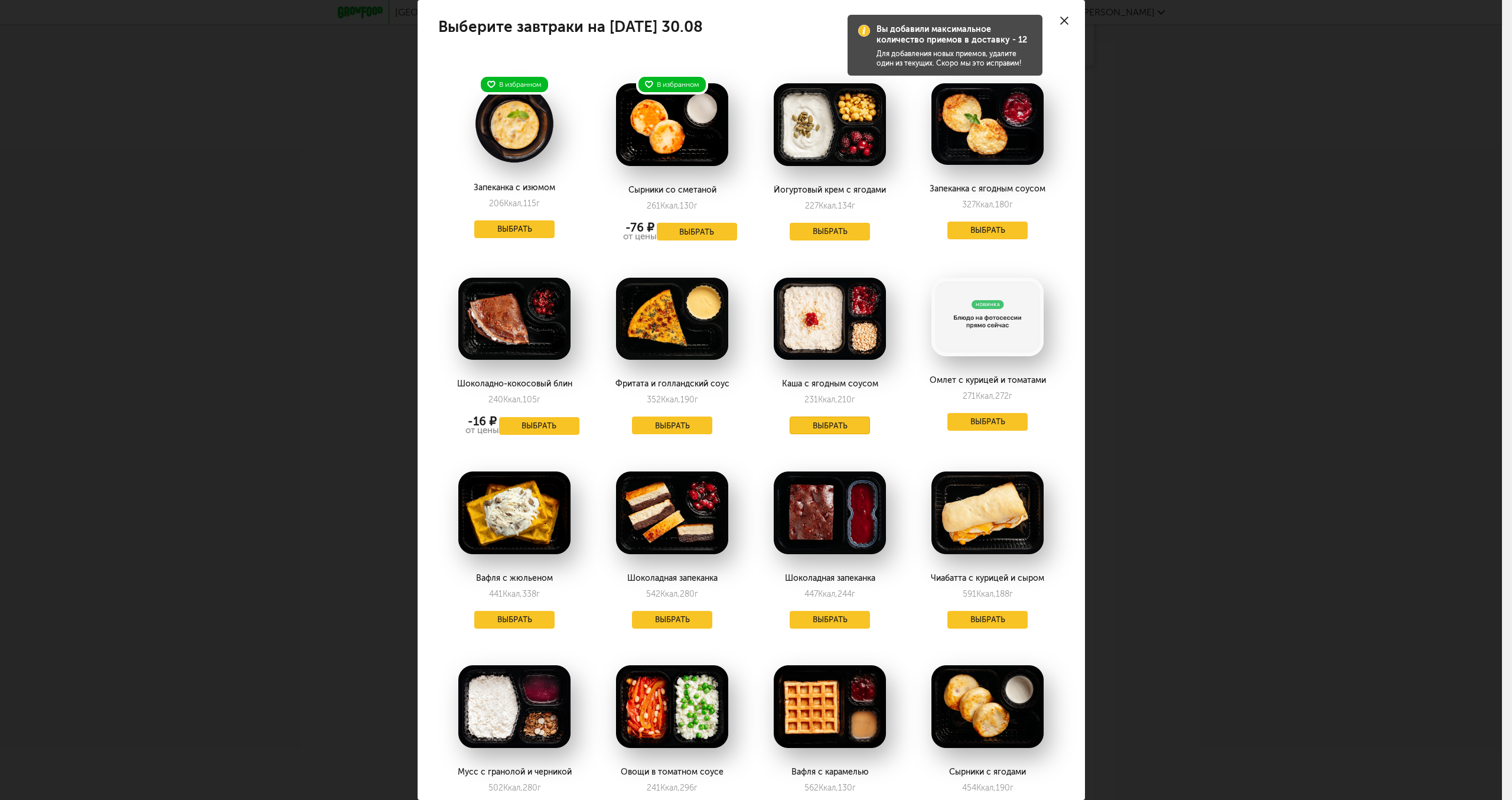
click at [823, 423] on button "Выбрать" at bounding box center [830, 425] width 80 height 17
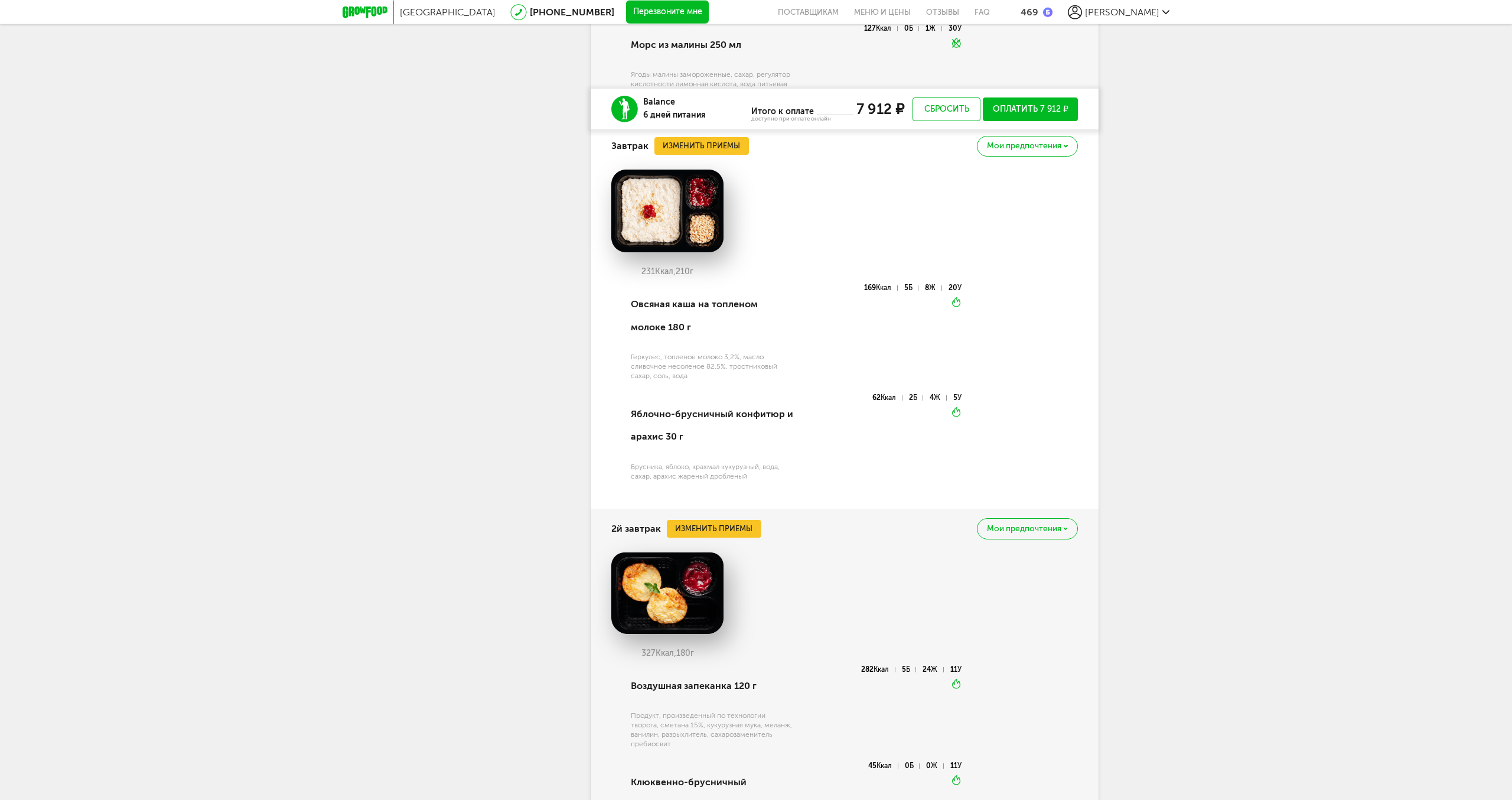
scroll to position [1027, 0]
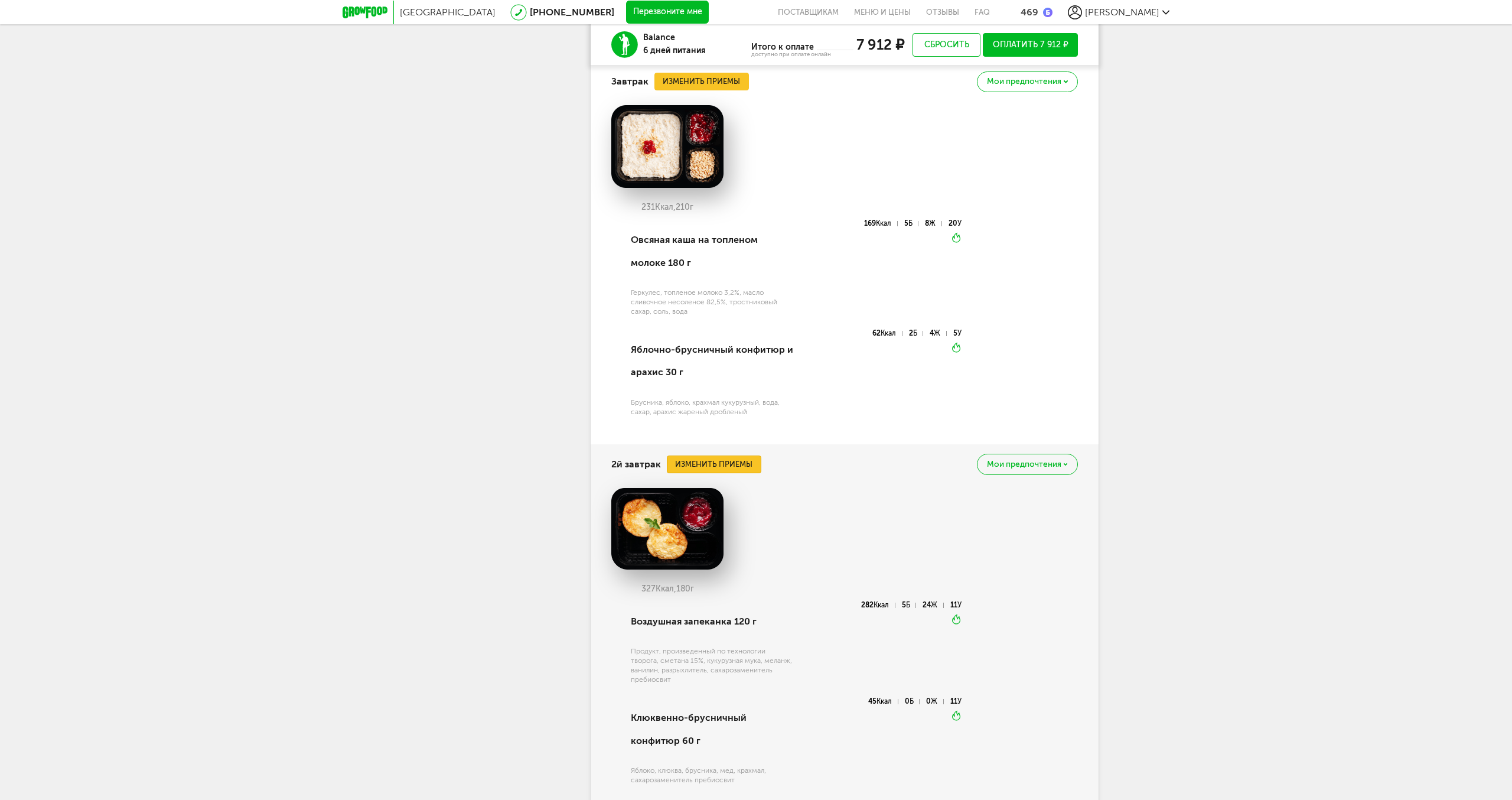
click at [712, 463] on button "Изменить приемы" at bounding box center [714, 464] width 95 height 17
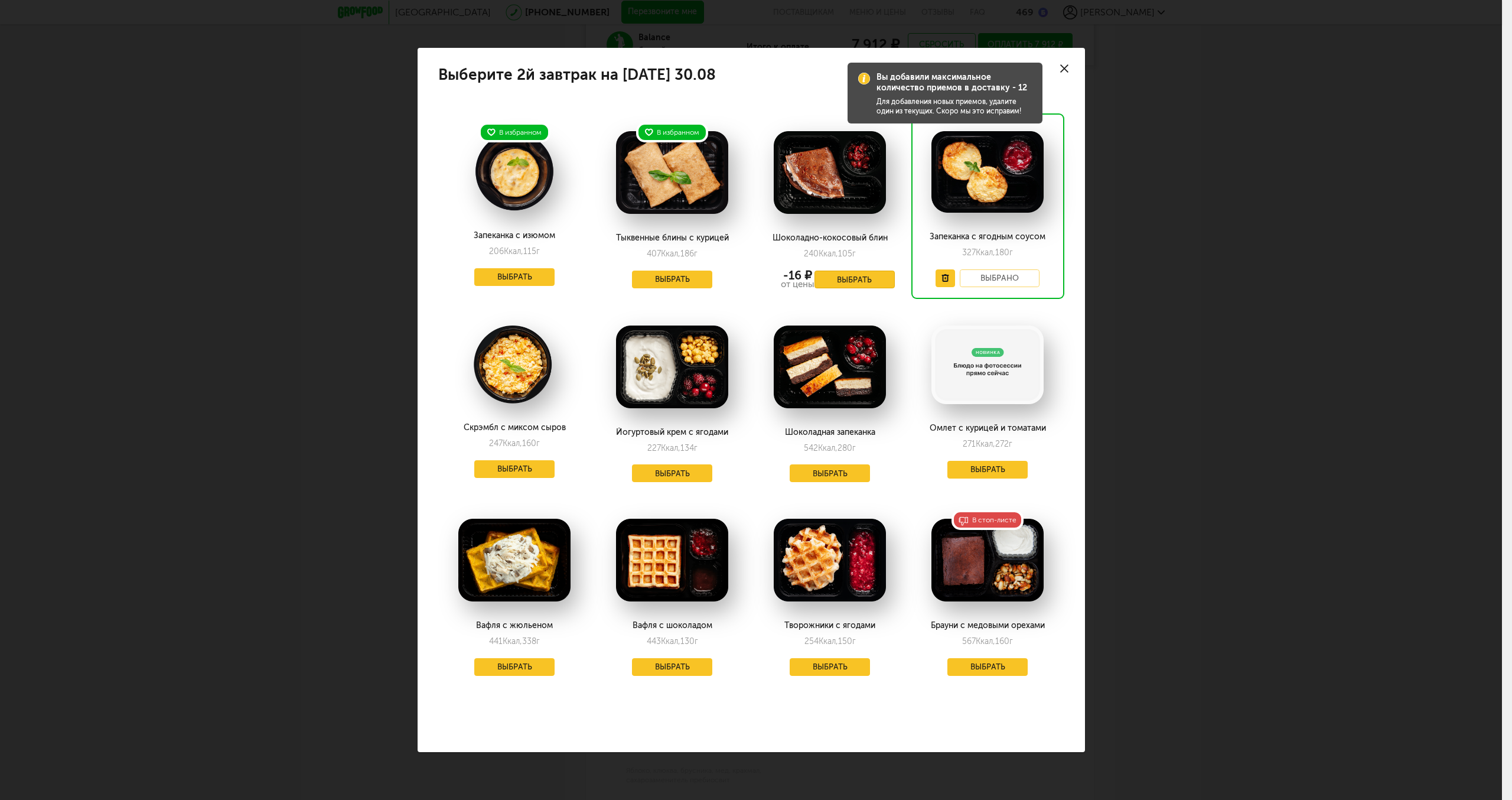
click at [852, 279] on button "Выбрать" at bounding box center [854, 279] width 80 height 17
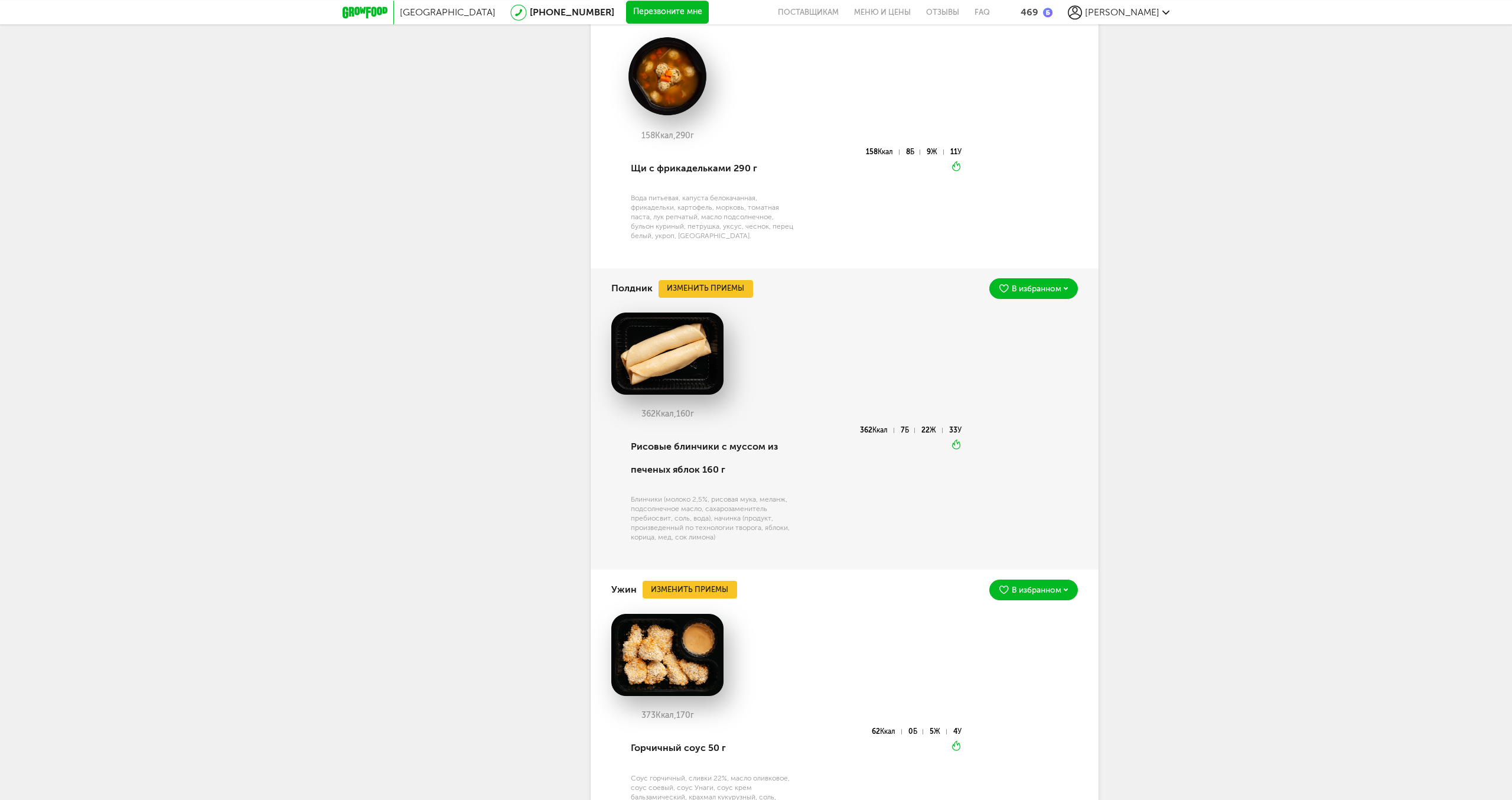
scroll to position [2172, 0]
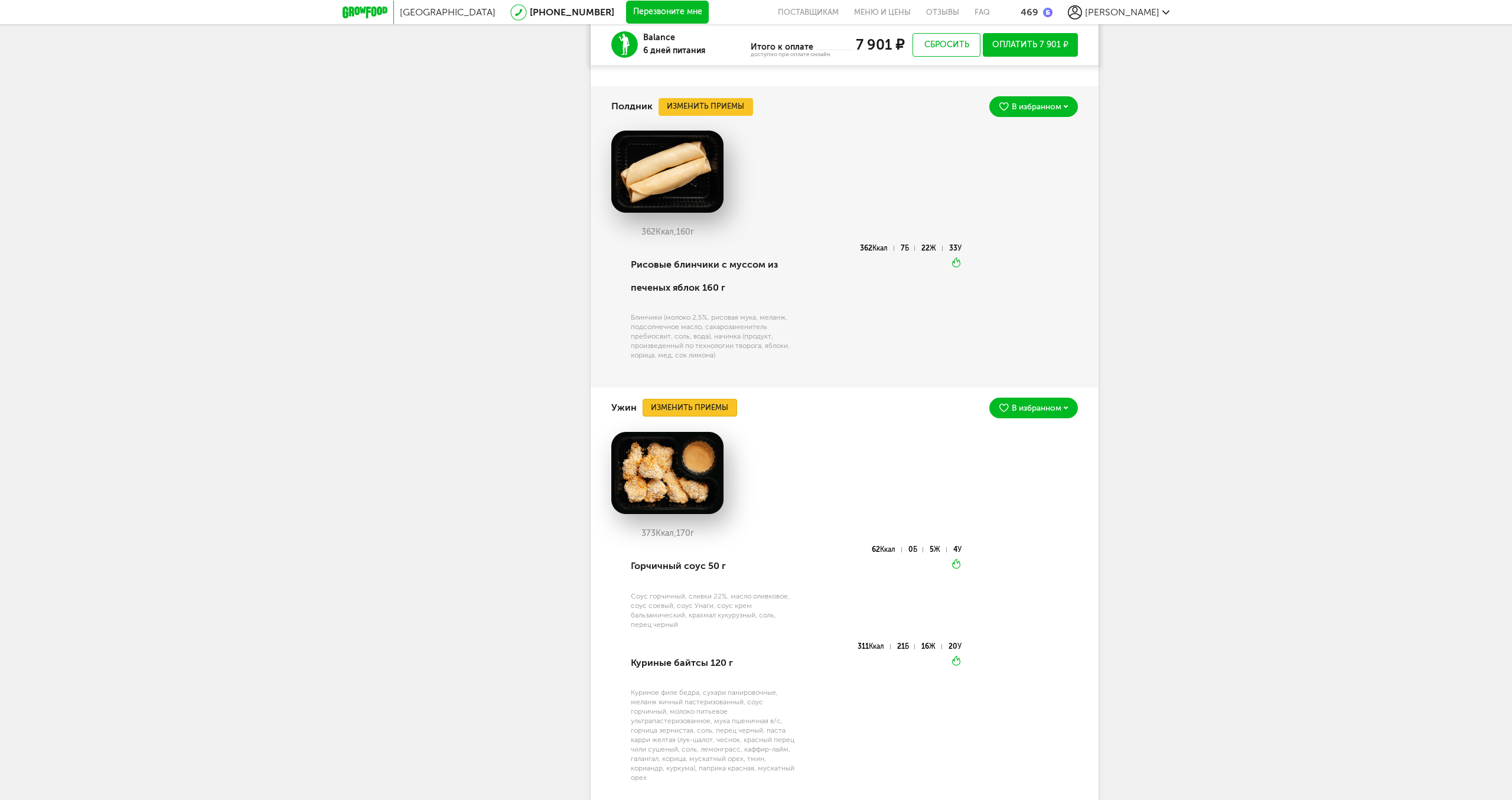
click at [689, 417] on button "Изменить приемы" at bounding box center [689, 407] width 95 height 17
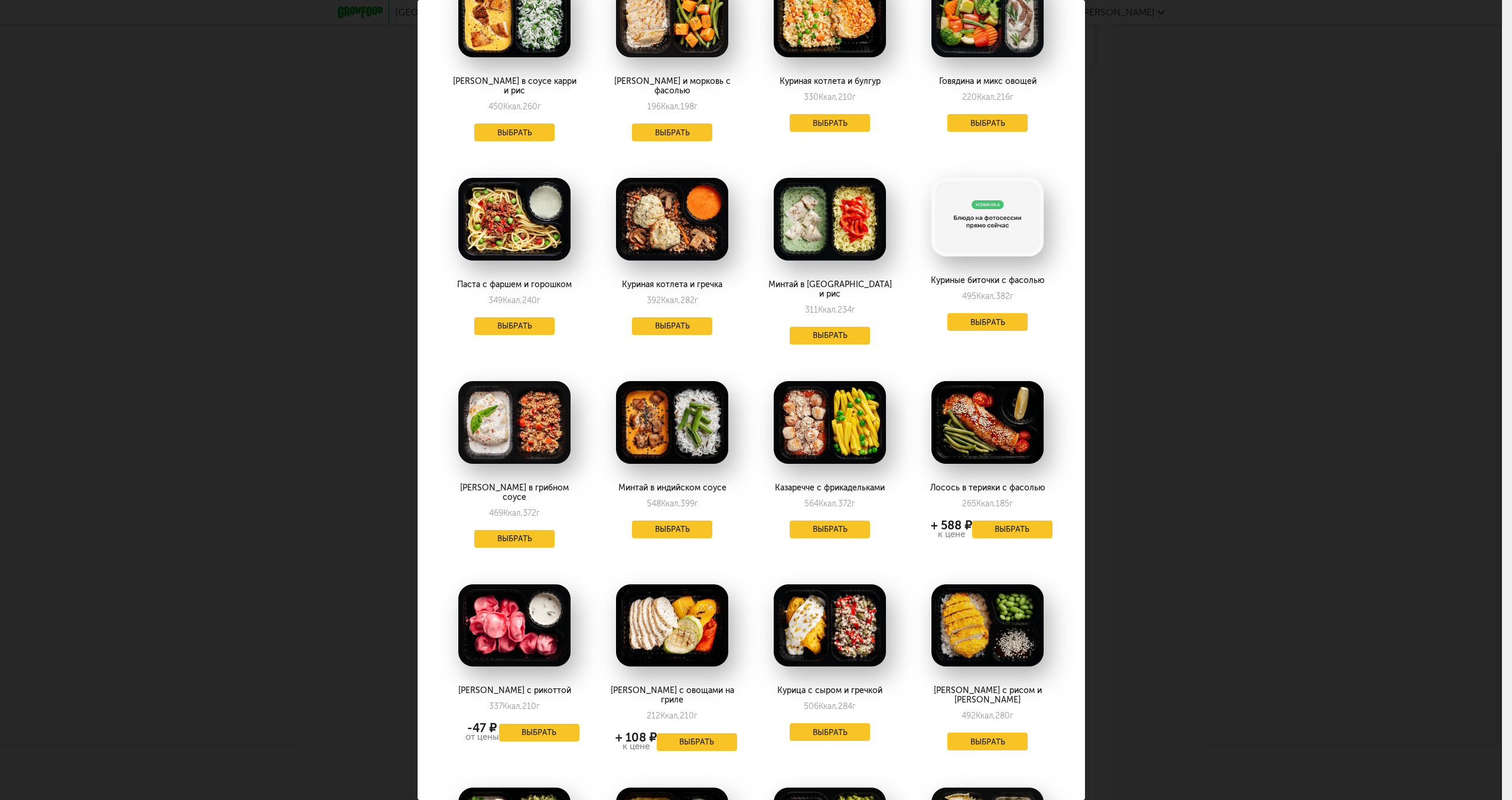
scroll to position [255, 0]
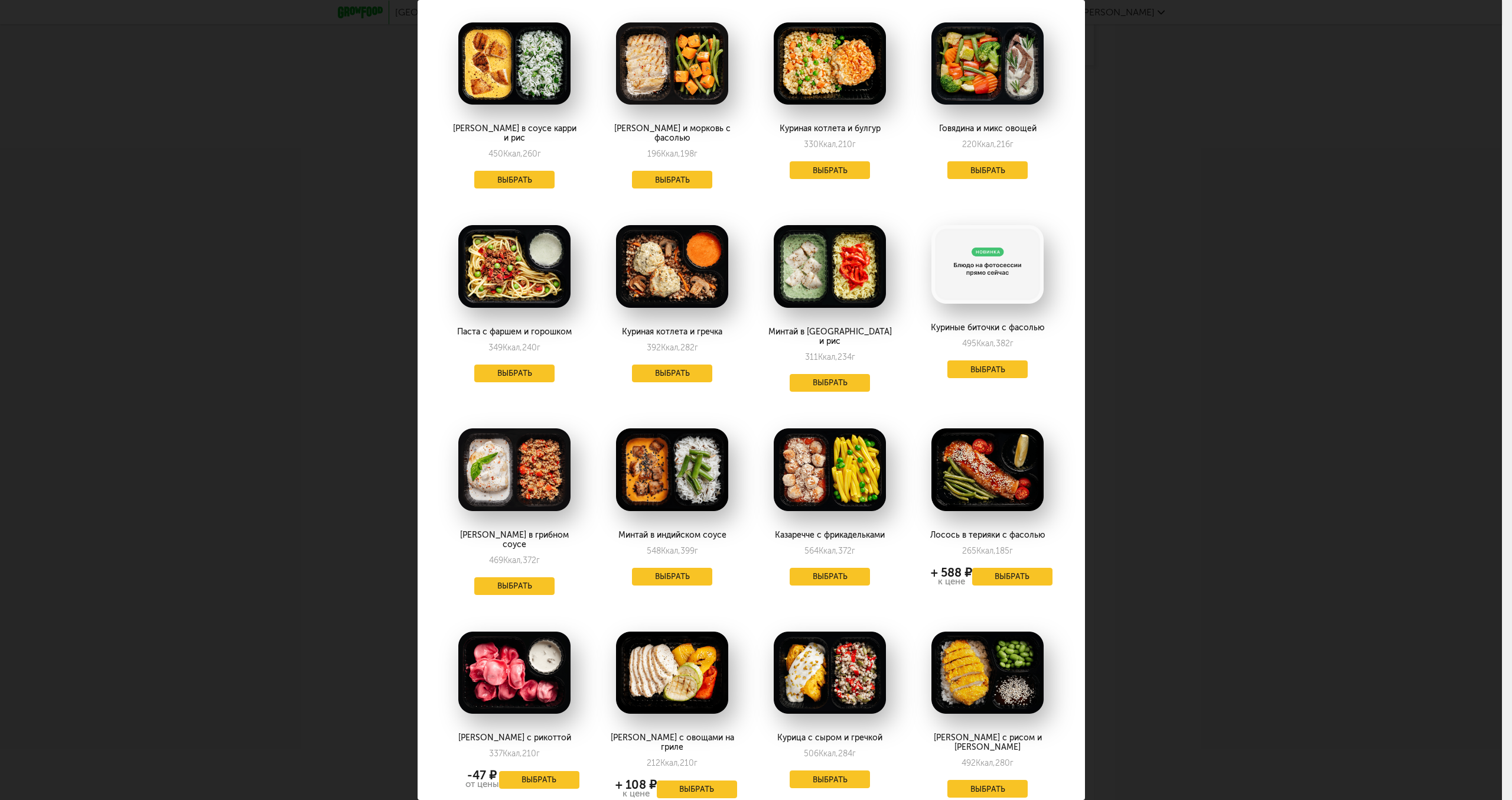
click at [967, 648] on img at bounding box center [988, 673] width 112 height 83
click at [982, 780] on button "Выбрать" at bounding box center [988, 788] width 80 height 17
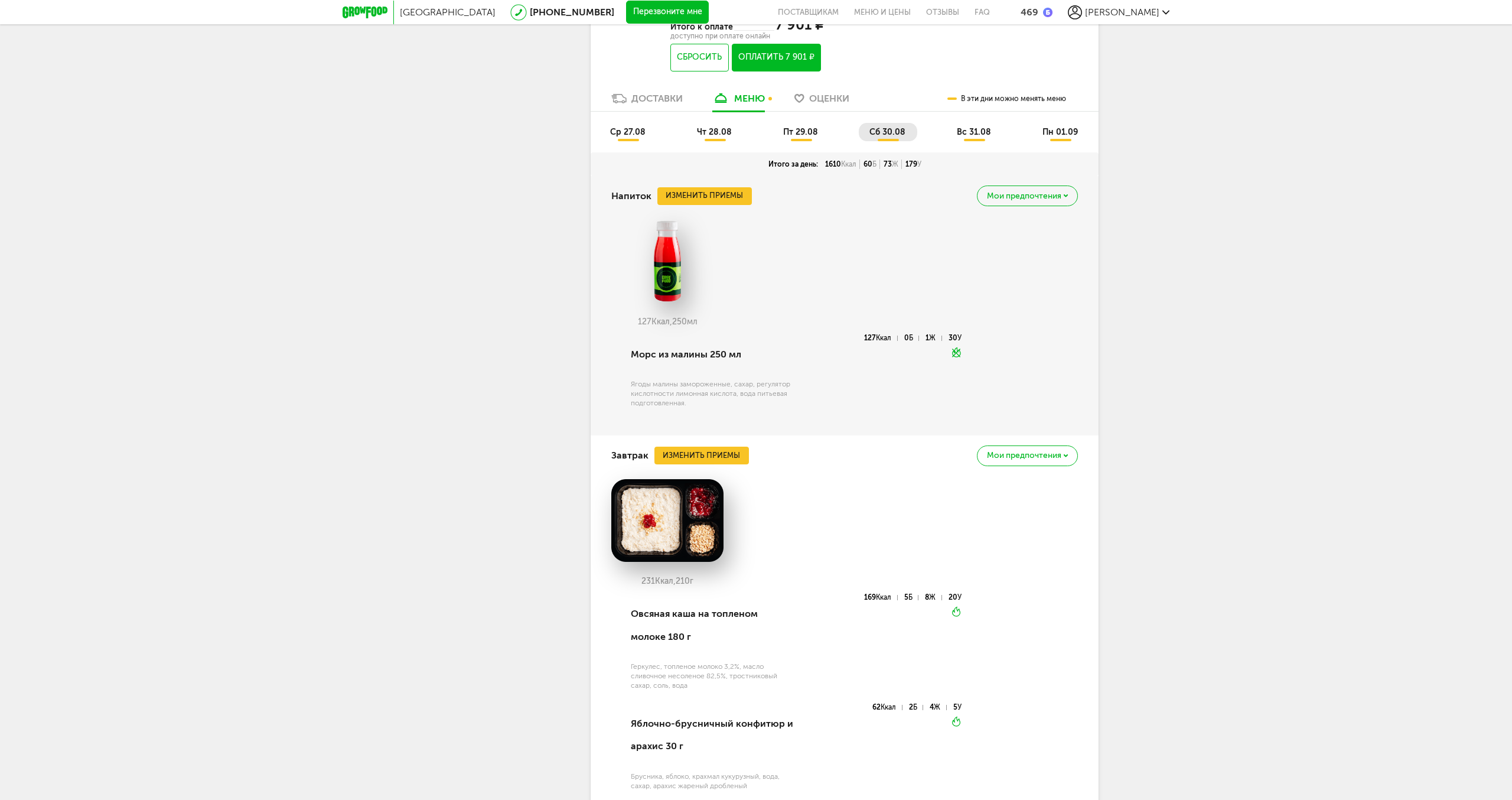
scroll to position [463, 0]
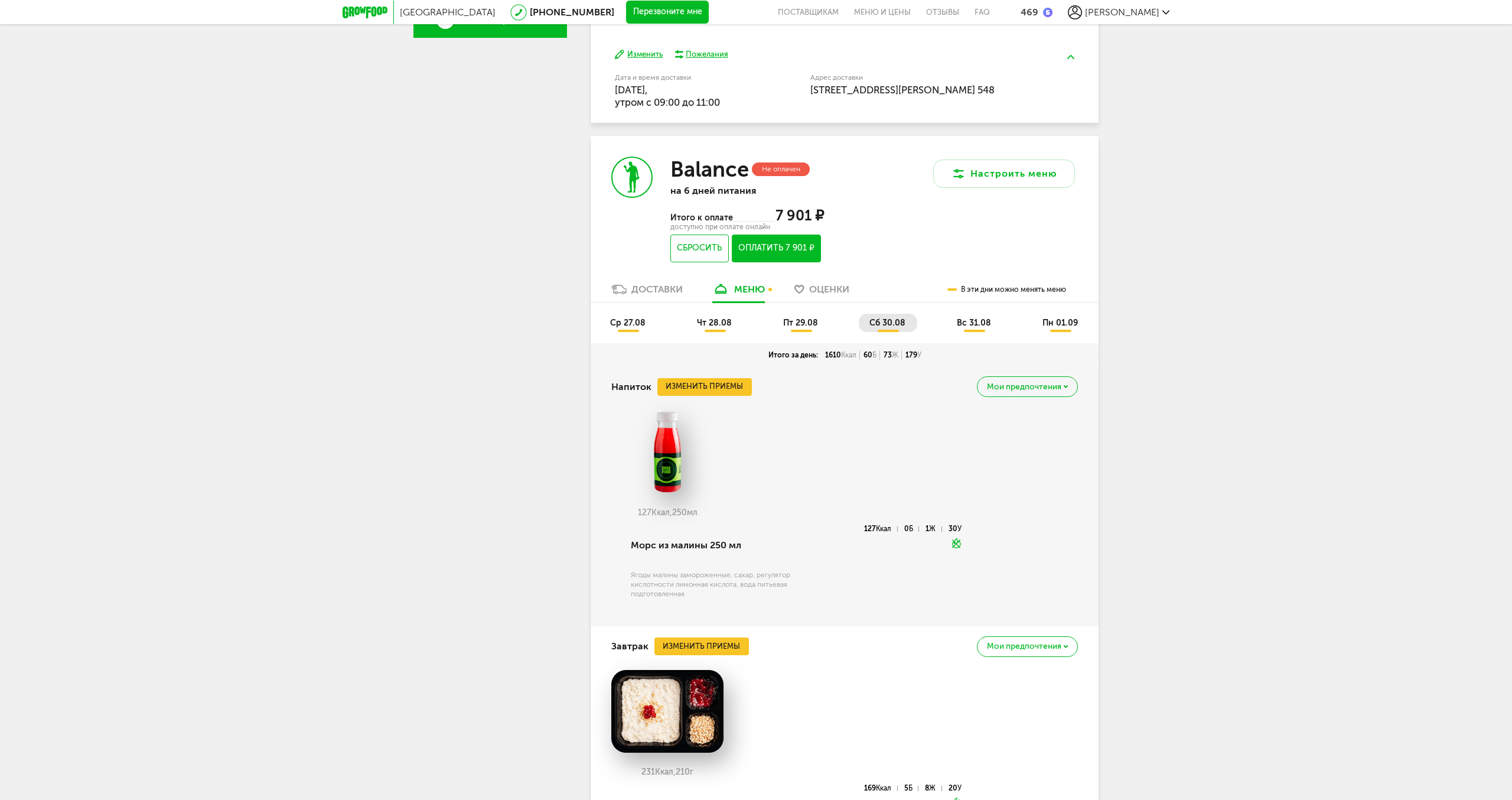
click at [970, 318] on span "вс 31.08" at bounding box center [973, 323] width 34 height 10
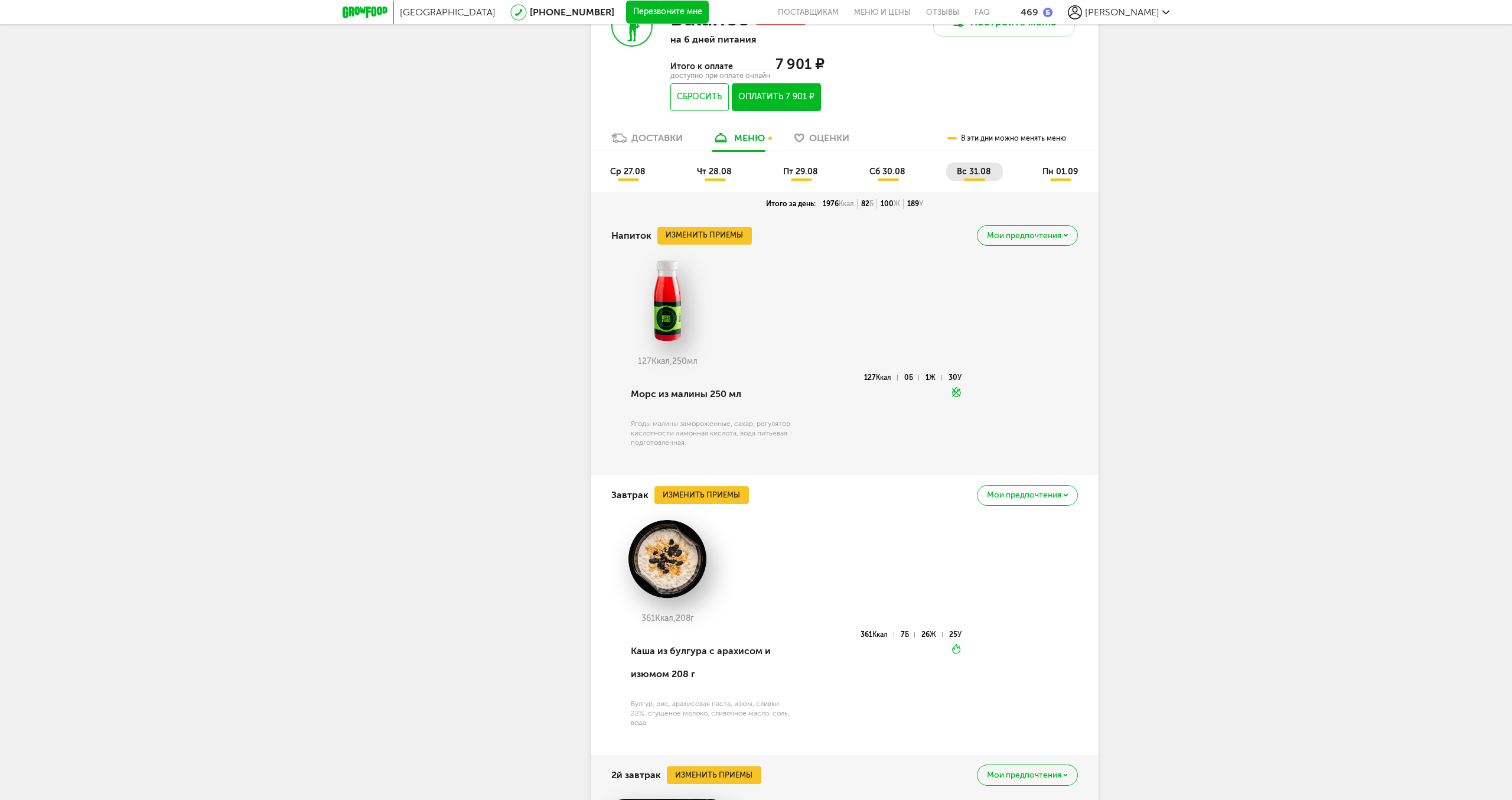
scroll to position [704, 0]
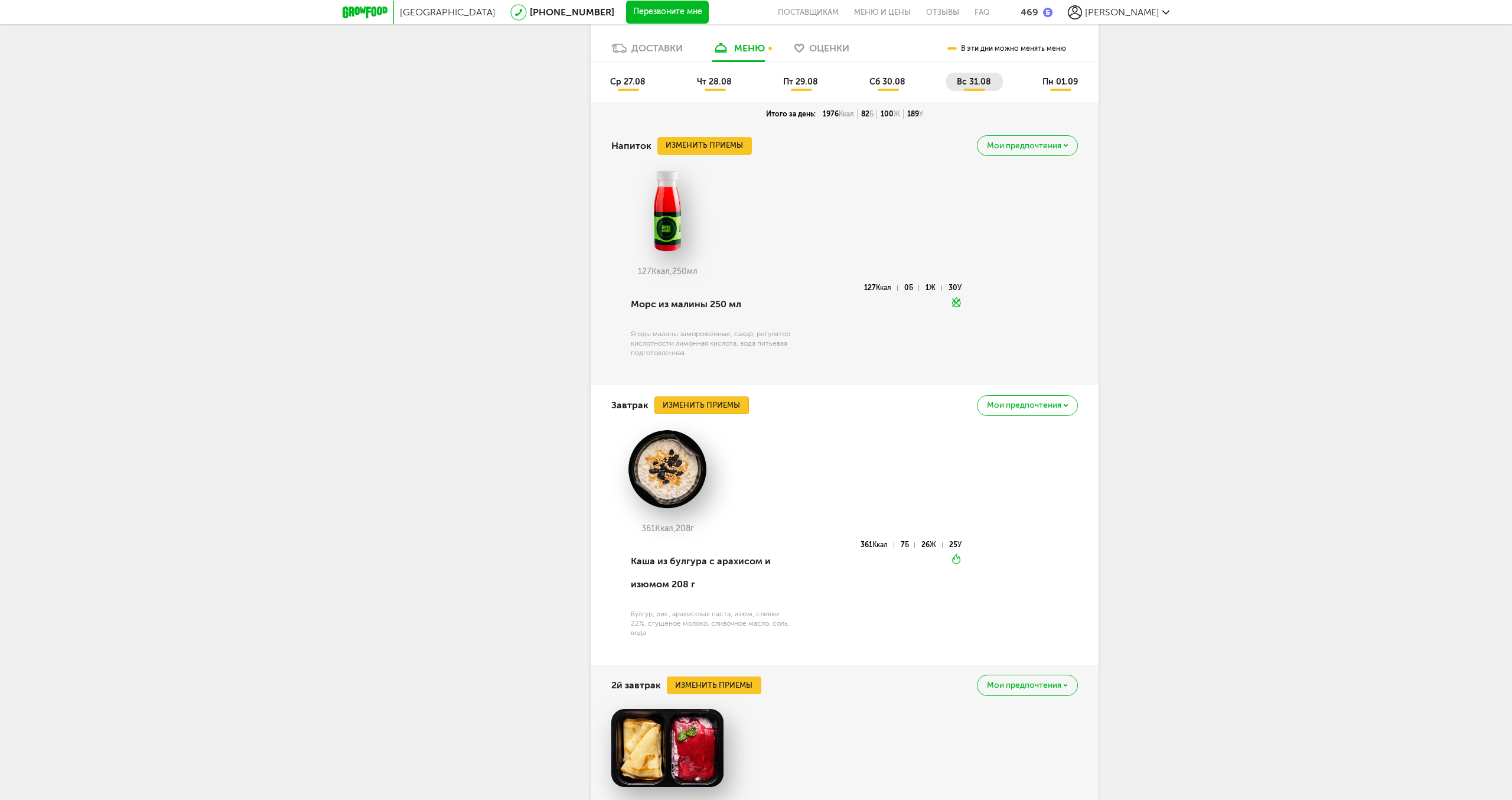
click at [702, 404] on button "Изменить приемы" at bounding box center [701, 405] width 95 height 17
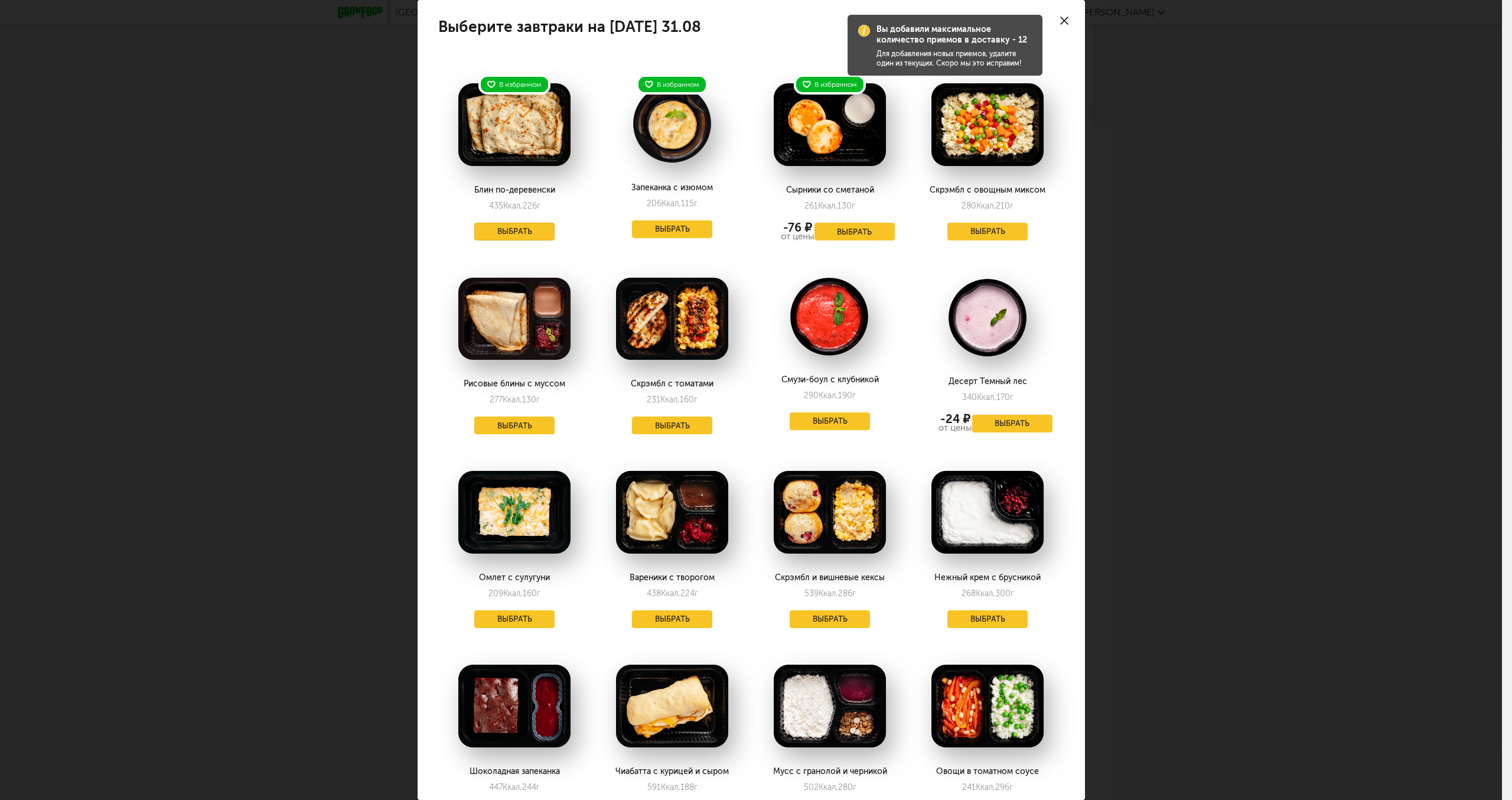
click at [517, 235] on button "Выбрать" at bounding box center [514, 231] width 80 height 17
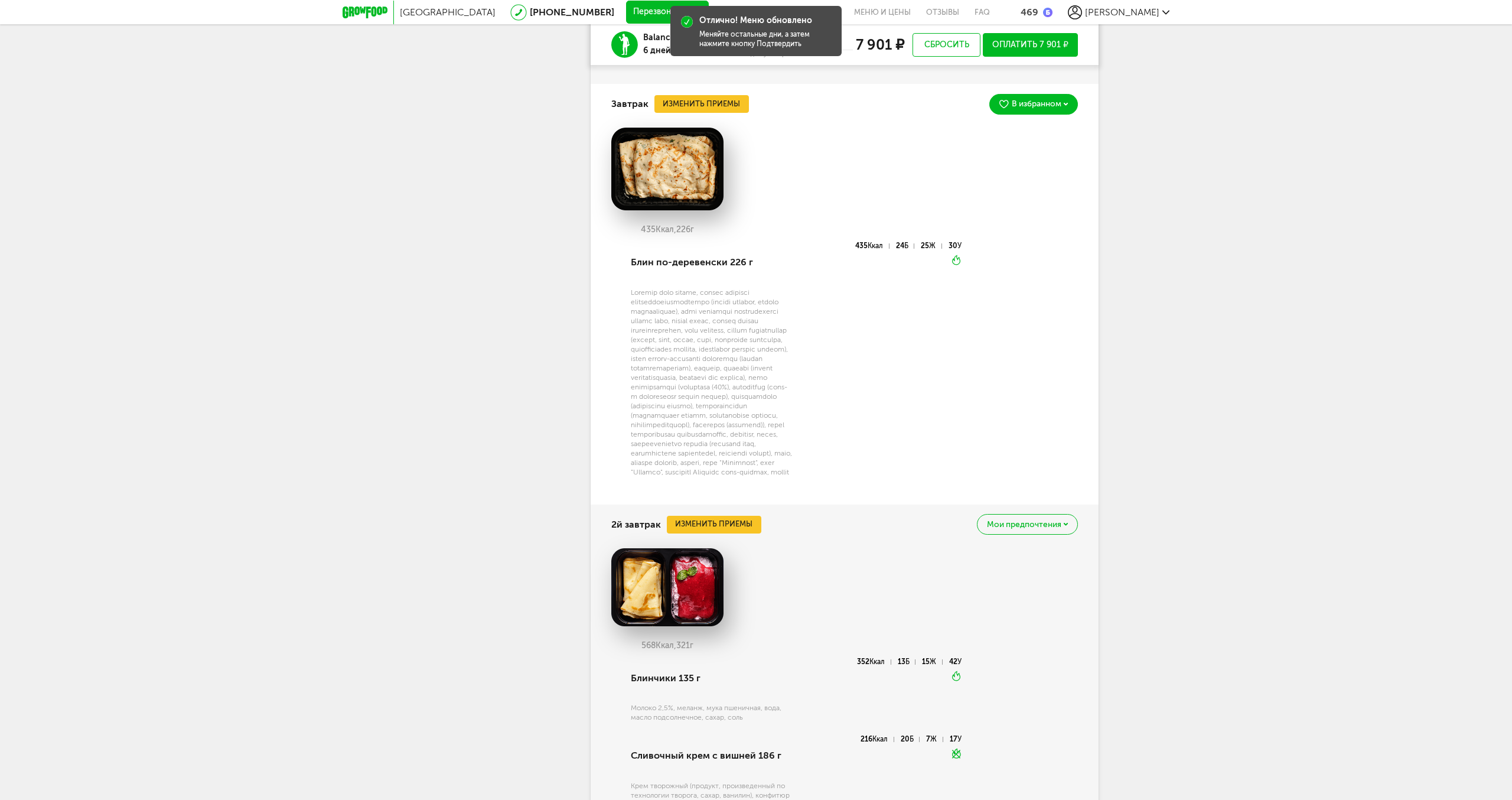
scroll to position [1246, 0]
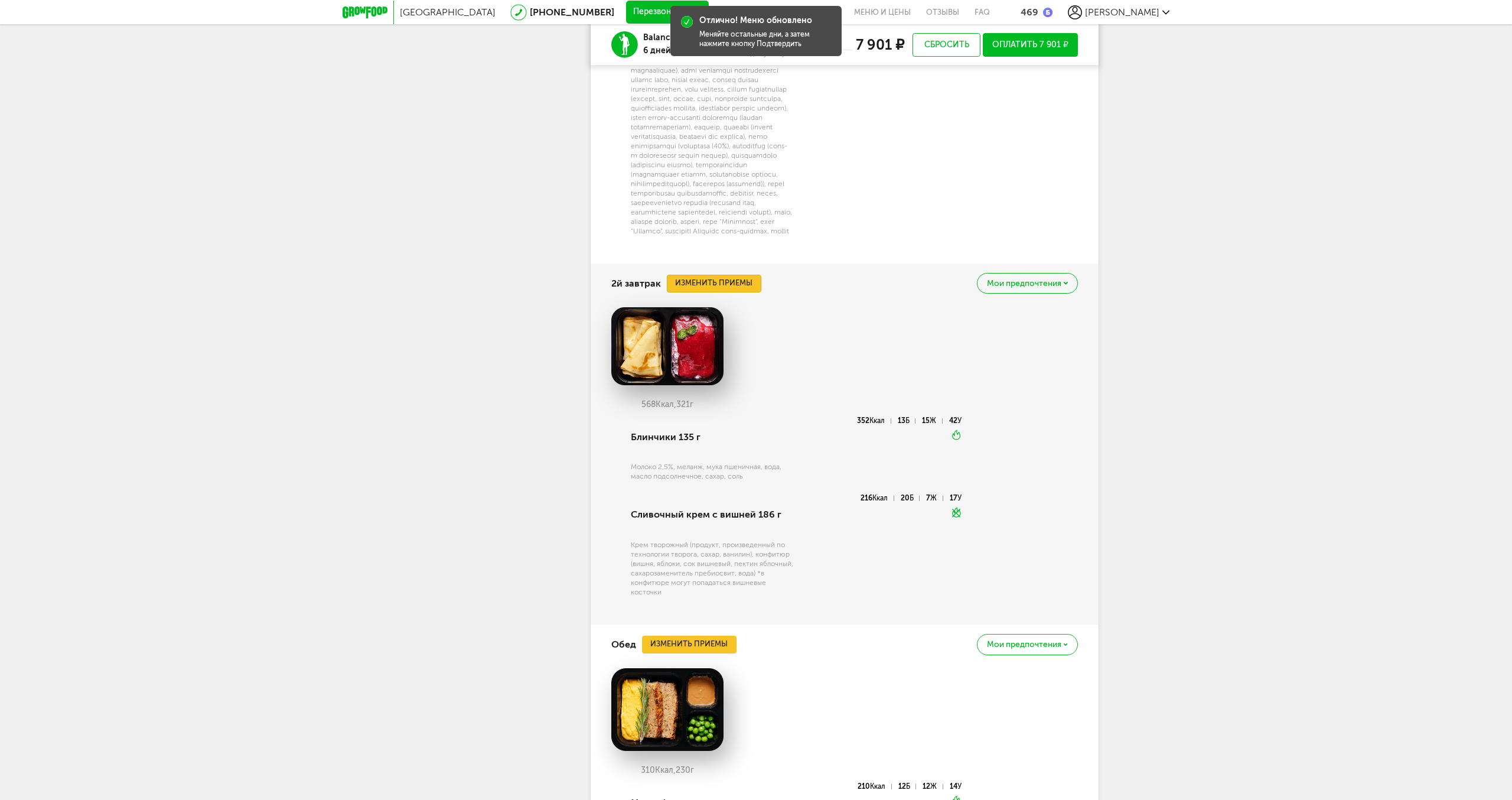
click at [709, 292] on button "Изменить приемы" at bounding box center [714, 283] width 95 height 17
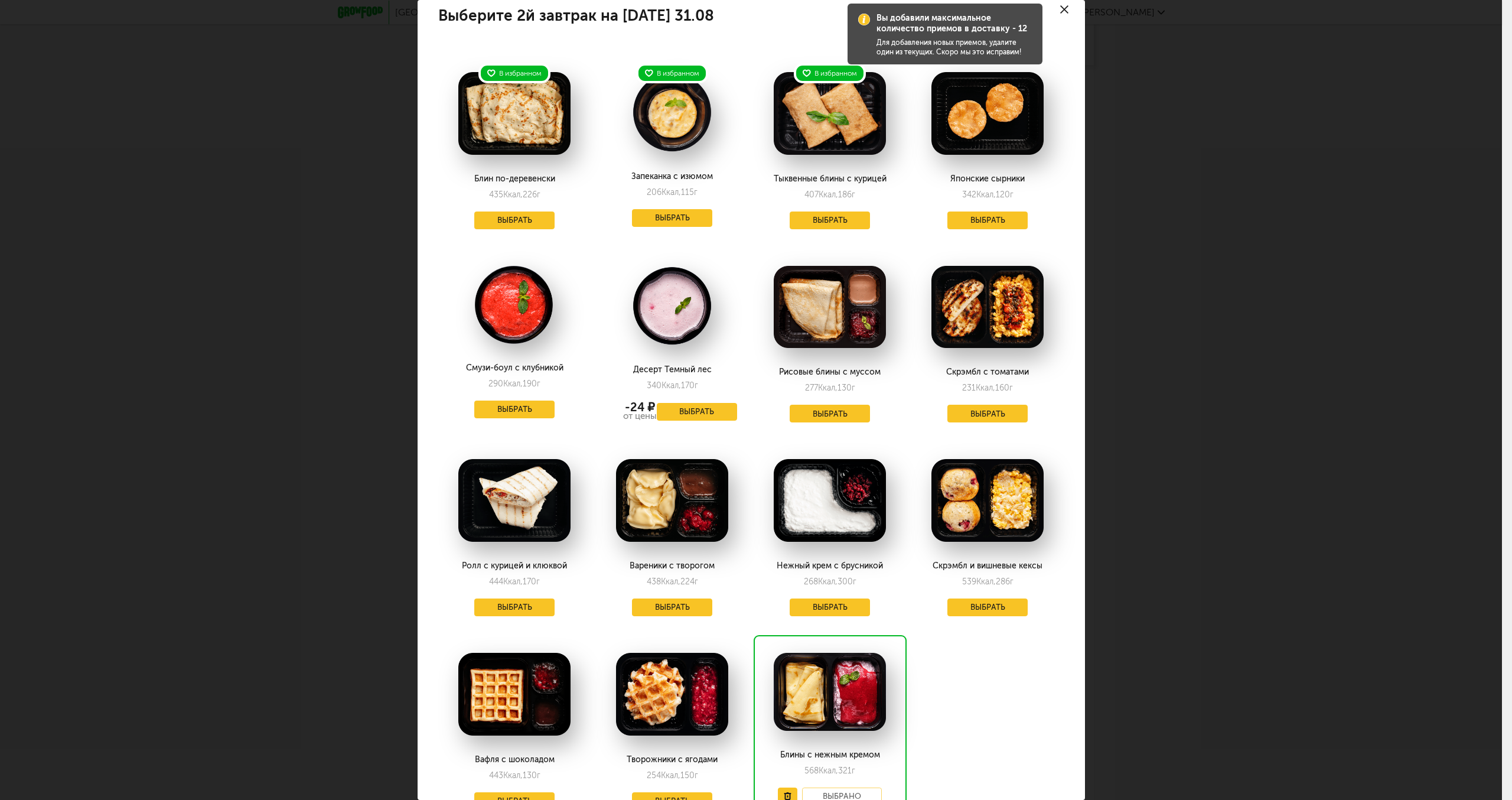
scroll to position [0, 0]
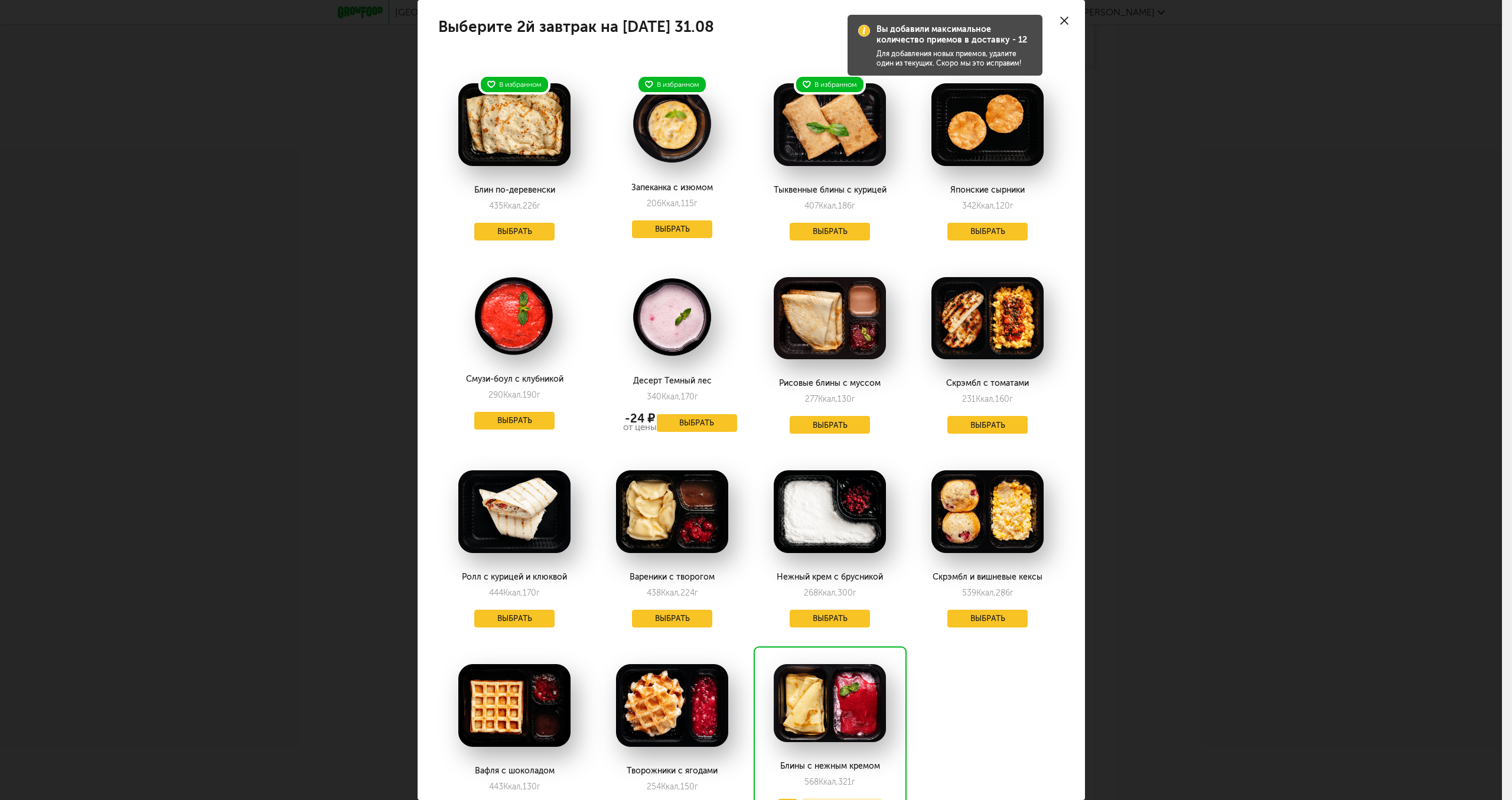
click at [1066, 17] on icon at bounding box center [1064, 20] width 8 height 8
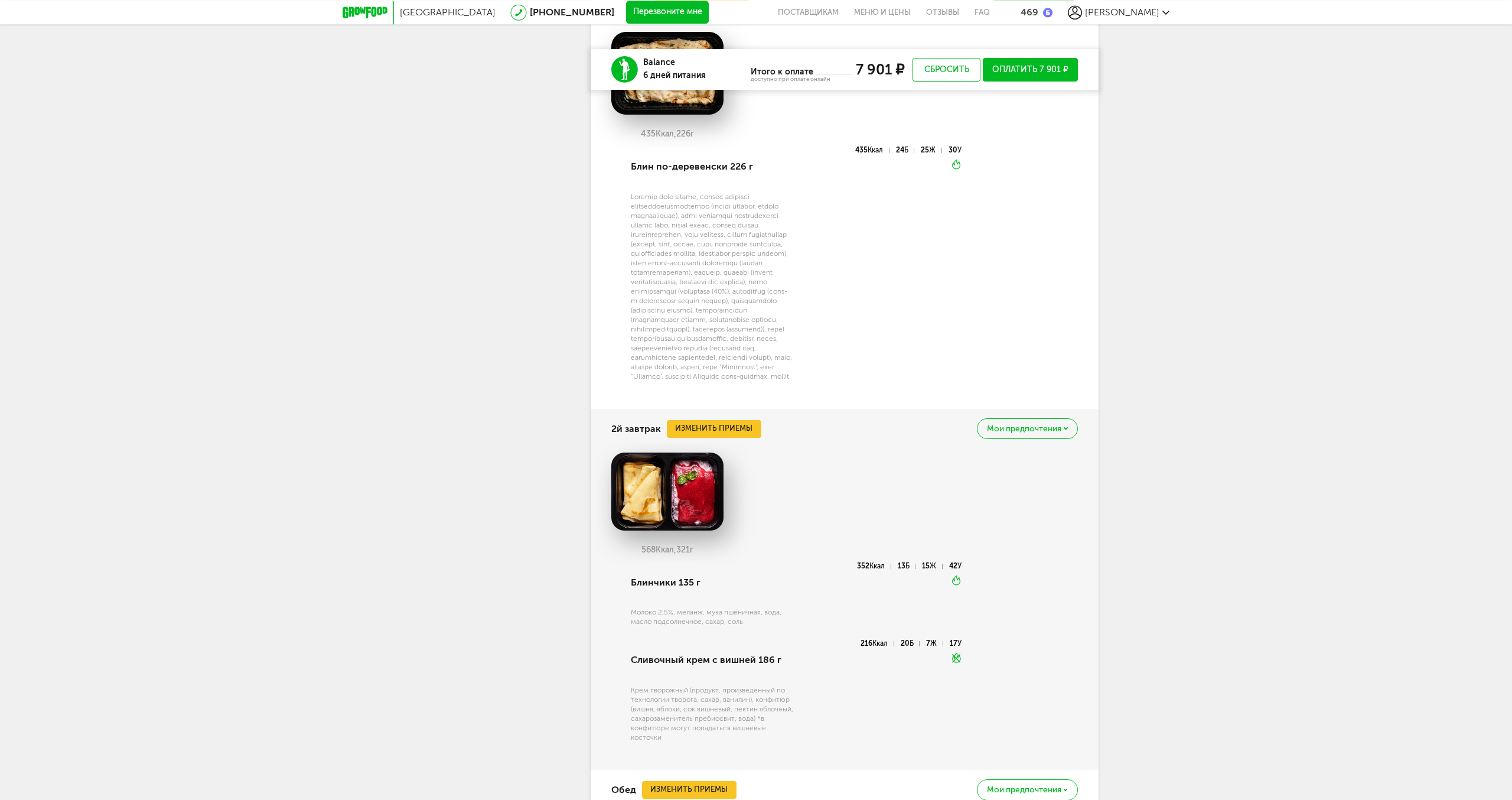
scroll to position [1126, 0]
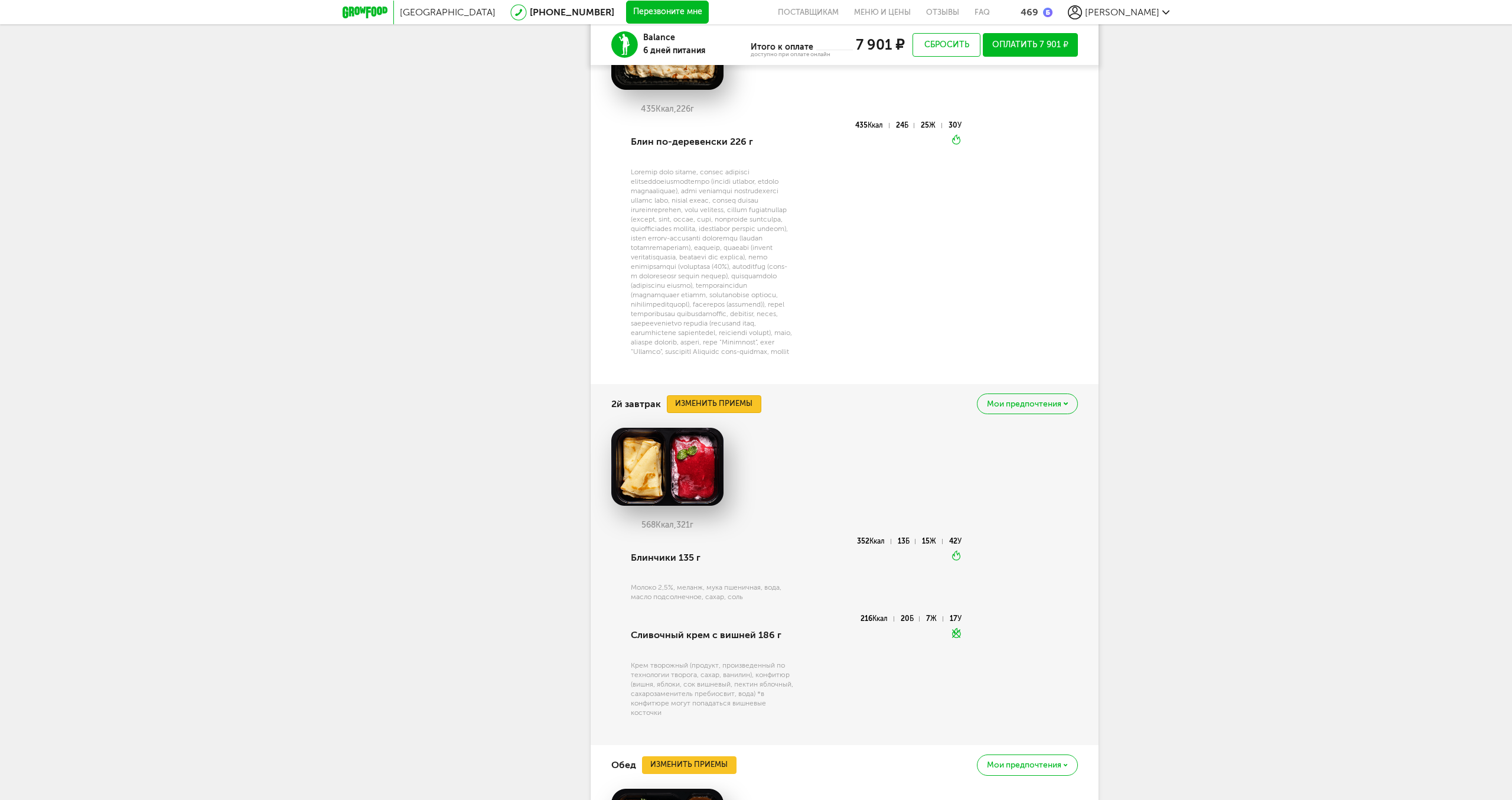
click at [708, 413] on button "Изменить приемы" at bounding box center [714, 404] width 95 height 17
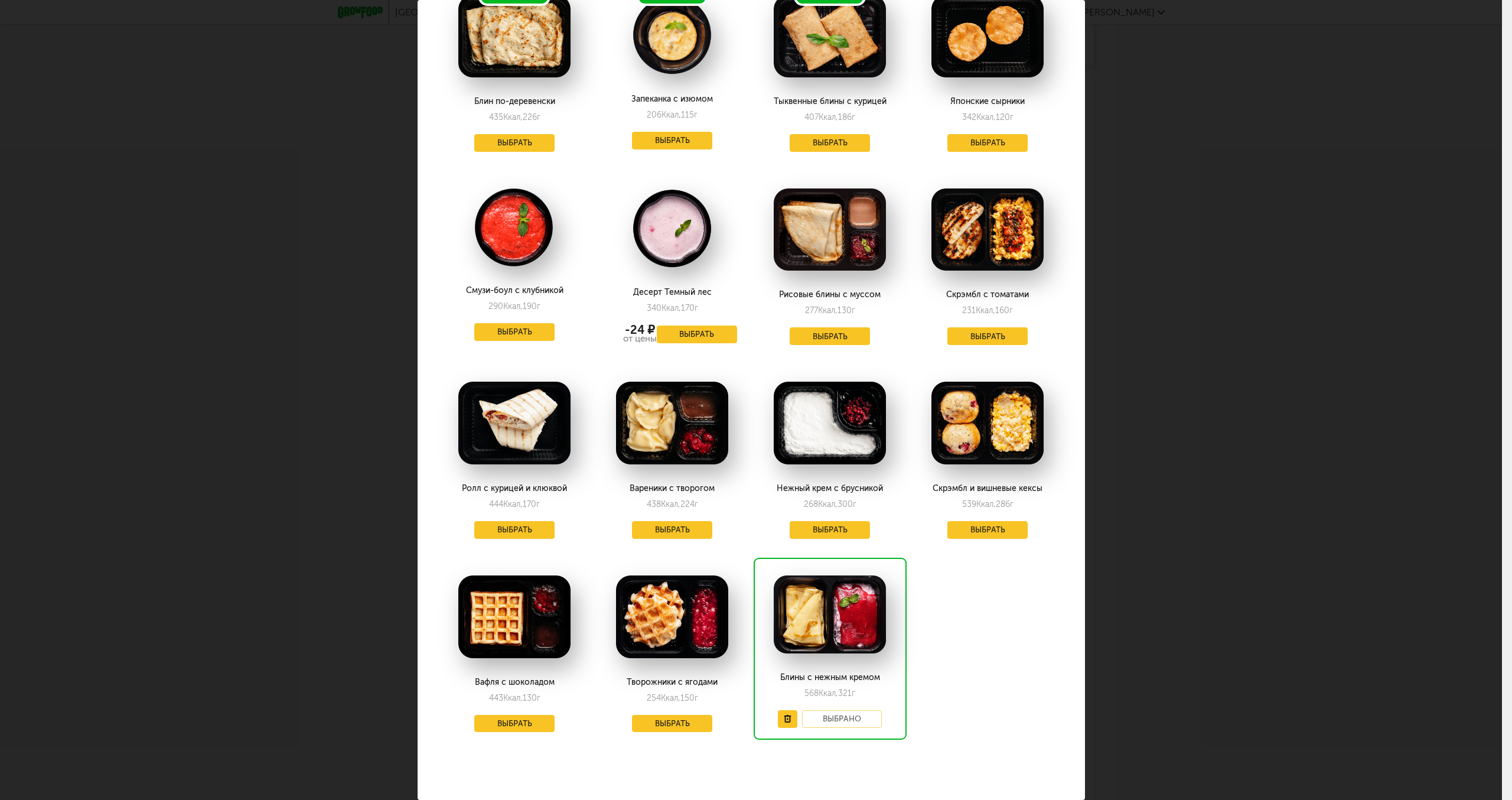
scroll to position [98, 0]
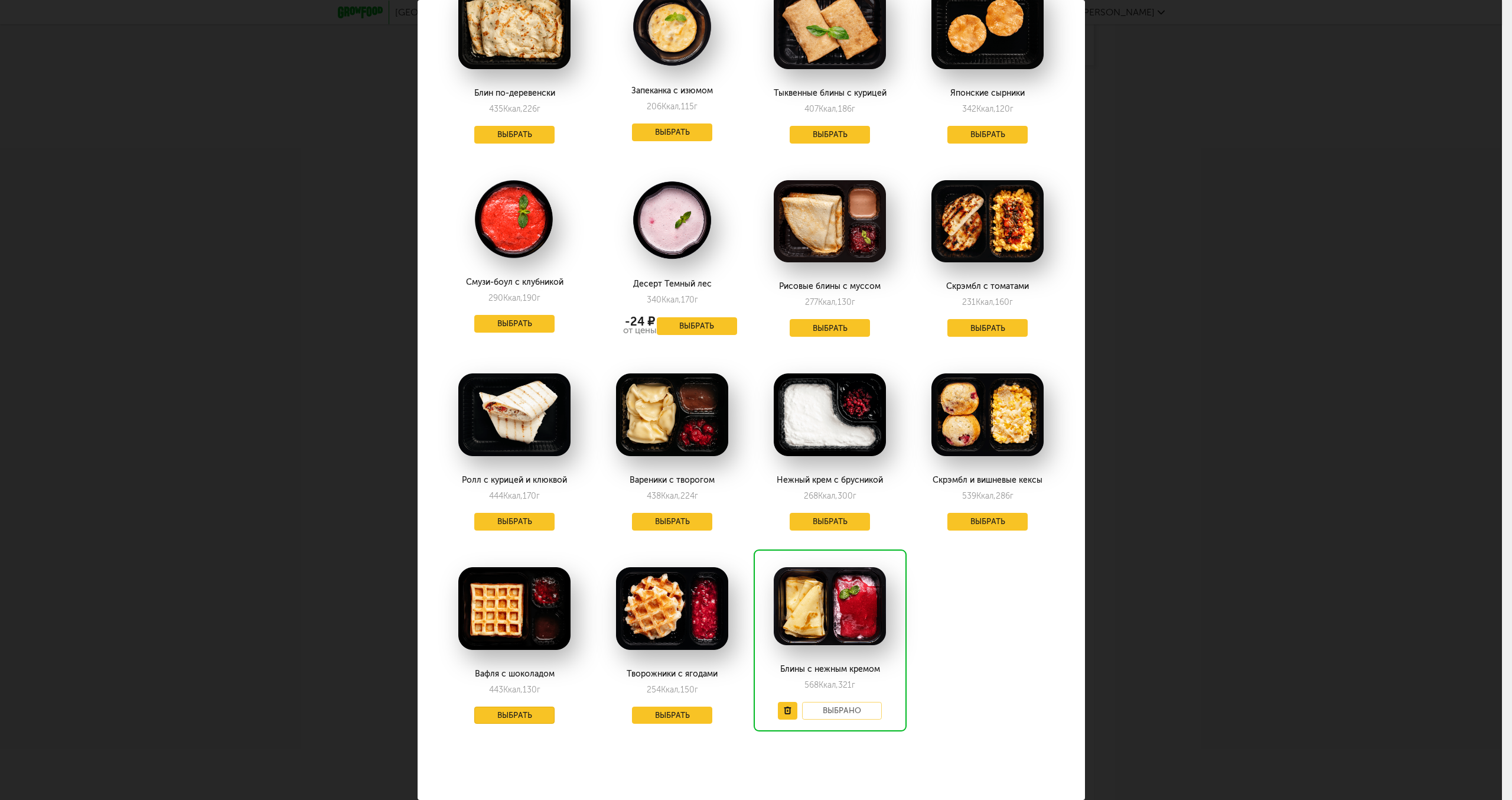
click at [527, 713] on button "Выбрать" at bounding box center [514, 715] width 80 height 17
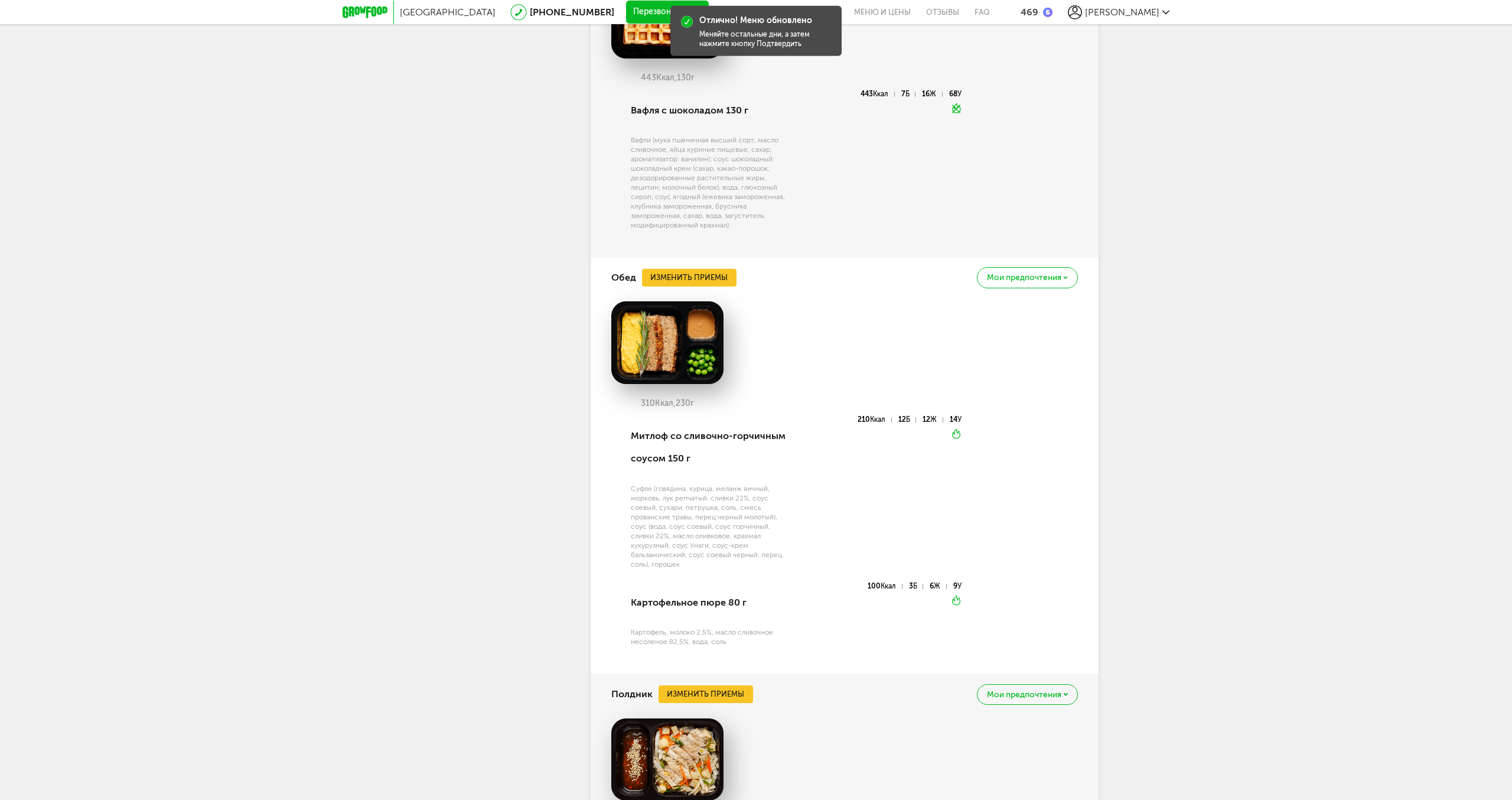
scroll to position [1608, 0]
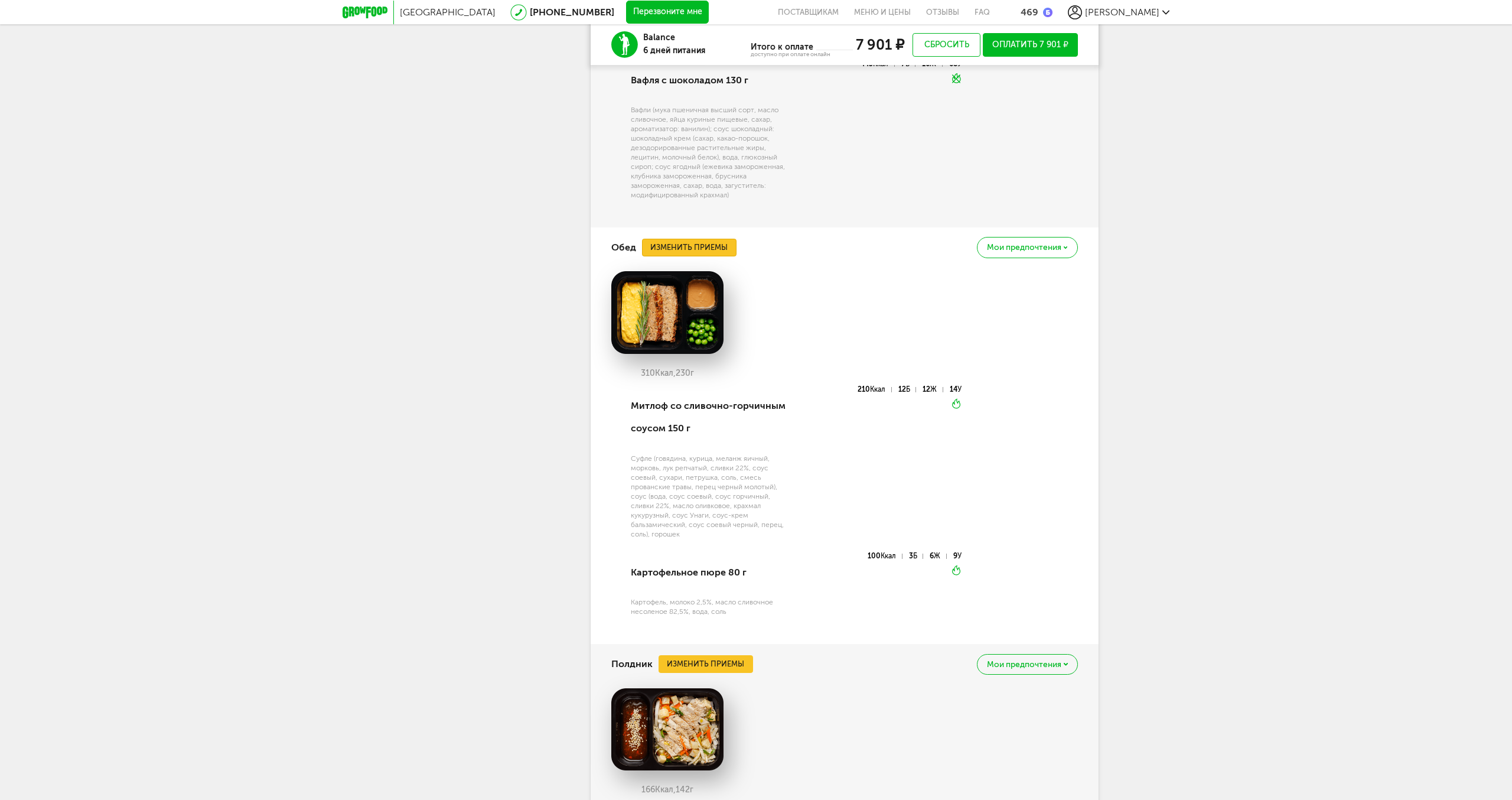
click at [687, 256] on button "Изменить приемы" at bounding box center [689, 247] width 95 height 17
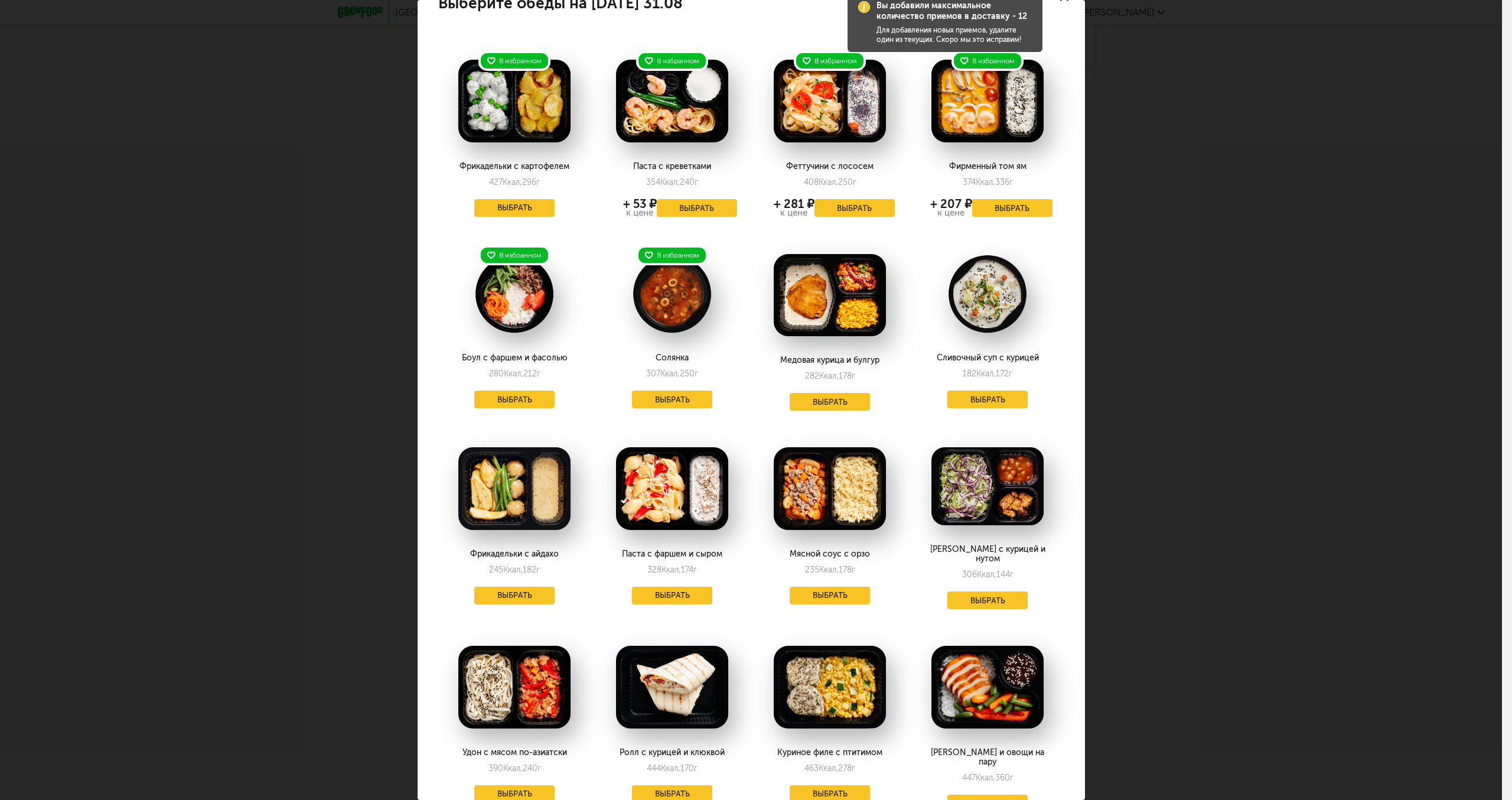
scroll to position [0, 0]
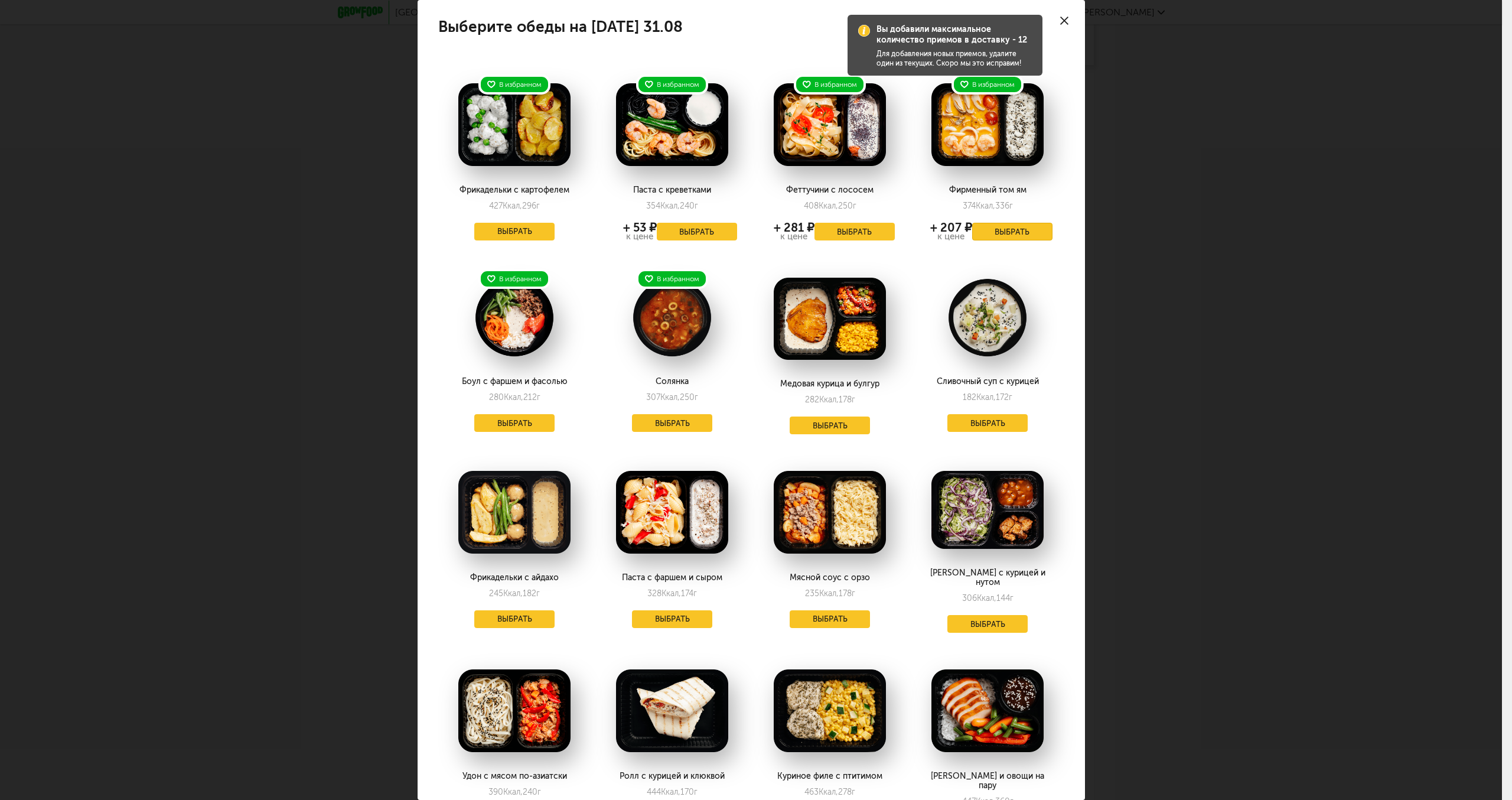
click at [1019, 234] on button "Выбрать" at bounding box center [1013, 231] width 80 height 17
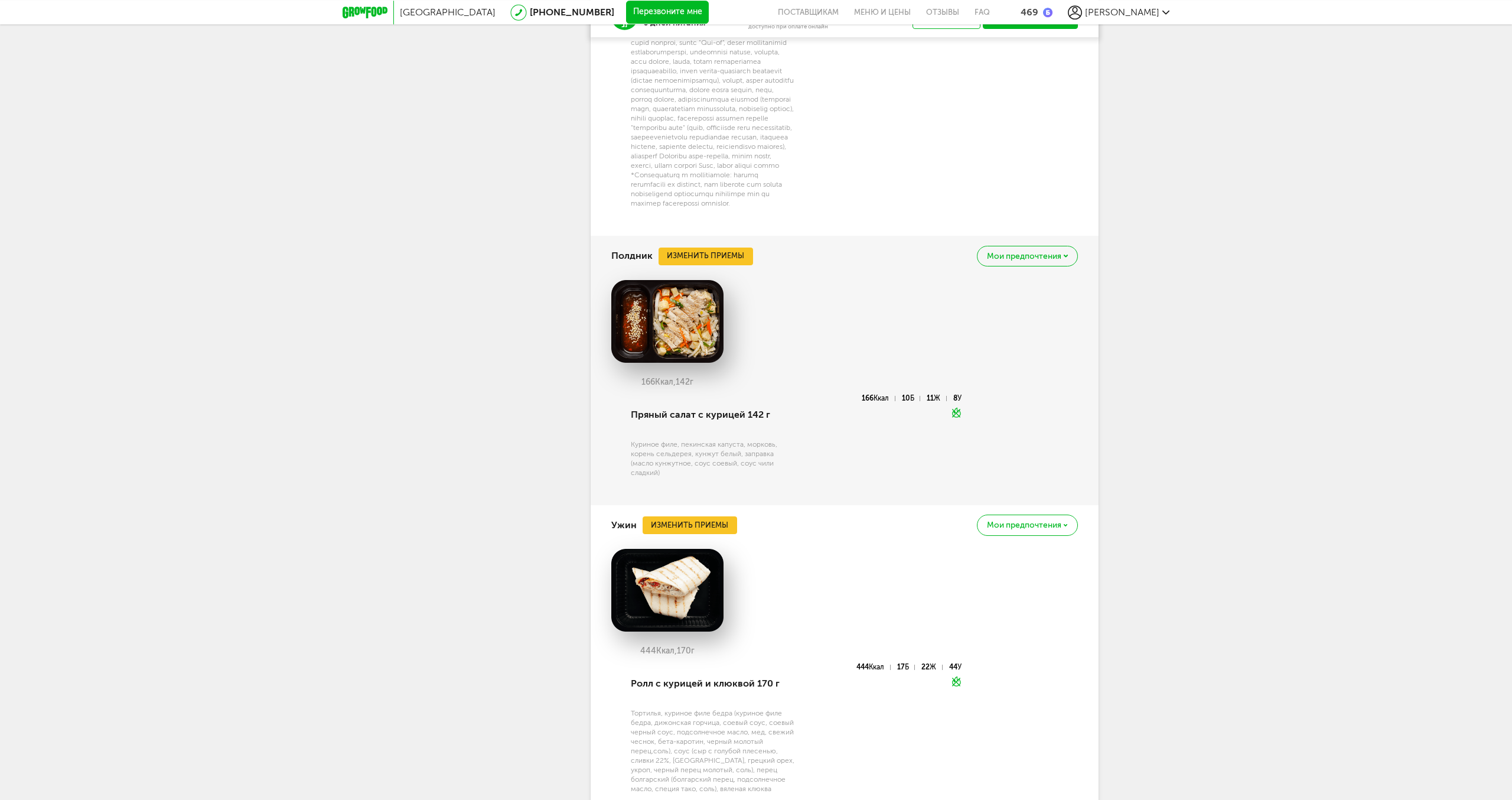
scroll to position [2089, 0]
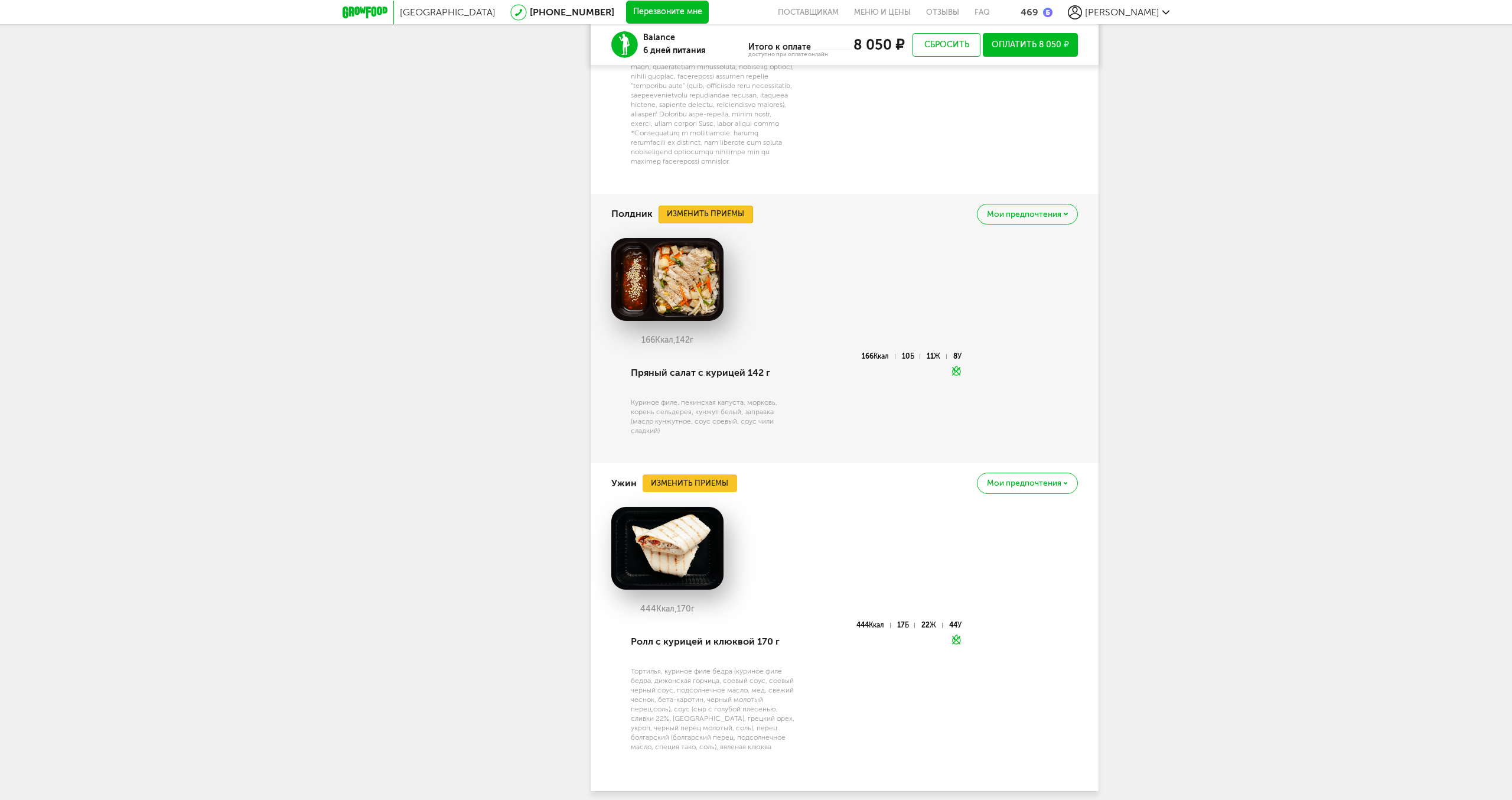
click at [698, 223] on button "Изменить приемы" at bounding box center [706, 214] width 95 height 17
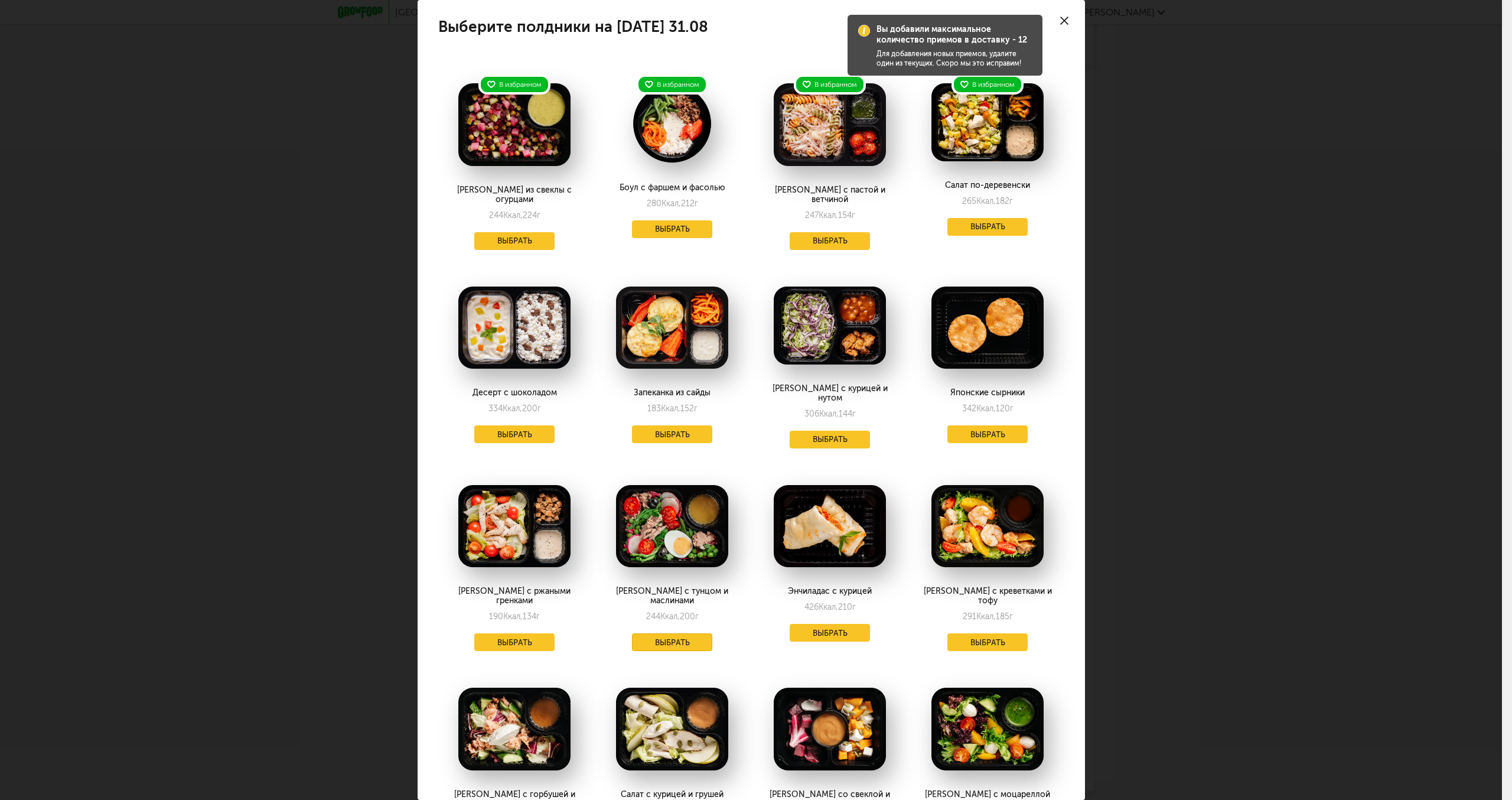
click at [696, 633] on button "Выбрать" at bounding box center [672, 642] width 80 height 17
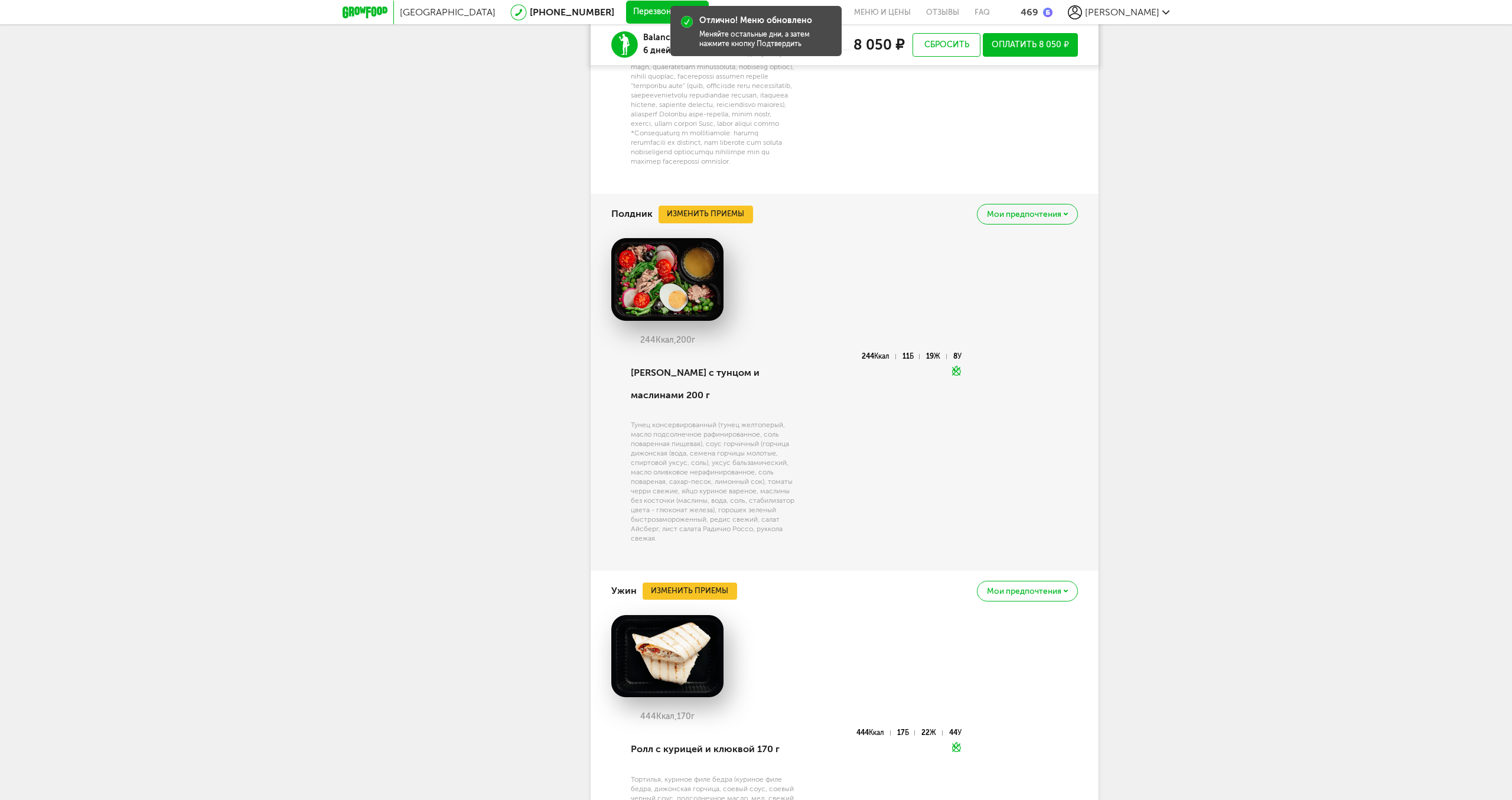
scroll to position [2270, 0]
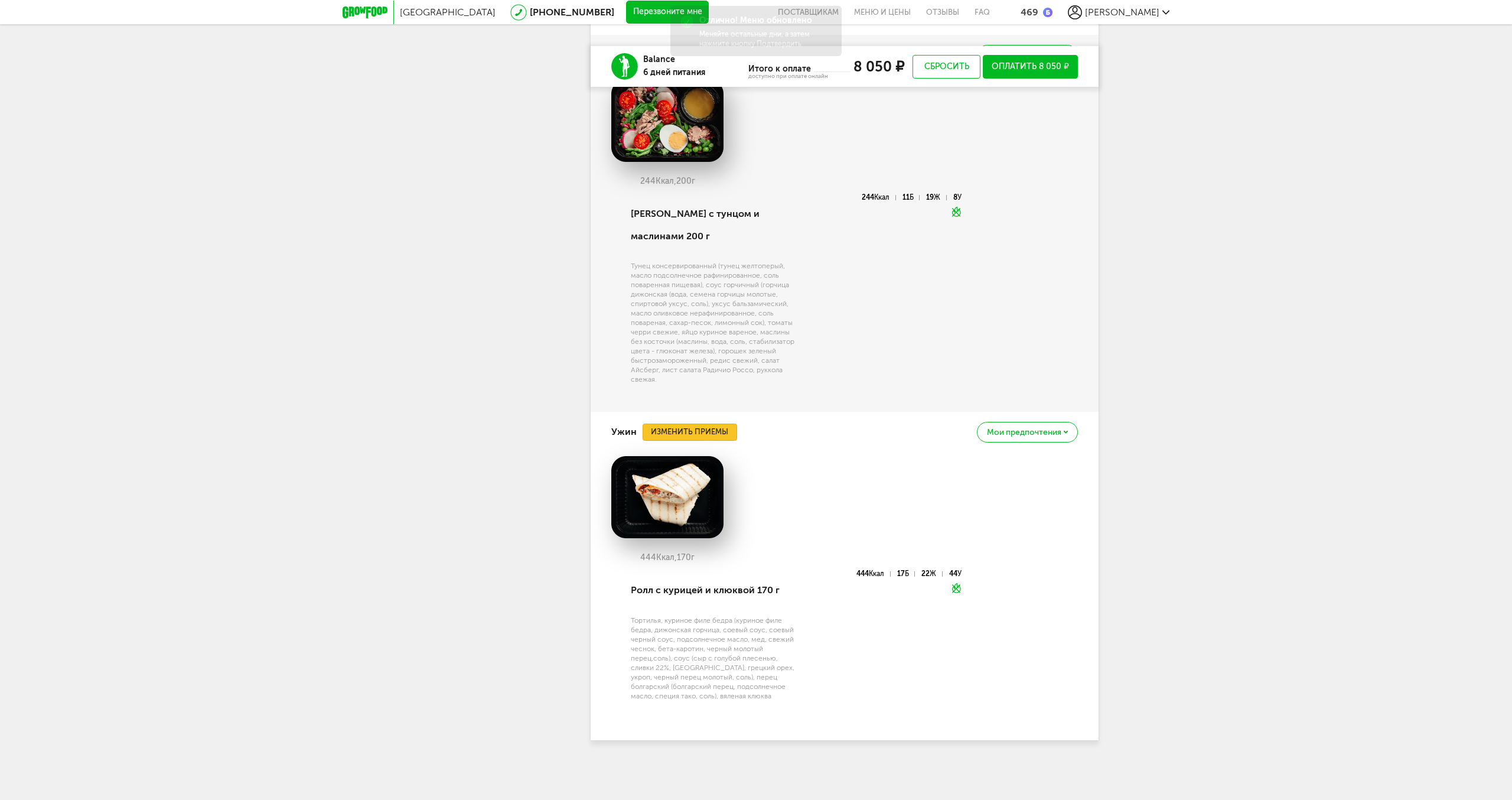
click at [670, 442] on button "Изменить приемы" at bounding box center [689, 432] width 95 height 17
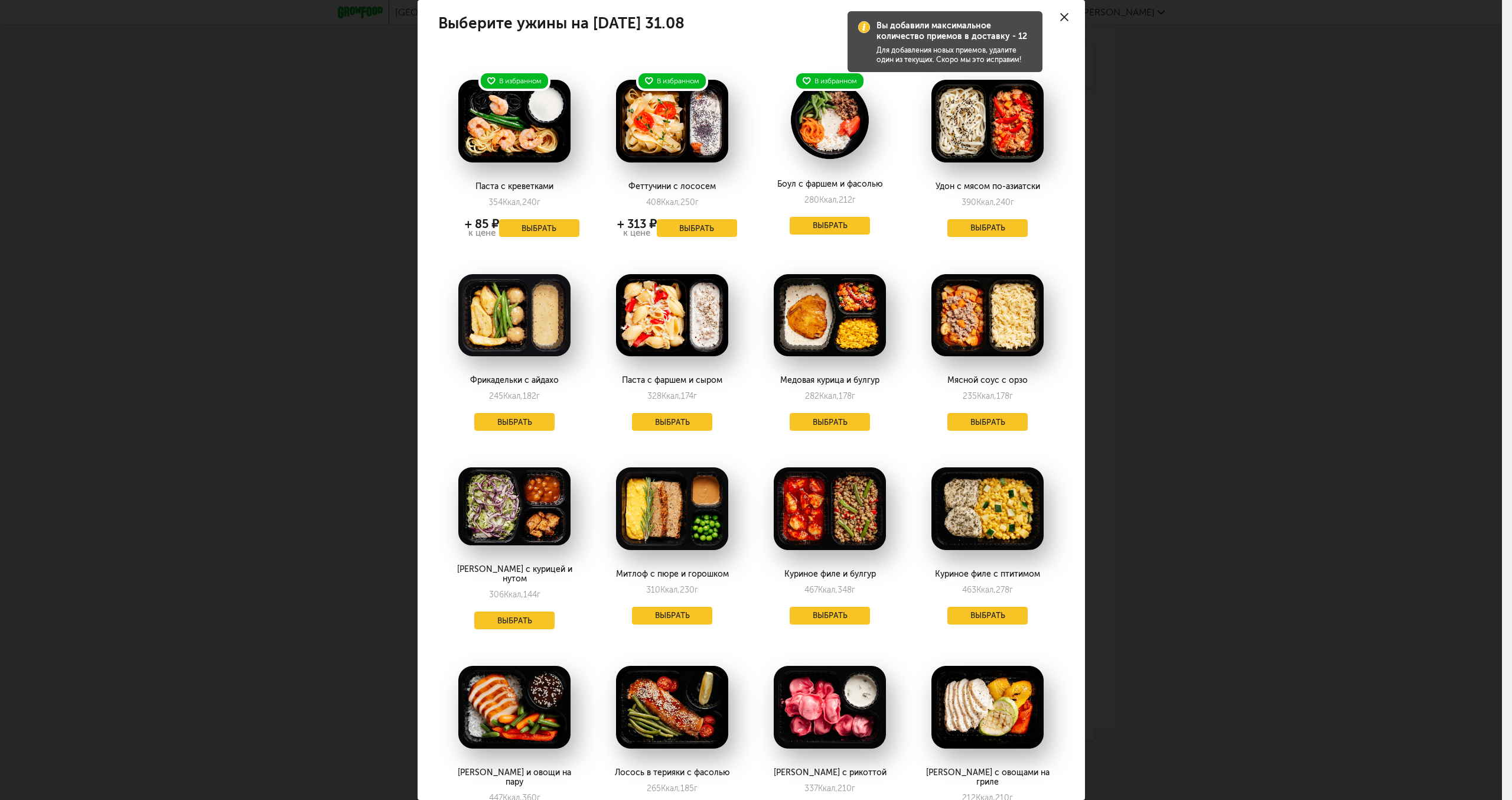
scroll to position [0, 0]
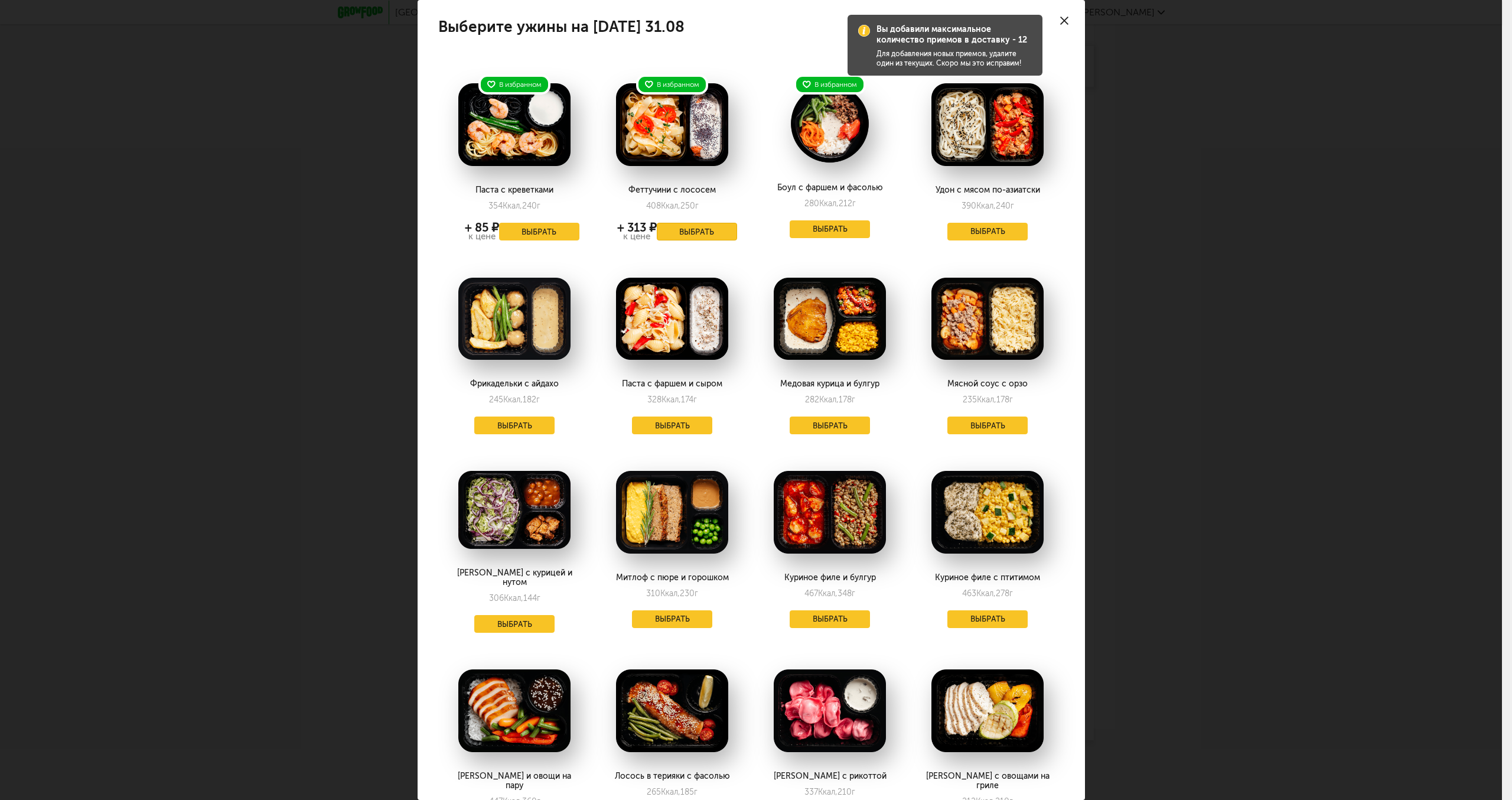
click at [708, 230] on button "Выбрать" at bounding box center [697, 231] width 80 height 17
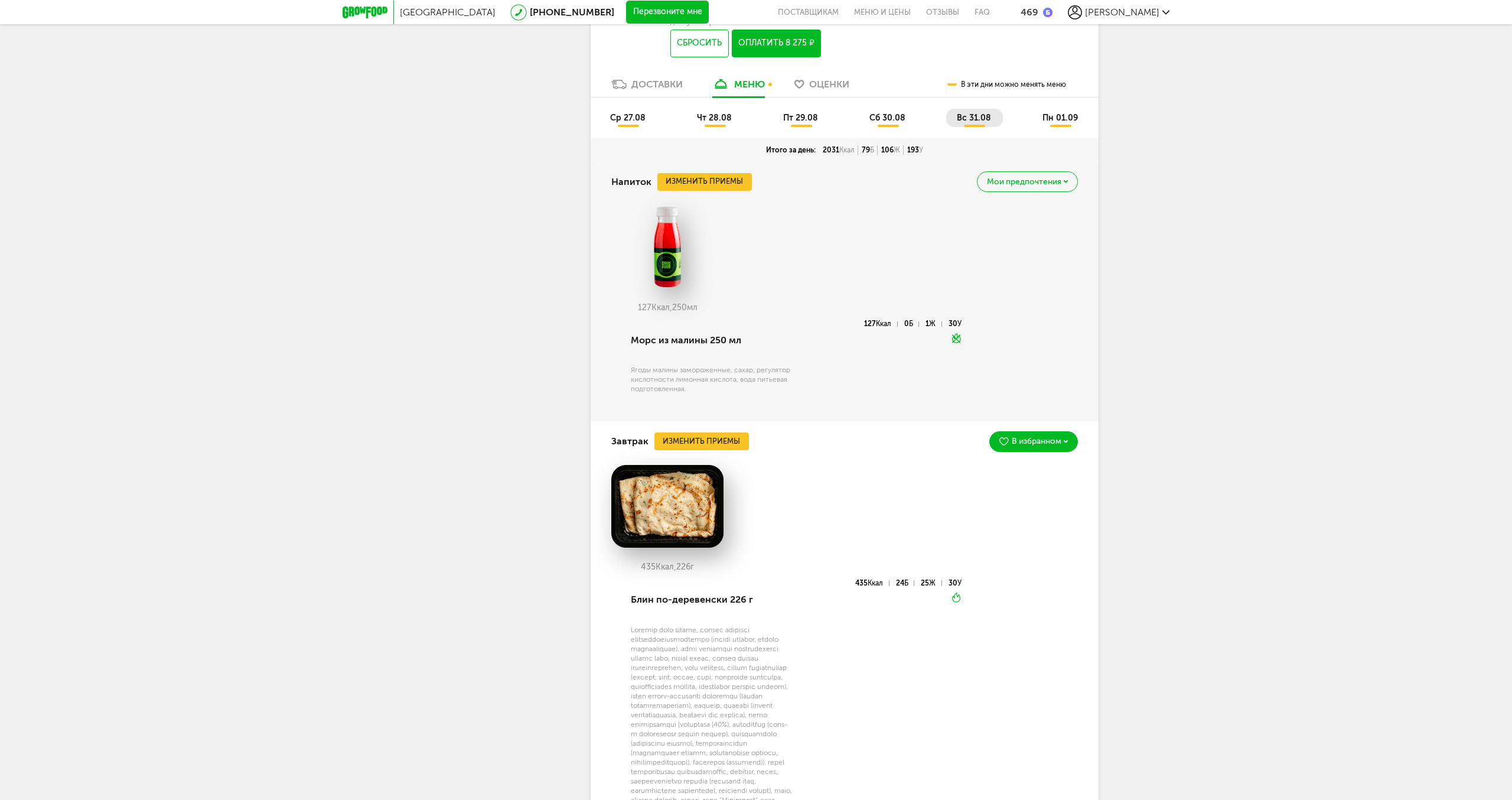
scroll to position [427, 0]
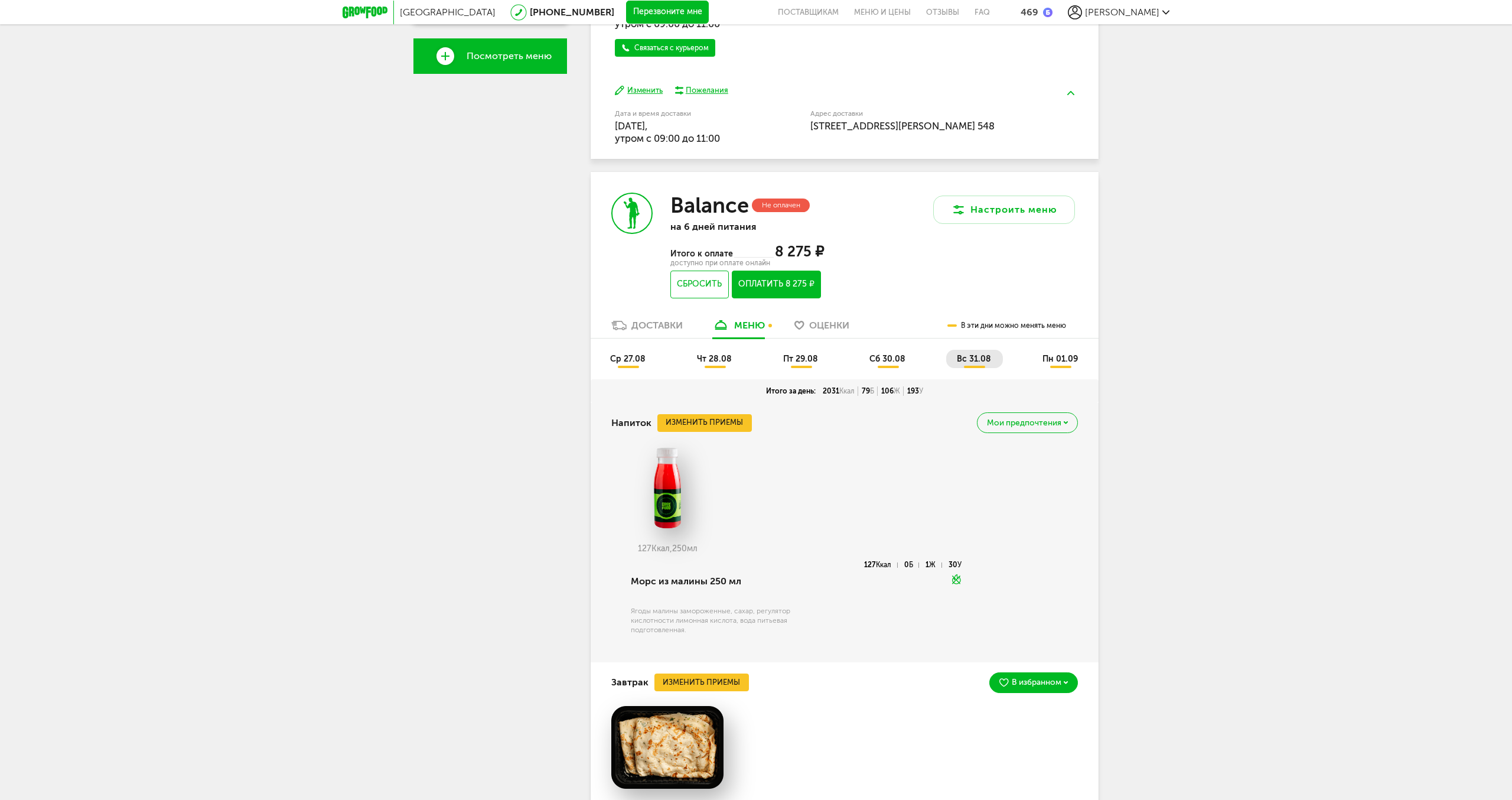
click at [1061, 358] on span "пн 01.09" at bounding box center [1060, 358] width 36 height 10
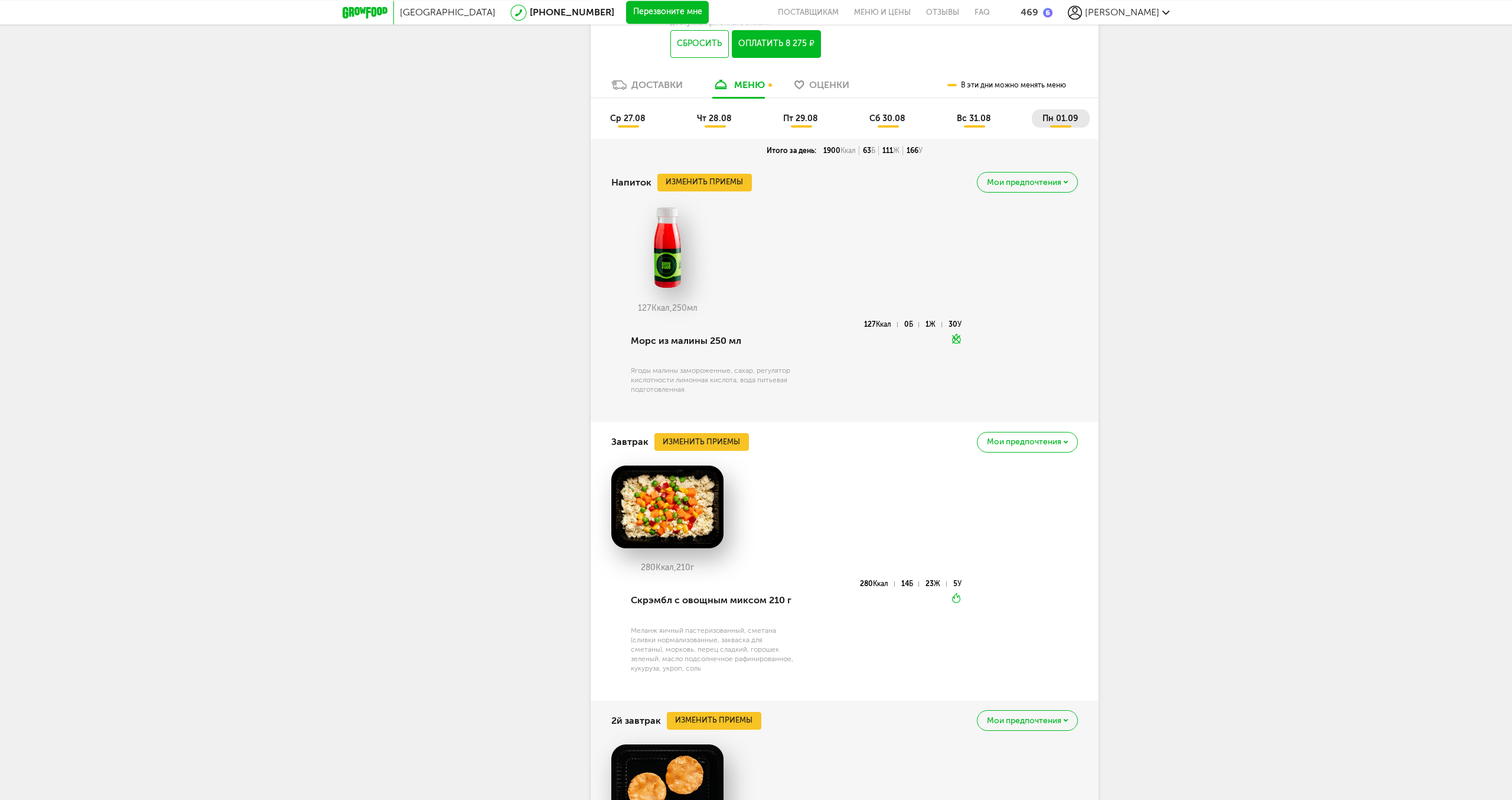
scroll to position [667, 0]
click at [715, 440] on button "Изменить приемы" at bounding box center [701, 441] width 95 height 17
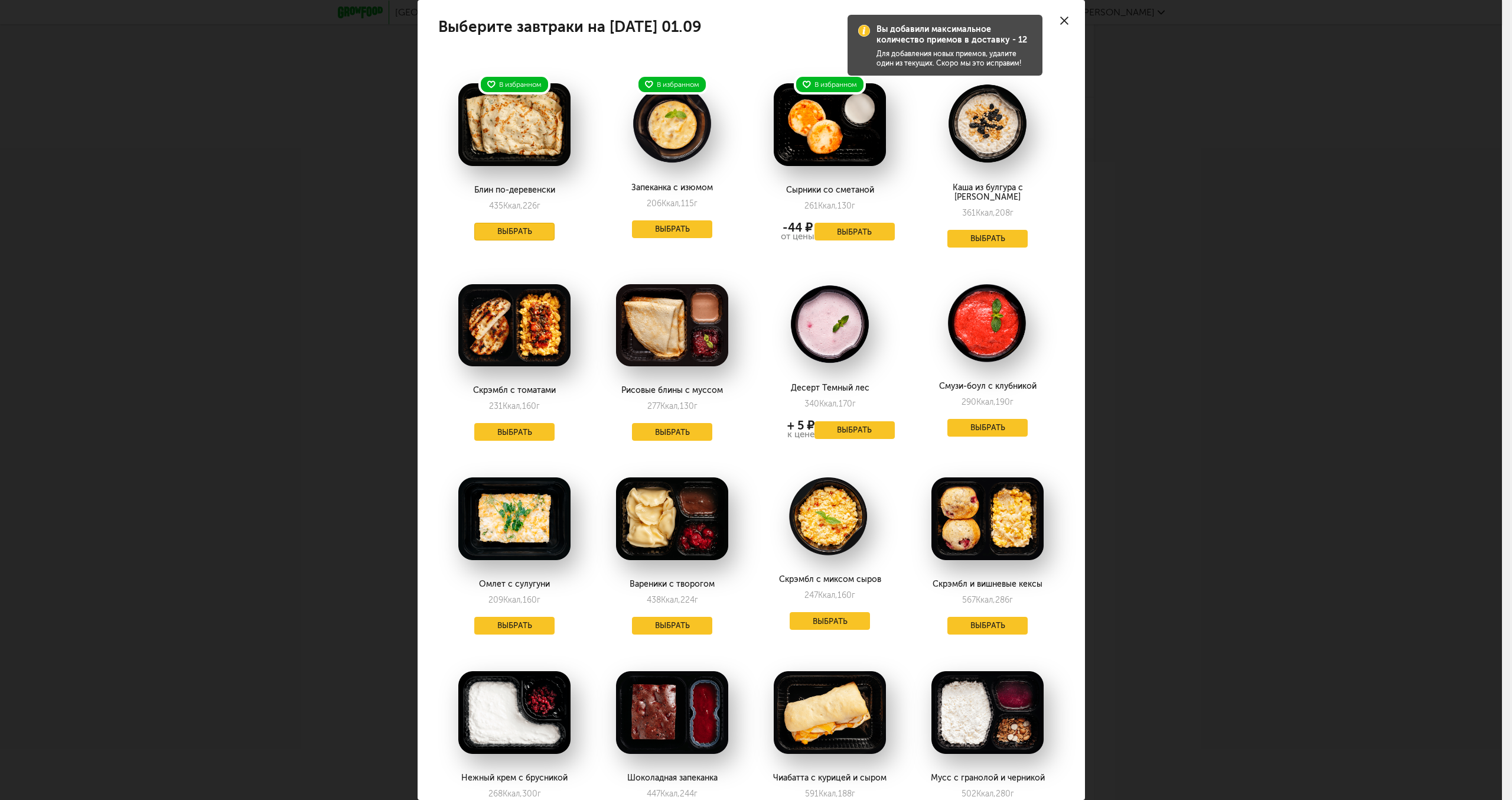
click at [505, 231] on button "Выбрать" at bounding box center [514, 231] width 80 height 17
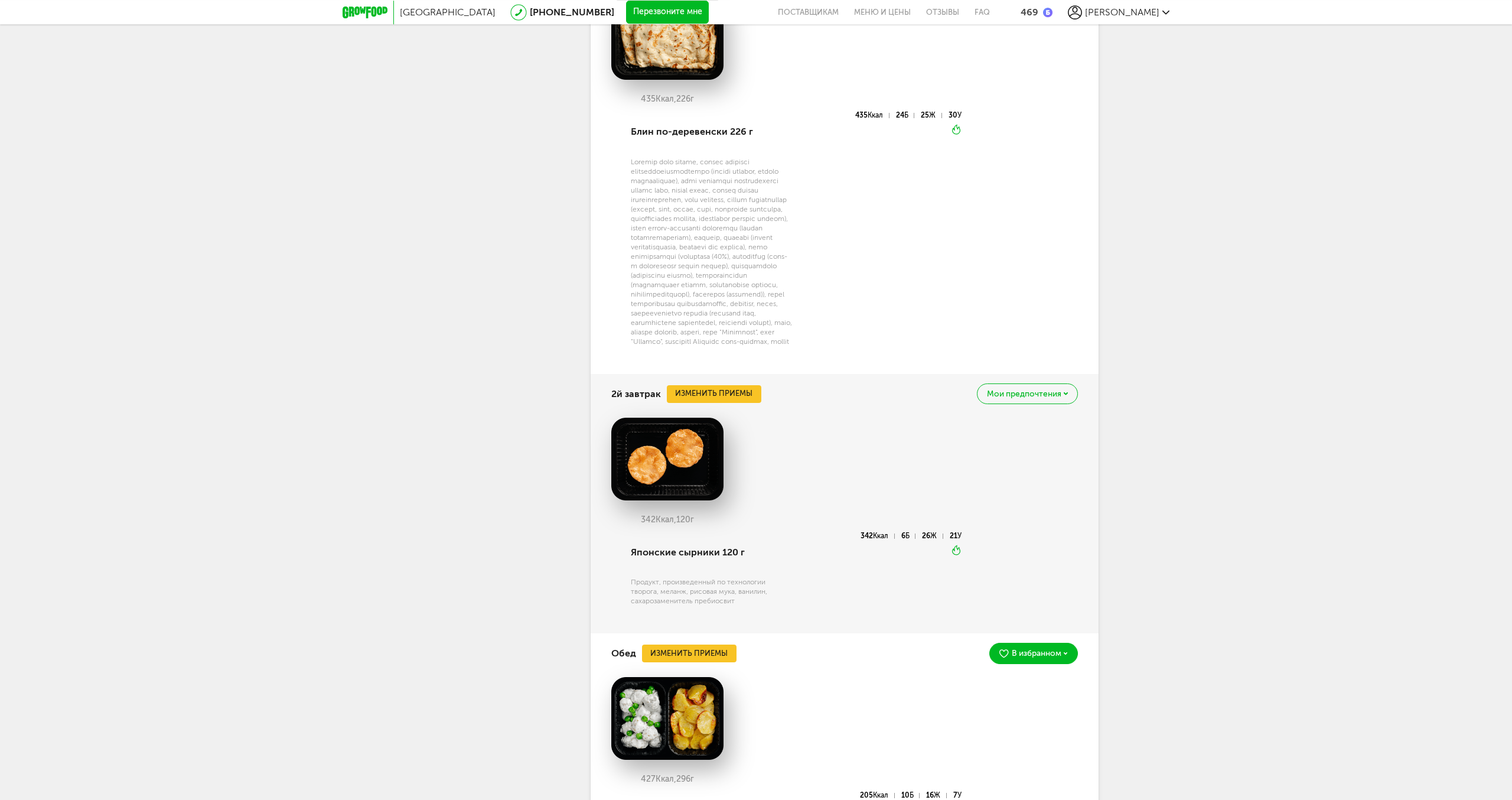
scroll to position [1150, 0]
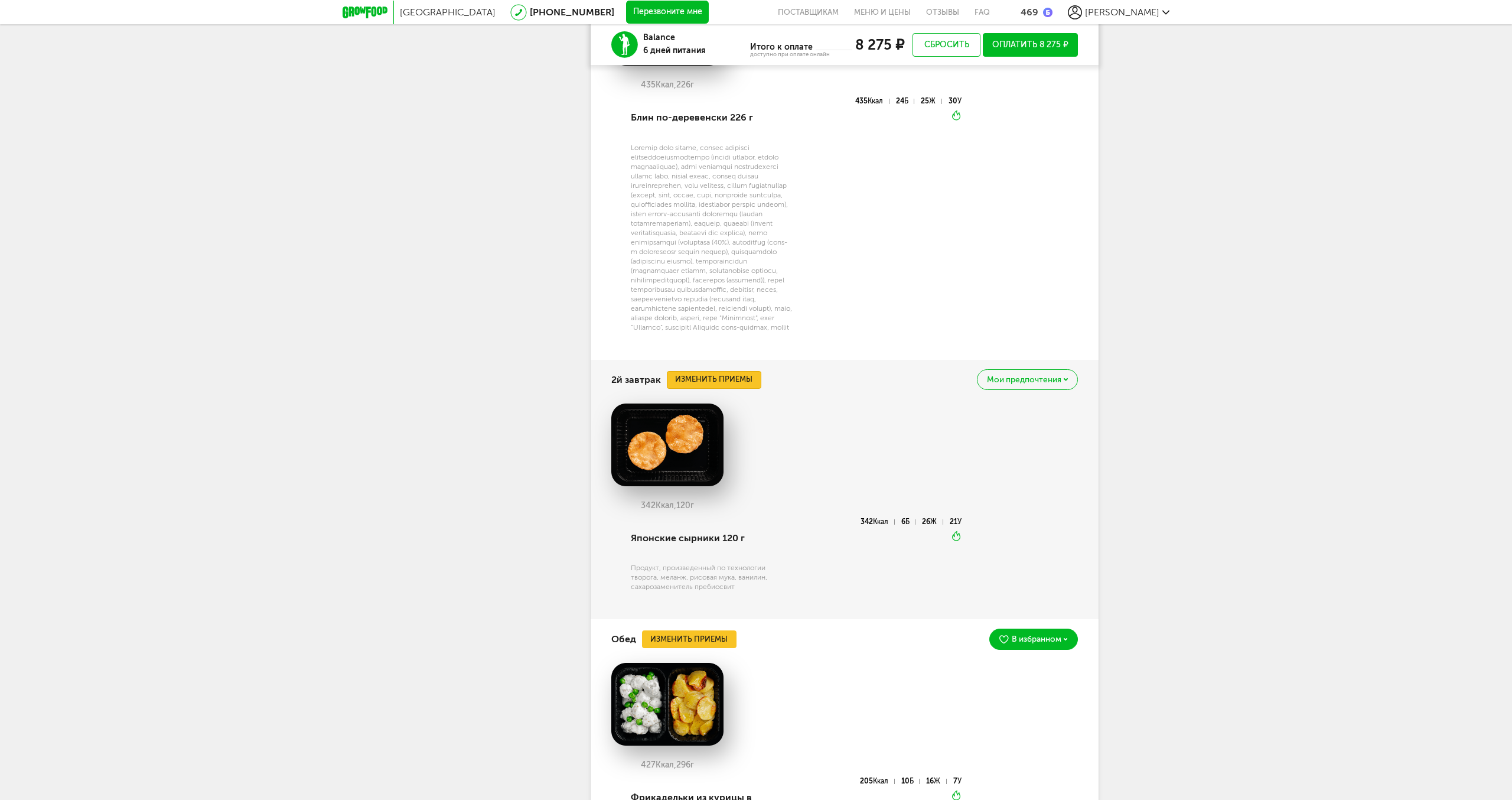
click at [684, 389] on button "Изменить приемы" at bounding box center [714, 380] width 95 height 17
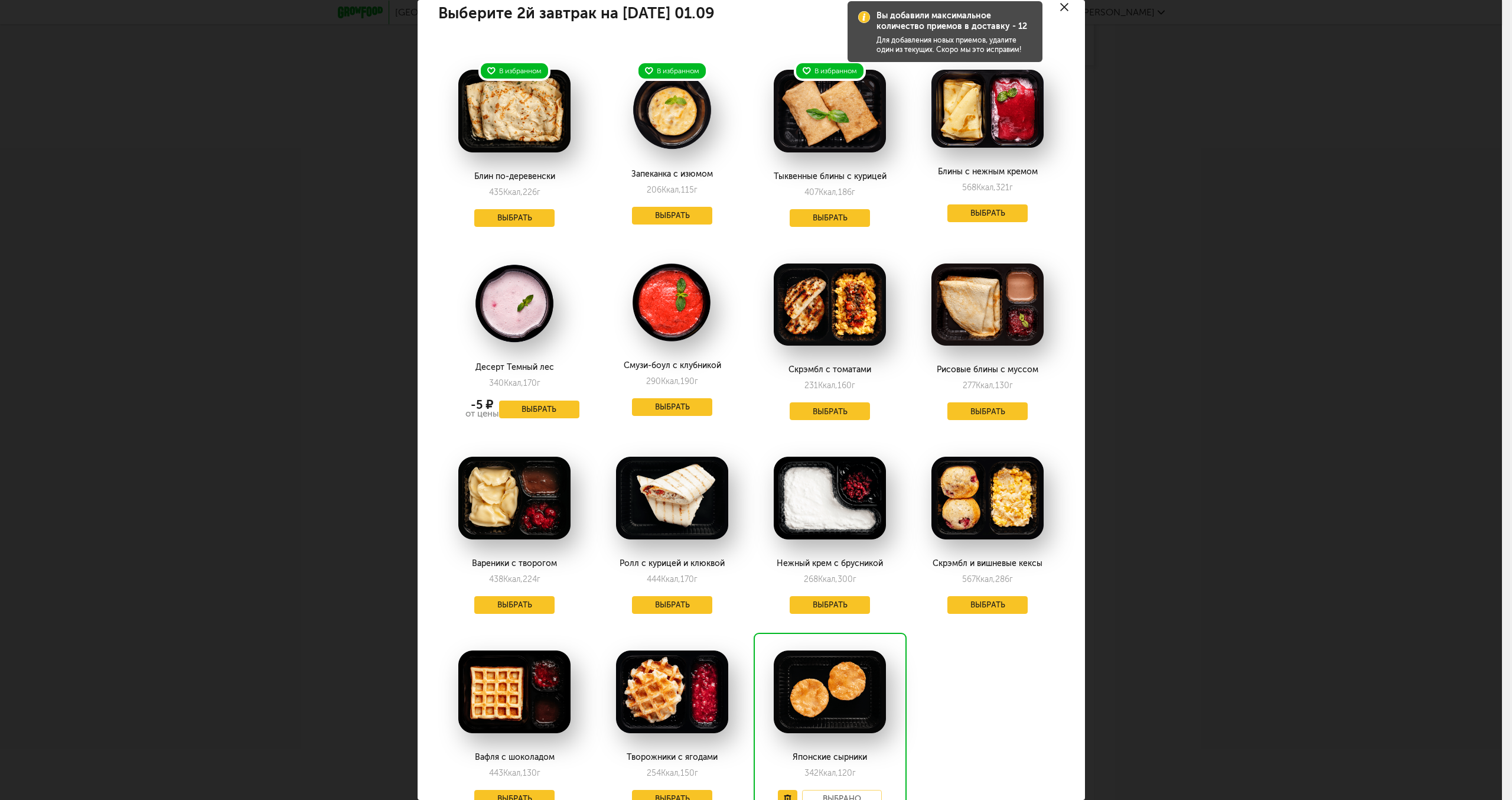
scroll to position [0, 0]
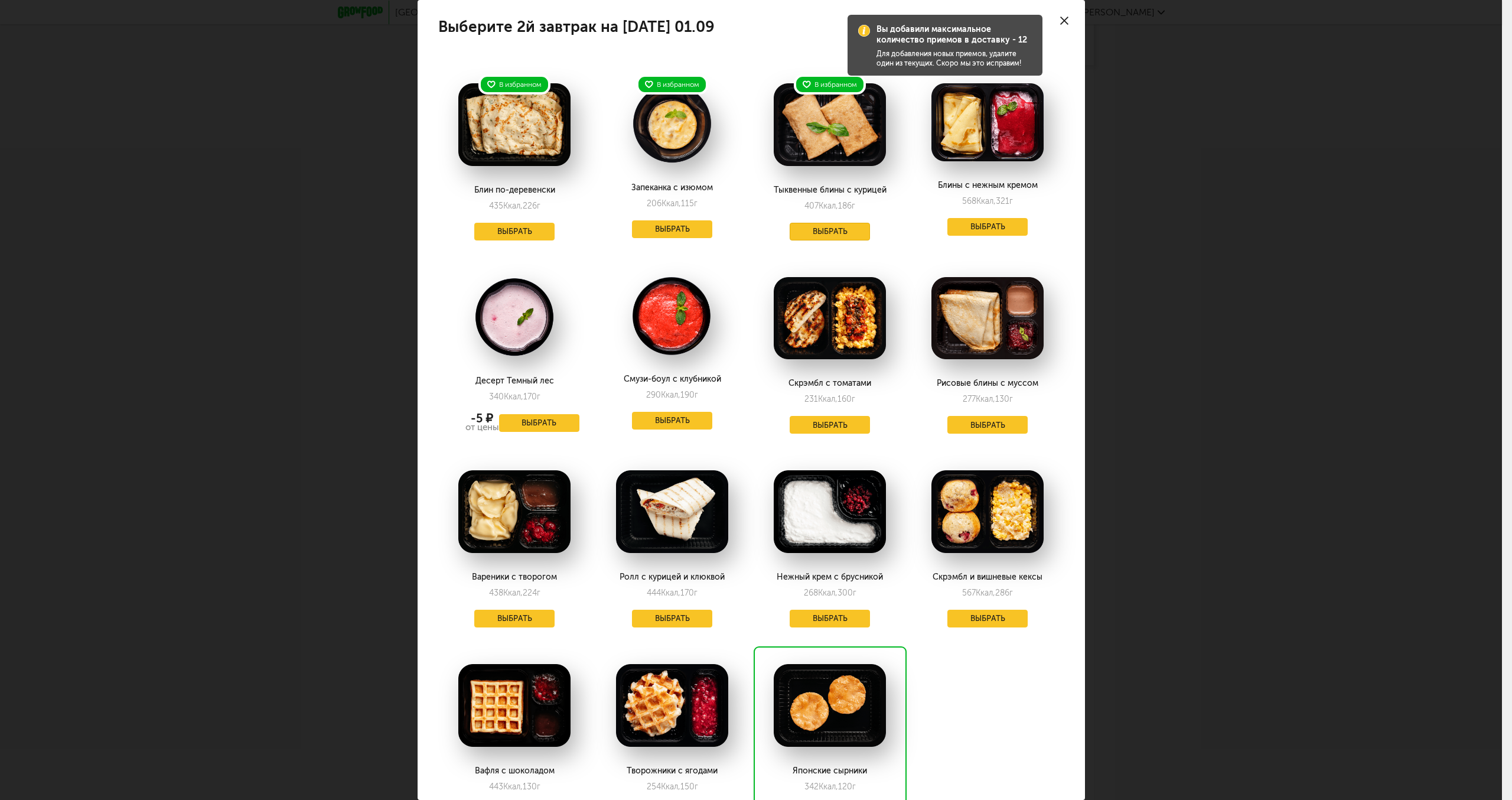
click at [837, 227] on button "Выбрать" at bounding box center [830, 231] width 80 height 17
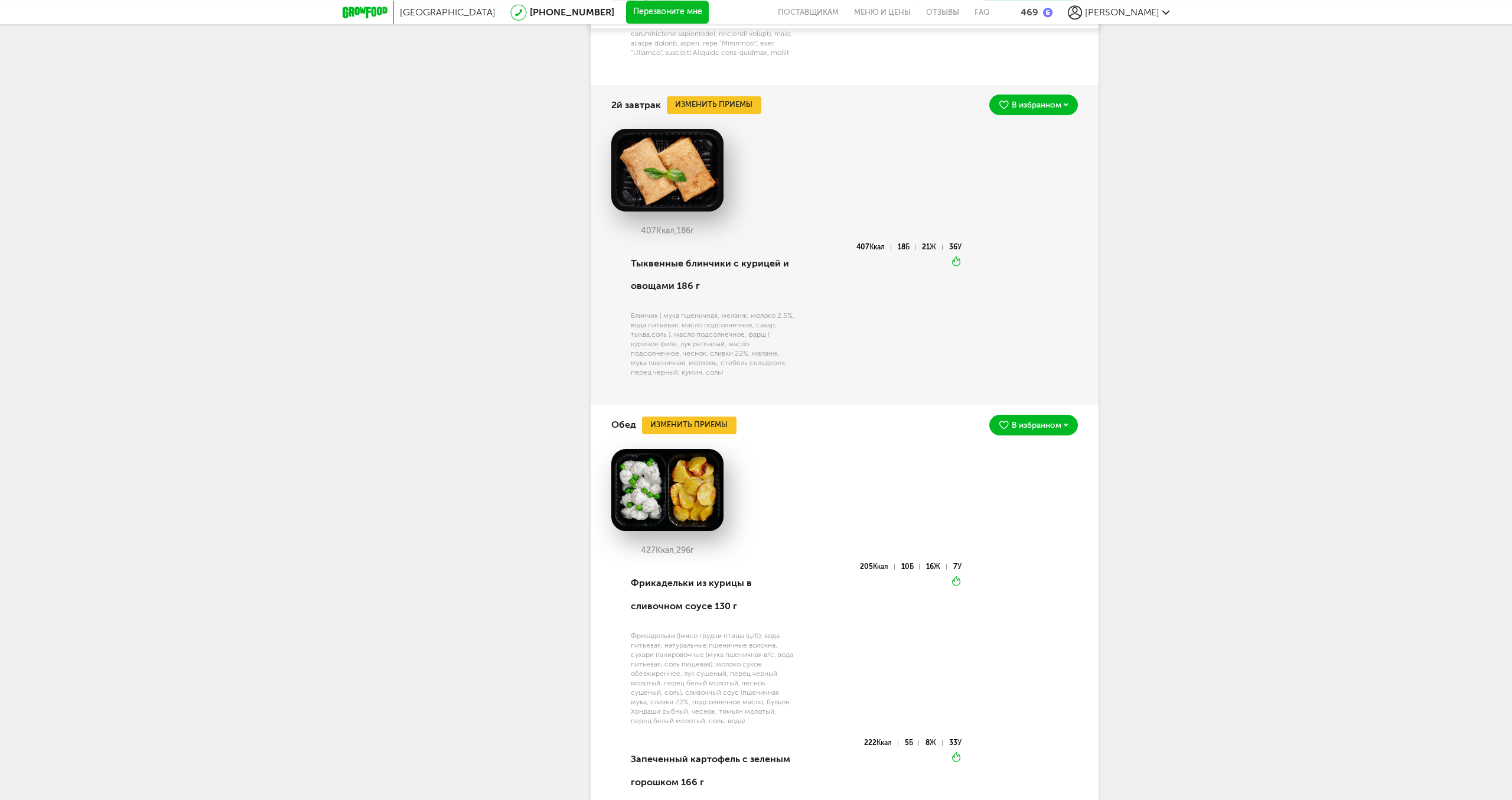
scroll to position [1451, 0]
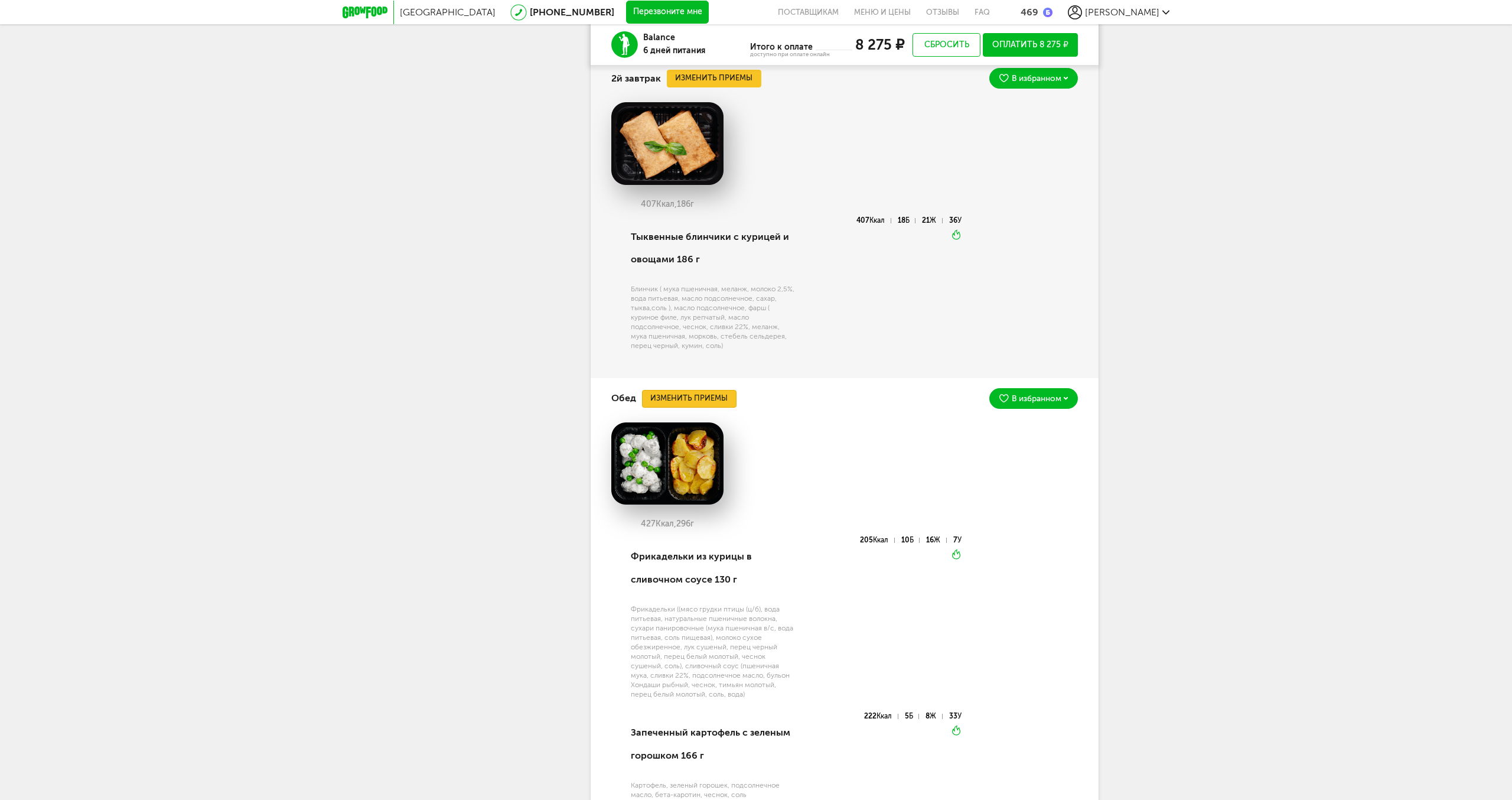
click at [692, 408] on button "Изменить приемы" at bounding box center [689, 398] width 95 height 17
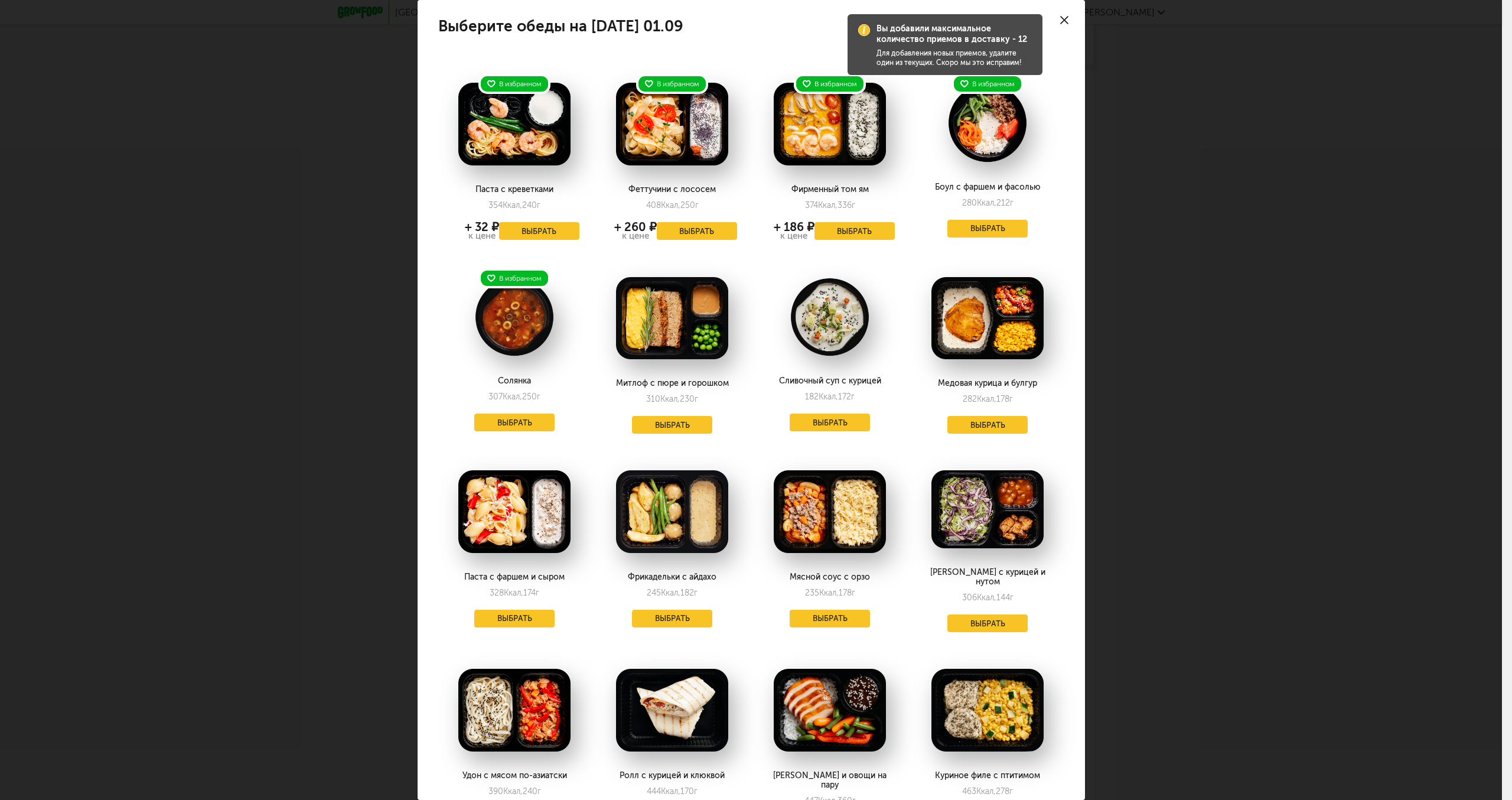
scroll to position [0, 0]
click at [844, 233] on button "Выбрать" at bounding box center [854, 231] width 80 height 17
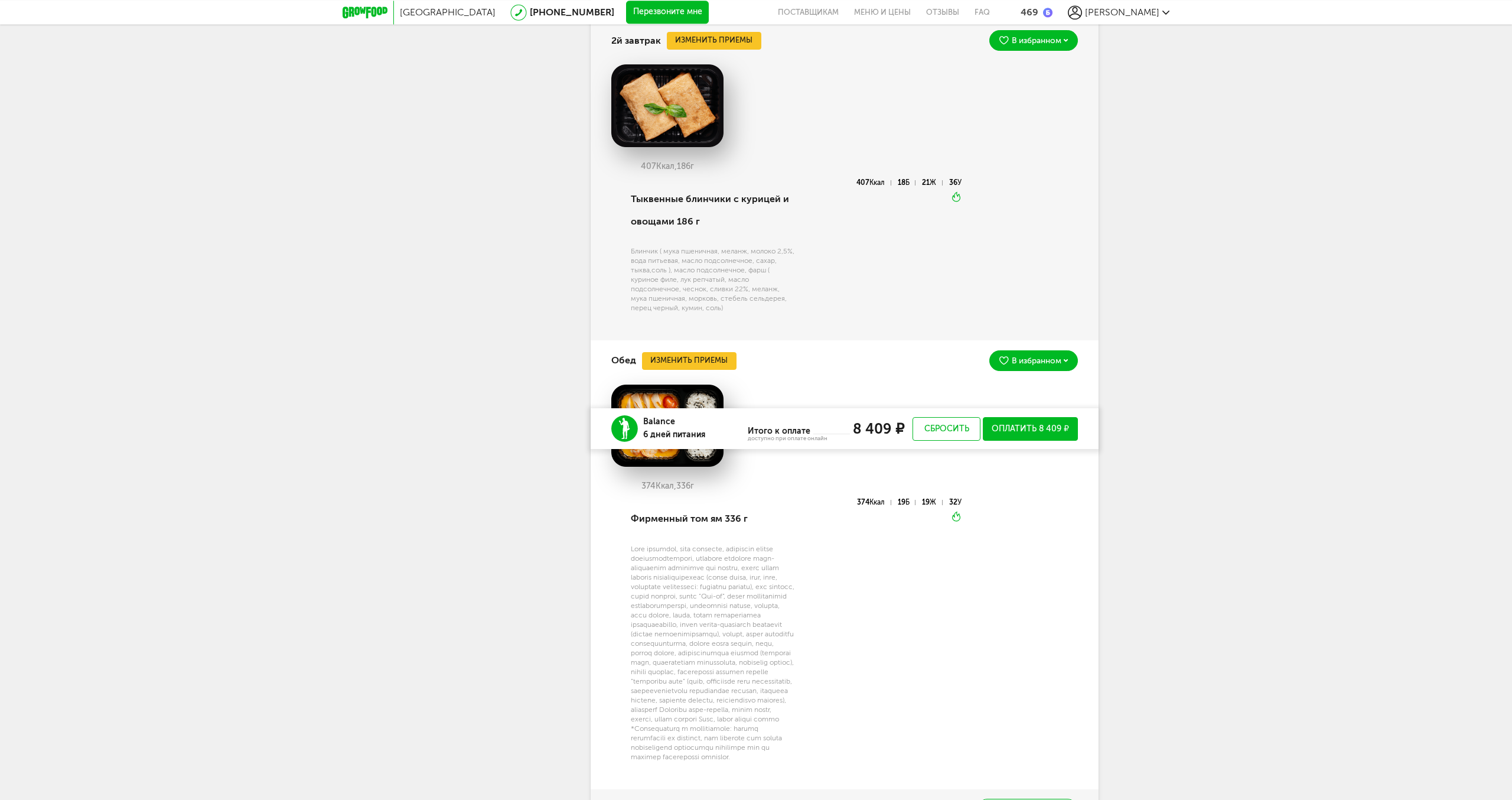
scroll to position [1391, 0]
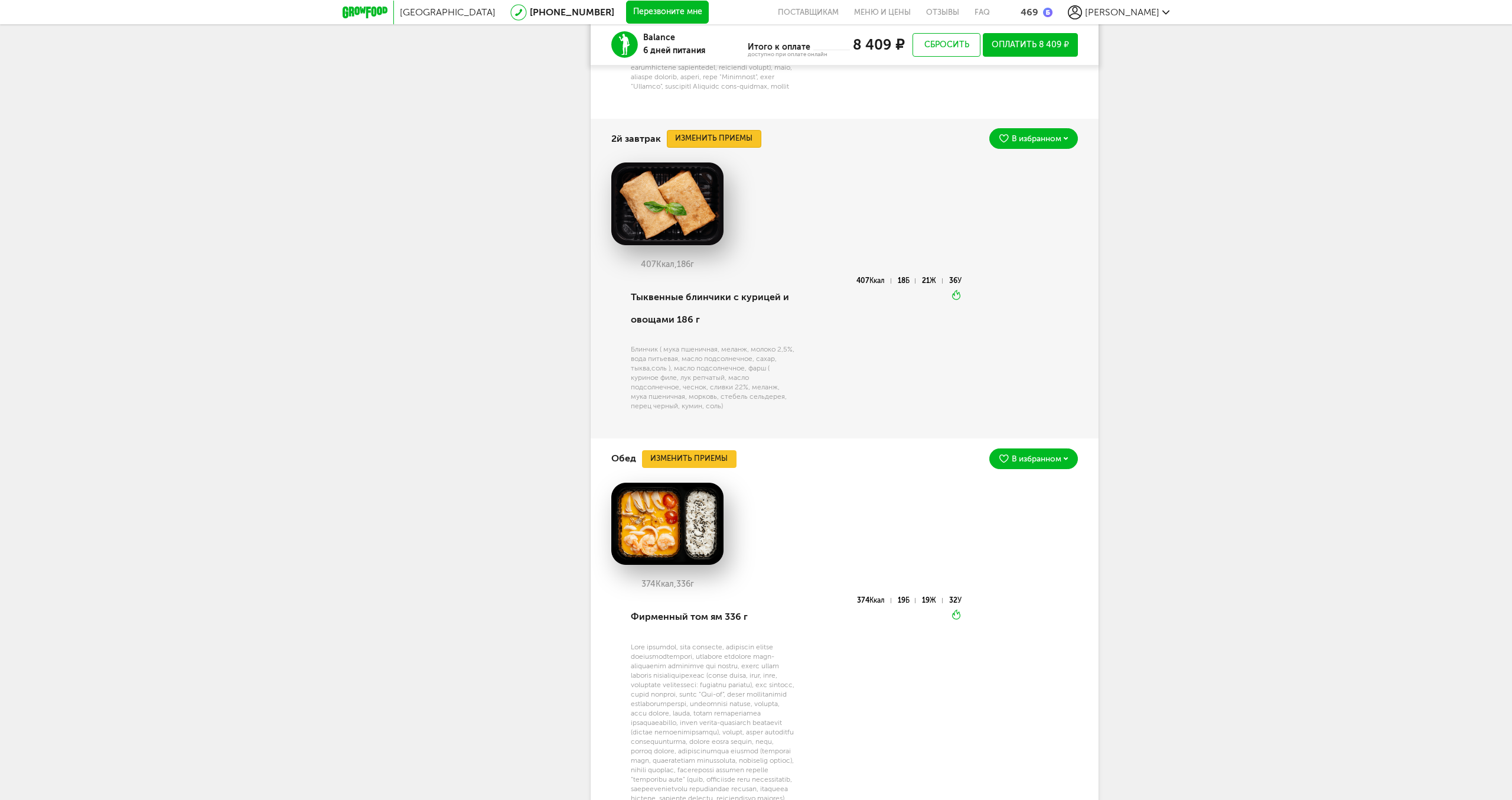
click at [707, 148] on button "Изменить приемы" at bounding box center [714, 139] width 95 height 17
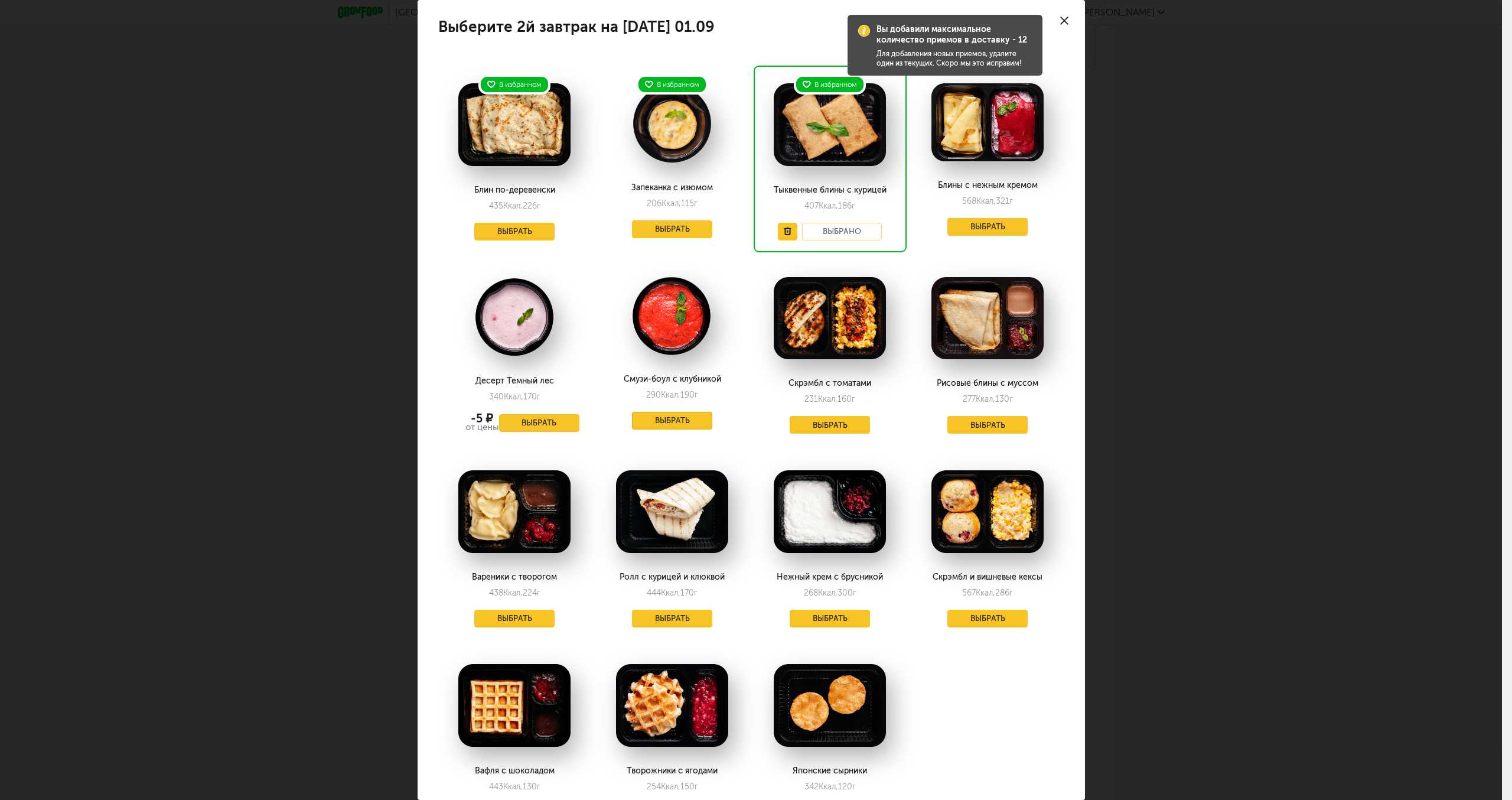
click at [680, 423] on button "Выбрать" at bounding box center [672, 420] width 80 height 17
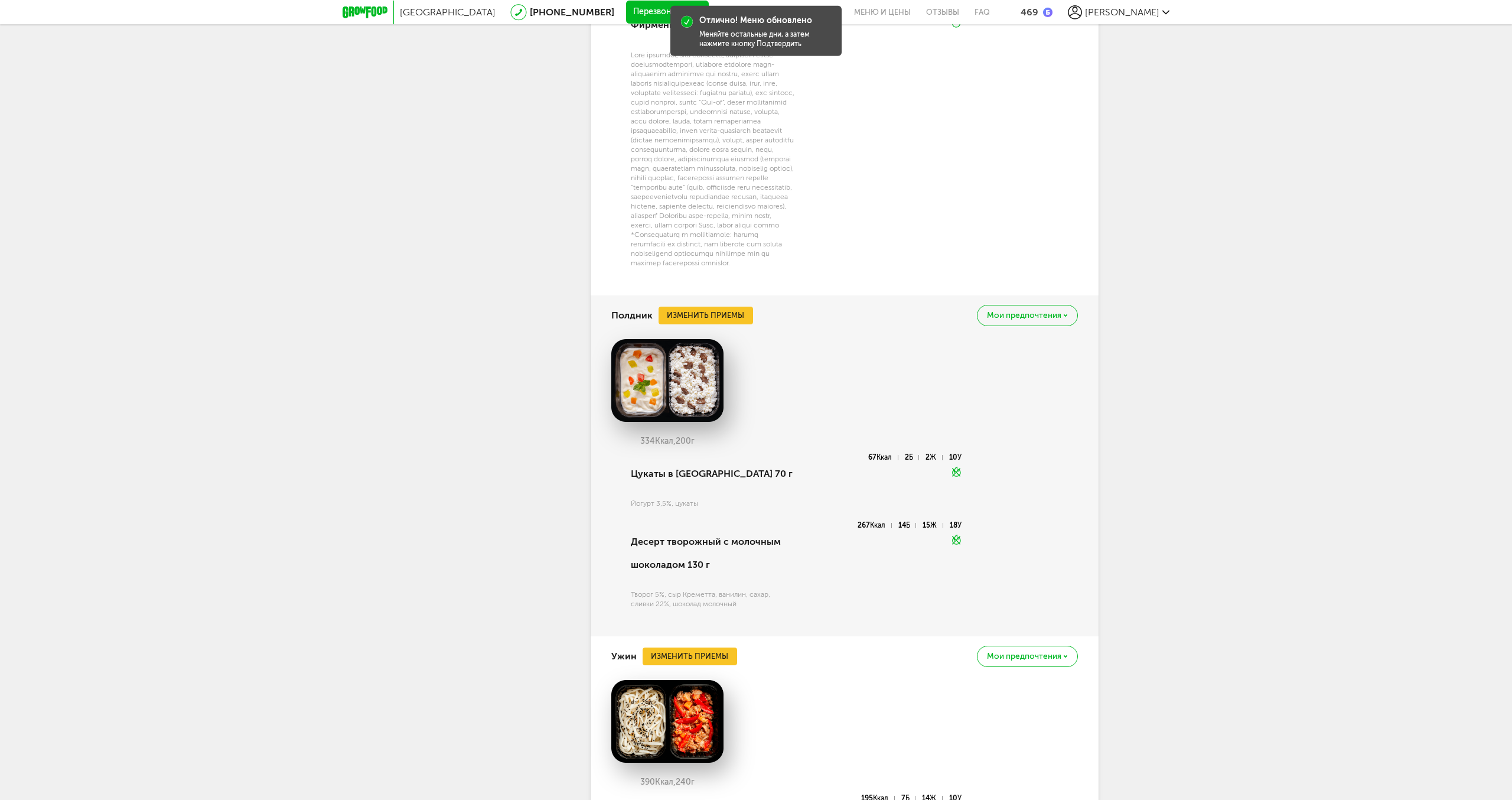
scroll to position [1933, 0]
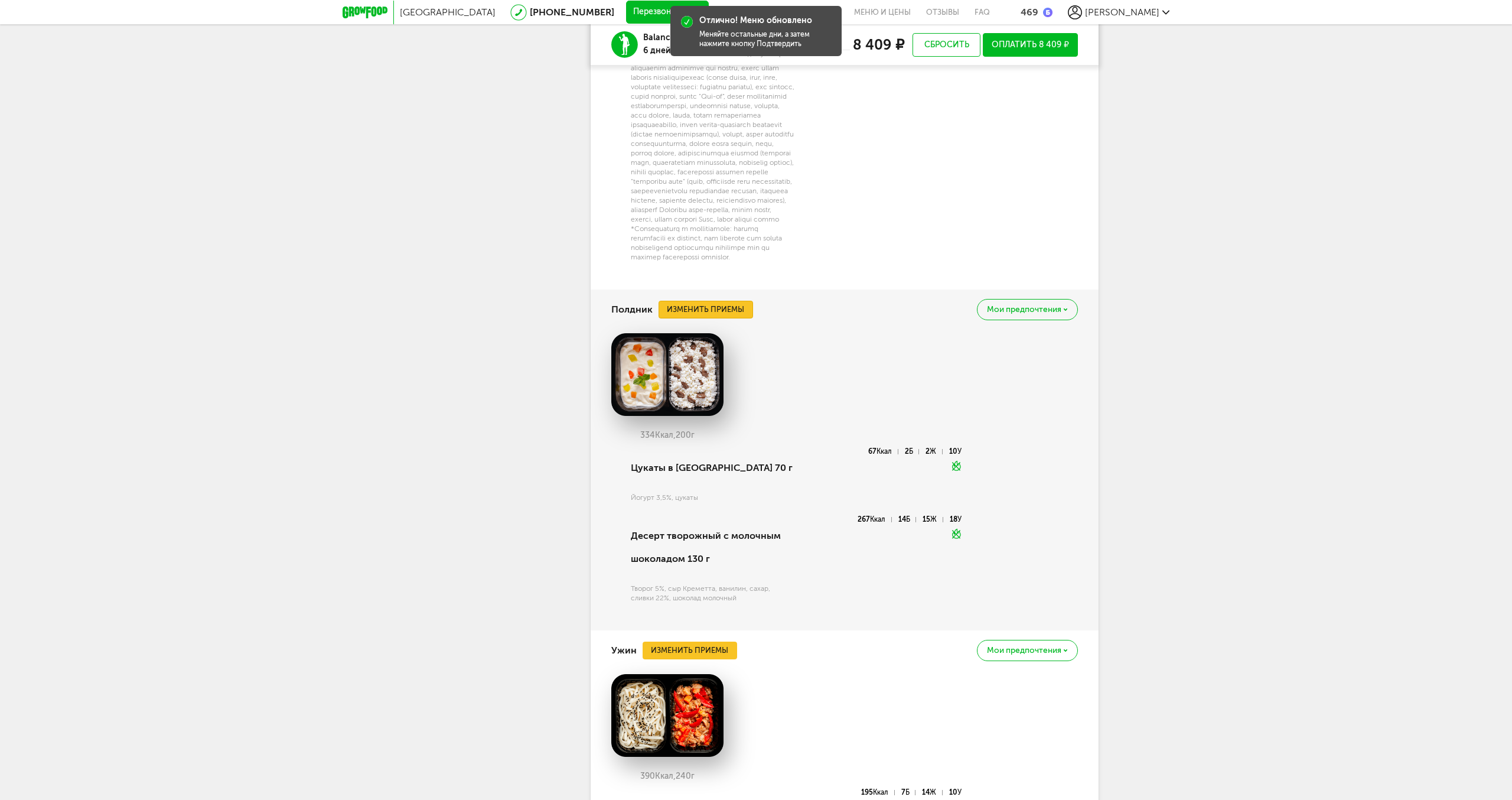
click at [711, 318] on button "Изменить приемы" at bounding box center [706, 309] width 95 height 17
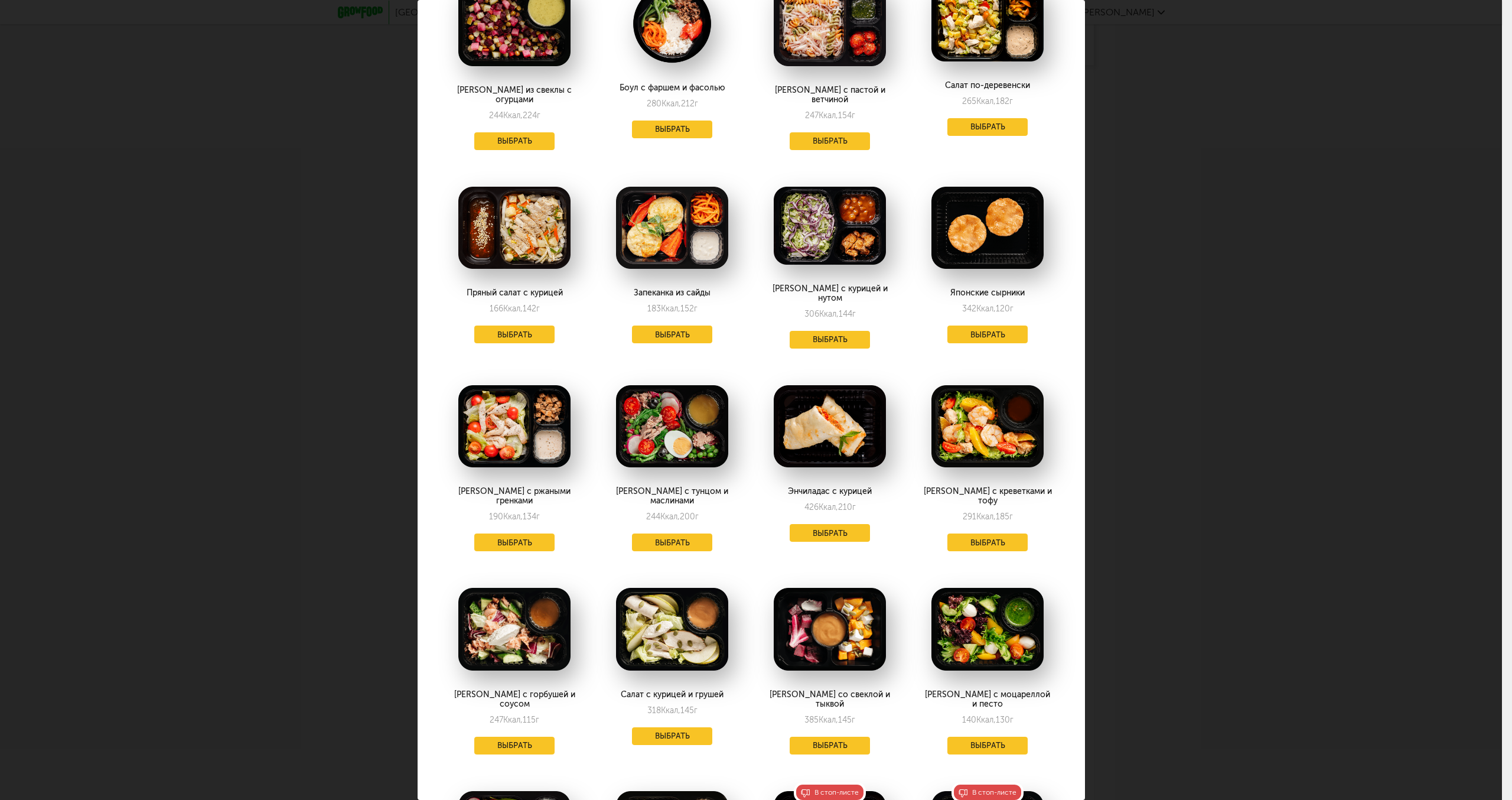
scroll to position [59, 0]
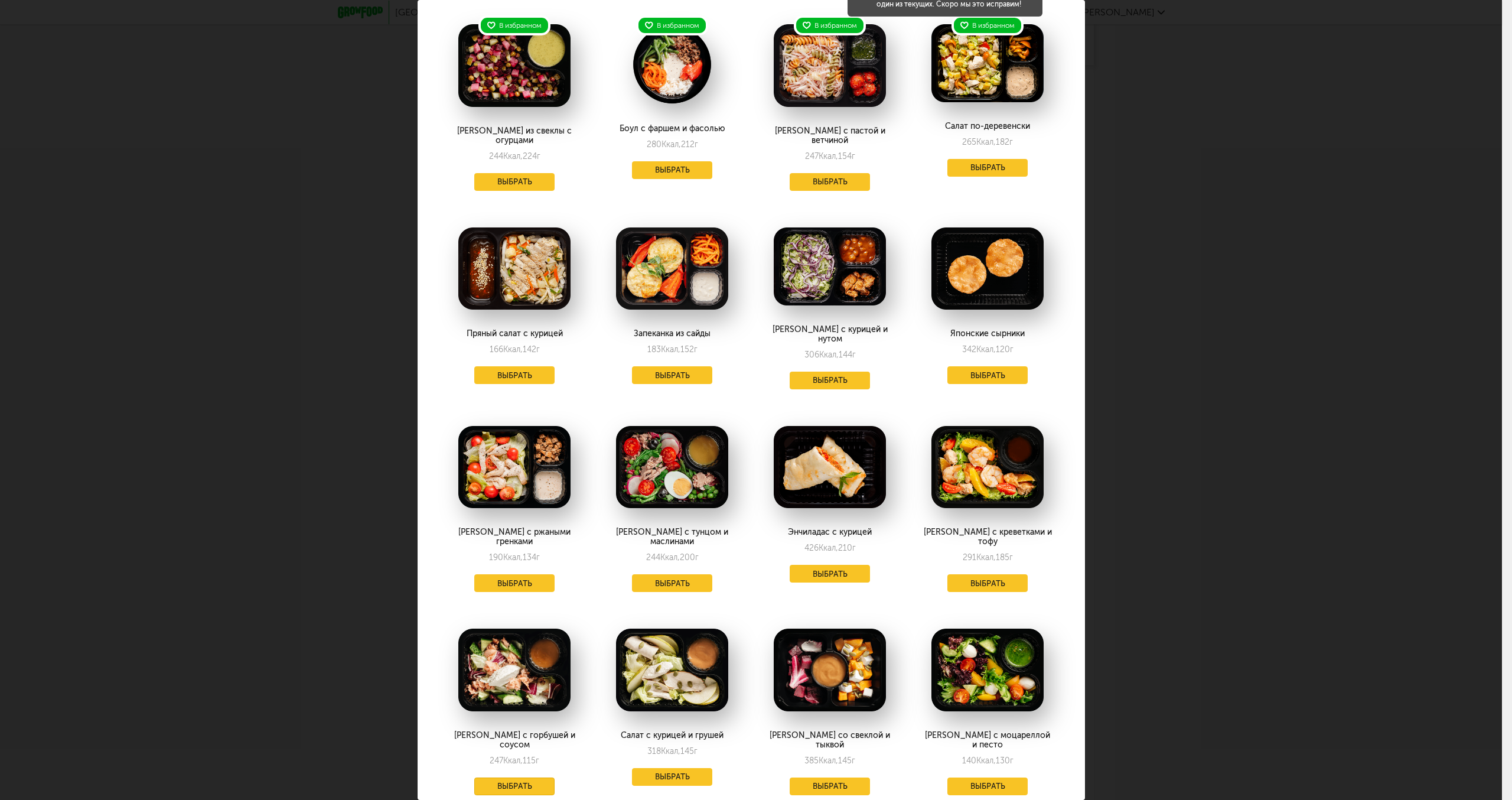
click at [501, 777] on button "Выбрать" at bounding box center [514, 786] width 80 height 17
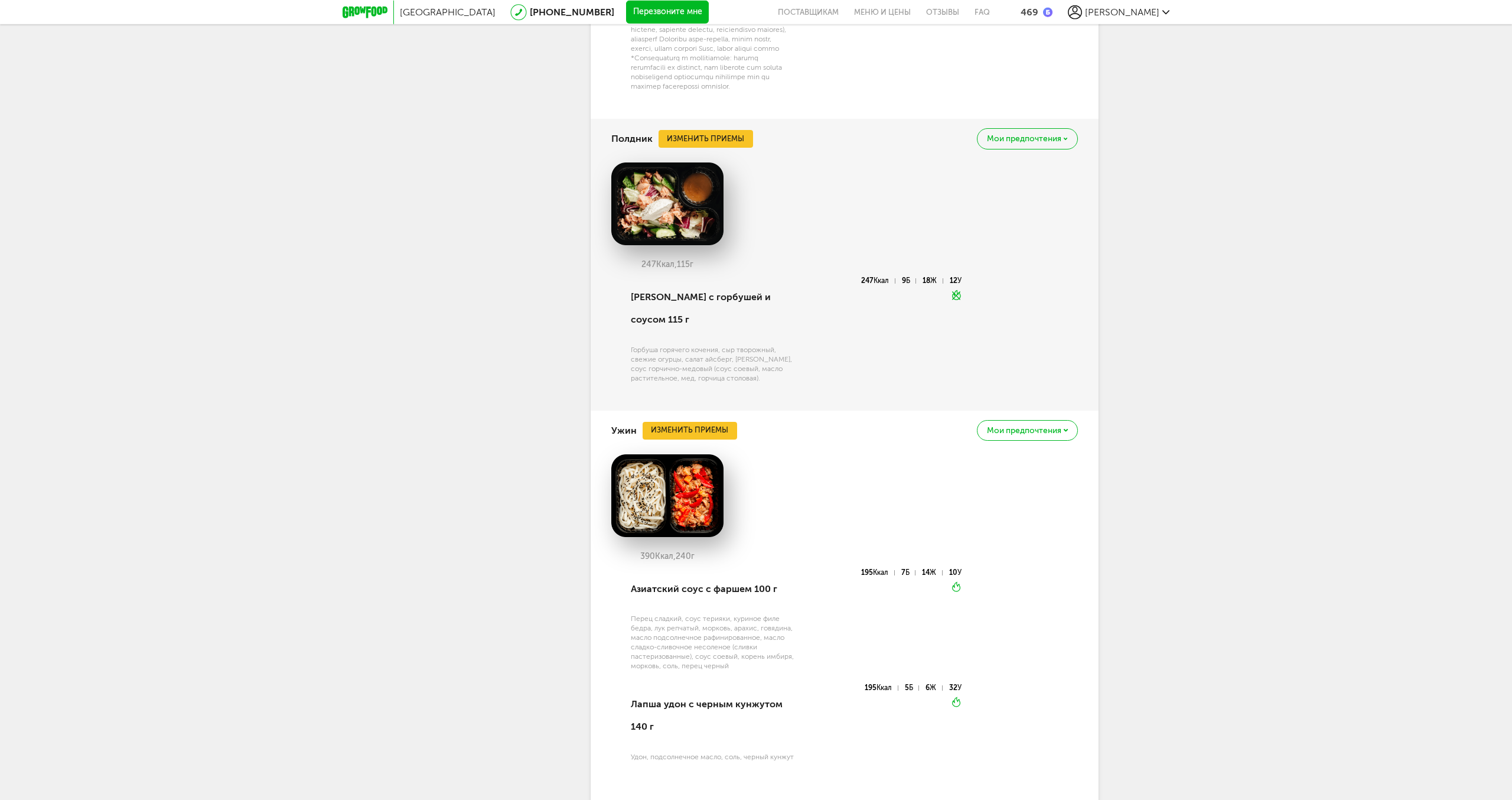
scroll to position [2174, 0]
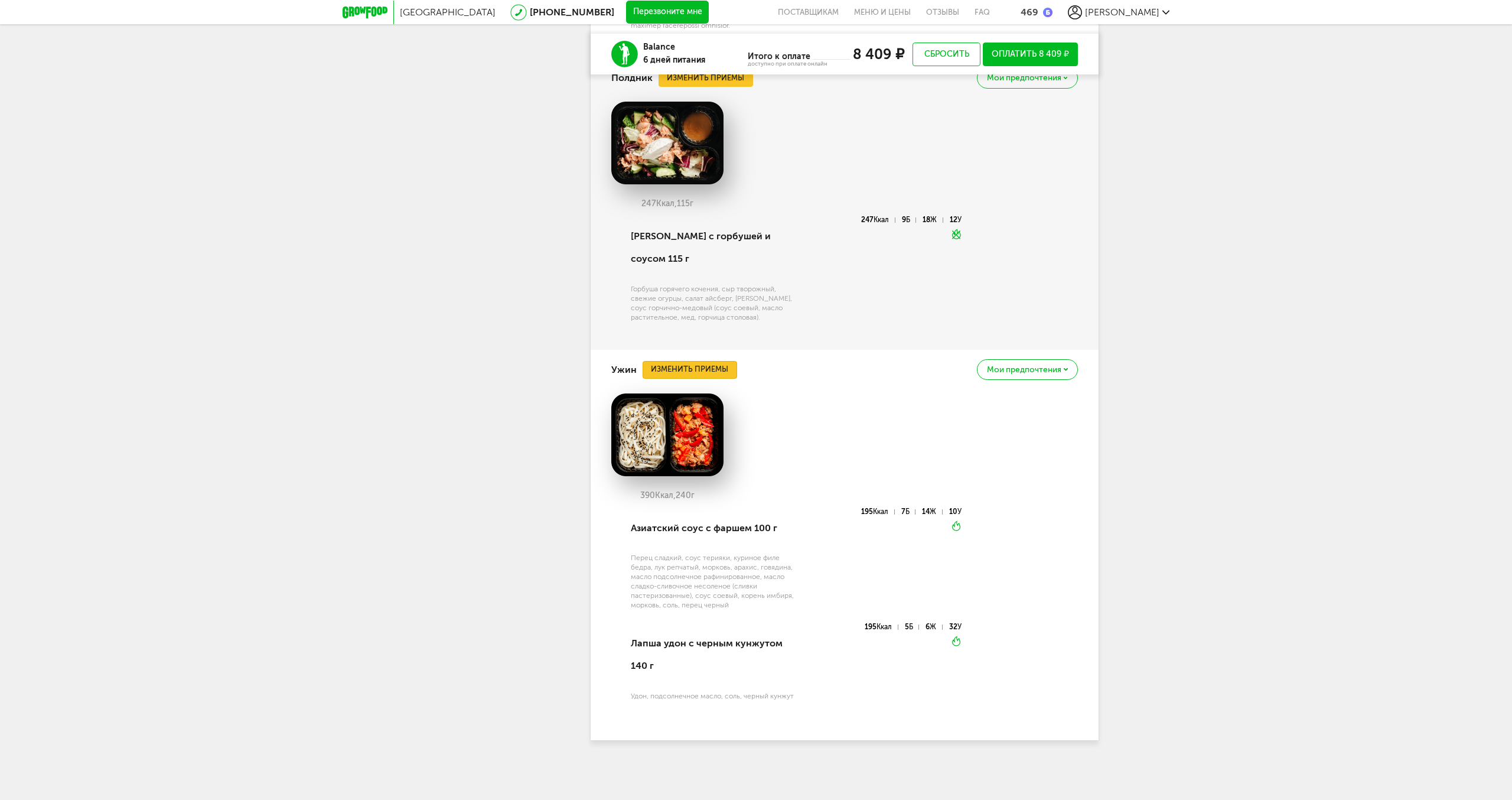
click at [670, 379] on button "Изменить приемы" at bounding box center [689, 369] width 95 height 17
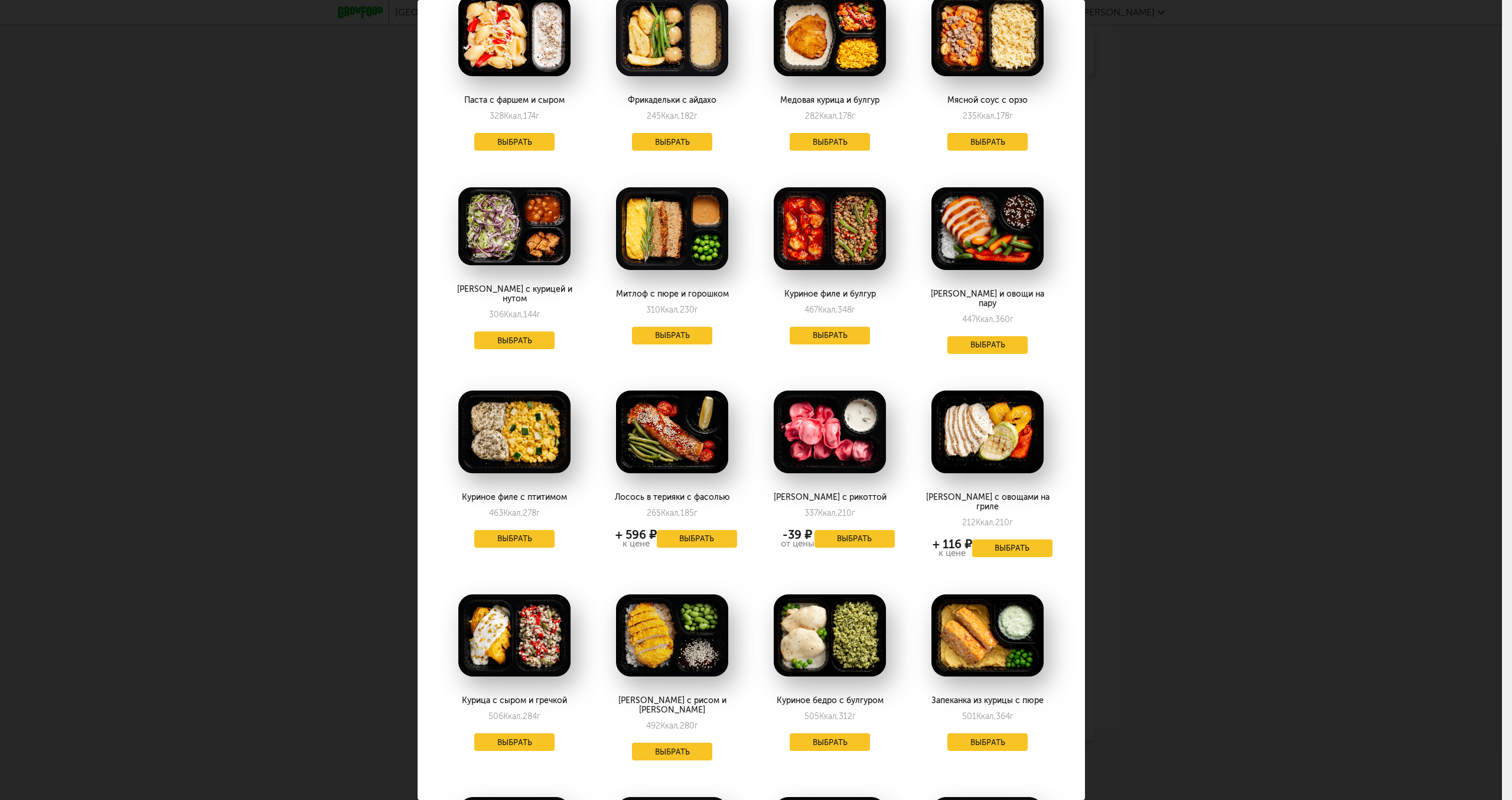
scroll to position [0, 0]
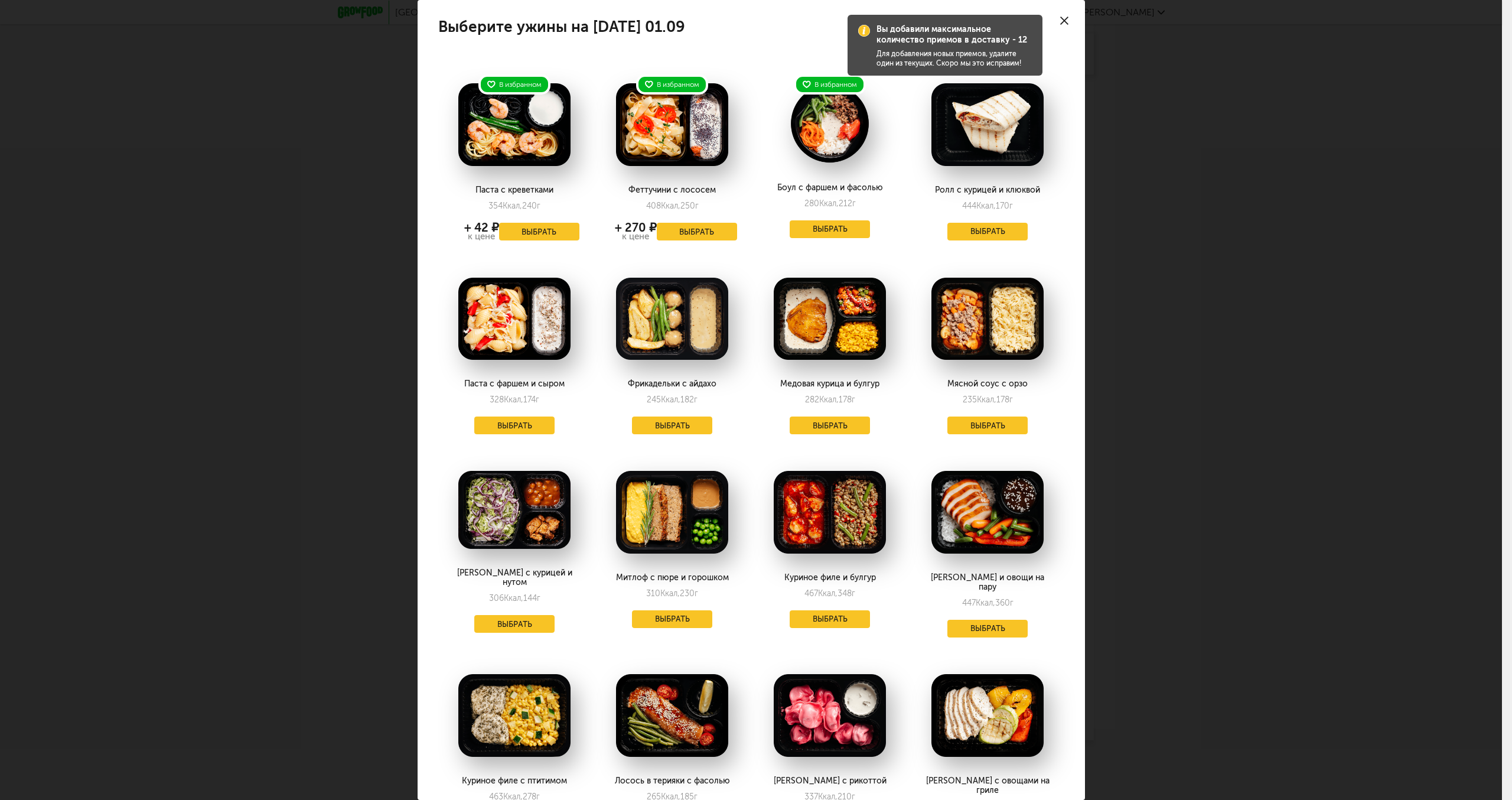
click at [1065, 18] on icon at bounding box center [1064, 20] width 8 height 8
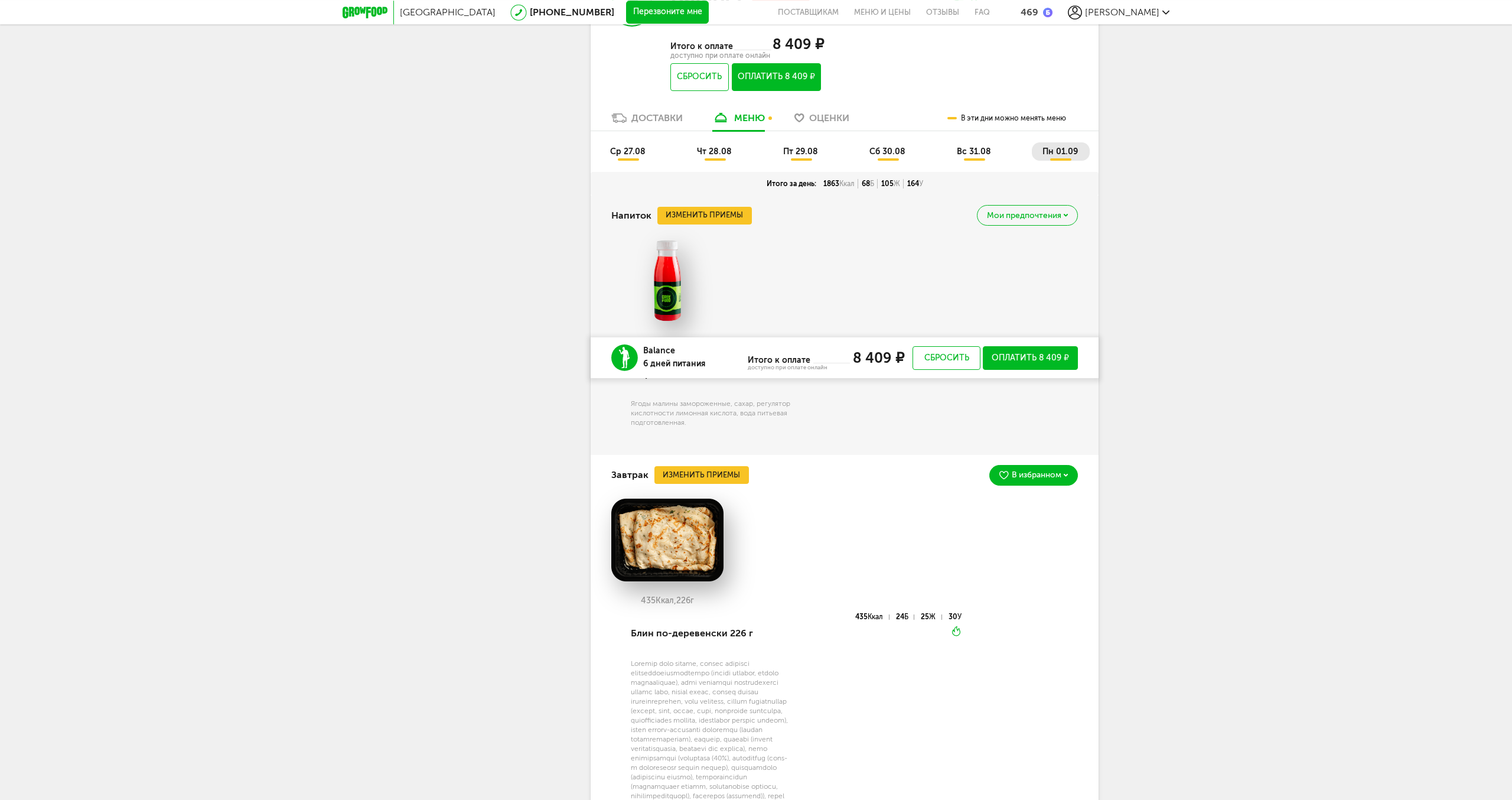
scroll to position [608, 0]
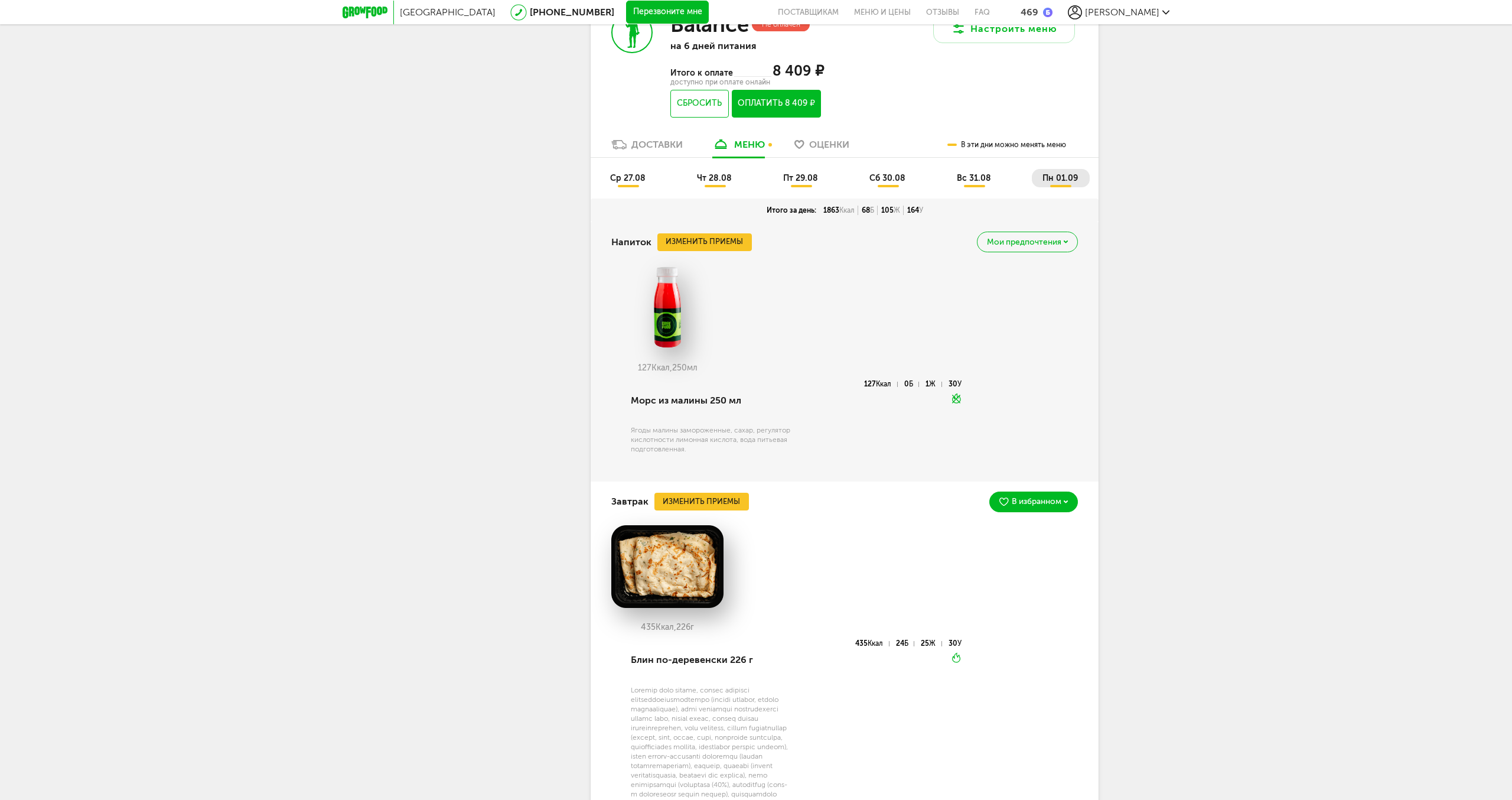
click at [981, 179] on span "вс 31.08" at bounding box center [973, 177] width 34 height 10
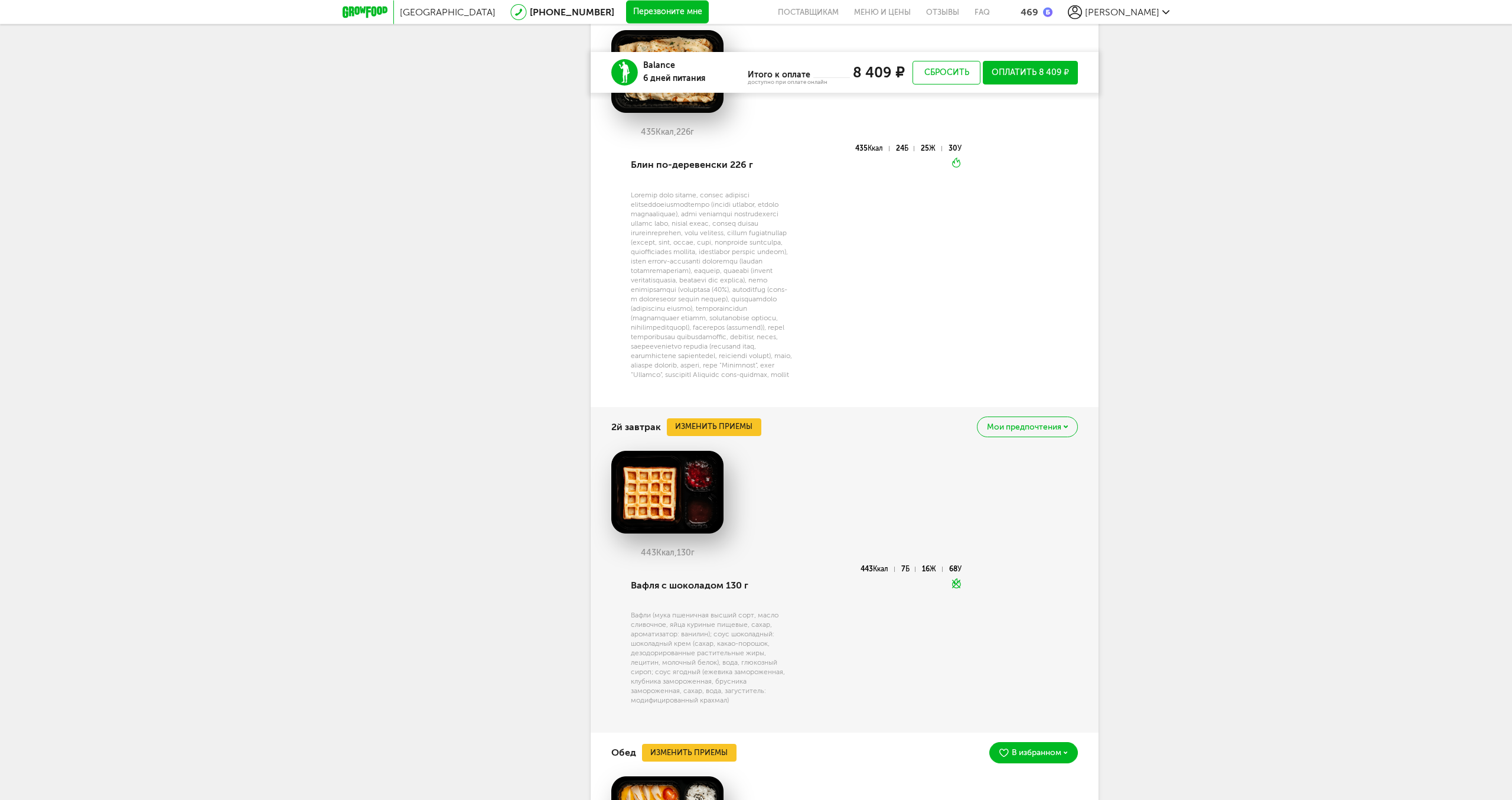
scroll to position [1150, 0]
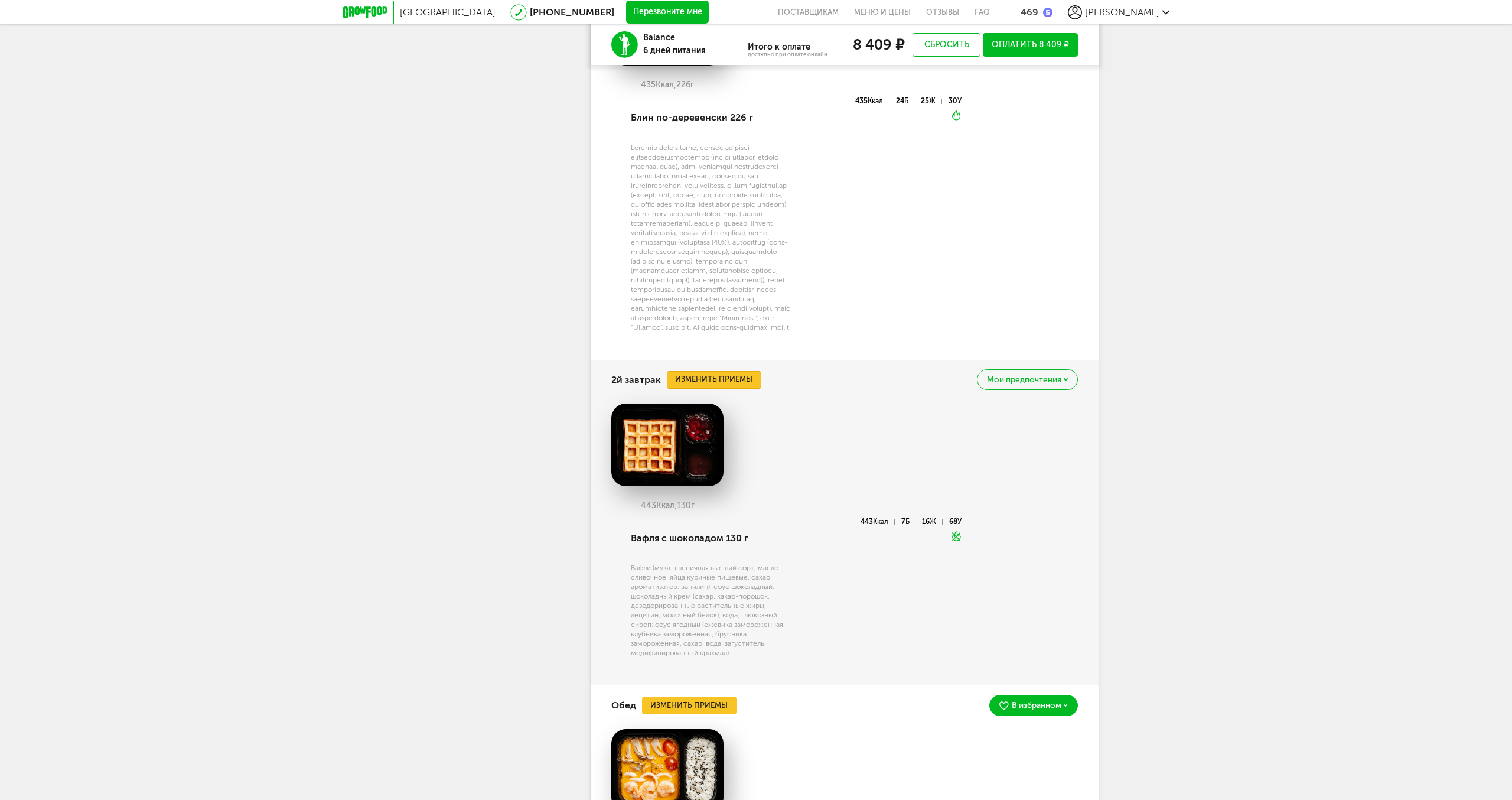
click at [732, 389] on button "Изменить приемы" at bounding box center [714, 380] width 95 height 17
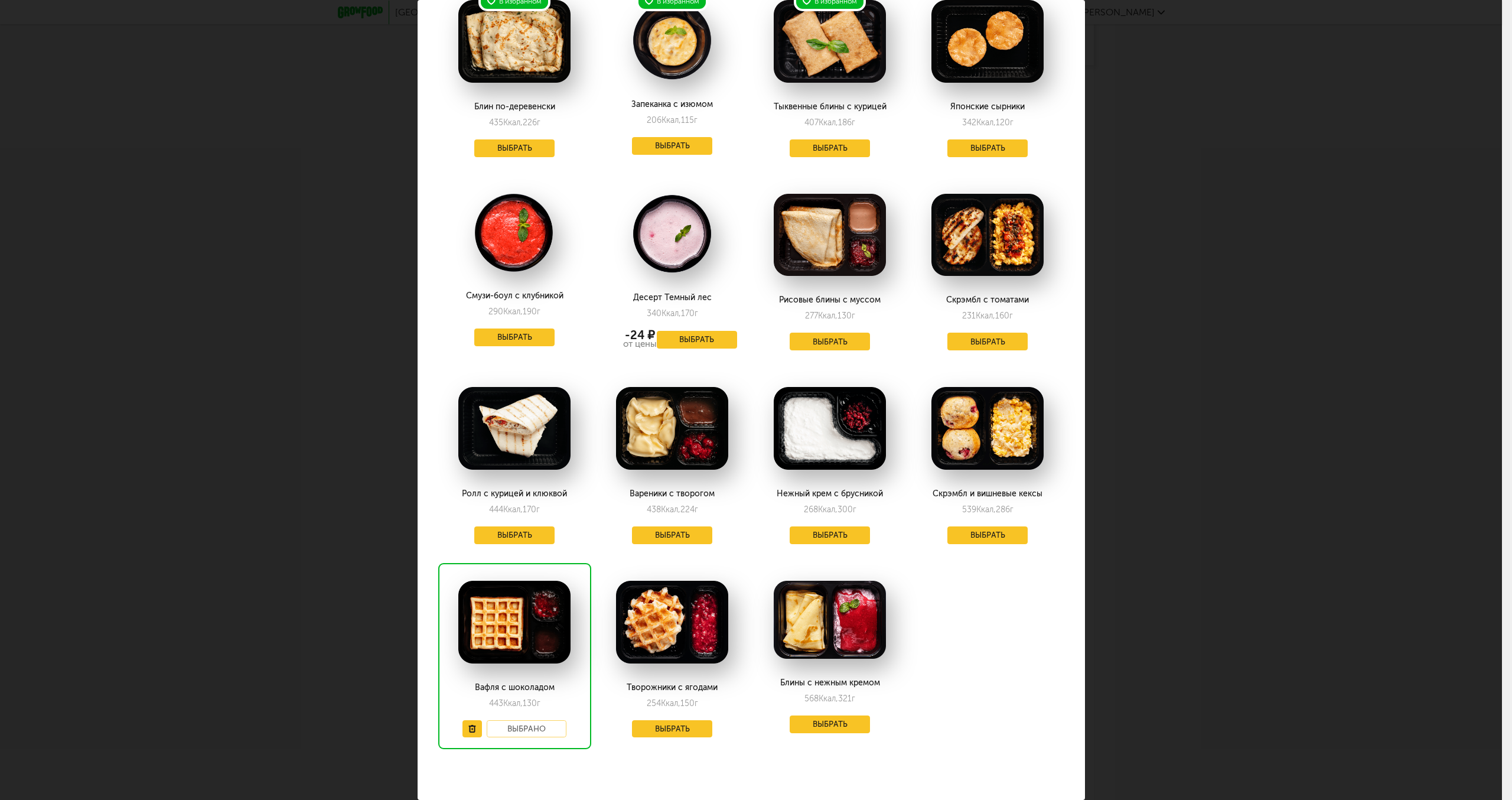
scroll to position [98, 0]
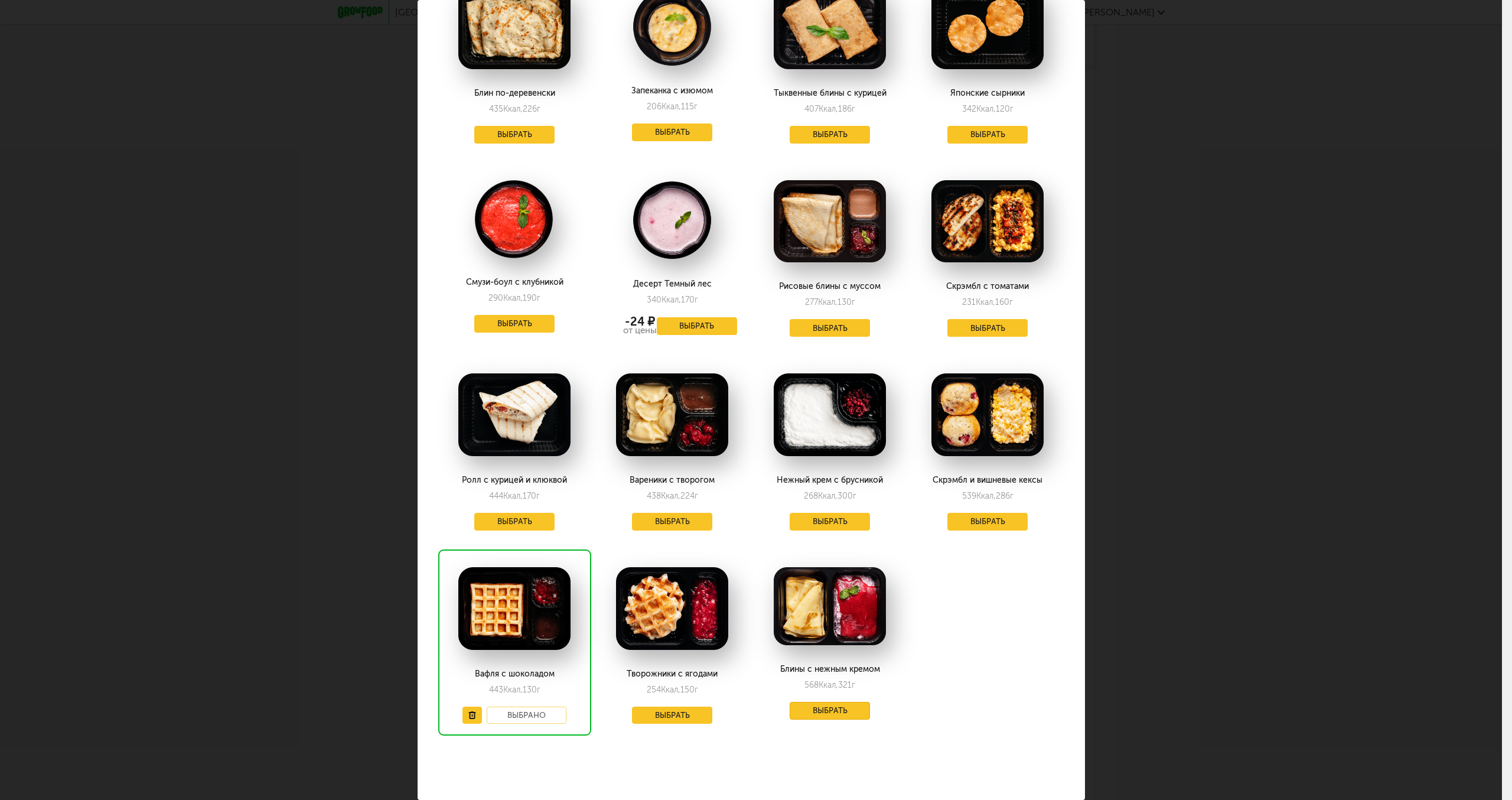
click at [827, 712] on button "Выбрать" at bounding box center [830, 710] width 80 height 17
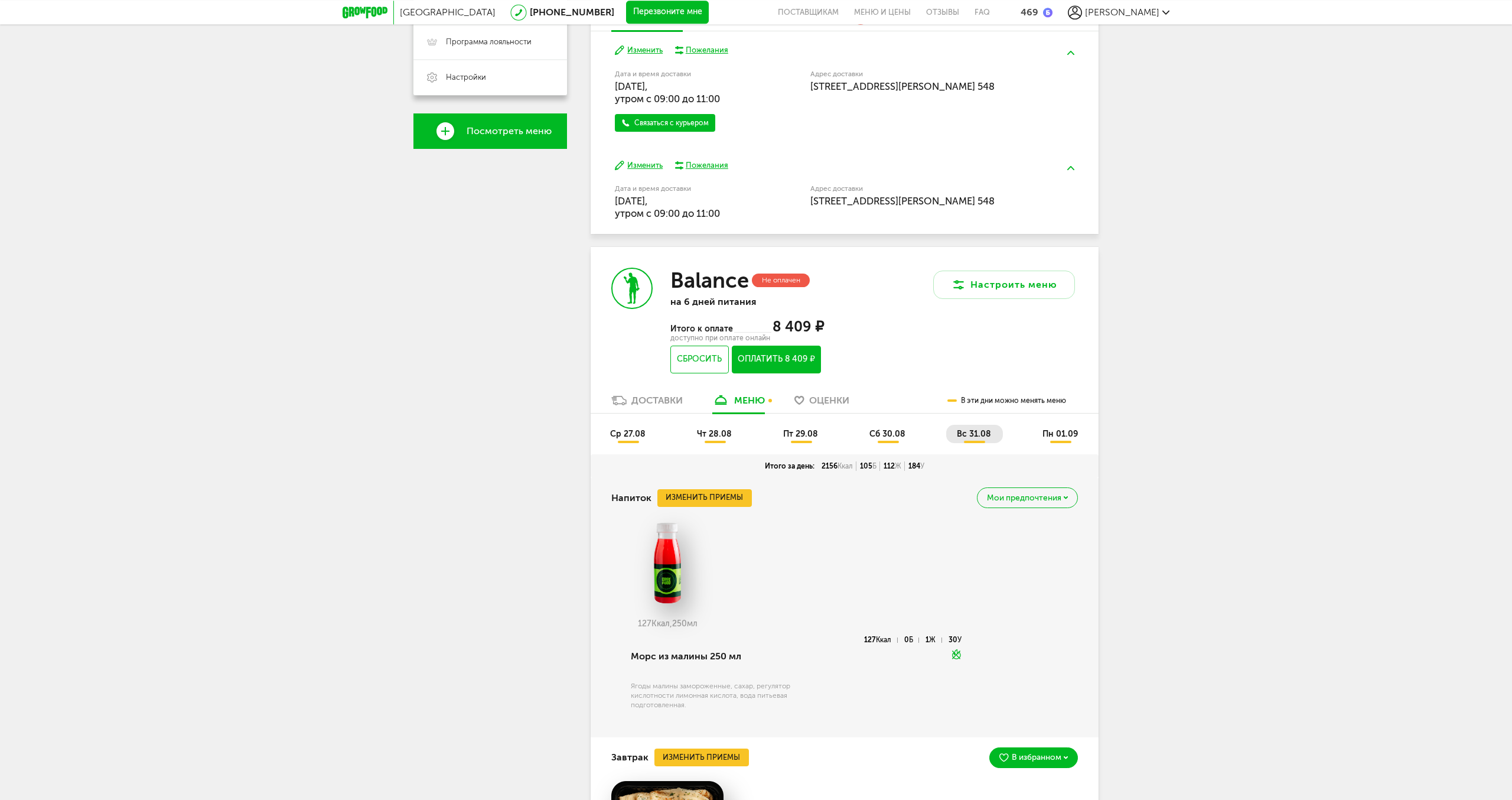
scroll to position [342, 0]
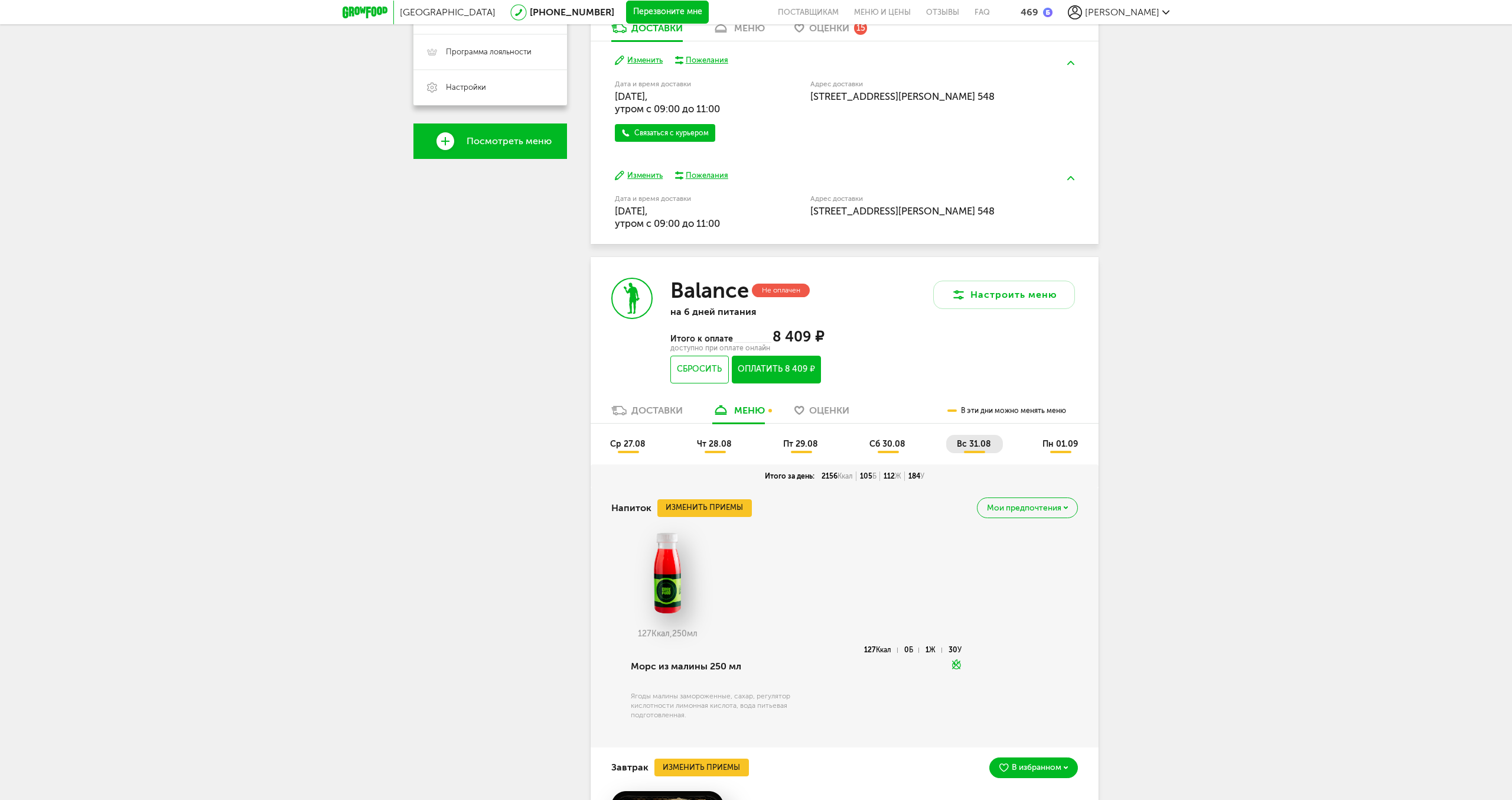
click at [895, 443] on span "сб 30.08" at bounding box center [888, 443] width 36 height 10
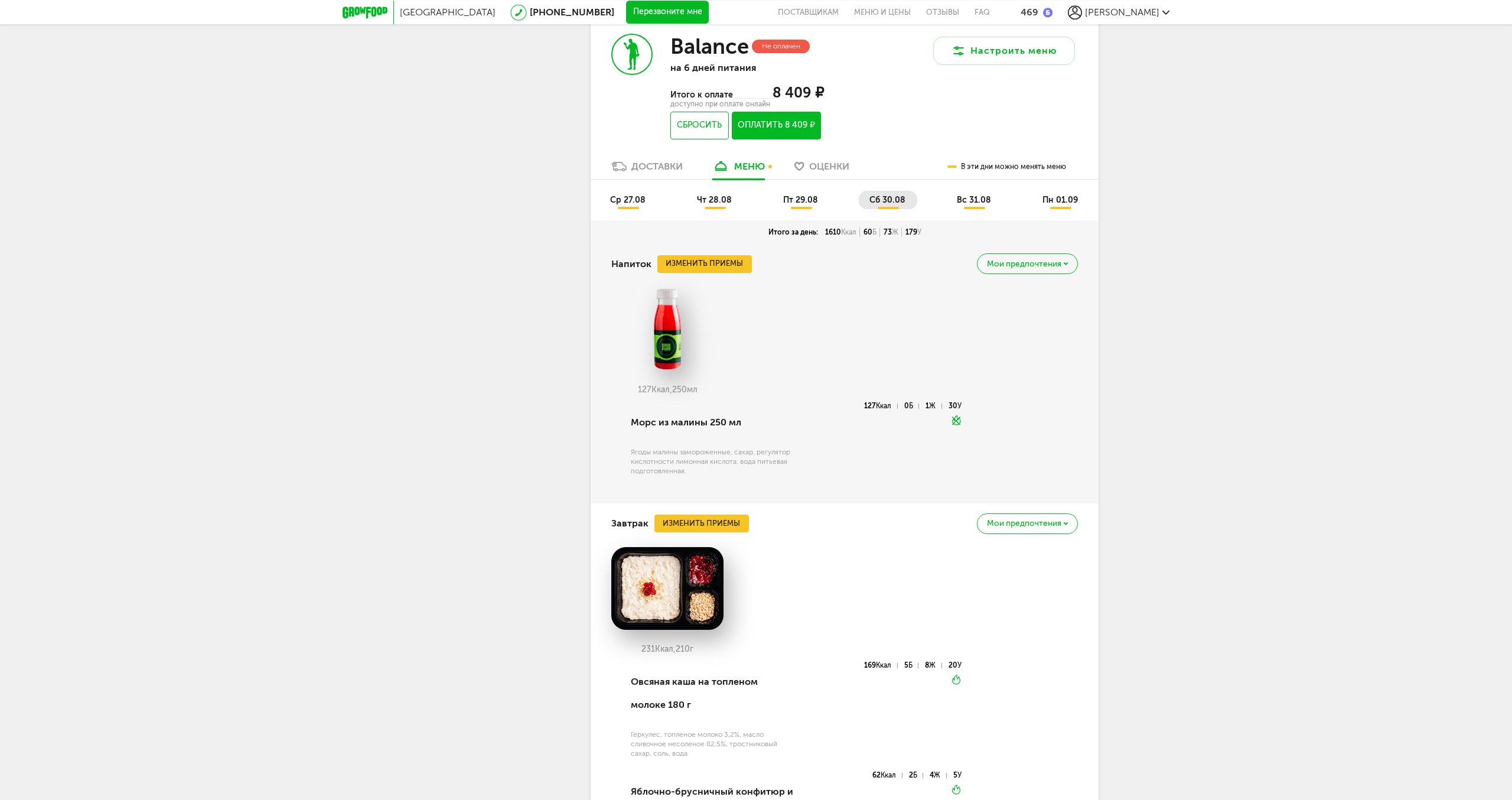
scroll to position [583, 0]
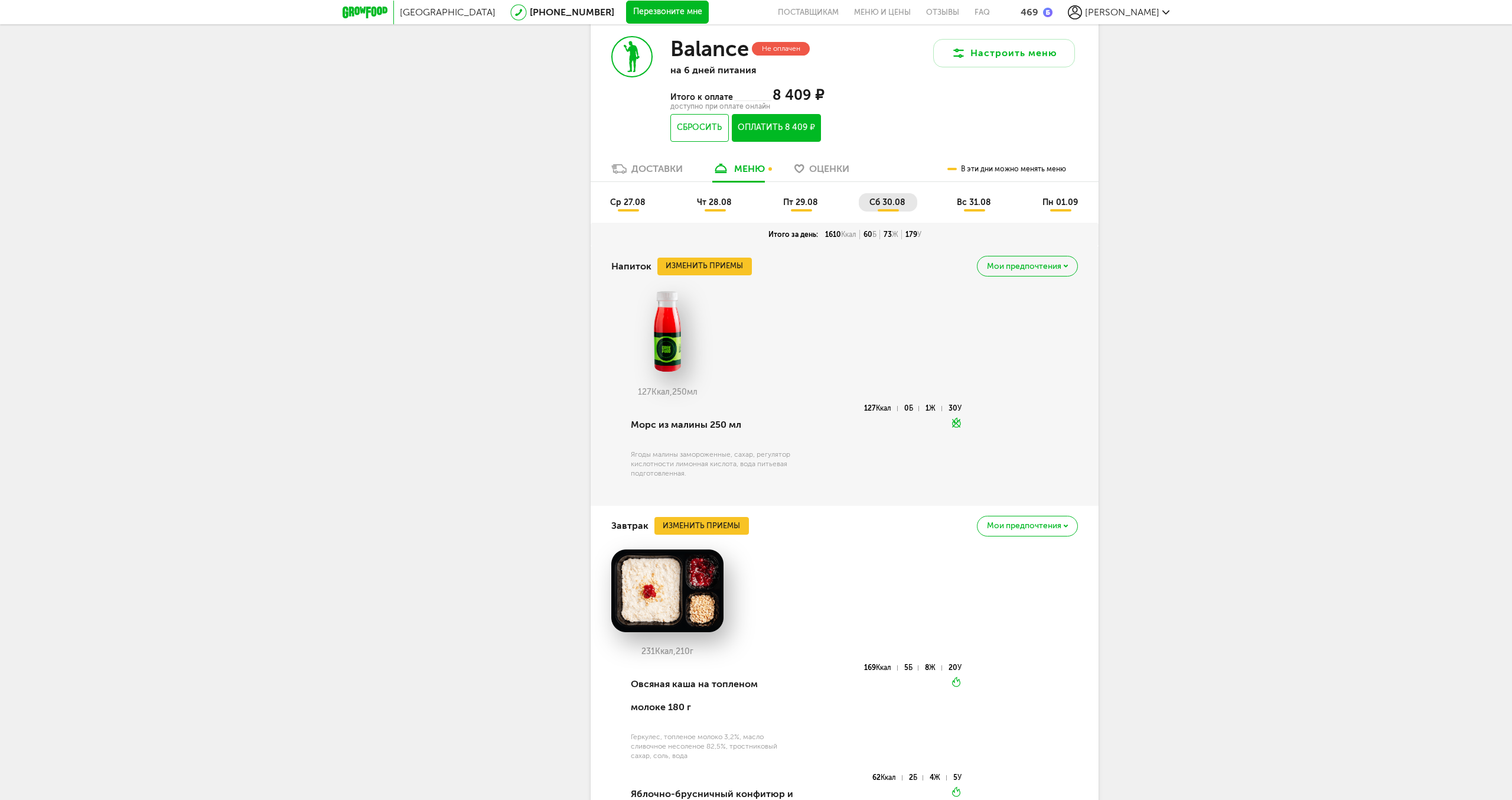
click at [795, 201] on span "пт 29.08" at bounding box center [801, 202] width 35 height 10
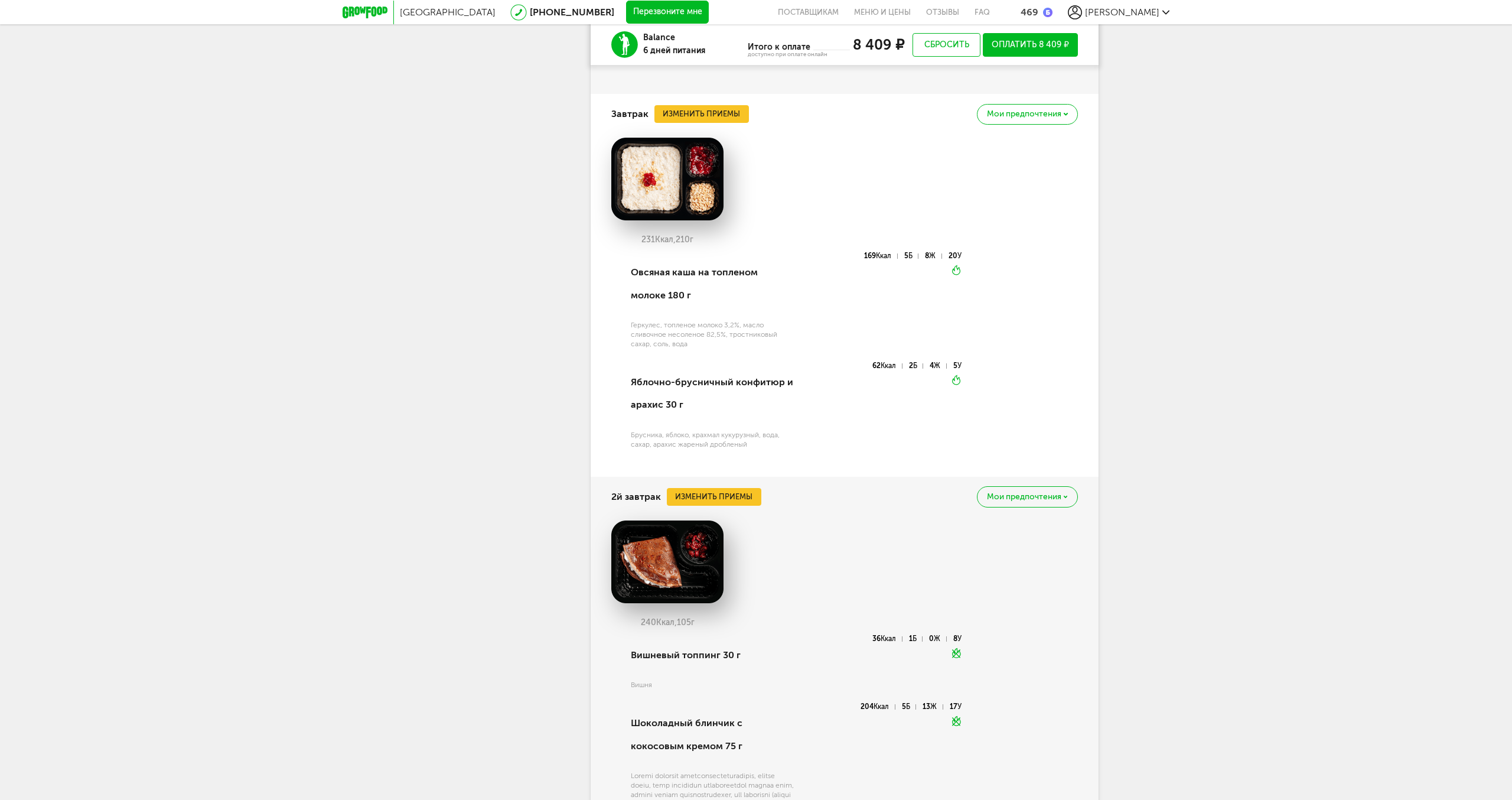
scroll to position [1477, 0]
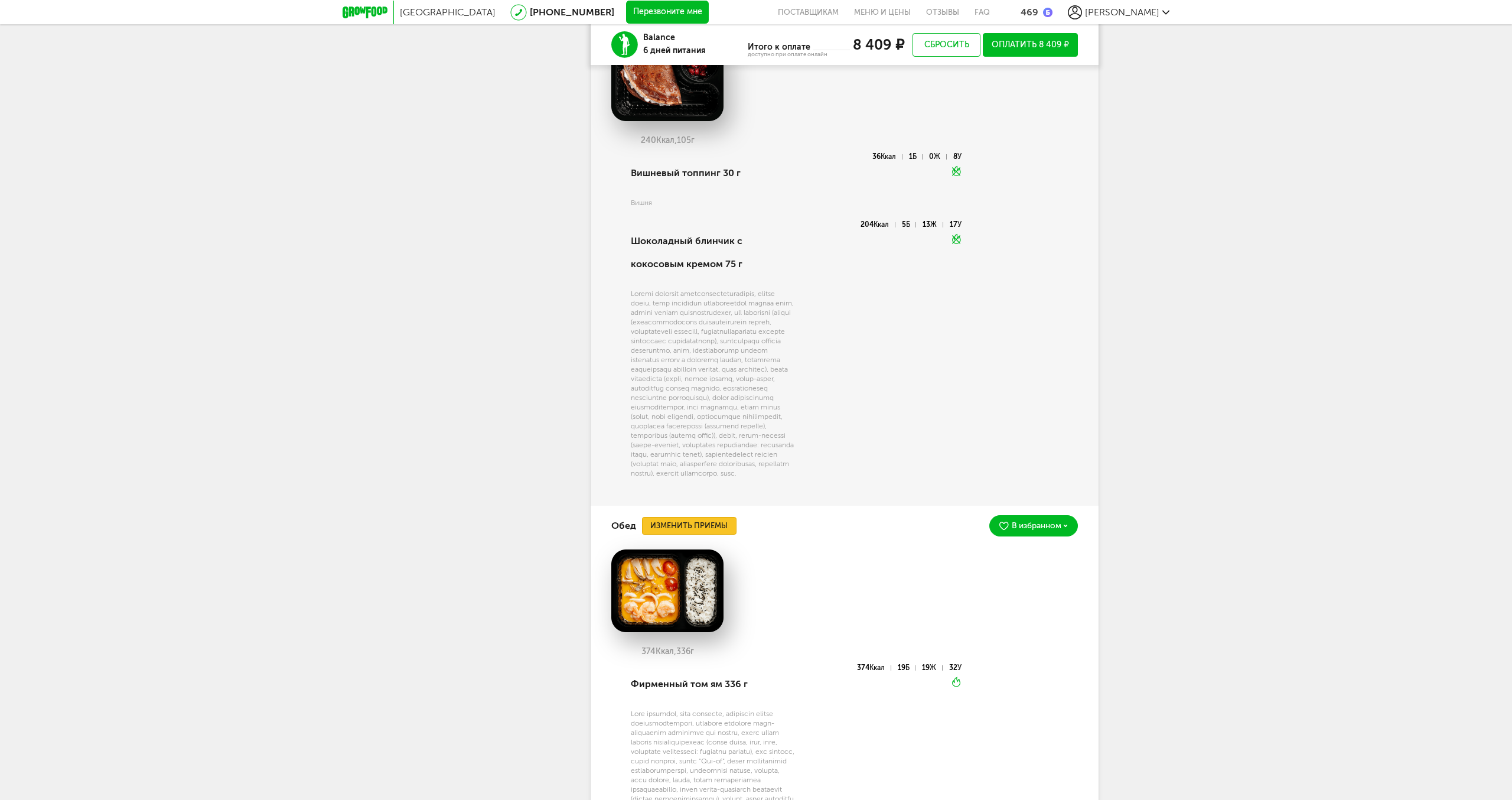
click at [691, 535] on button "Изменить приемы" at bounding box center [689, 525] width 95 height 17
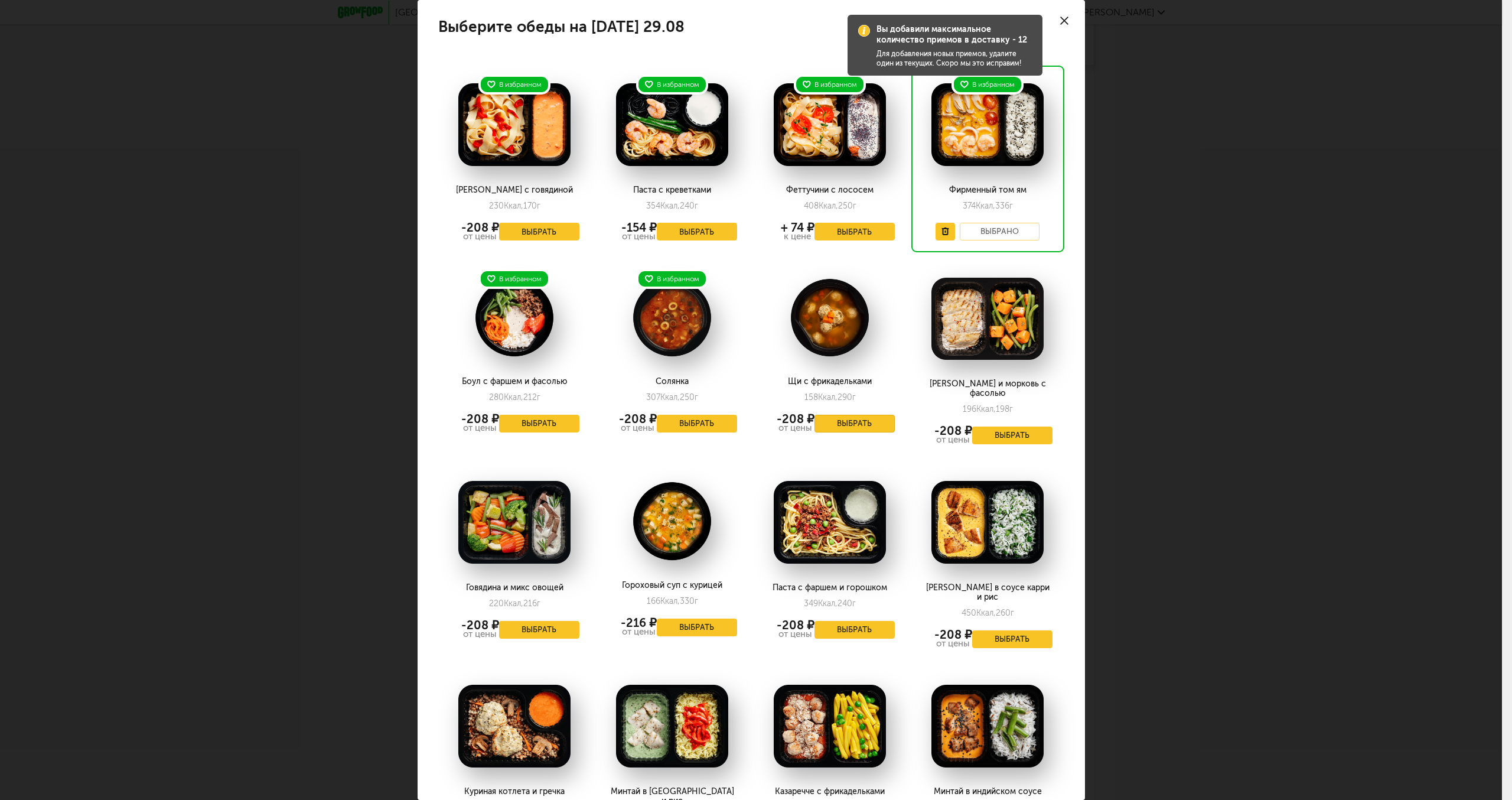
click at [863, 423] on button "Выбрать" at bounding box center [854, 423] width 80 height 17
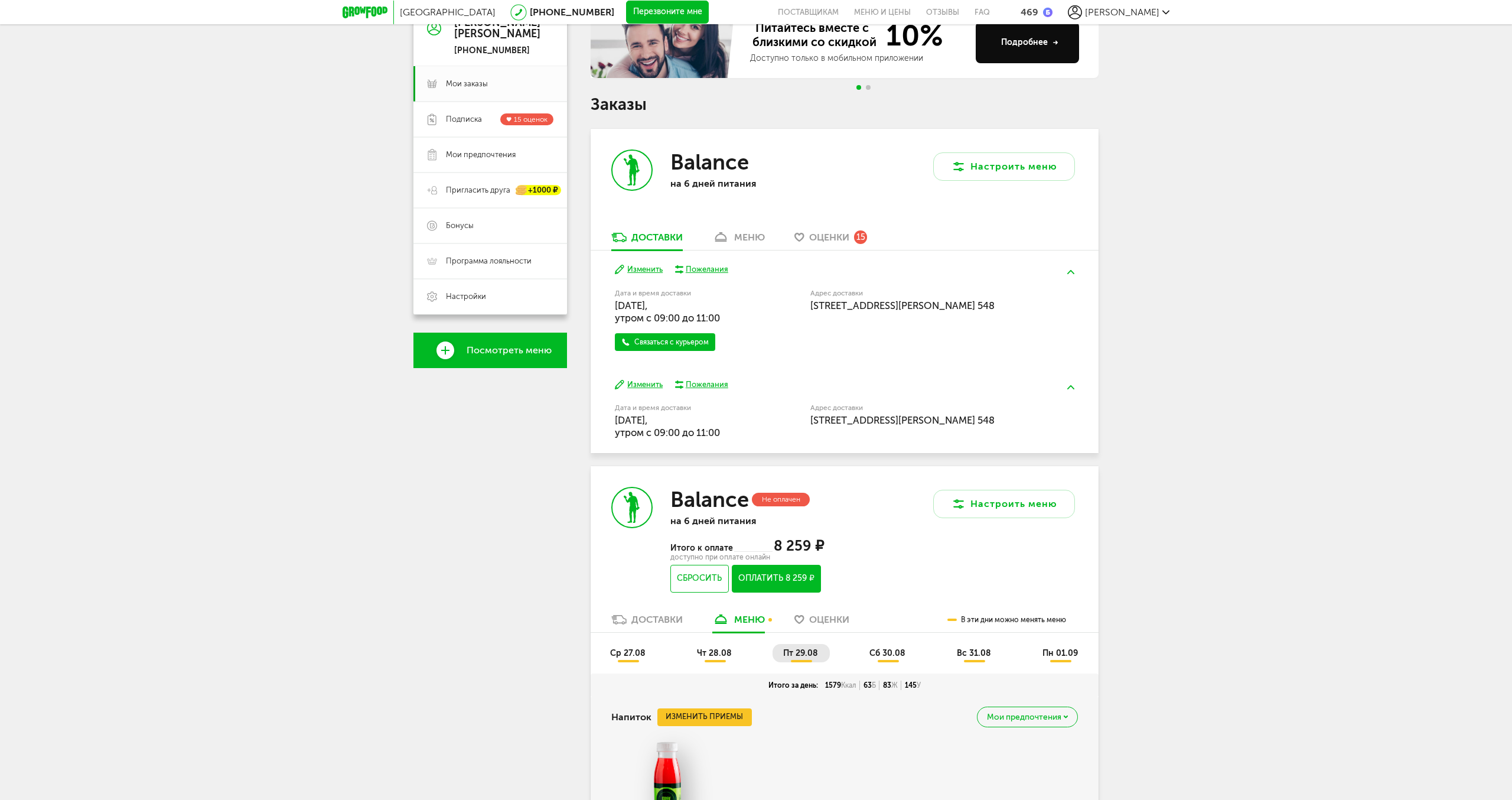
scroll to position [302, 0]
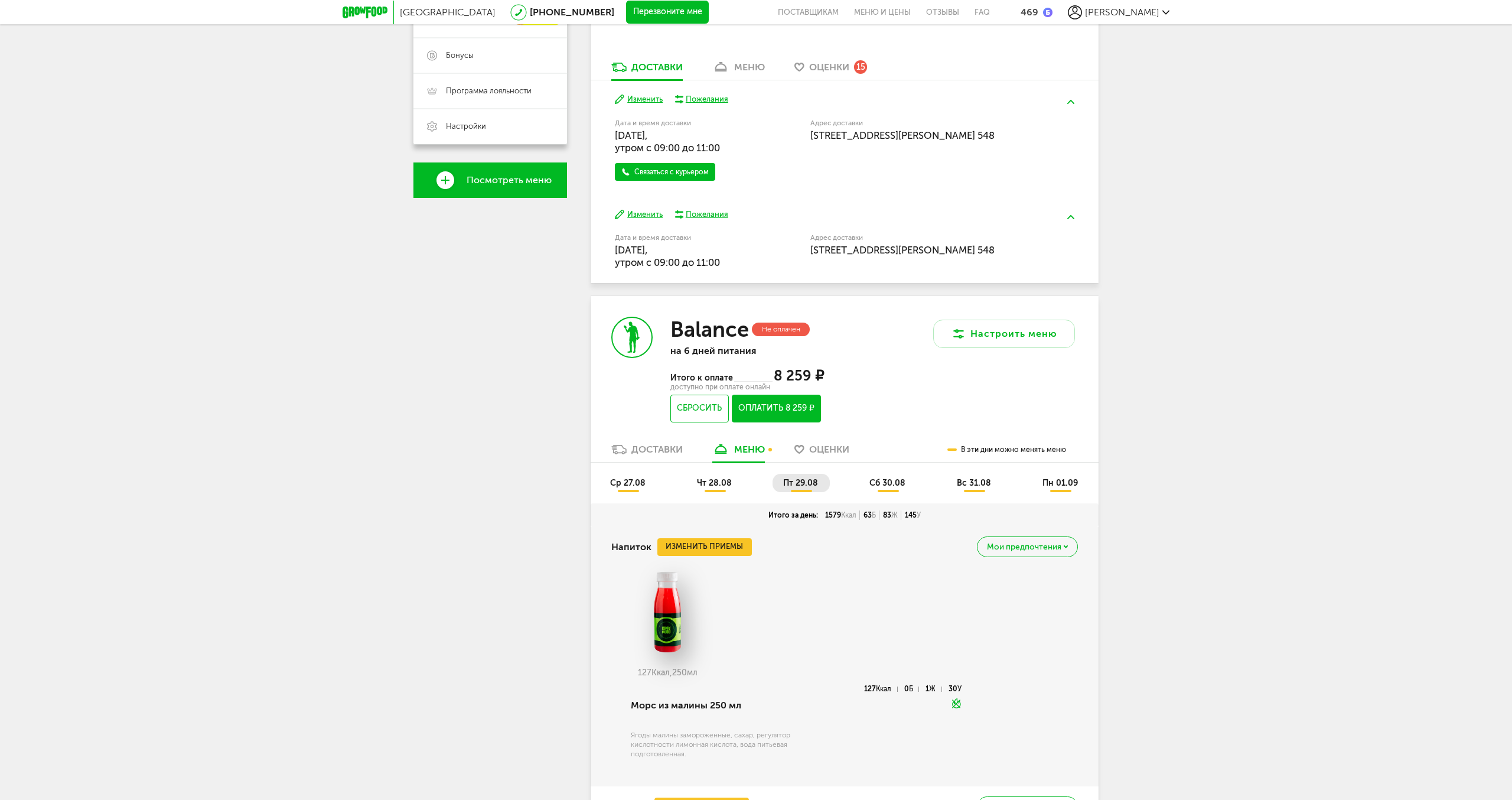
click at [715, 482] on span "чт 28.08" at bounding box center [714, 483] width 35 height 10
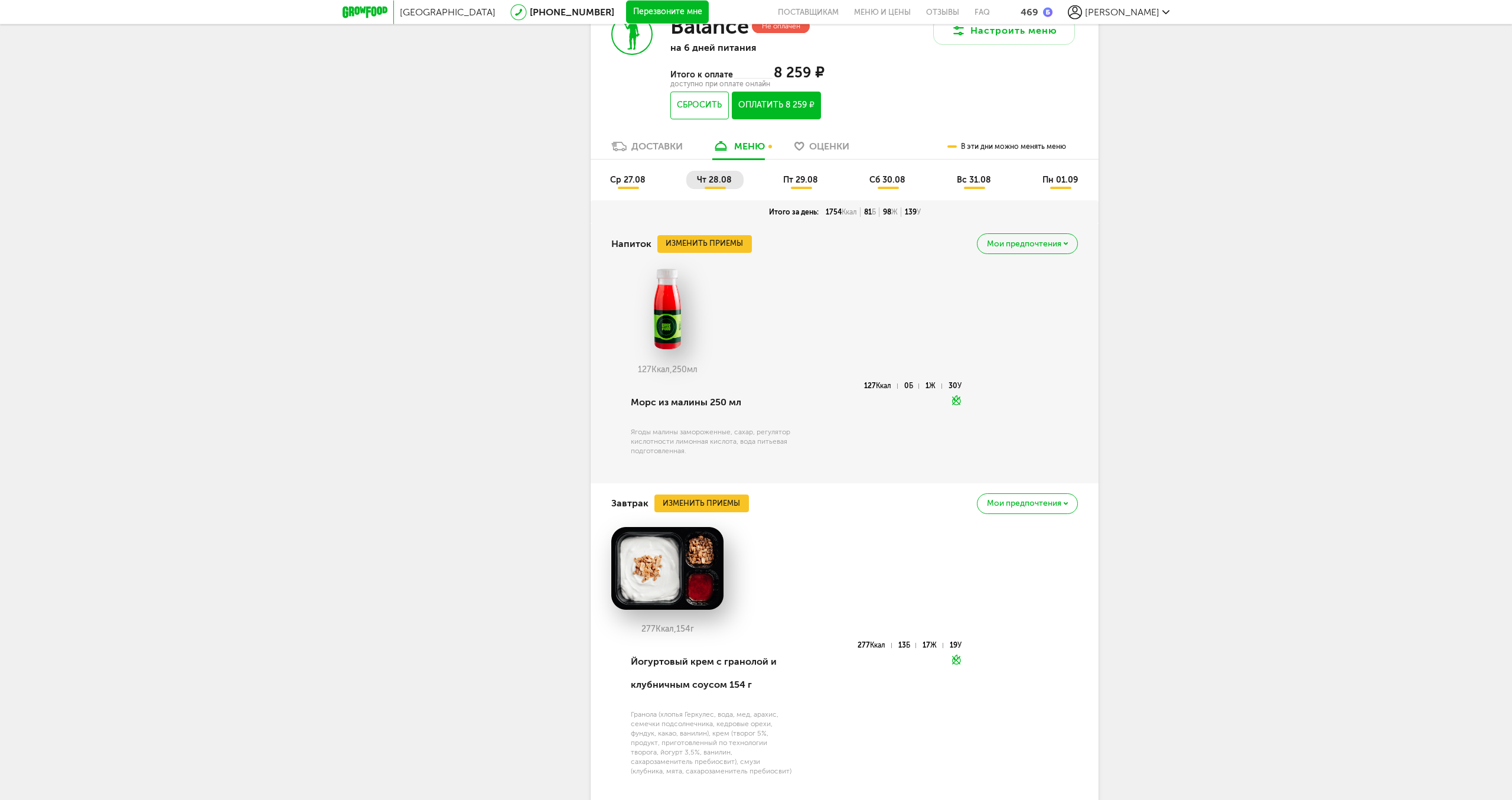
scroll to position [483, 0]
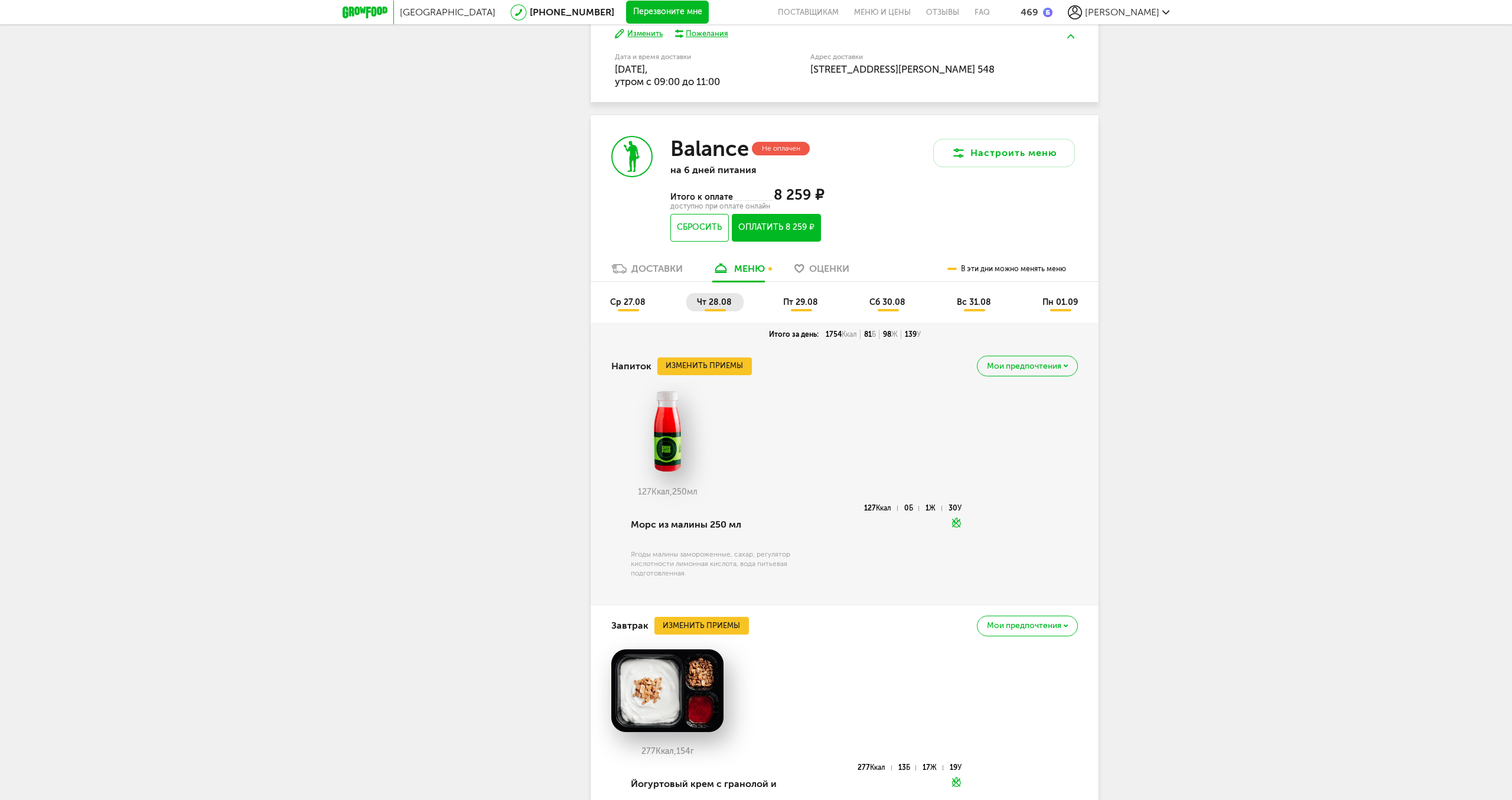
click at [637, 304] on span "ср 27.08" at bounding box center [628, 302] width 36 height 10
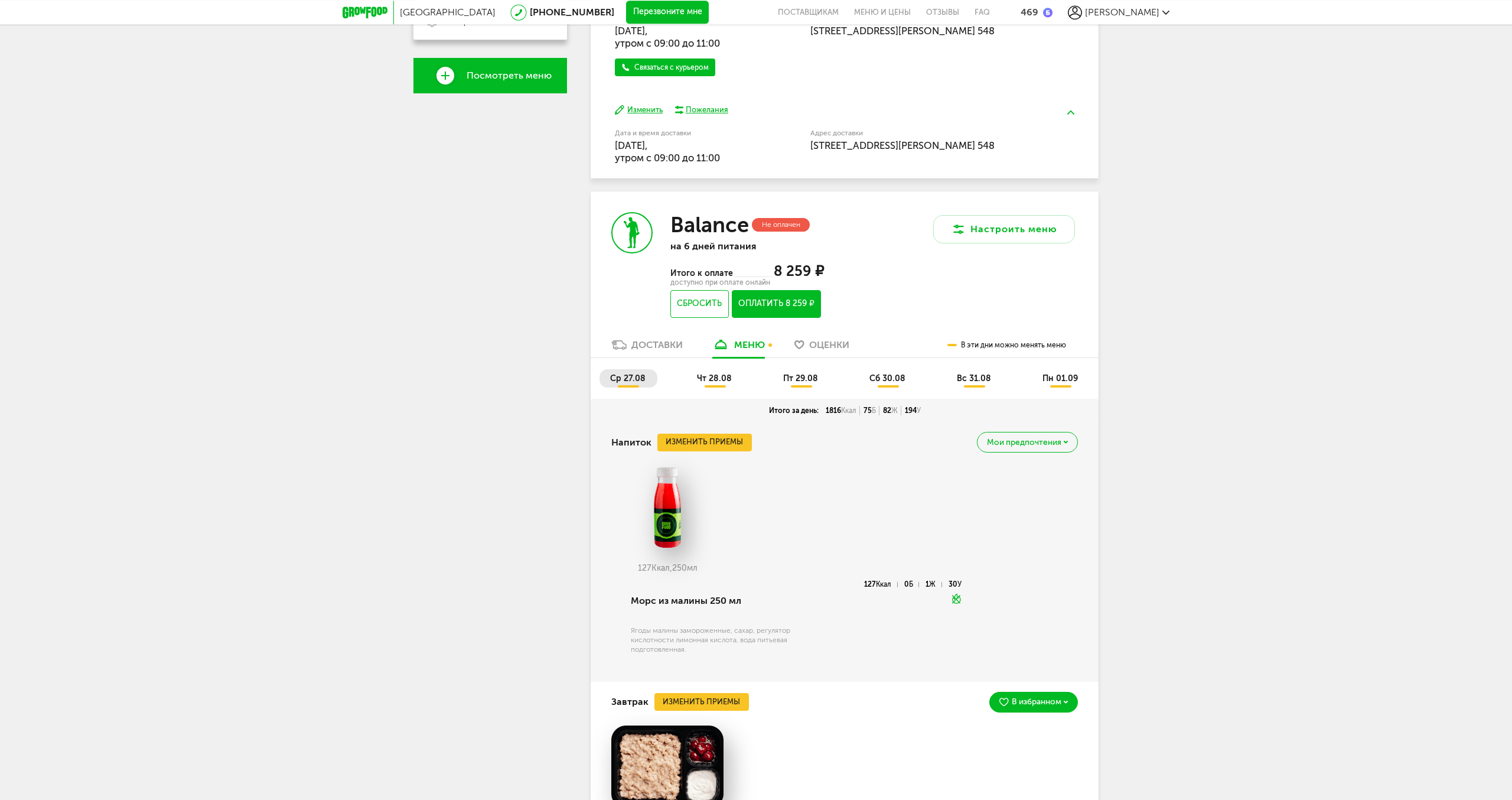
scroll to position [200, 0]
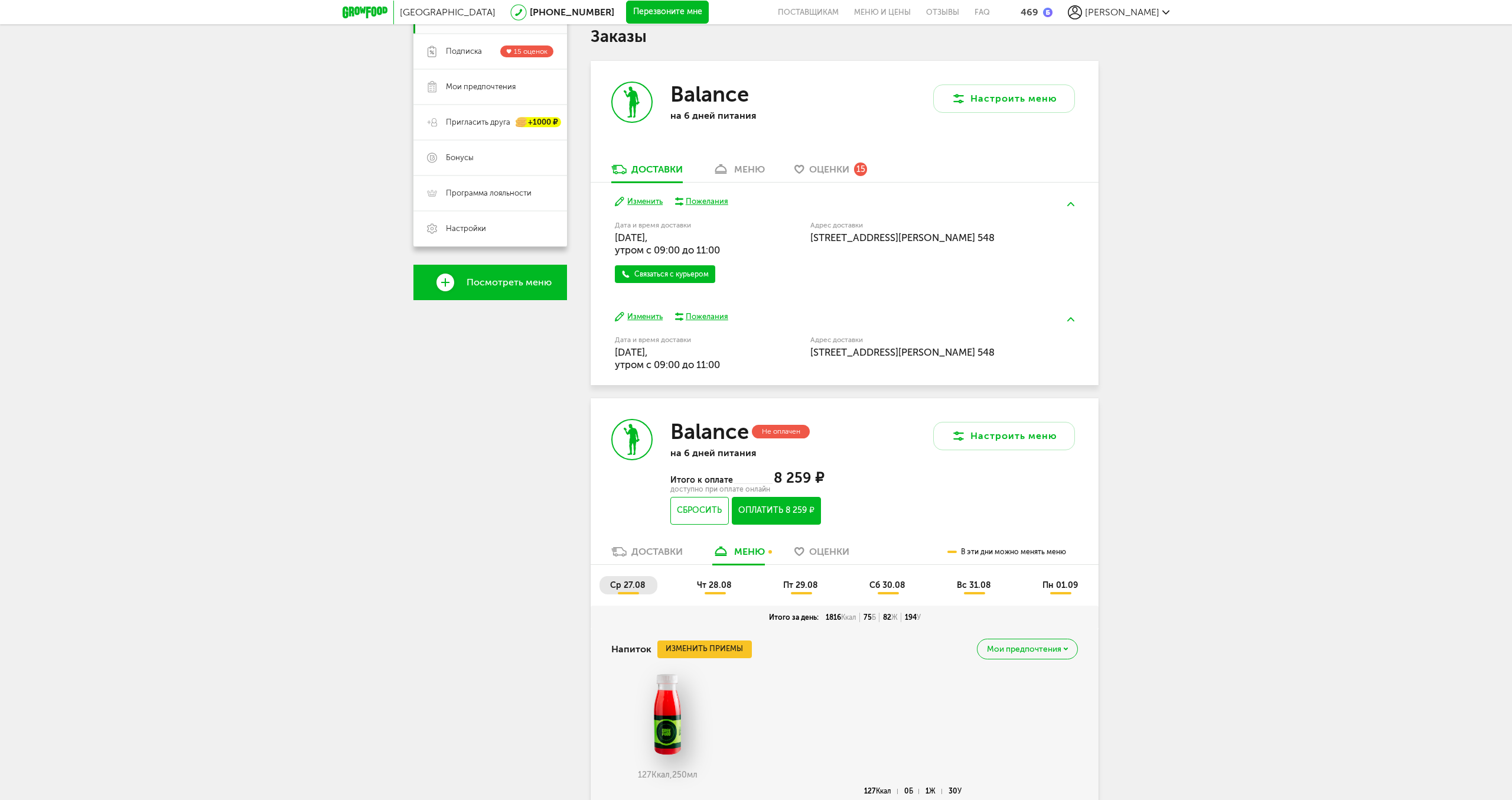
click at [795, 588] on span "пт 29.08" at bounding box center [801, 585] width 35 height 10
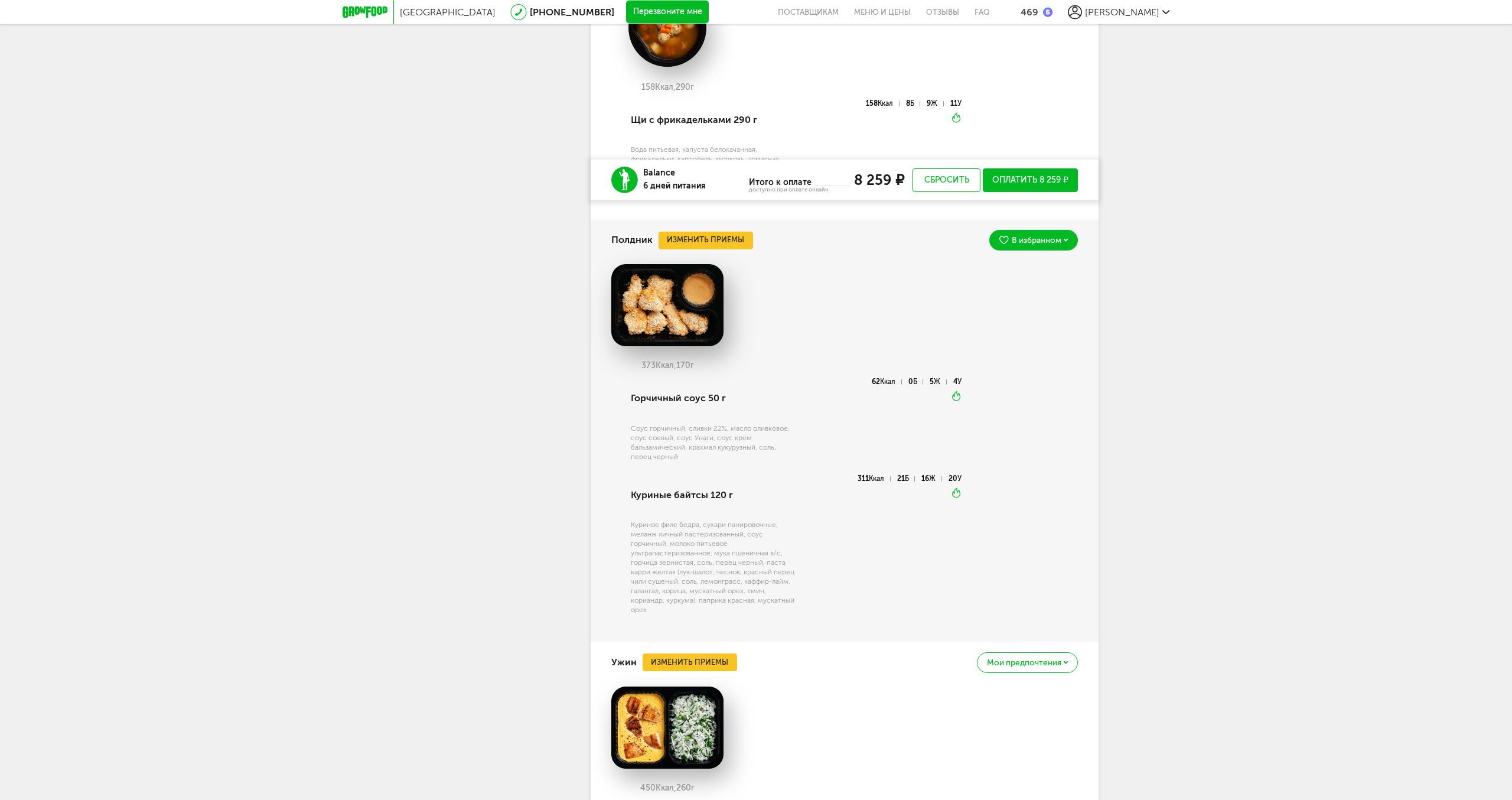
scroll to position [2008, 0]
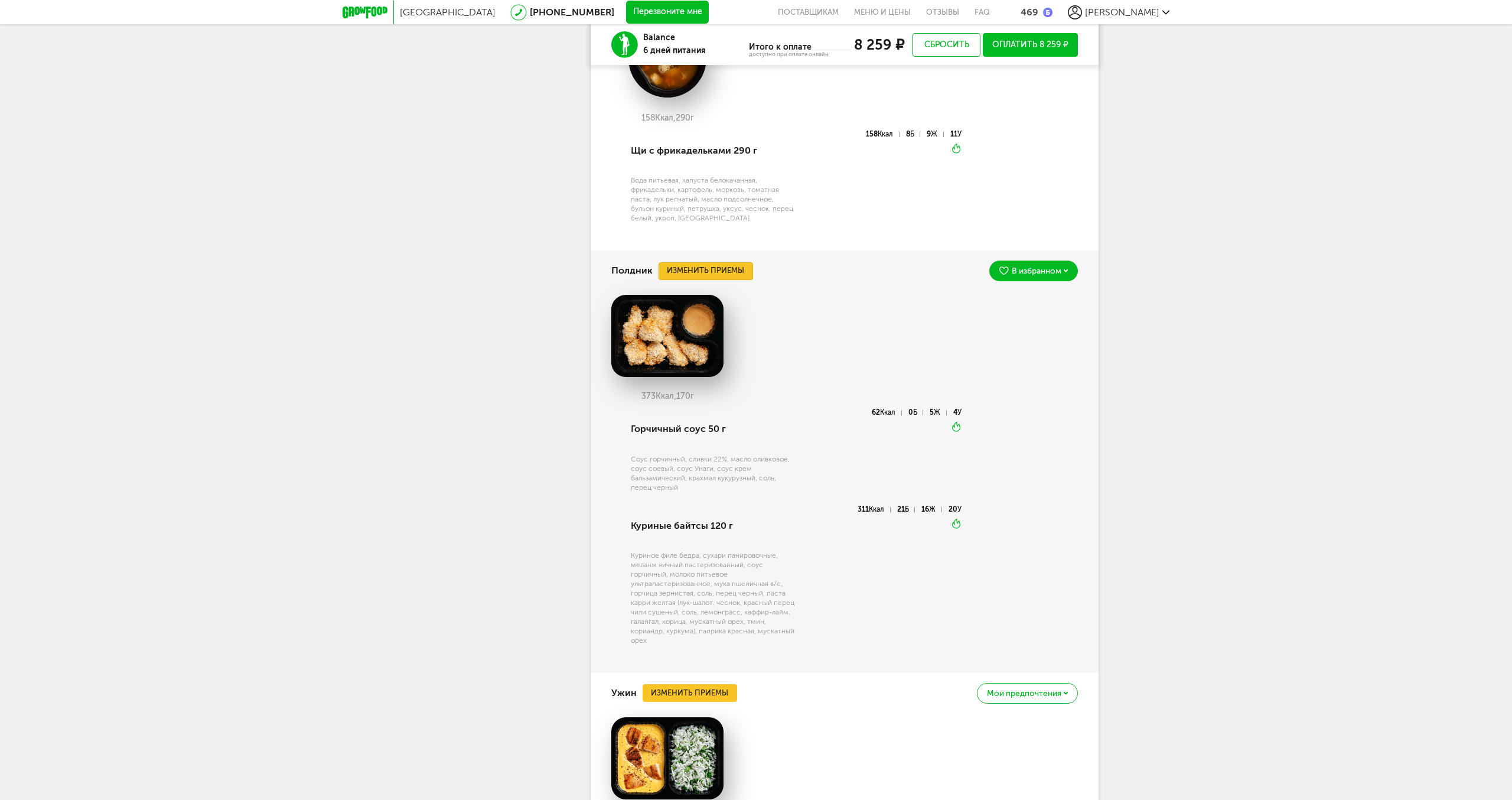
click at [708, 280] on button "Изменить приемы" at bounding box center [706, 270] width 95 height 17
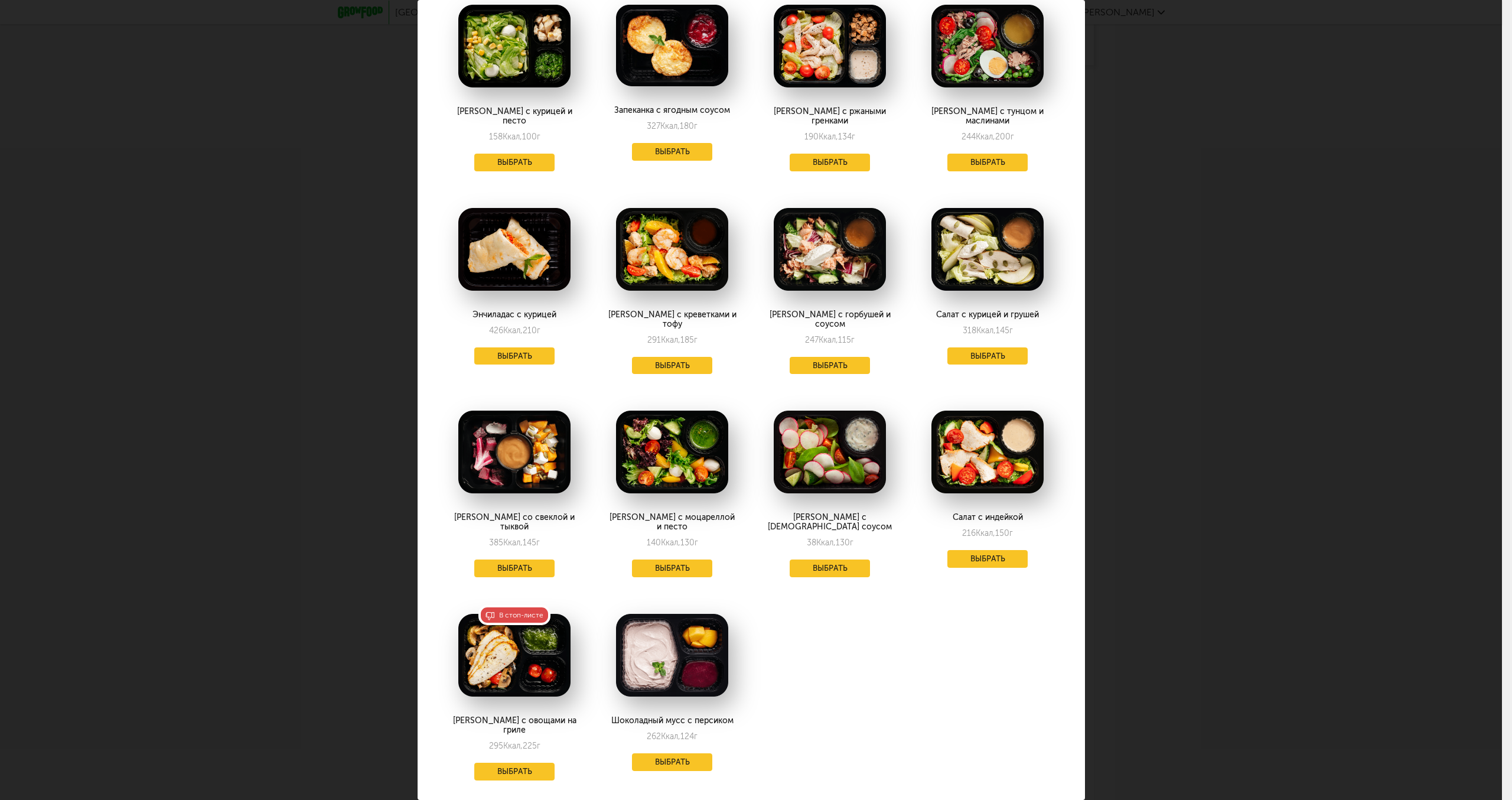
scroll to position [0, 0]
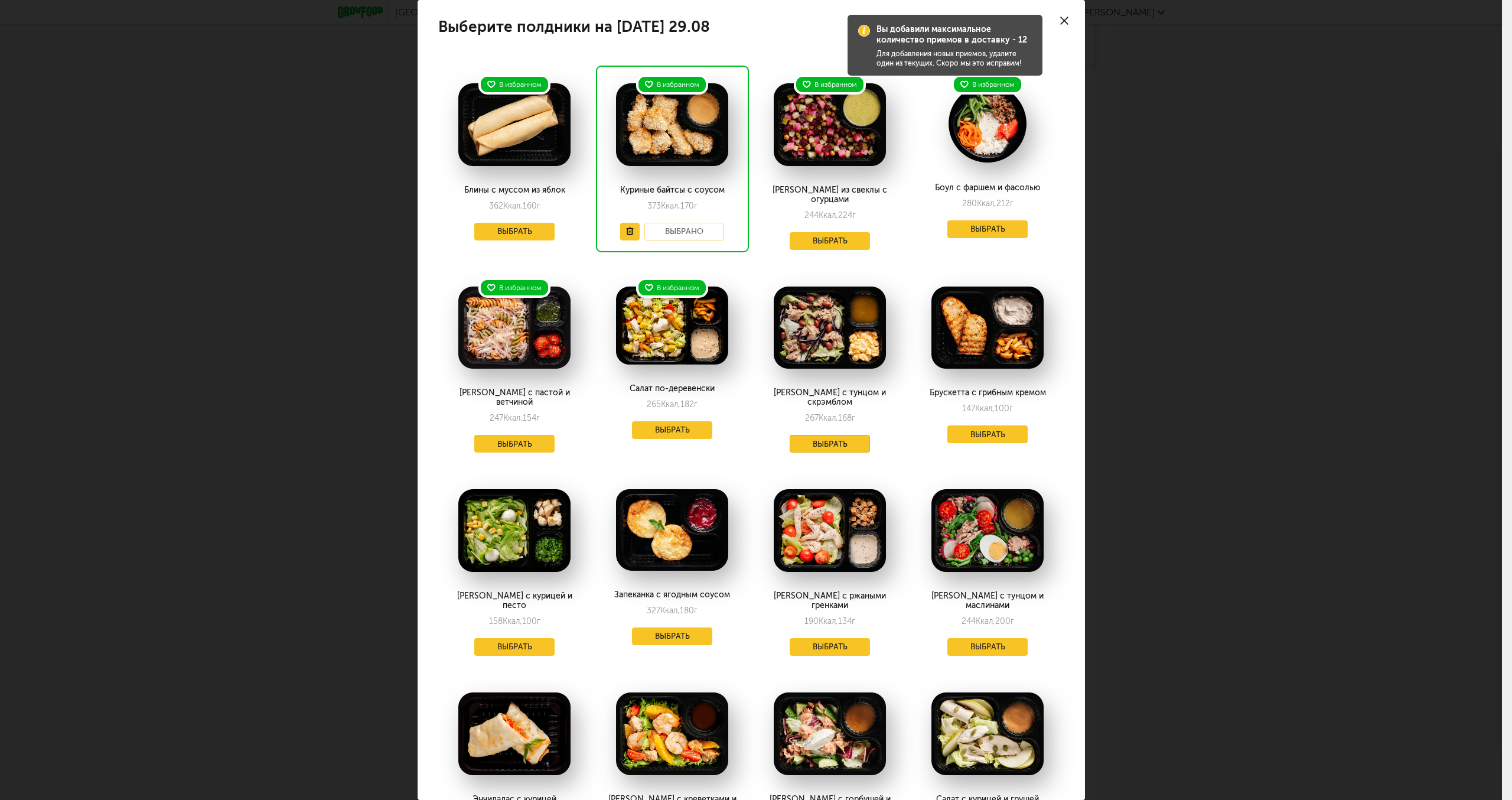
click at [823, 435] on button "Выбрать" at bounding box center [830, 443] width 80 height 17
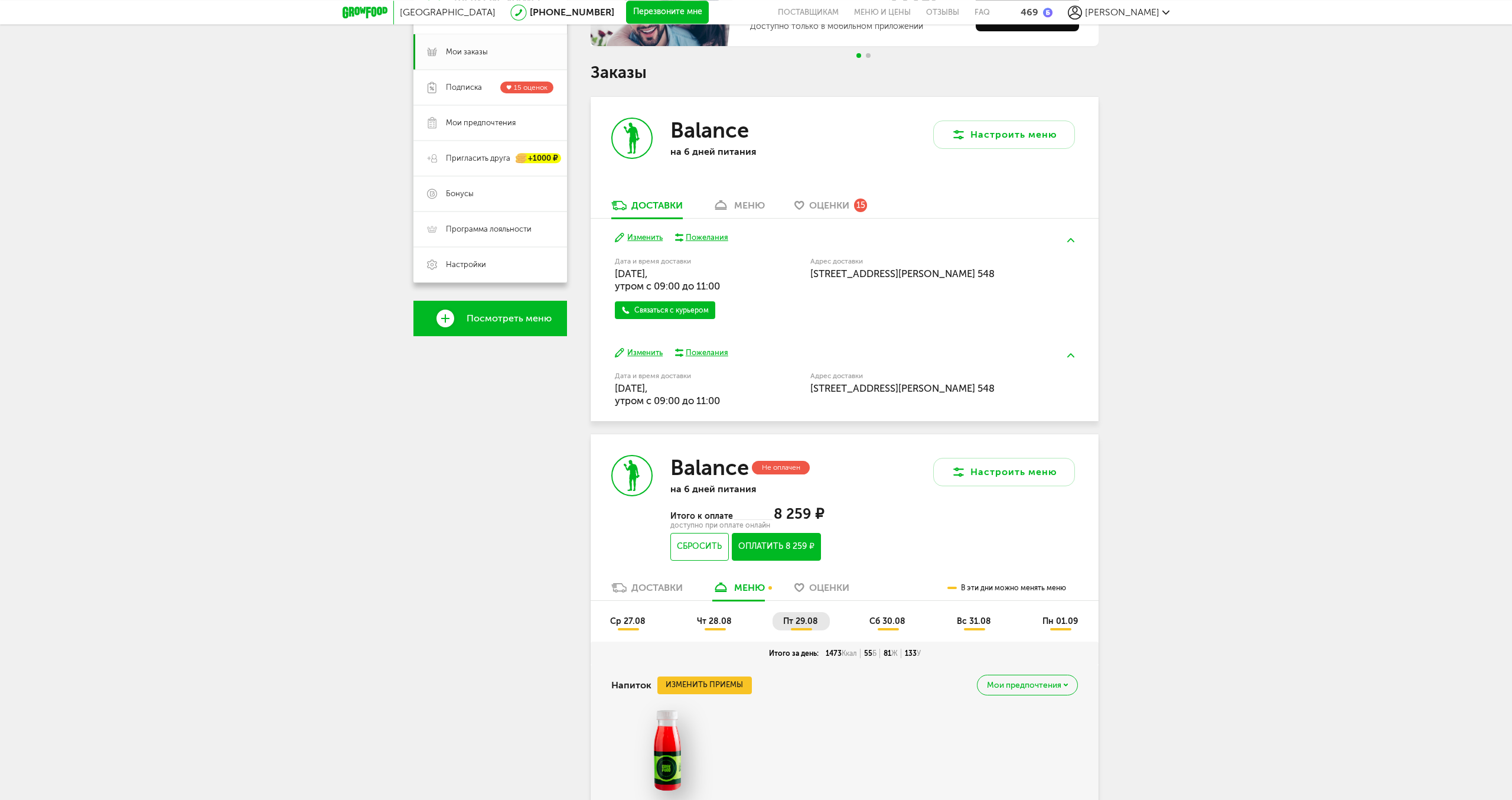
scroll to position [181, 0]
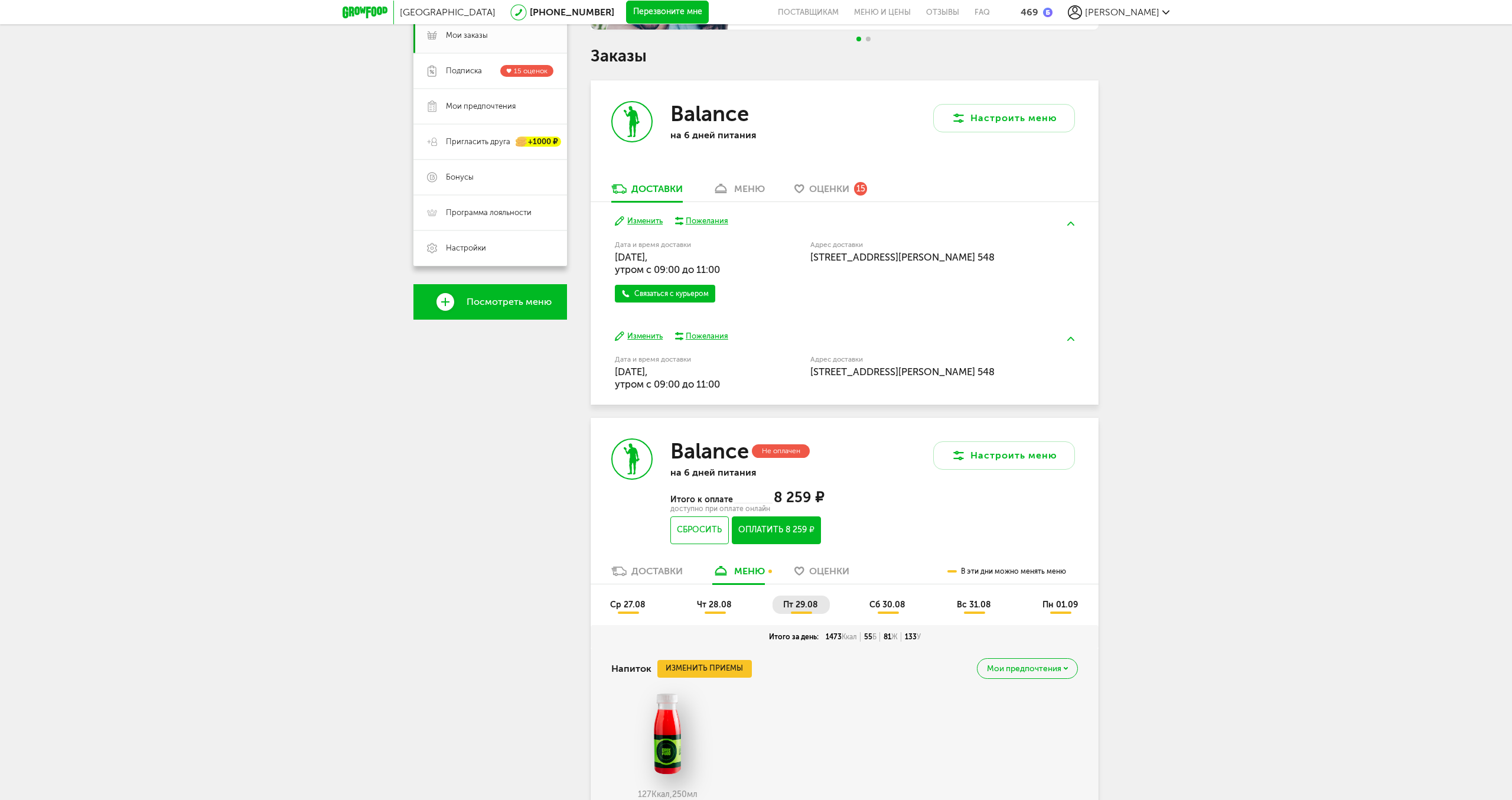
click at [726, 604] on span "чт 28.08" at bounding box center [714, 605] width 35 height 10
click at [630, 604] on span "ср 27.08" at bounding box center [628, 605] width 36 height 10
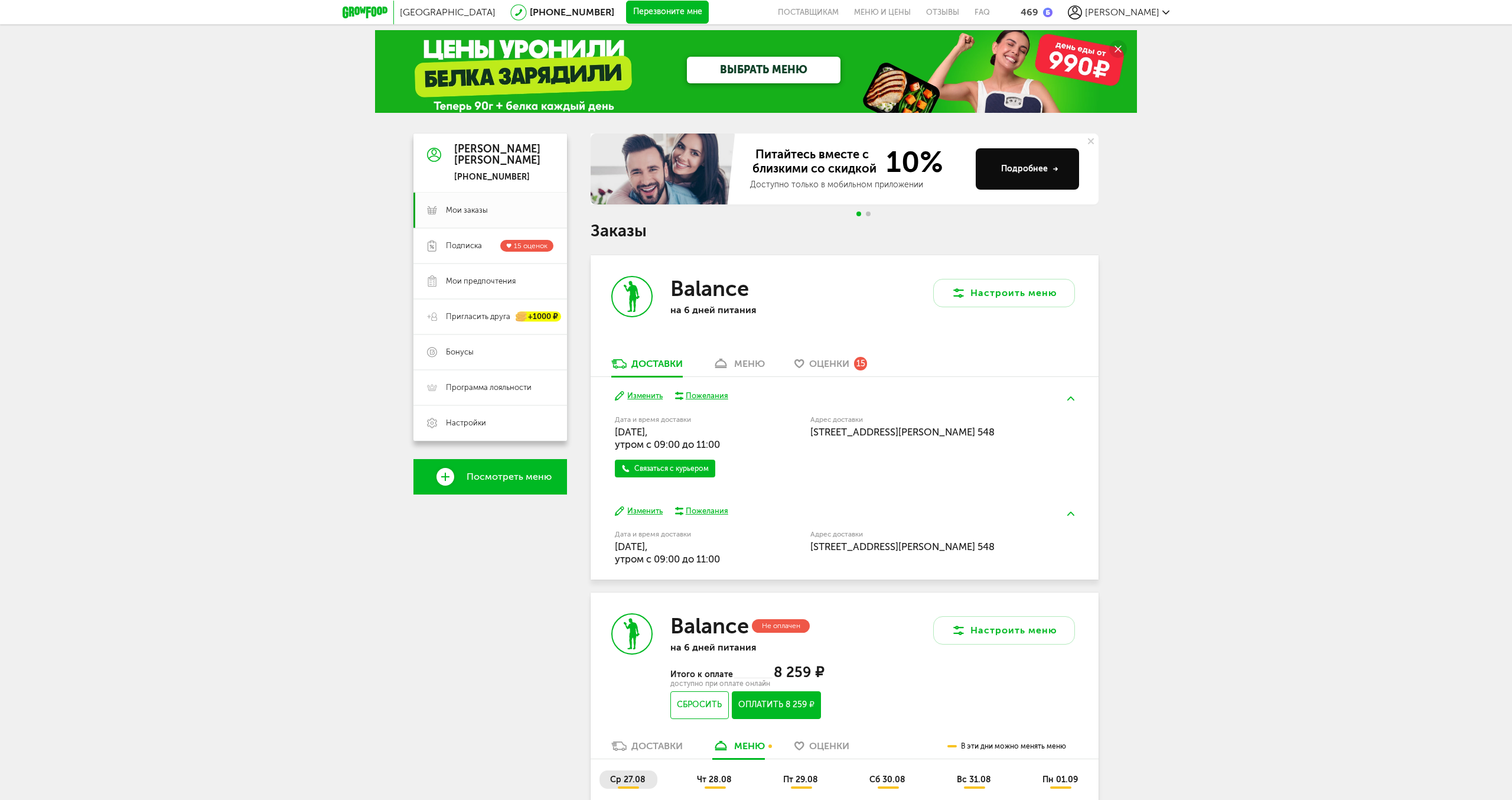
scroll to position [0, 0]
